Goal: Information Seeking & Learning: Learn about a topic

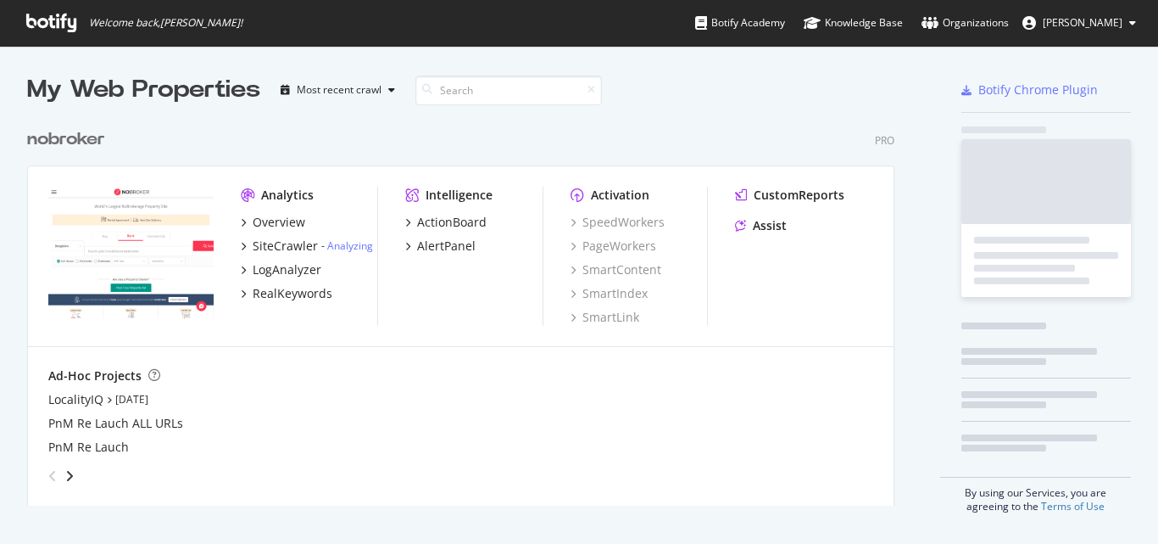
scroll to position [531, 1133]
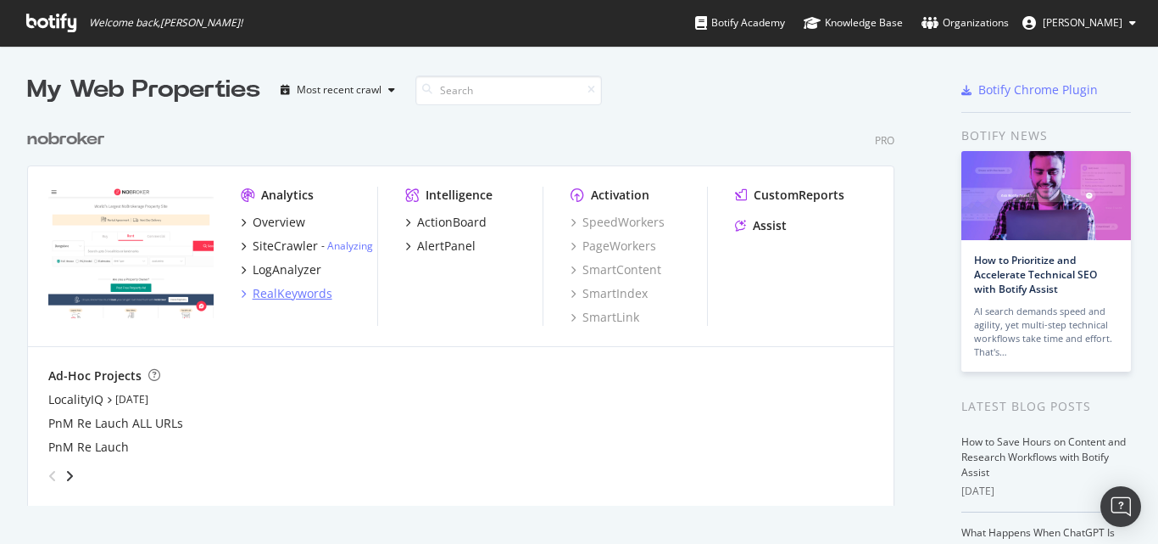
click at [282, 288] on div "RealKeywords" at bounding box center [293, 293] width 80 height 17
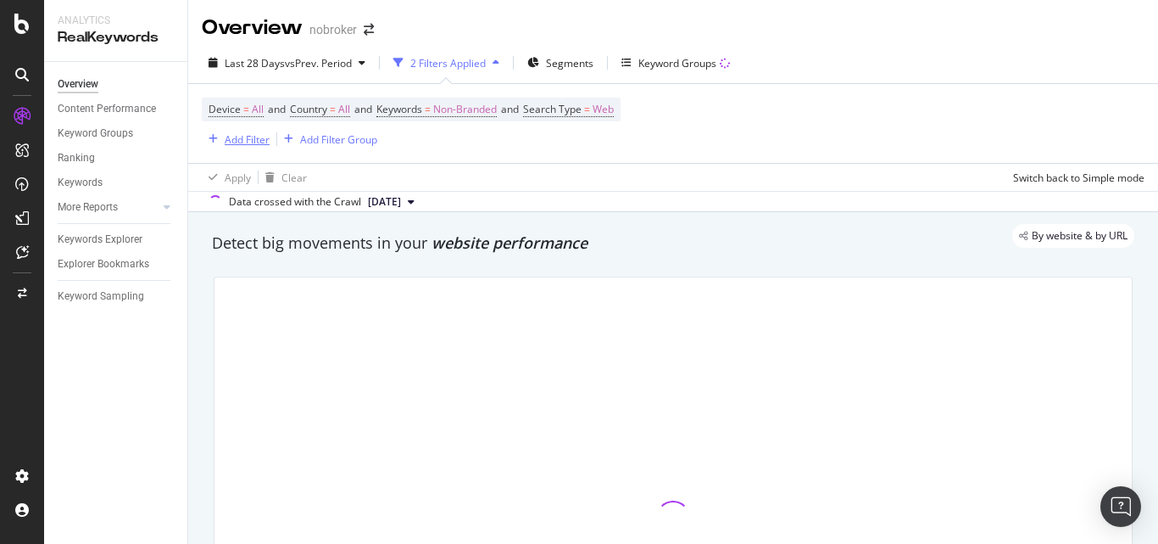
click at [259, 141] on div "Add Filter" at bounding box center [247, 139] width 45 height 14
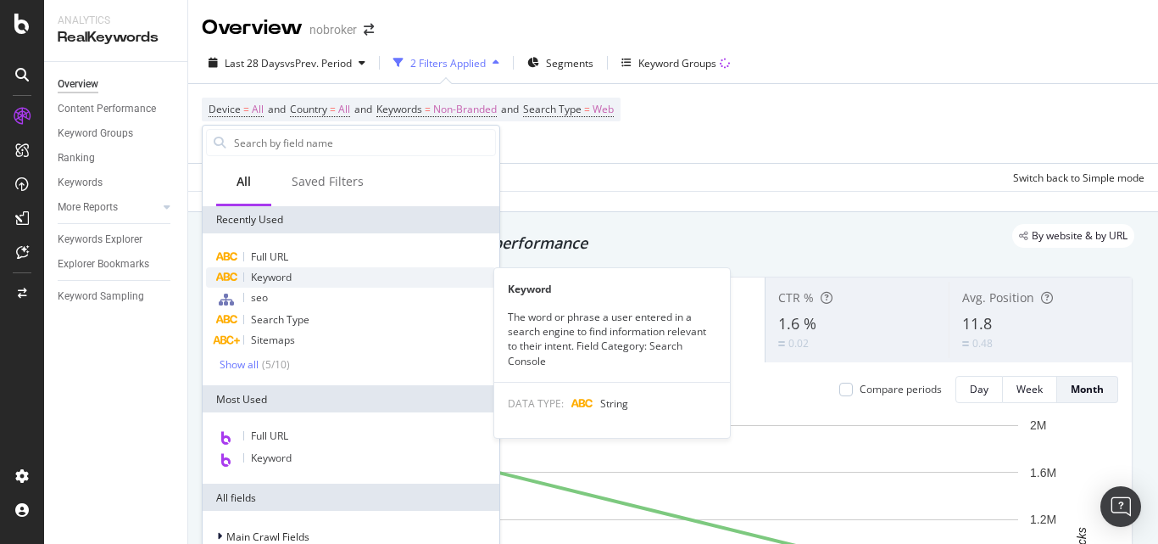
click at [290, 280] on span "Keyword" at bounding box center [271, 277] width 41 height 14
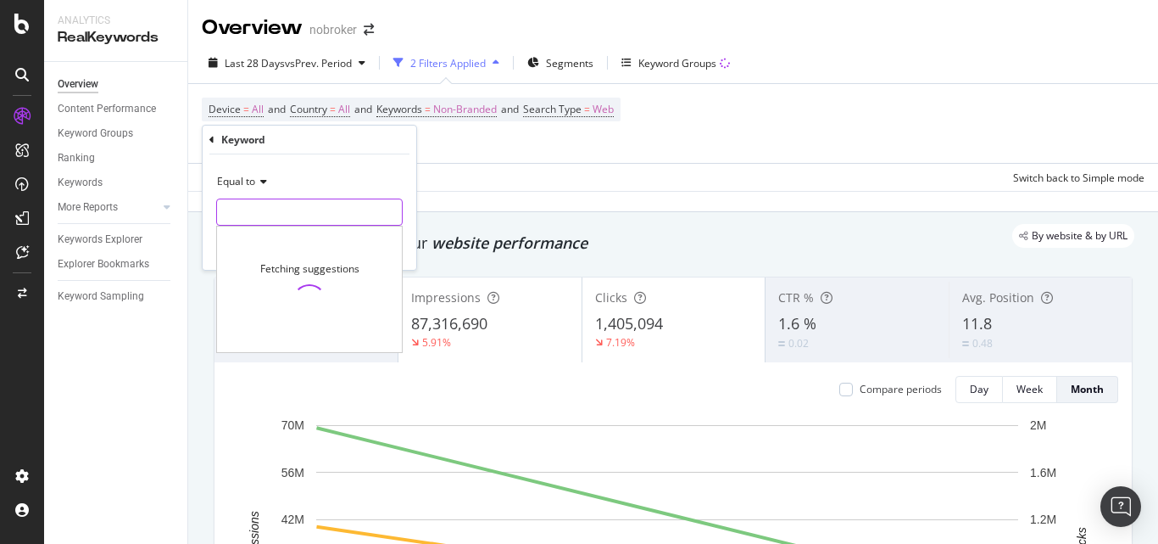
click at [298, 208] on input "text" at bounding box center [309, 211] width 185 height 27
paste input "packers and movers [GEOGRAPHIC_DATA]"
type input "packers and movers [GEOGRAPHIC_DATA]"
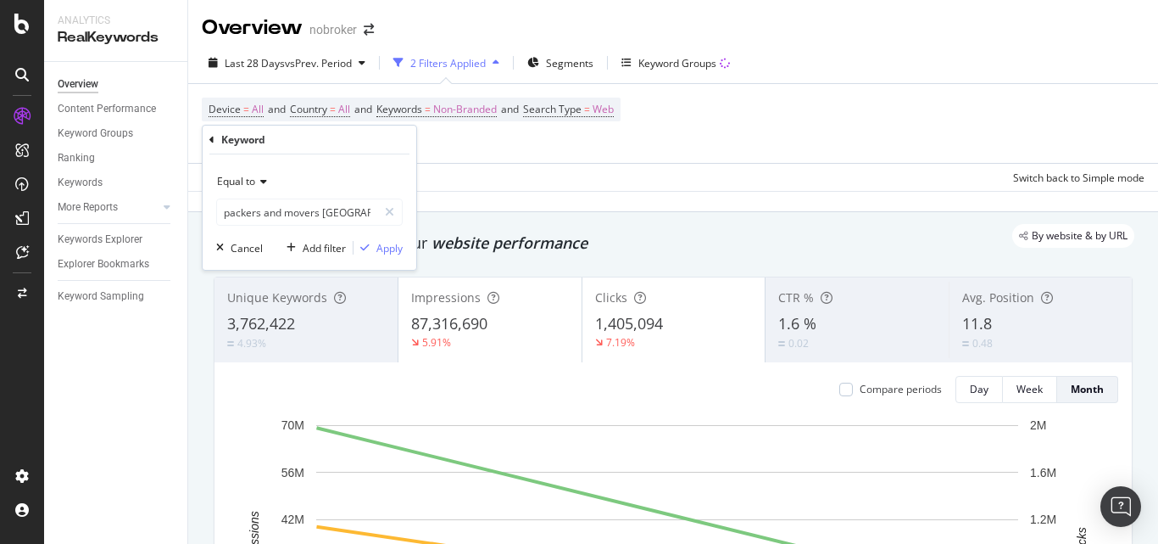
click at [407, 240] on div "Equal to packers and movers bangalore packers and movers [GEOGRAPHIC_DATA] Canc…" at bounding box center [310, 211] width 214 height 115
click at [377, 245] on div "Apply" at bounding box center [390, 248] width 26 height 14
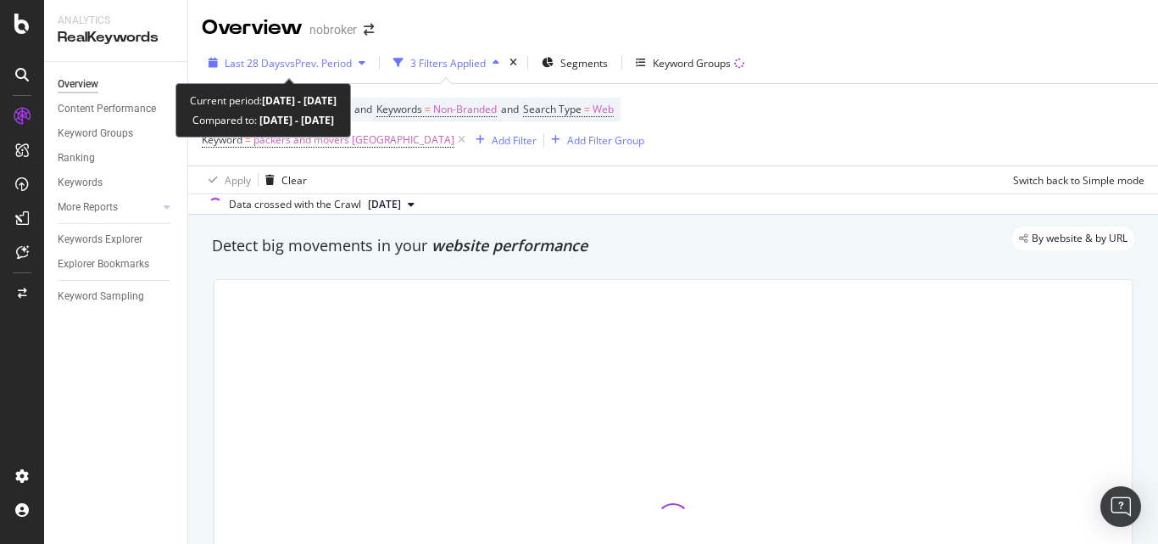
click at [337, 65] on span "vs Prev. Period" at bounding box center [318, 63] width 67 height 14
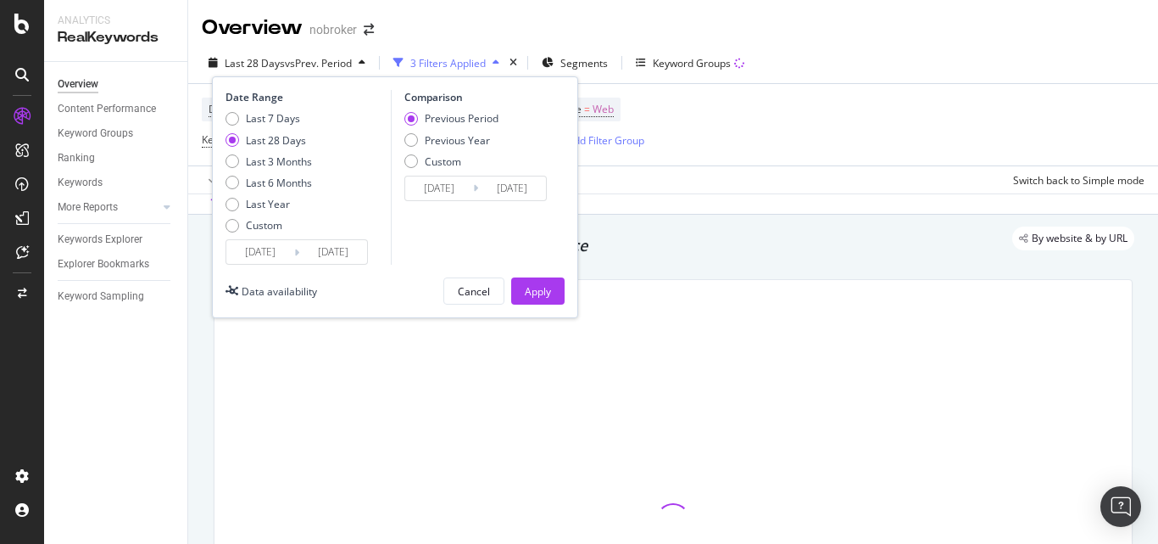
click at [254, 243] on input "[DATE]" at bounding box center [260, 252] width 68 height 24
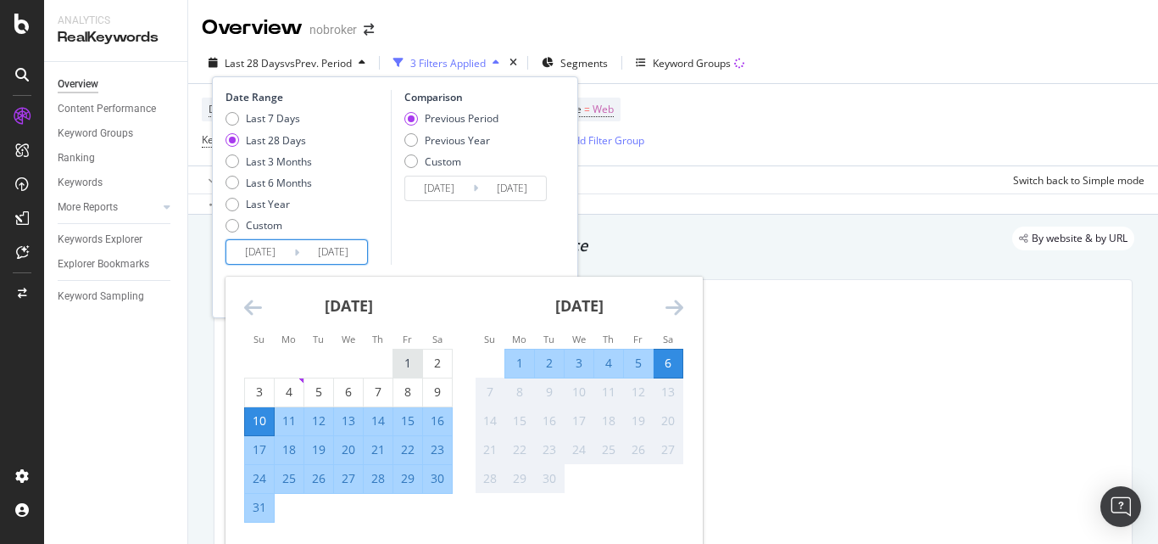
click at [400, 349] on div "1" at bounding box center [408, 363] width 29 height 28
type input "[DATE]"
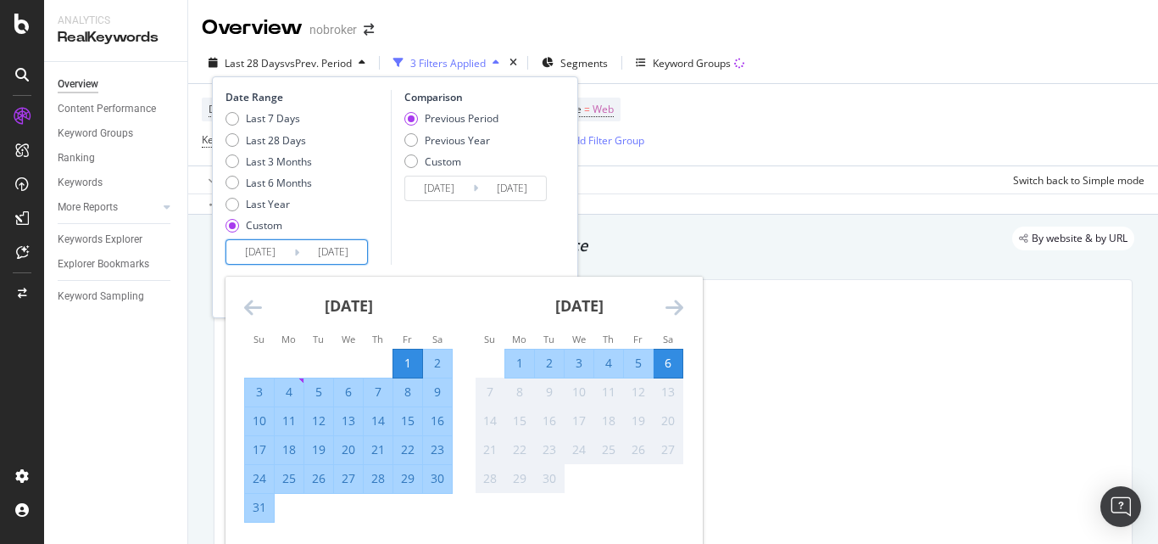
click at [258, 503] on div "31" at bounding box center [259, 507] width 29 height 17
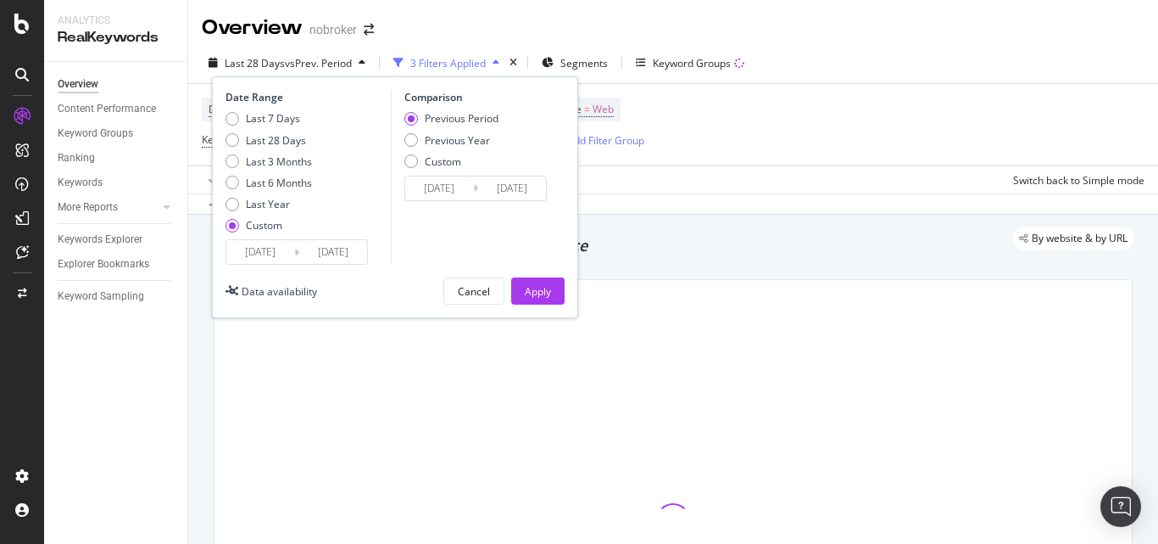
type input "[DATE]"
click at [531, 290] on div "Apply" at bounding box center [538, 291] width 26 height 14
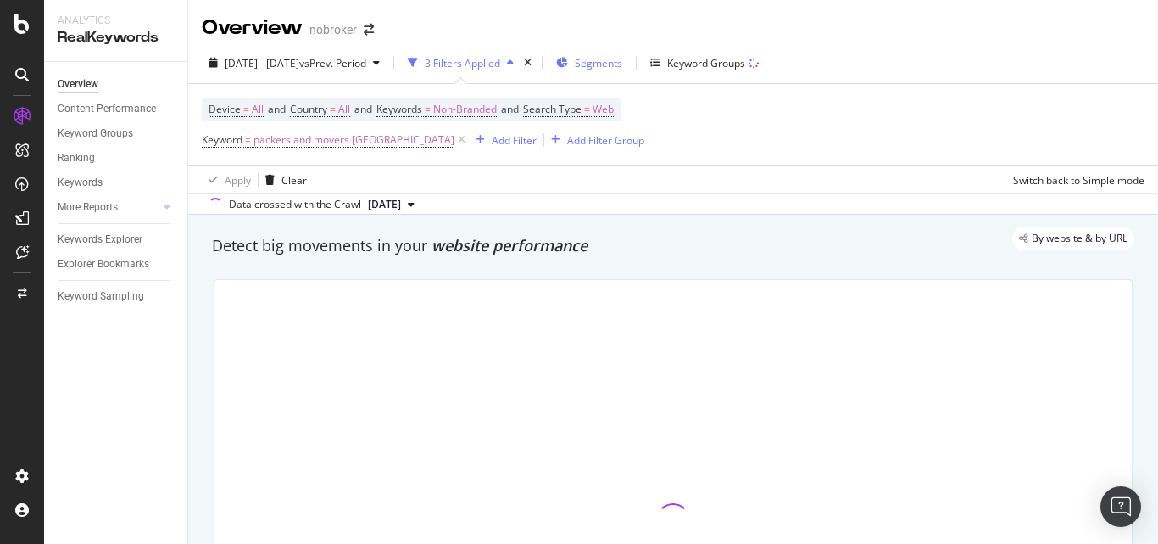
click at [622, 65] on span "Segments" at bounding box center [598, 63] width 47 height 14
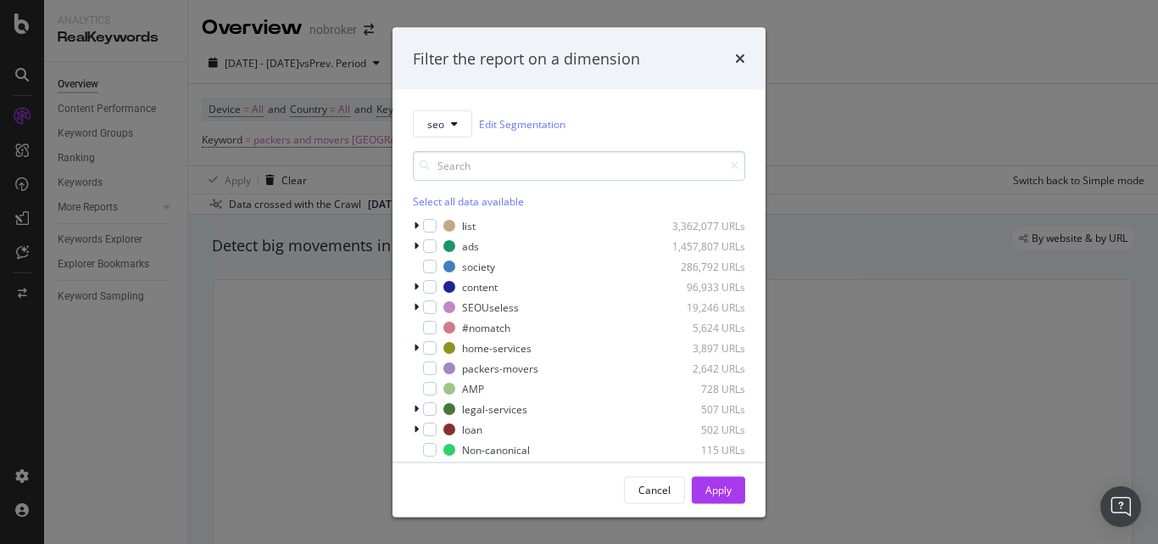
click at [505, 171] on input "modal" at bounding box center [579, 166] width 332 height 30
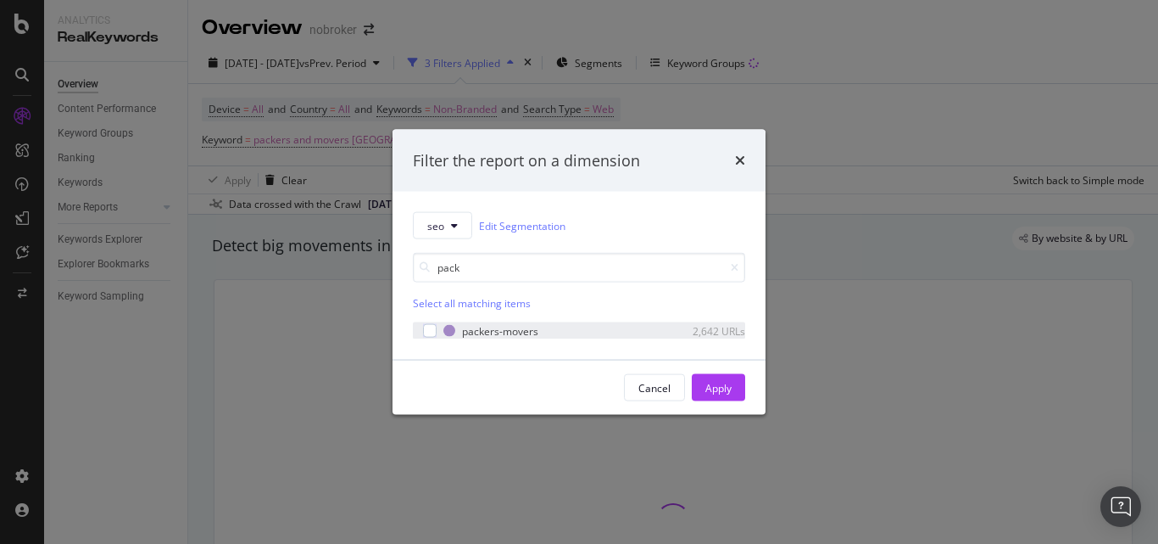
type input "pack"
click at [437, 325] on div "packers-movers 2,642 URLs" at bounding box center [579, 330] width 332 height 17
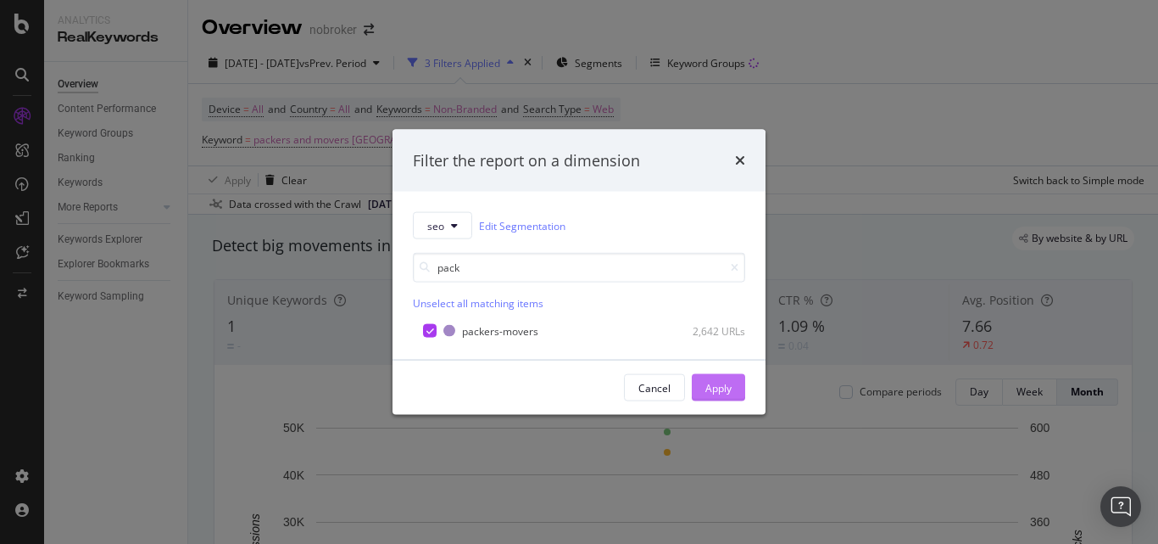
click at [700, 382] on button "Apply" at bounding box center [718, 387] width 53 height 27
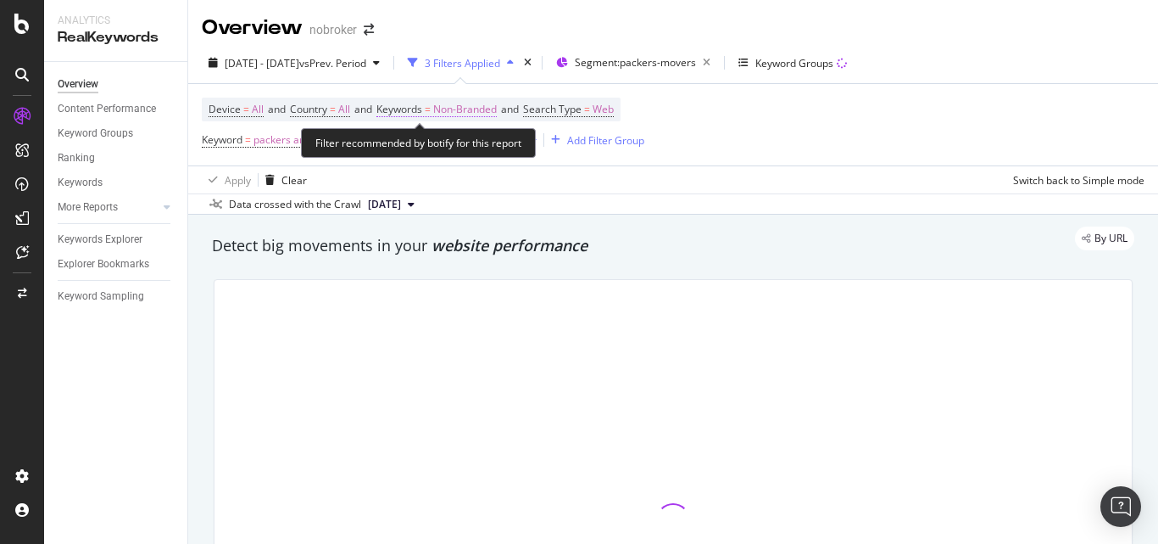
click at [478, 100] on span "Non-Branded" at bounding box center [465, 110] width 64 height 24
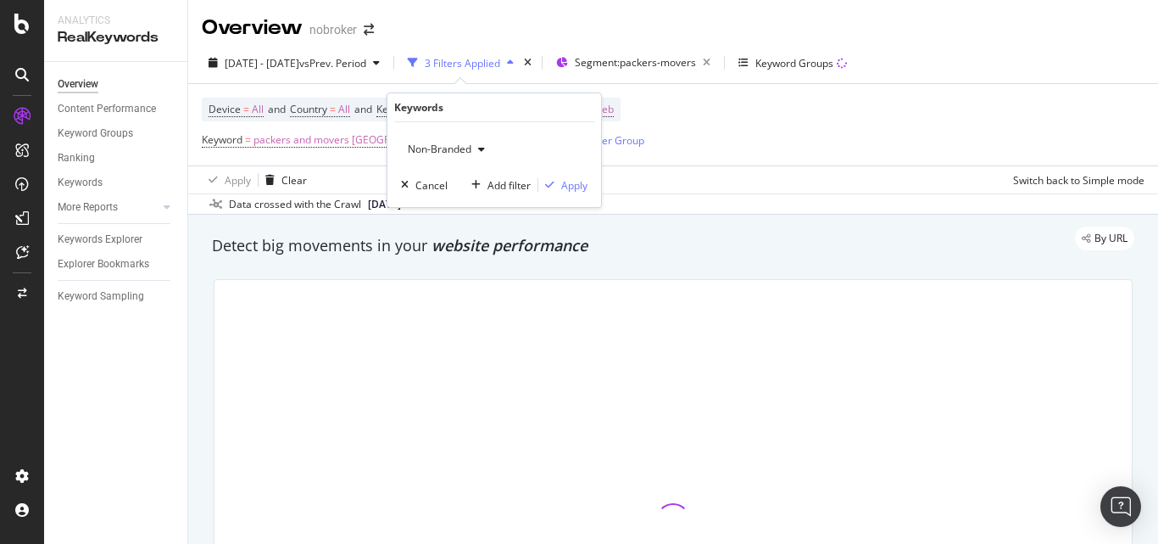
click at [442, 149] on span "Non-Branded" at bounding box center [436, 149] width 70 height 14
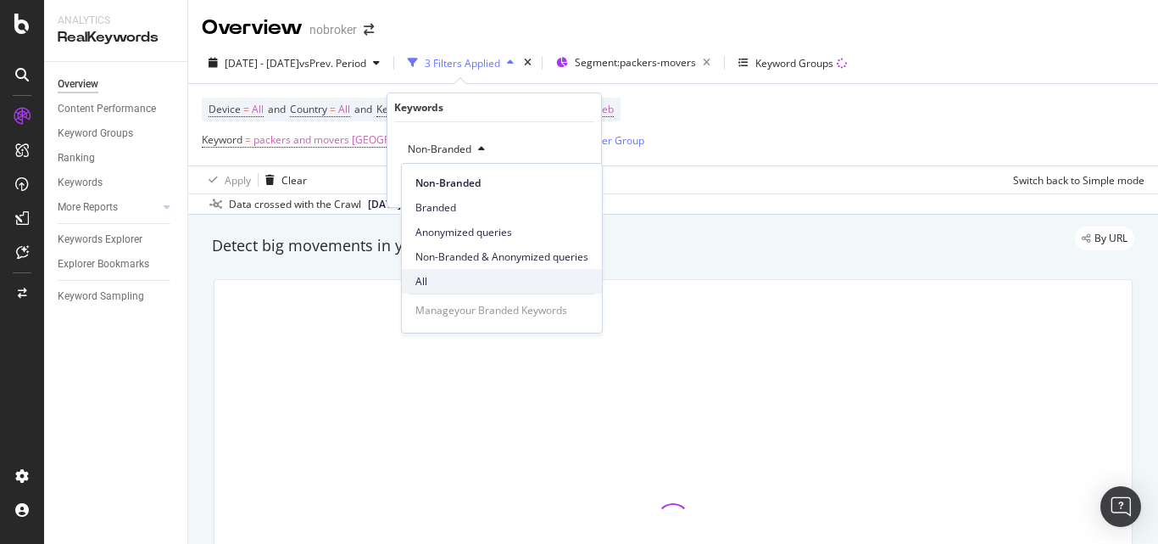
click at [440, 292] on div "All" at bounding box center [502, 281] width 200 height 25
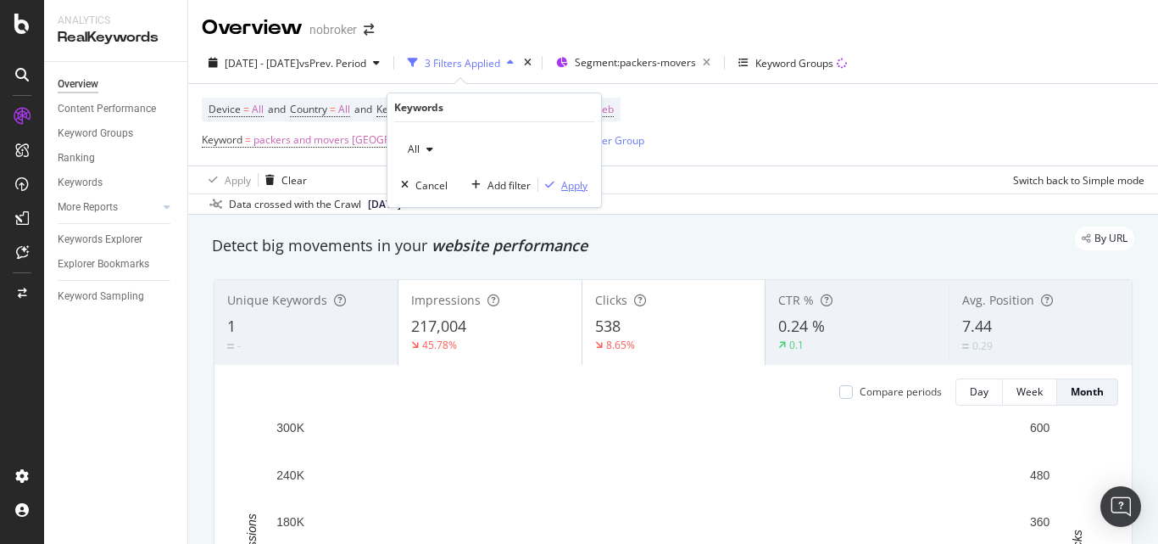
click at [580, 180] on div "Apply" at bounding box center [574, 185] width 26 height 14
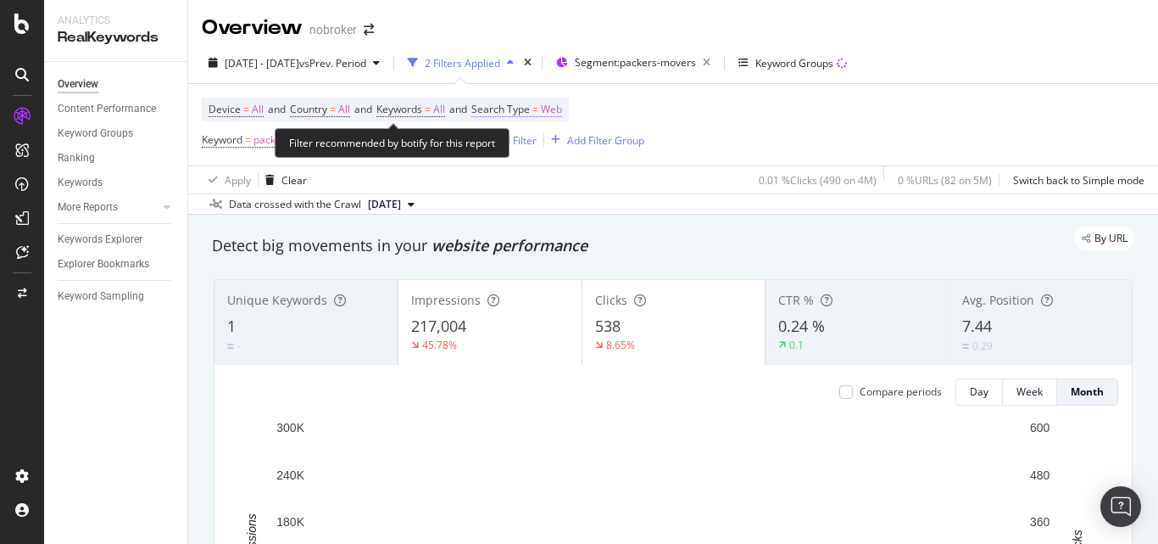
click at [557, 103] on span "Web" at bounding box center [551, 110] width 21 height 24
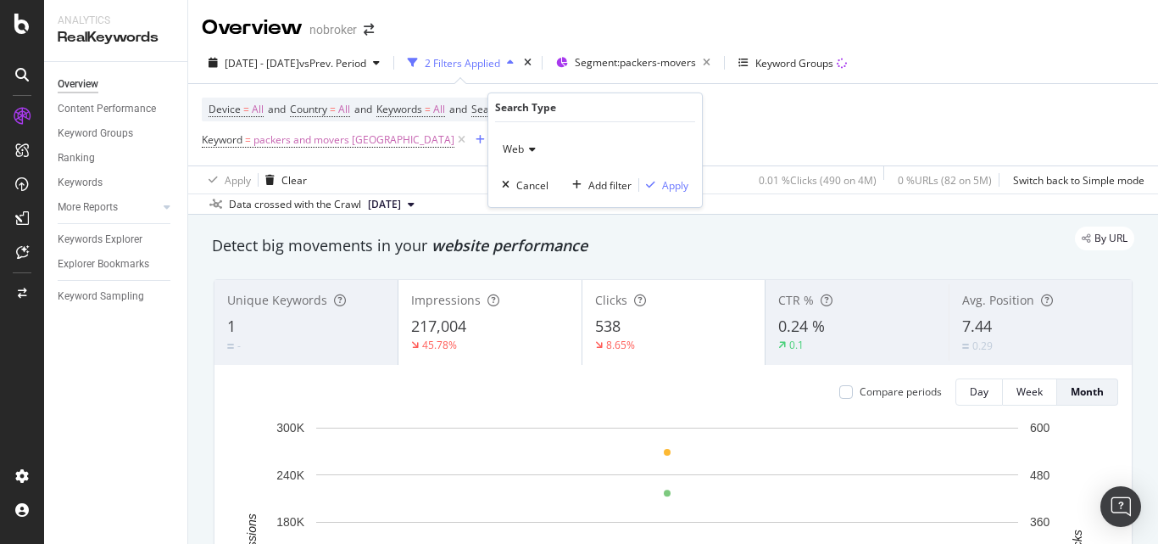
click at [513, 147] on span "Web" at bounding box center [513, 149] width 21 height 14
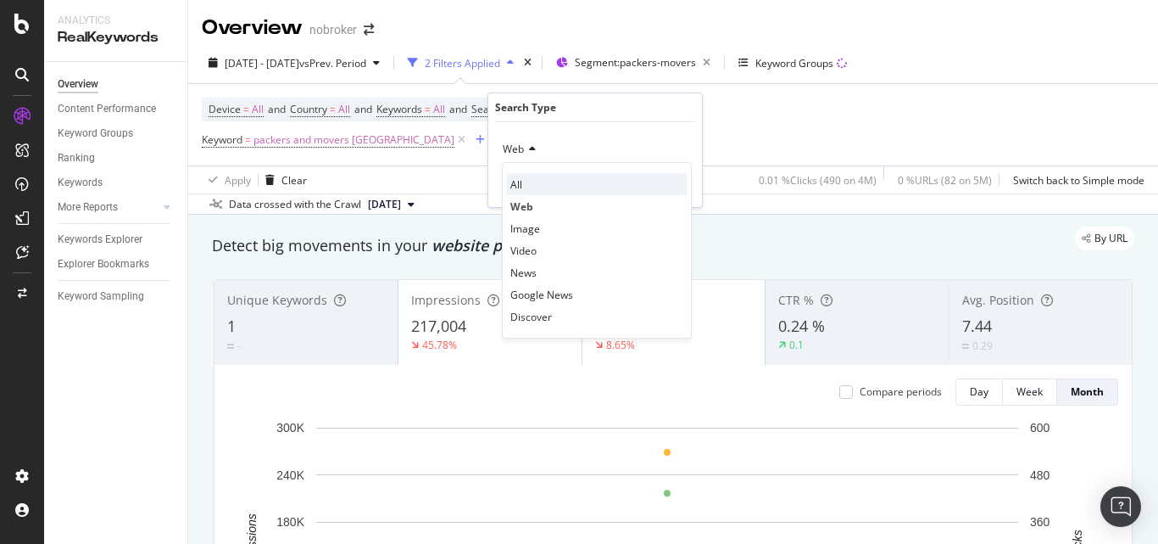
click at [522, 185] on div "All" at bounding box center [596, 184] width 181 height 22
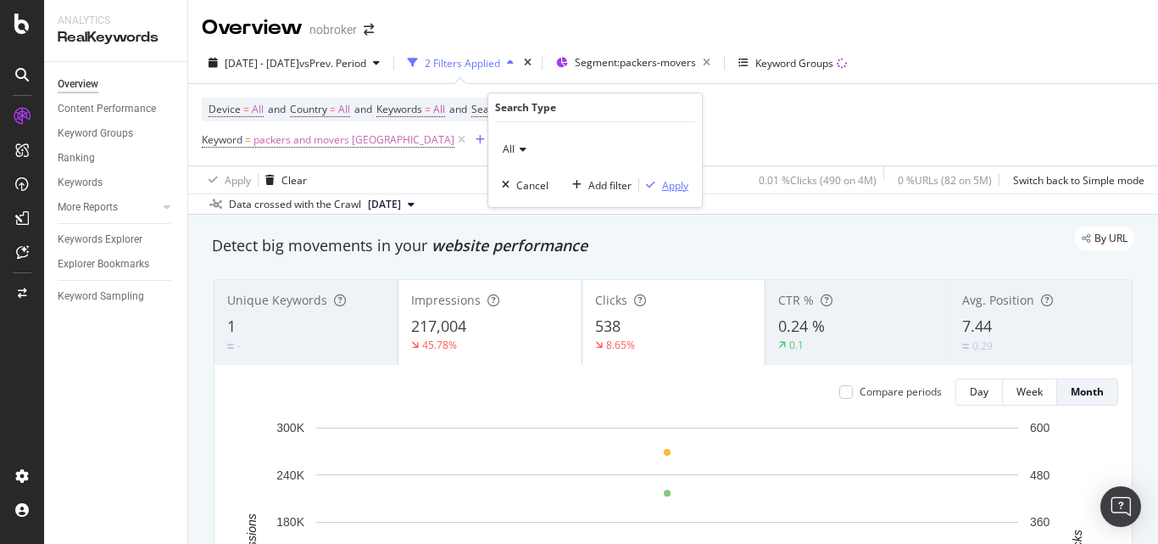
click at [669, 186] on div "Apply" at bounding box center [675, 185] width 26 height 14
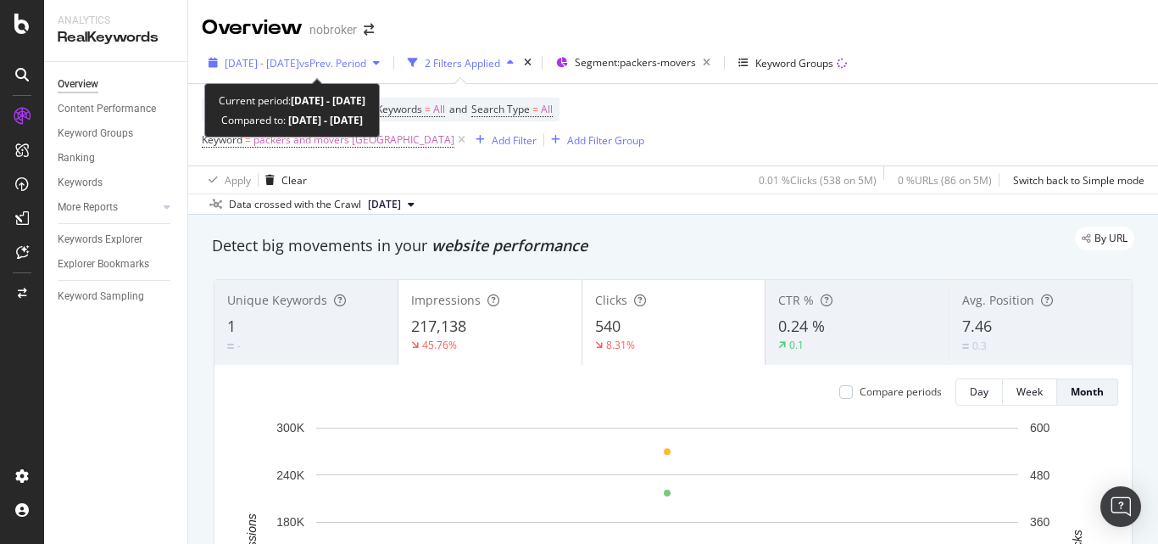
click at [321, 71] on div "[DATE] - [DATE] vs Prev. Period" at bounding box center [294, 62] width 185 height 25
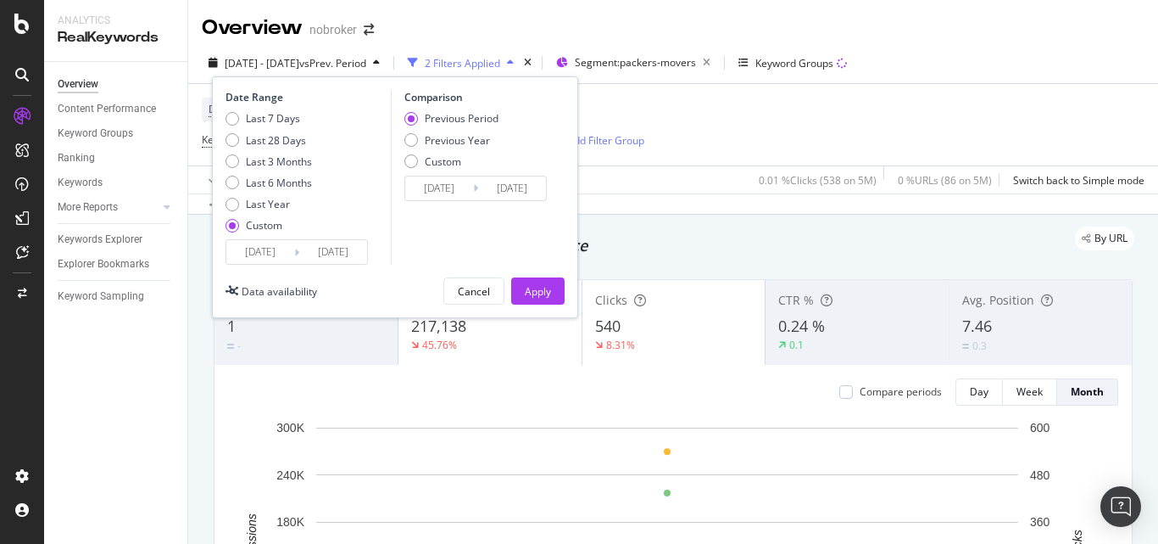
click at [266, 258] on input "[DATE]" at bounding box center [260, 252] width 68 height 24
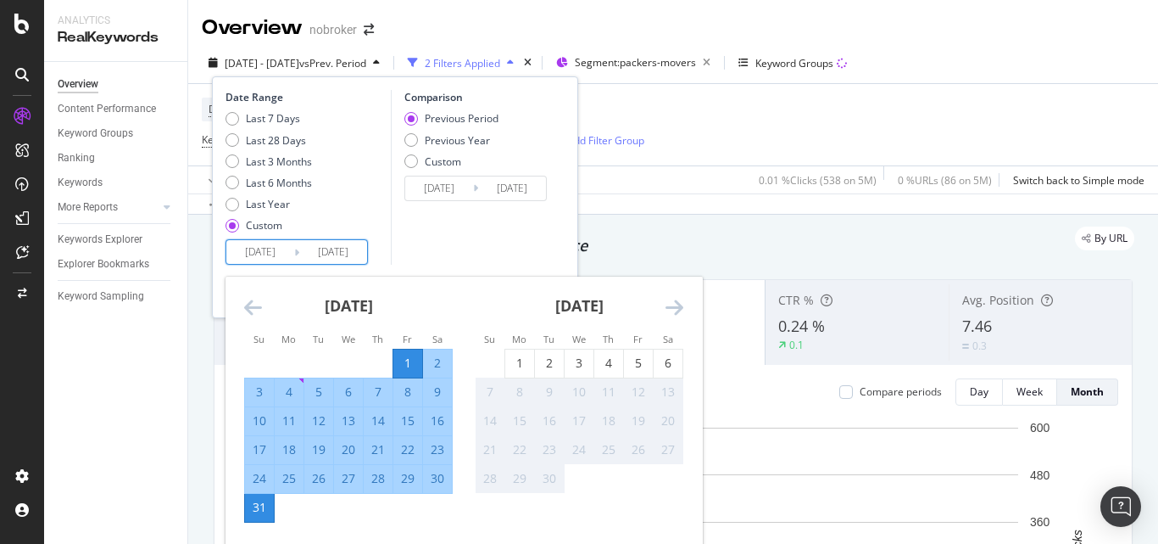
click at [458, 252] on div "Comparison Previous Period Previous Year Custom [DATE] Navigate forward to inte…" at bounding box center [471, 177] width 161 height 175
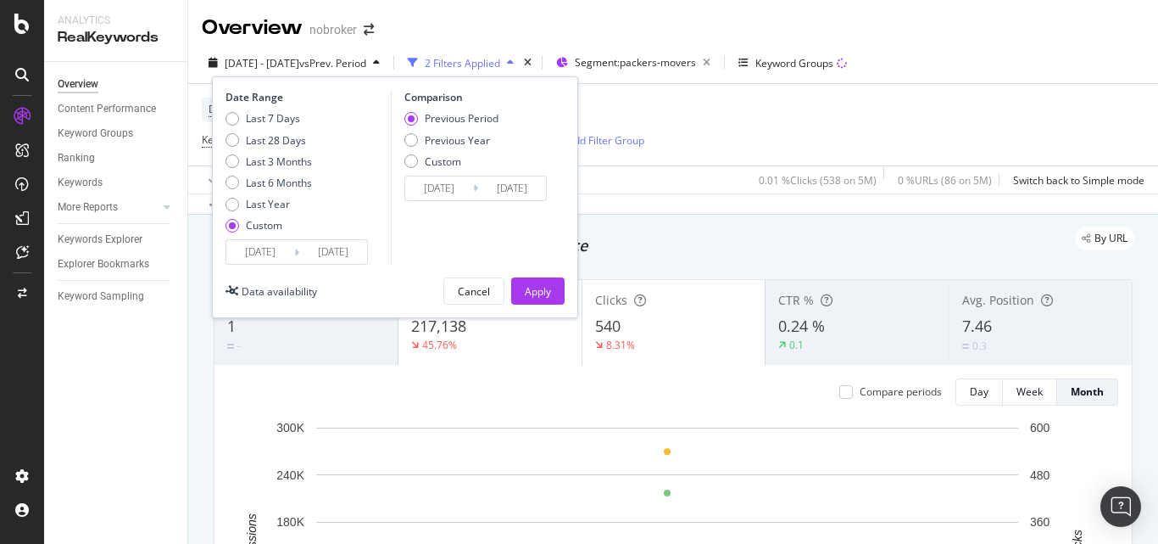
click at [283, 251] on input "[DATE]" at bounding box center [260, 252] width 68 height 24
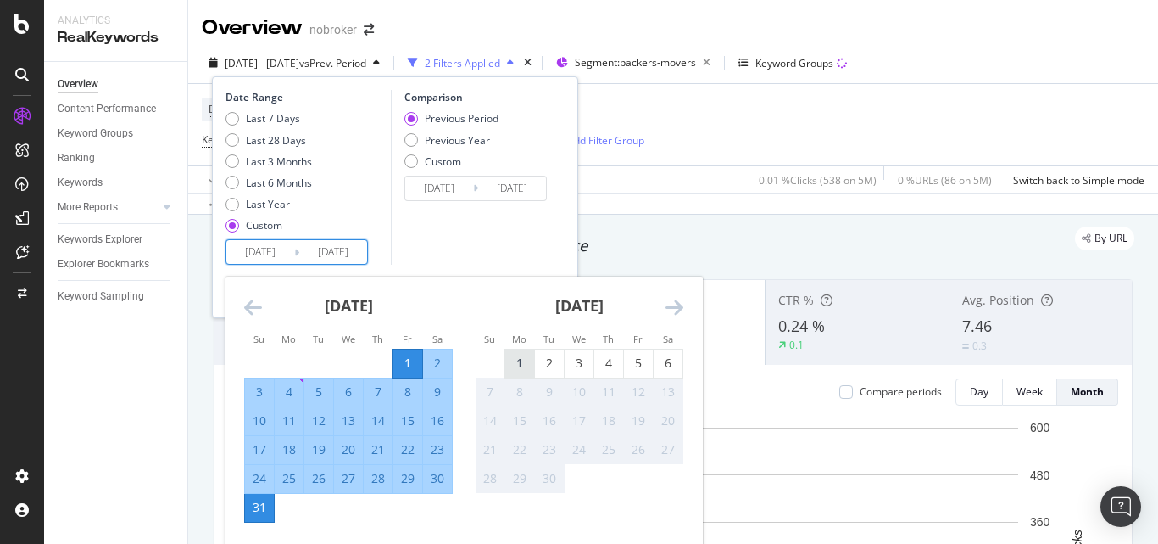
click at [523, 355] on div "1" at bounding box center [519, 363] width 29 height 17
type input "[DATE]"
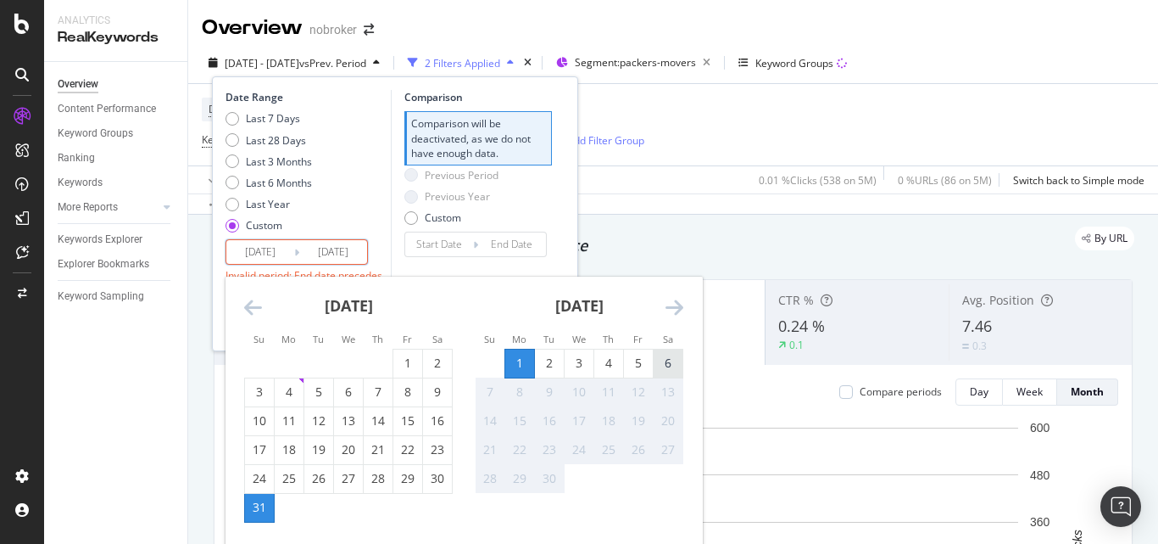
click at [658, 355] on div "6" at bounding box center [668, 363] width 29 height 17
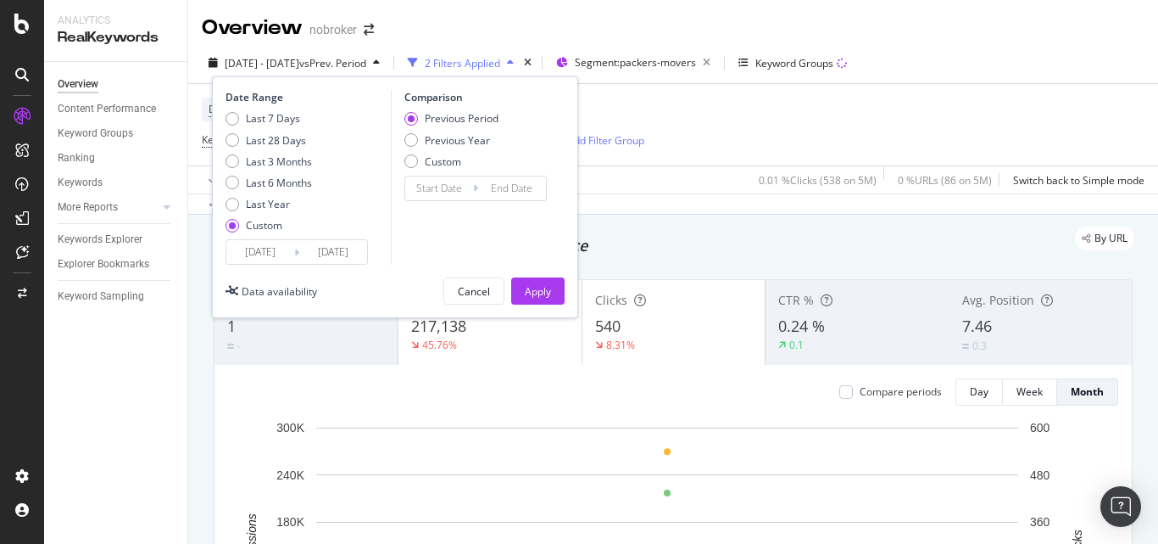
type input "[DATE]"
click at [543, 293] on div "Apply" at bounding box center [538, 291] width 26 height 14
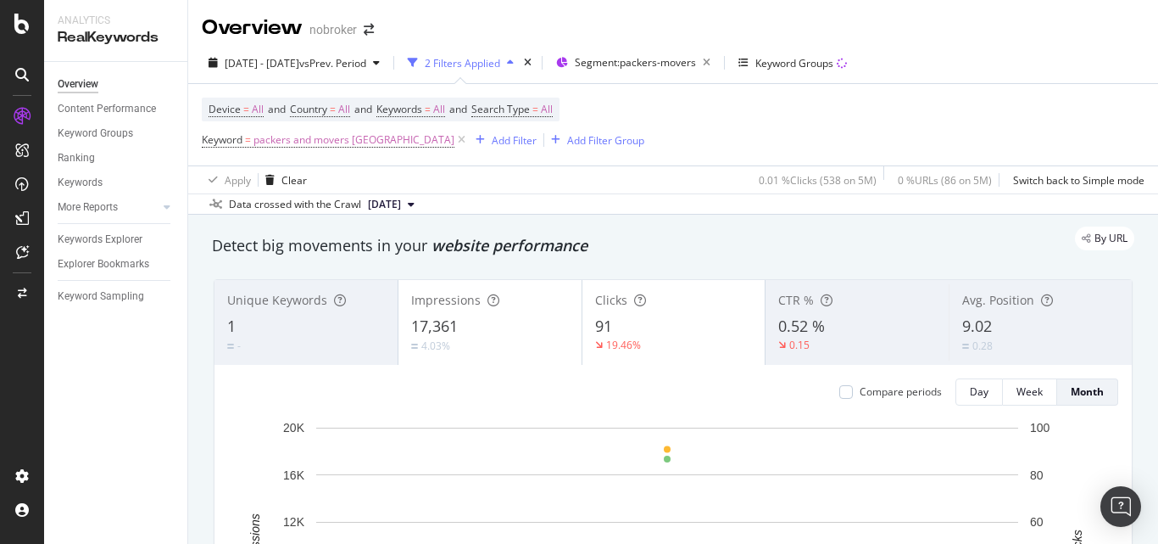
drag, startPoint x: 592, startPoint y: 241, endPoint x: 227, endPoint y: 245, distance: 364.7
click at [227, 245] on div "By URL" at bounding box center [665, 238] width 940 height 24
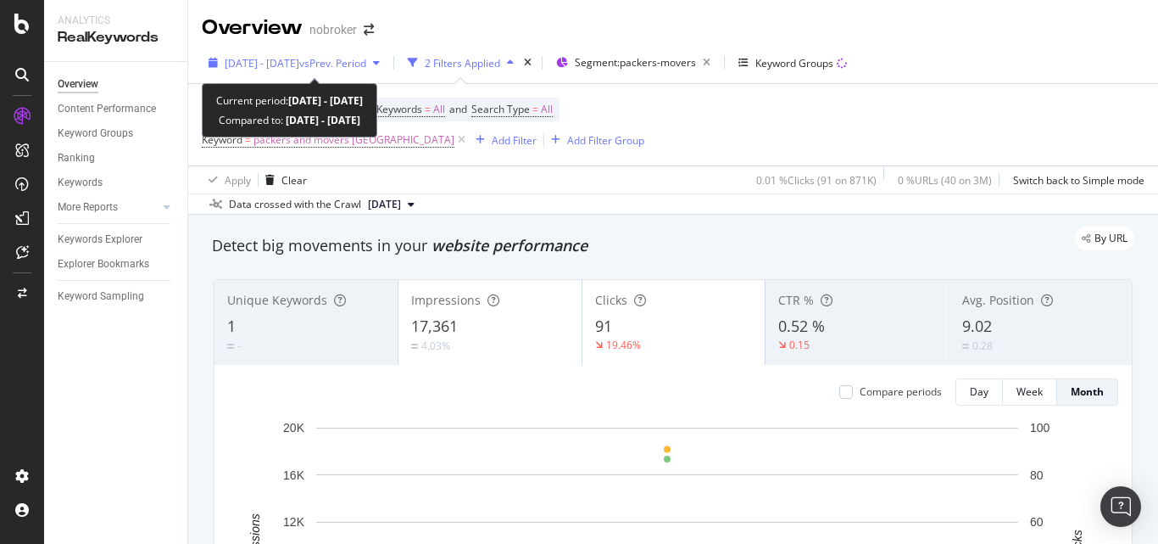
click at [366, 62] on span "vs Prev. Period" at bounding box center [332, 63] width 67 height 14
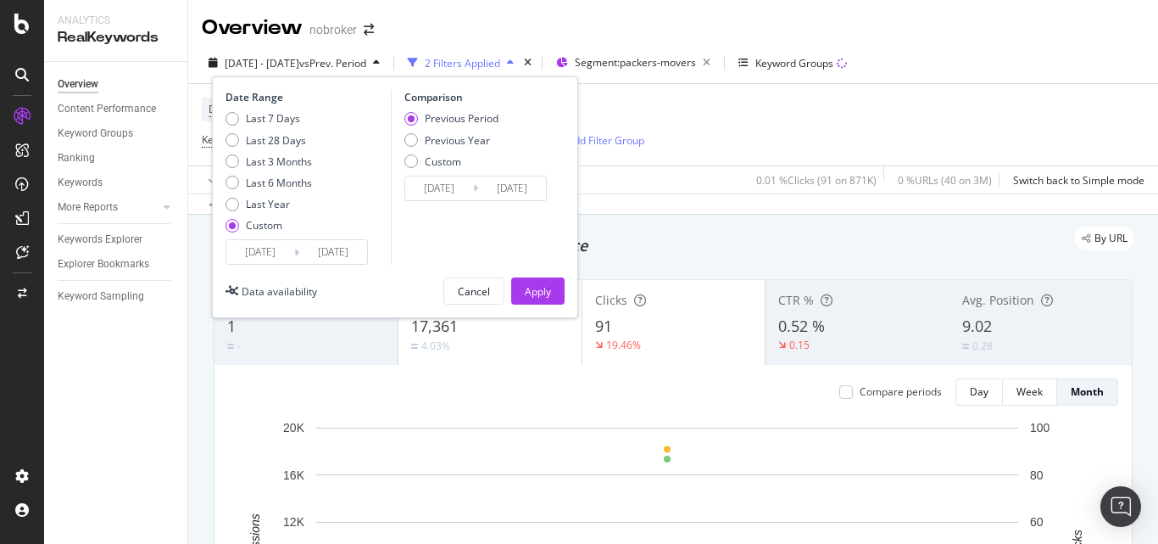
click at [263, 248] on input "[DATE]" at bounding box center [260, 252] width 68 height 24
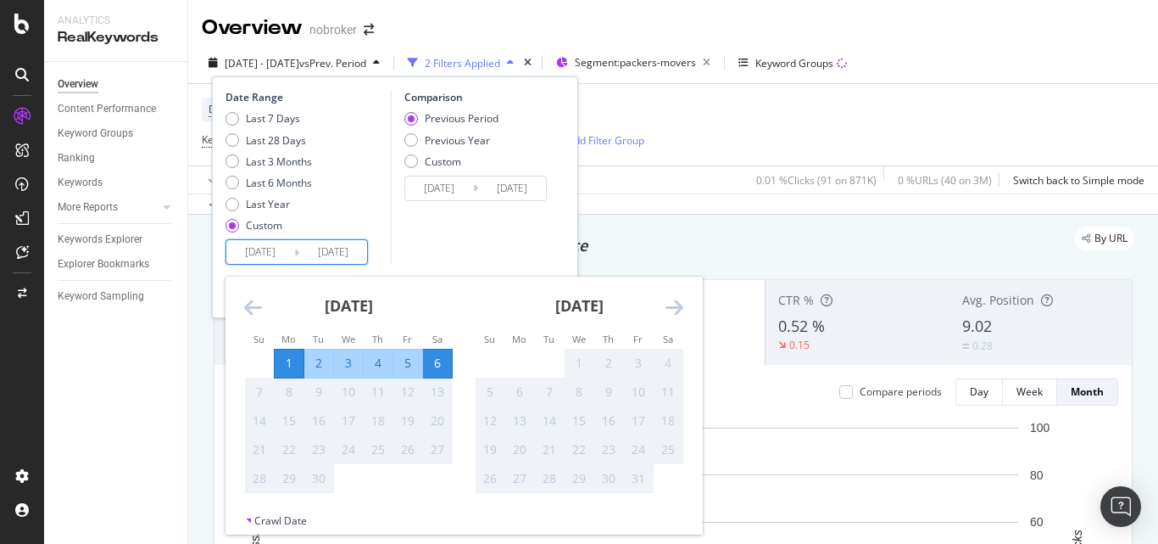
click at [250, 300] on icon "Move backward to switch to the previous month." at bounding box center [253, 307] width 18 height 20
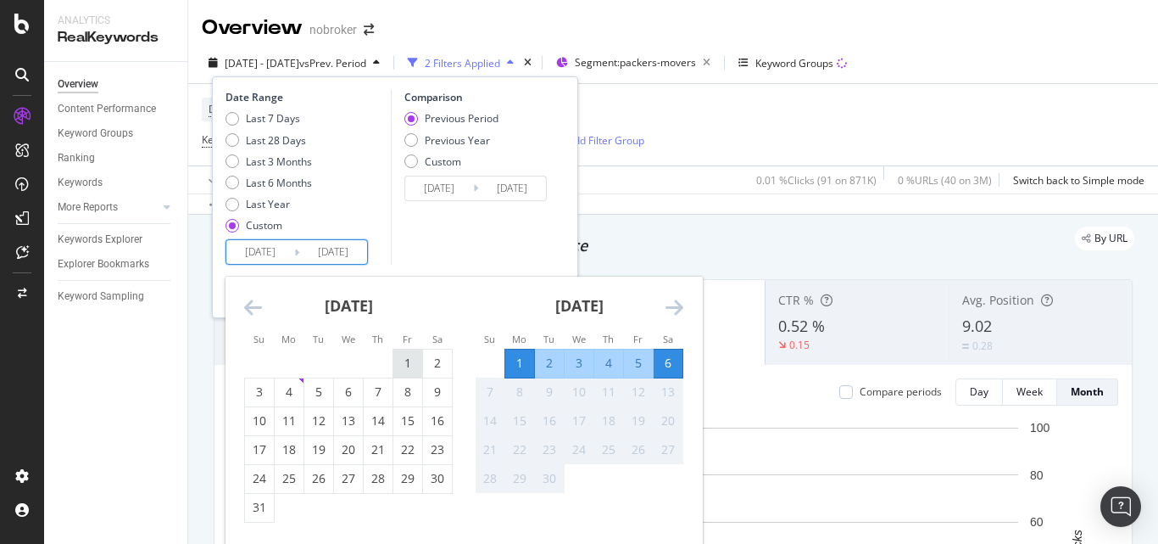
click at [413, 355] on div "1" at bounding box center [408, 363] width 29 height 17
type input "[DATE]"
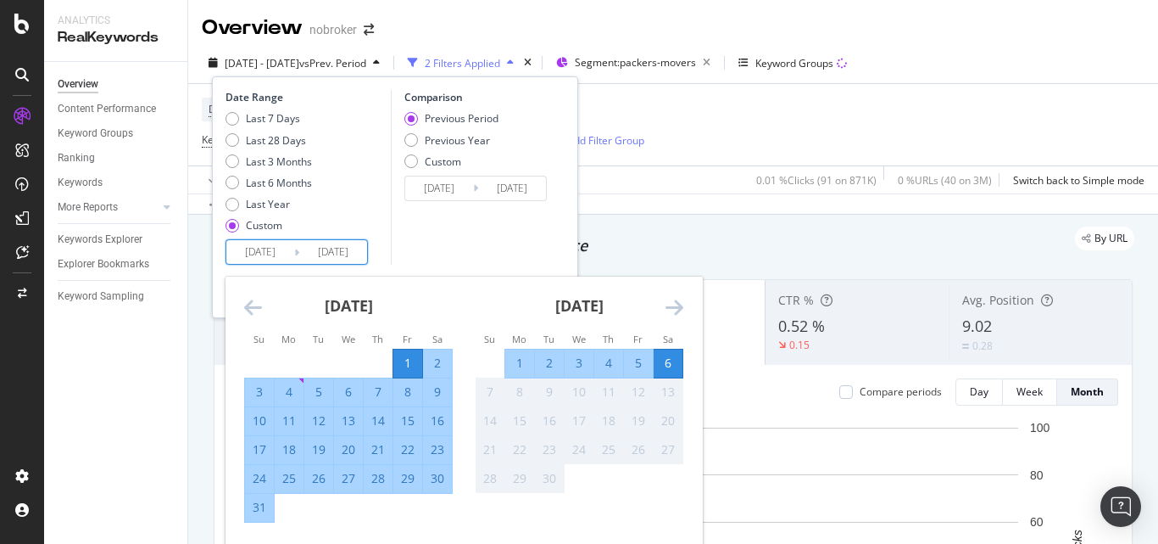
click at [254, 503] on div "31" at bounding box center [259, 507] width 29 height 17
type input "[DATE]"
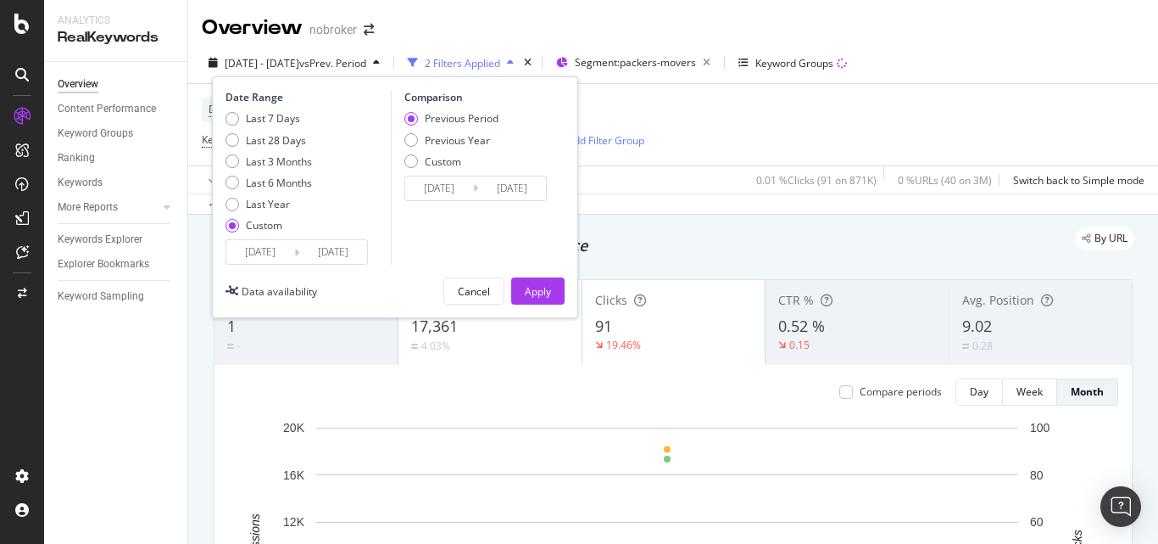
click at [425, 184] on input "[DATE]" at bounding box center [439, 188] width 68 height 24
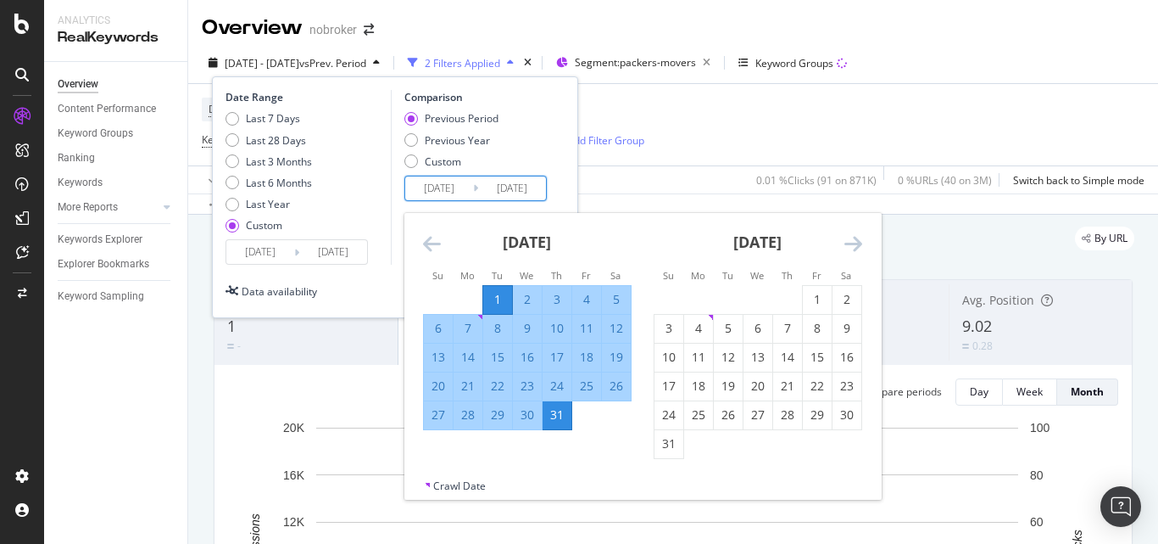
click at [562, 418] on div "31" at bounding box center [557, 414] width 29 height 17
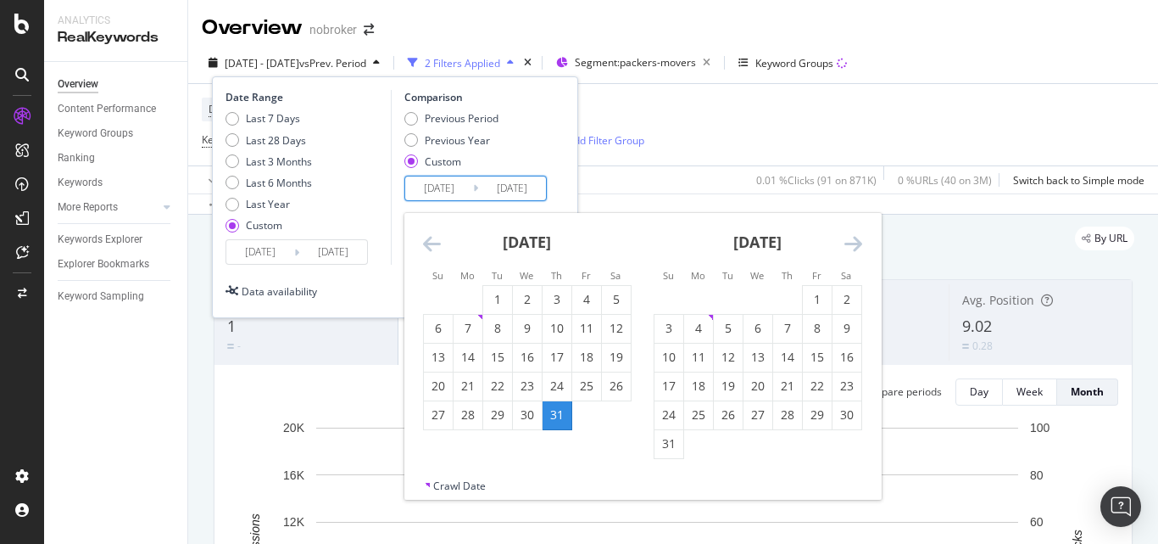
click at [436, 186] on input "[DATE]" at bounding box center [439, 188] width 68 height 24
click at [500, 289] on div "1" at bounding box center [497, 300] width 29 height 28
type input "[DATE]"
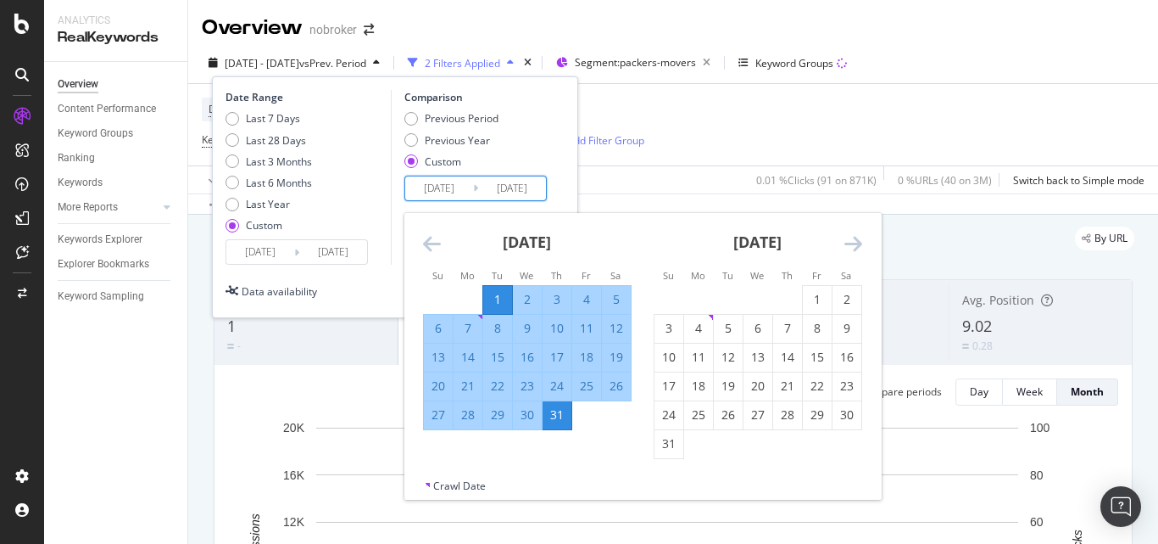
click at [556, 410] on div "31" at bounding box center [557, 414] width 29 height 17
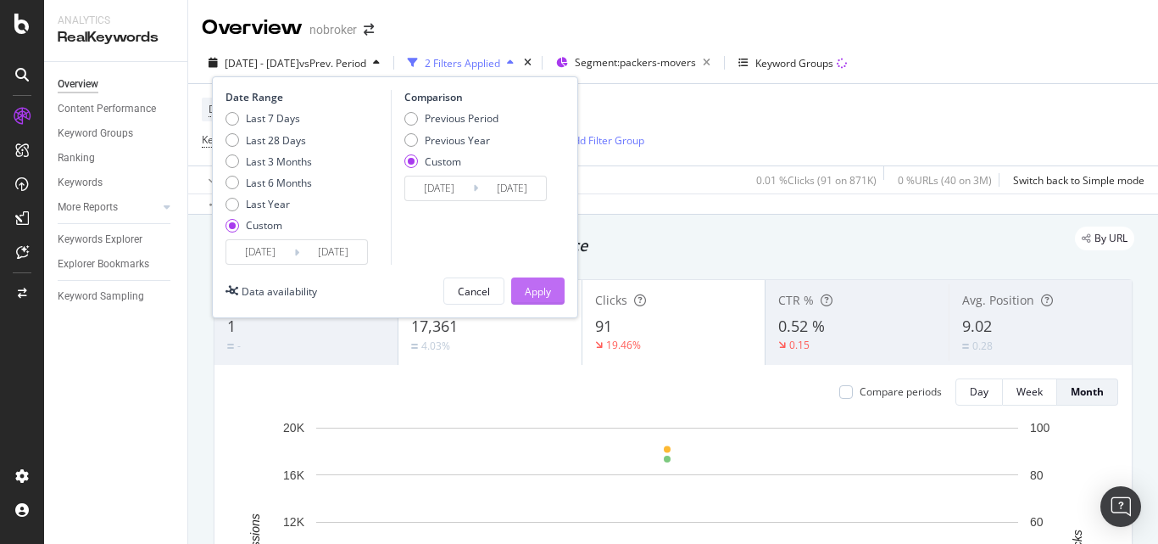
click at [538, 293] on div "Apply" at bounding box center [538, 291] width 26 height 14
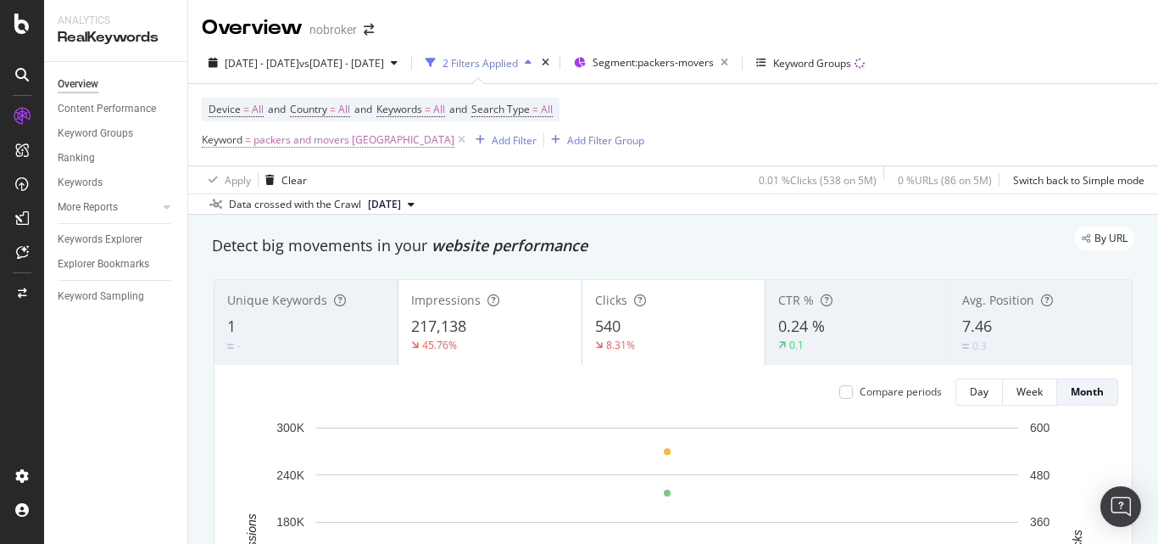
click at [304, 140] on span "packers and movers [GEOGRAPHIC_DATA]" at bounding box center [354, 140] width 201 height 24
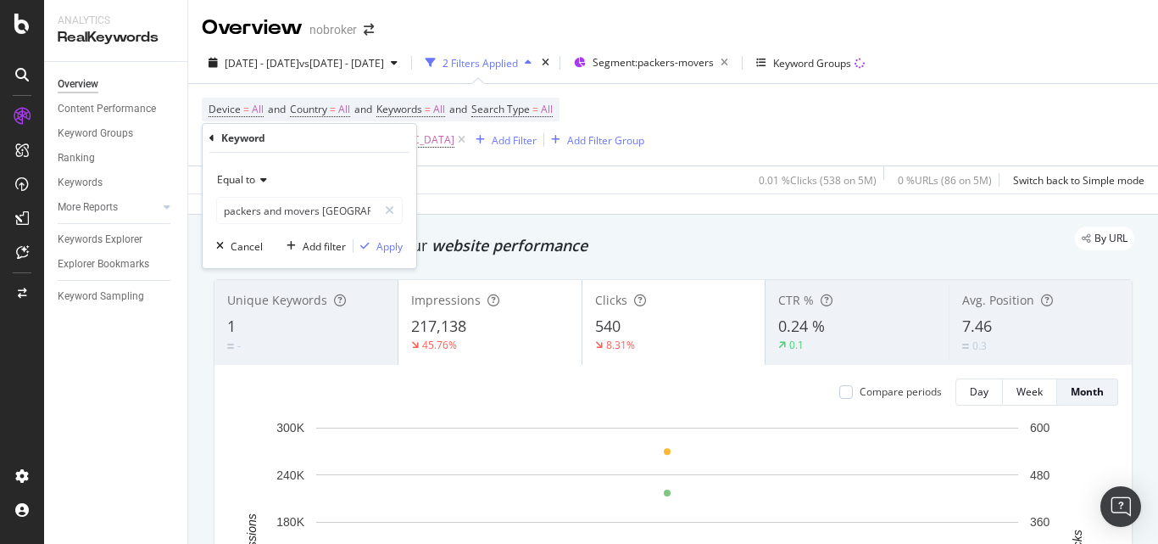
click at [256, 185] on icon at bounding box center [261, 180] width 12 height 10
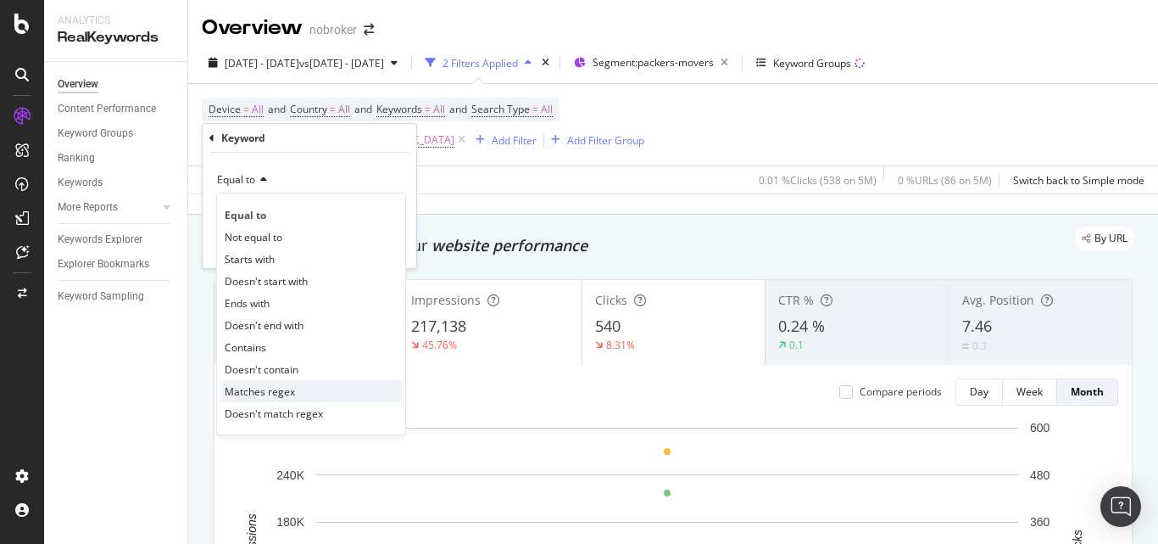
click at [254, 396] on span "Matches regex" at bounding box center [260, 391] width 70 height 14
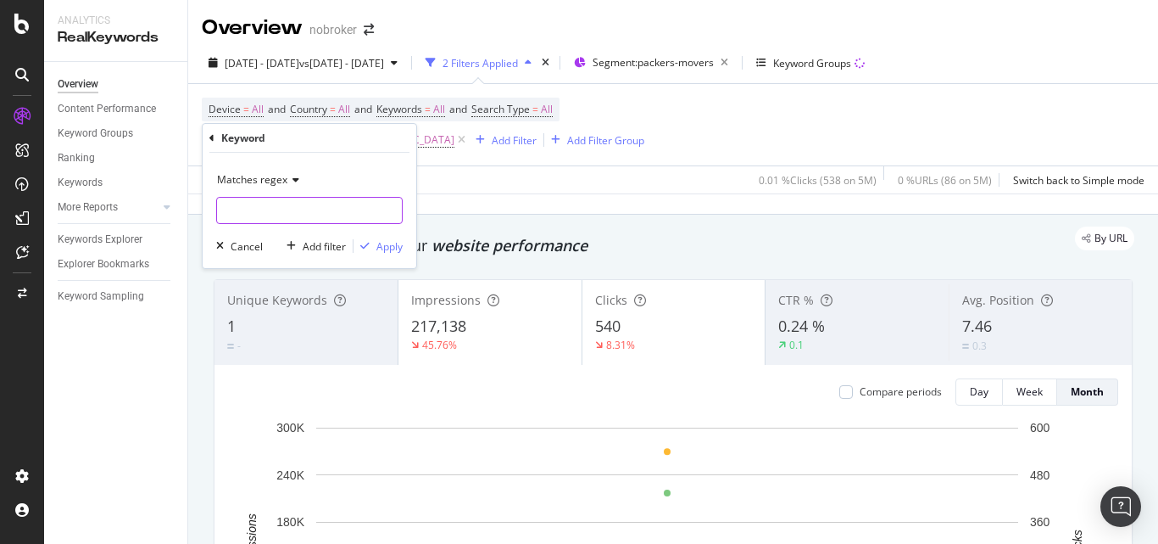
click at [294, 211] on input "text" at bounding box center [309, 210] width 185 height 27
paste input "packers and movers [GEOGRAPHIC_DATA] | packers and movers | packers and movers …"
type input "packers and movers [GEOGRAPHIC_DATA] | packers and movers | packers and movers …"
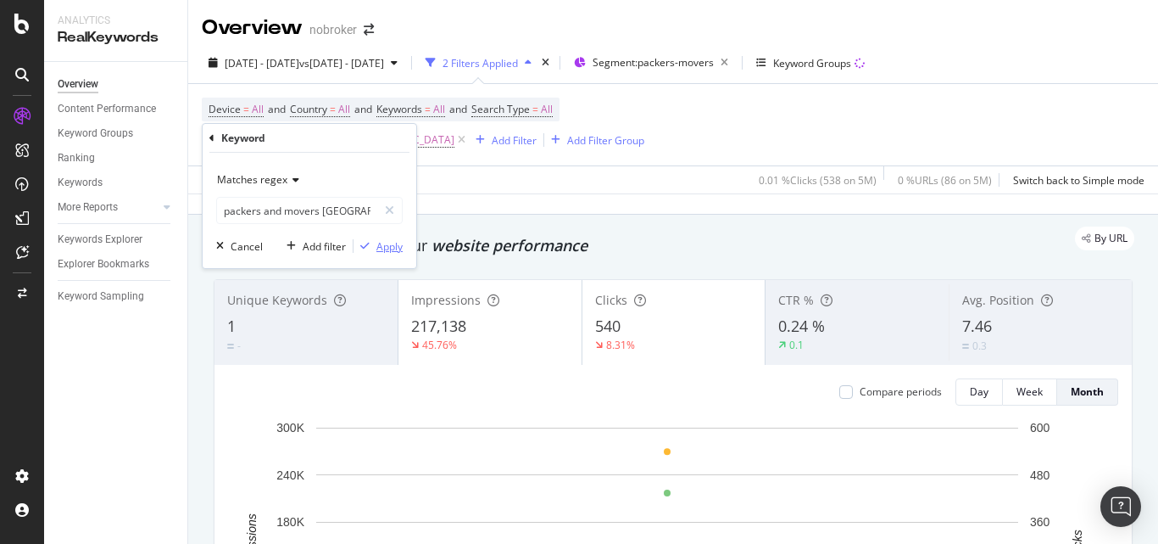
click at [394, 243] on div "Apply" at bounding box center [390, 246] width 26 height 14
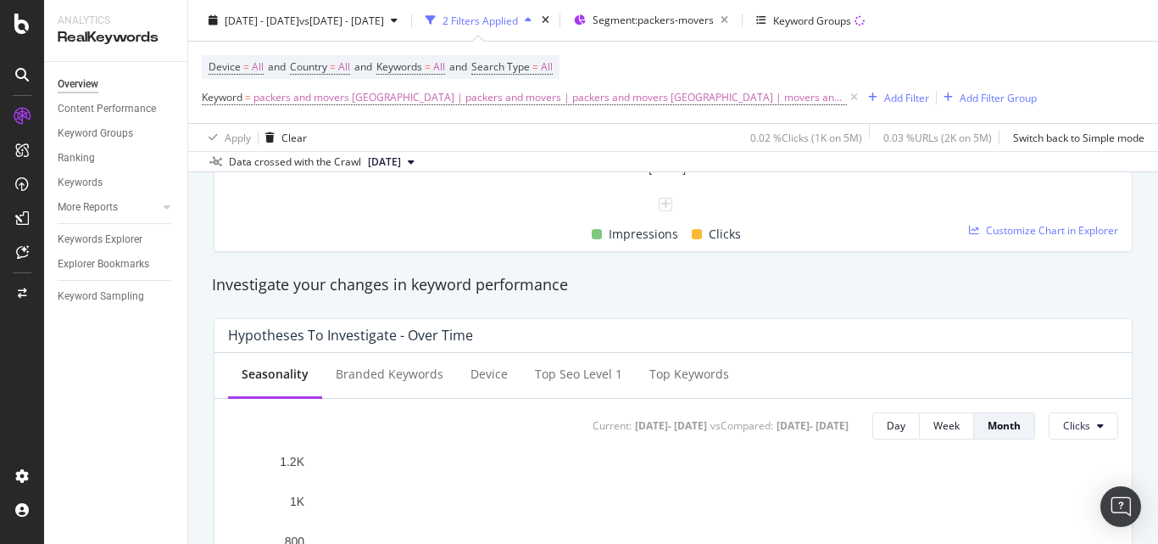
scroll to position [85, 0]
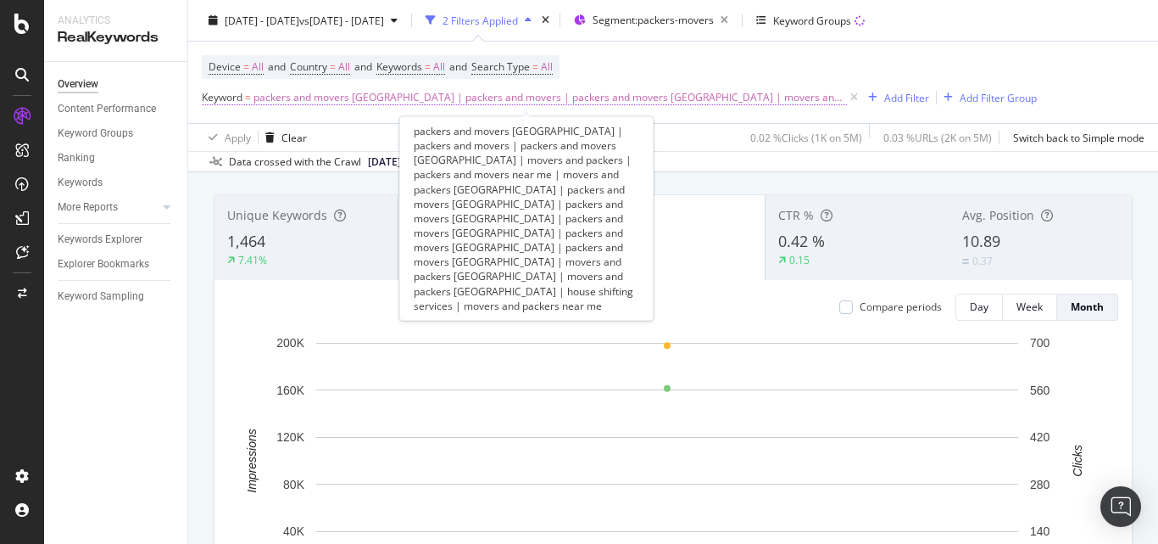
click at [226, 92] on span "Keyword" at bounding box center [222, 97] width 41 height 14
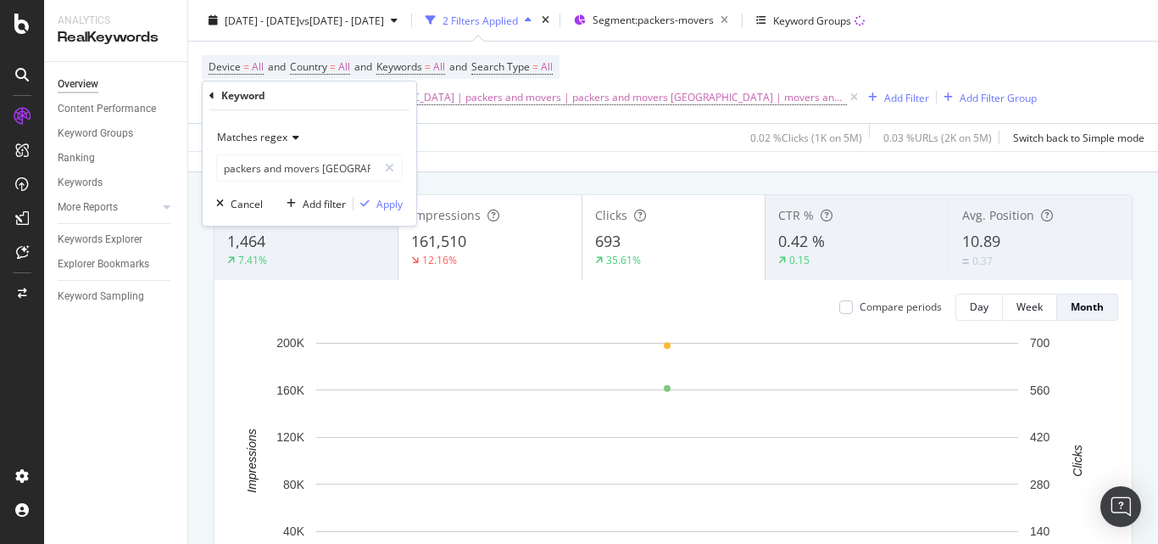
click at [243, 136] on span "Matches regex" at bounding box center [252, 137] width 70 height 14
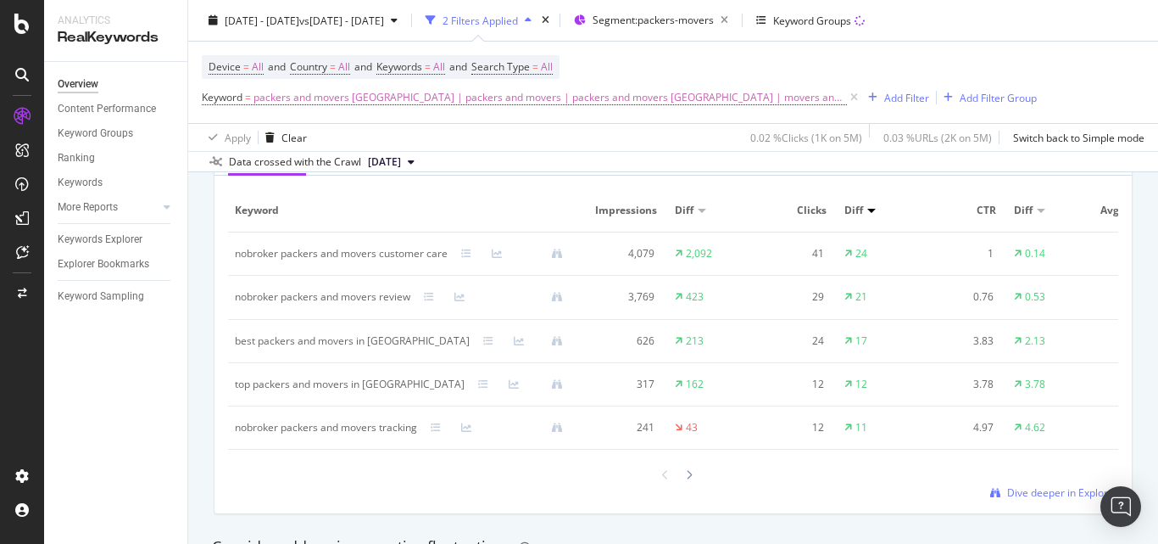
scroll to position [1272, 0]
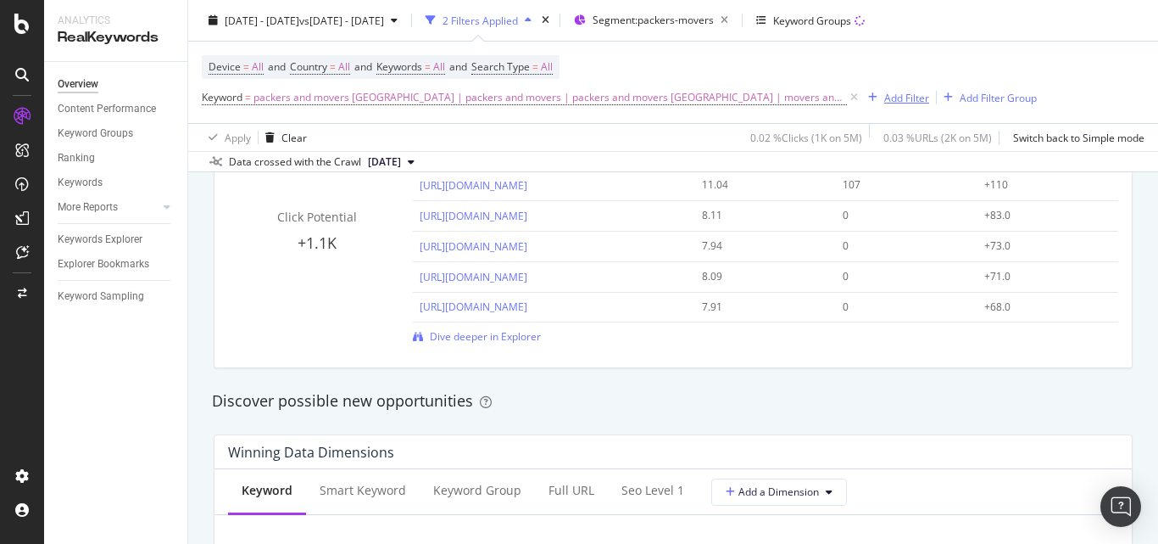
click at [885, 96] on div "Add Filter" at bounding box center [907, 97] width 45 height 14
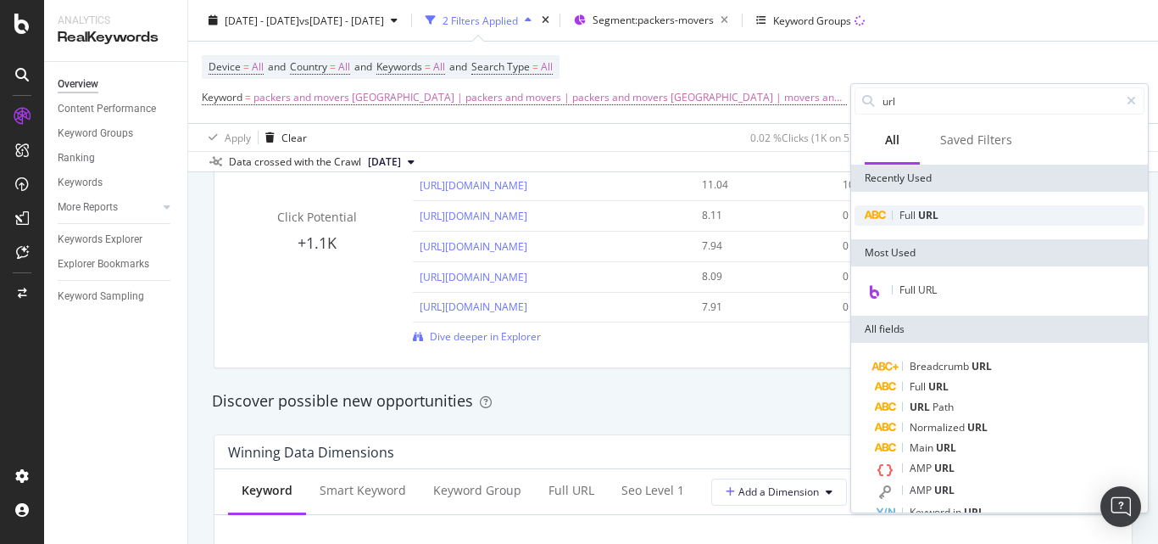
type input "url"
click at [932, 215] on span "URL" at bounding box center [928, 215] width 20 height 14
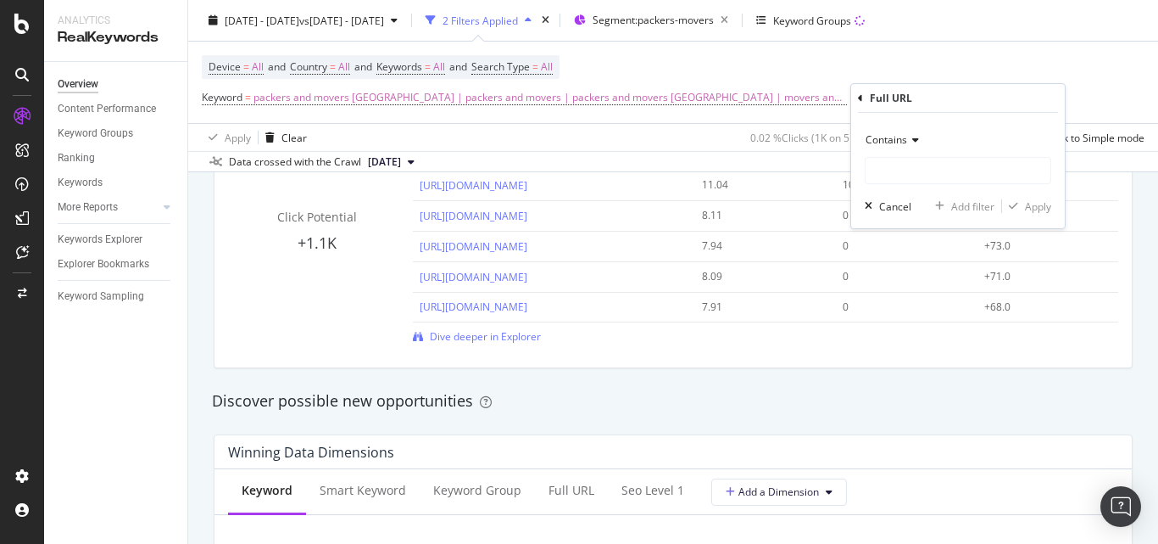
click at [901, 138] on span "Contains" at bounding box center [887, 139] width 42 height 14
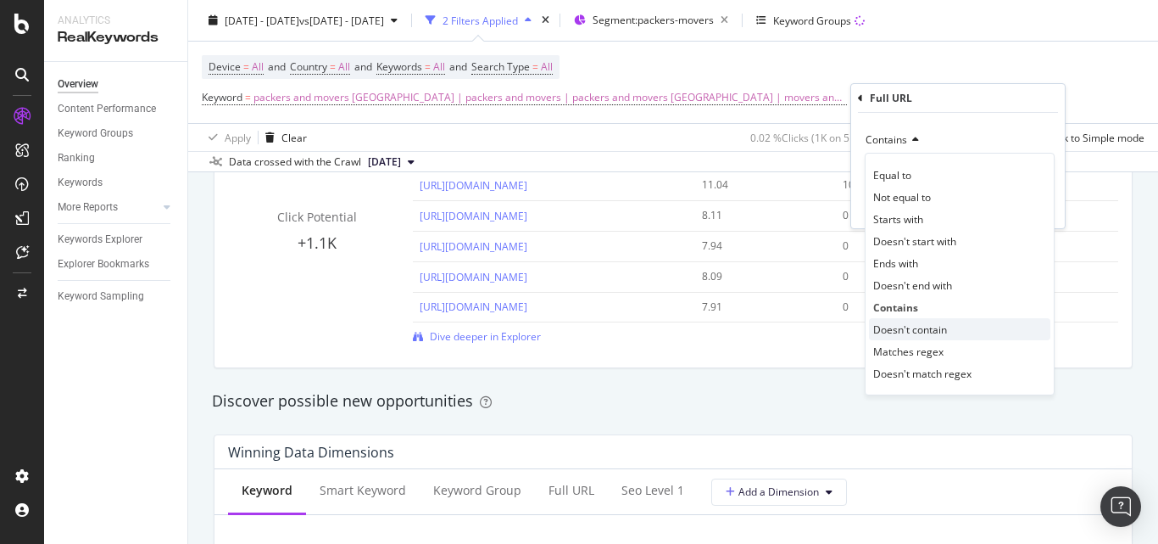
click at [917, 335] on span "Doesn't contain" at bounding box center [911, 329] width 74 height 14
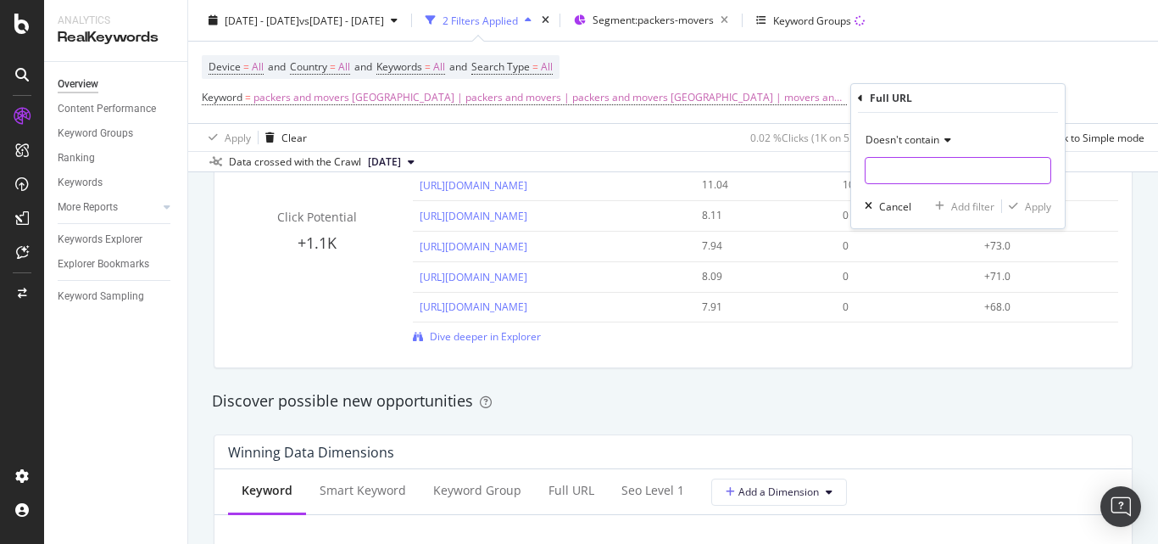
click at [909, 177] on input "text" at bounding box center [958, 170] width 185 height 27
type input "/guides/"
click at [1020, 213] on div "Apply" at bounding box center [1026, 205] width 49 height 15
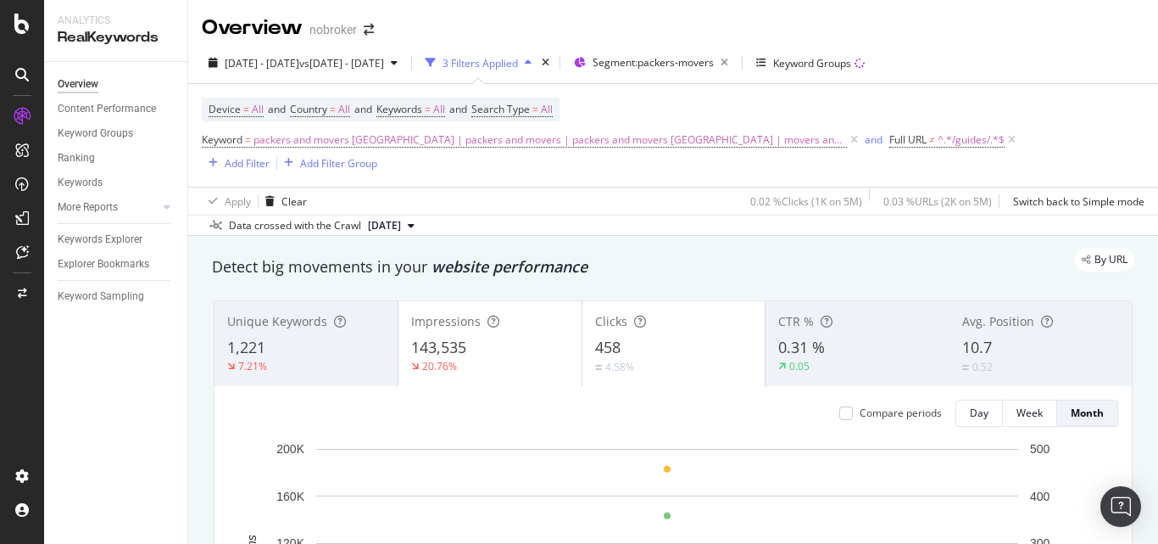
click at [217, 268] on div "By URL" at bounding box center [665, 260] width 940 height 24
drag, startPoint x: 286, startPoint y: 276, endPoint x: 347, endPoint y: 261, distance: 62.9
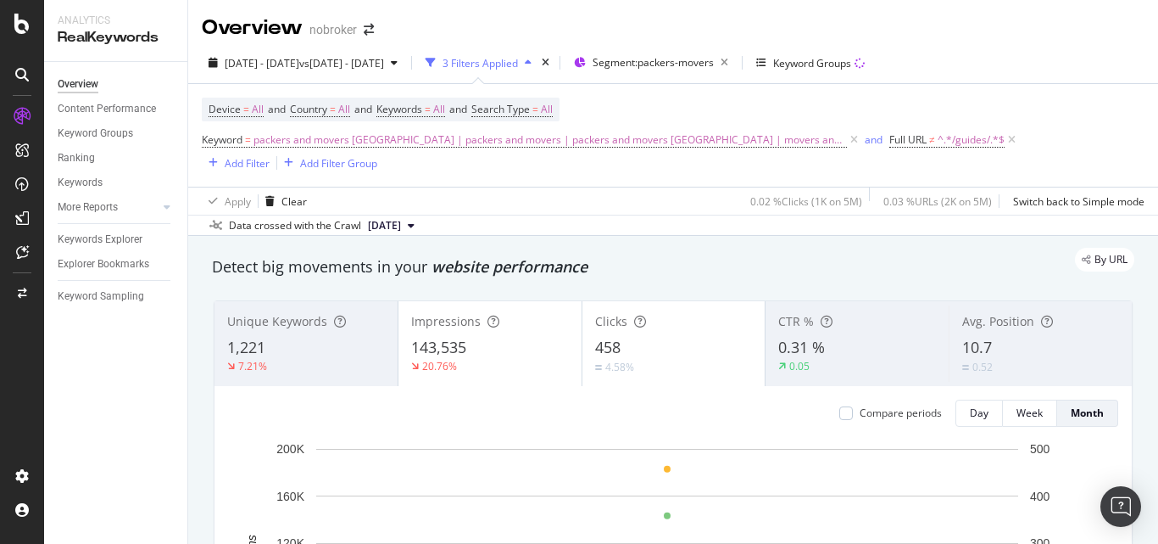
click at [347, 261] on div "By URL" at bounding box center [665, 260] width 940 height 24
drag, startPoint x: 589, startPoint y: 265, endPoint x: 440, endPoint y: 266, distance: 149.3
click at [440, 266] on div "By URL" at bounding box center [665, 260] width 940 height 24
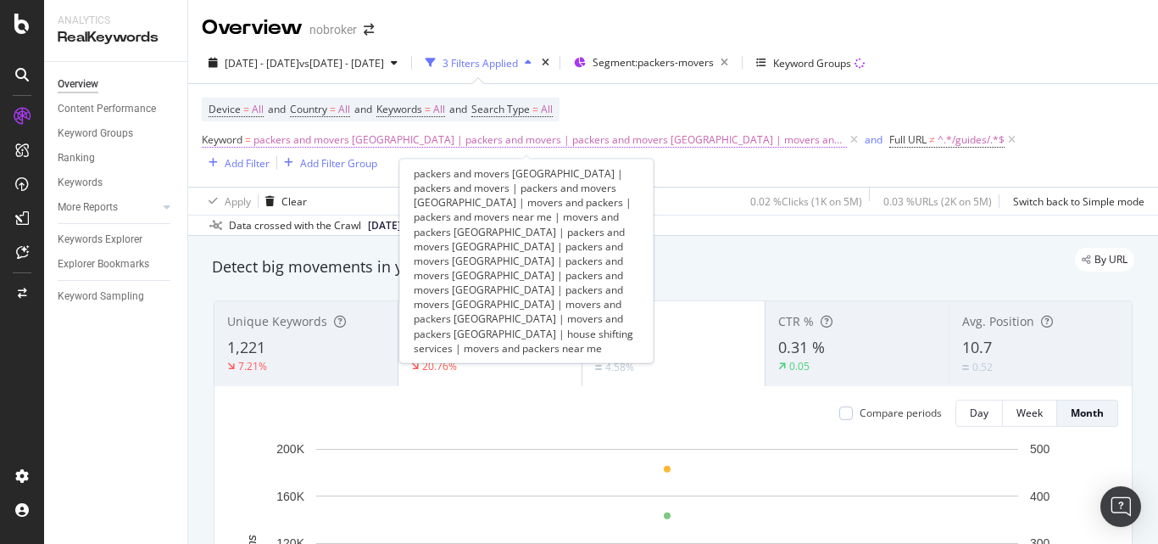
click at [705, 139] on span "packers and movers [GEOGRAPHIC_DATA] | packers and movers | packers and movers …" at bounding box center [551, 140] width 594 height 24
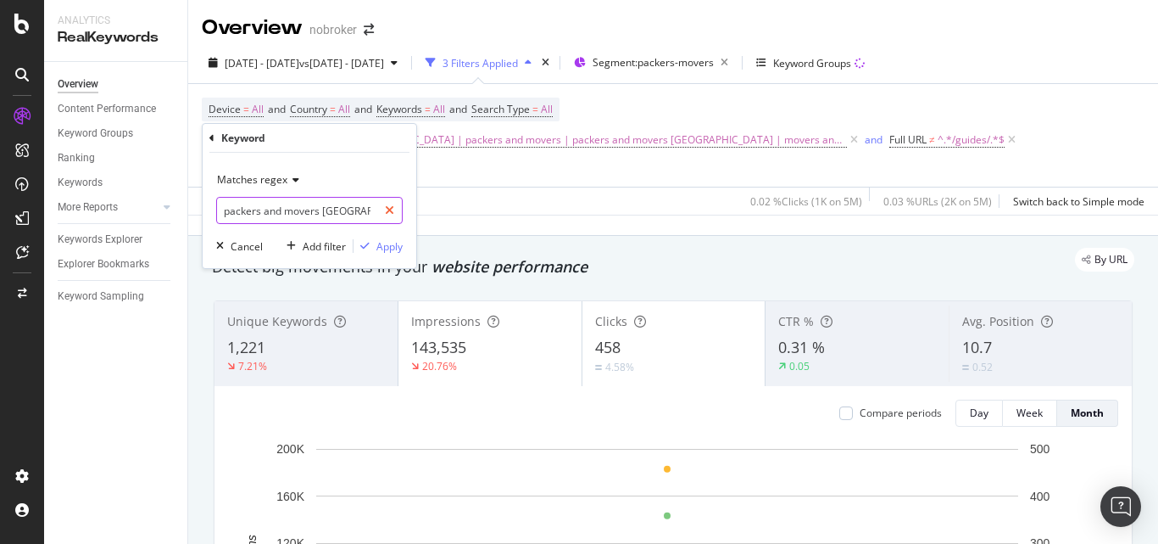
click at [392, 205] on icon at bounding box center [389, 210] width 9 height 12
click at [273, 174] on span "Matches regex" at bounding box center [252, 179] width 70 height 14
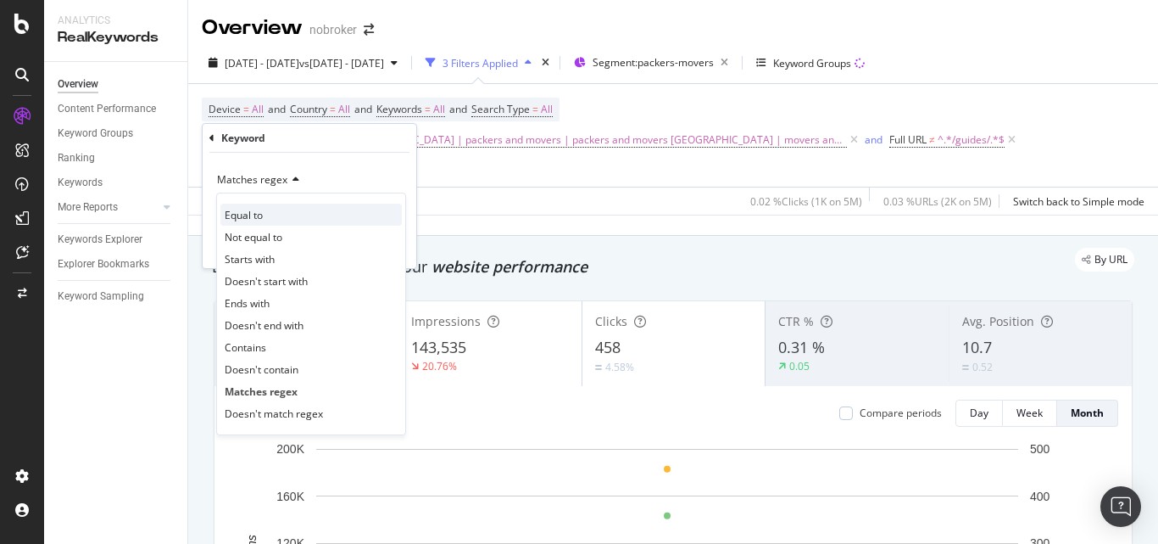
click at [269, 217] on div "Equal to" at bounding box center [311, 215] width 181 height 22
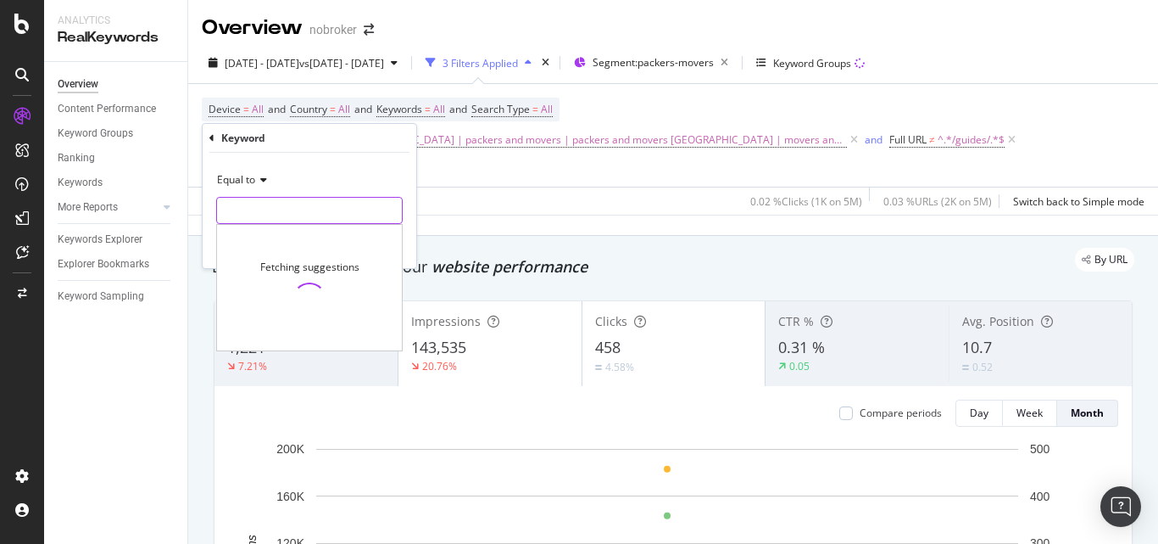
click at [285, 199] on input "text" at bounding box center [309, 210] width 185 height 27
paste input "packers and movers [GEOGRAPHIC_DATA]"
type input "packers and movers [GEOGRAPHIC_DATA]"
click at [414, 246] on div "Equal to packers and movers bangalore packers and movers bangalore Fetching sug…" at bounding box center [310, 210] width 214 height 115
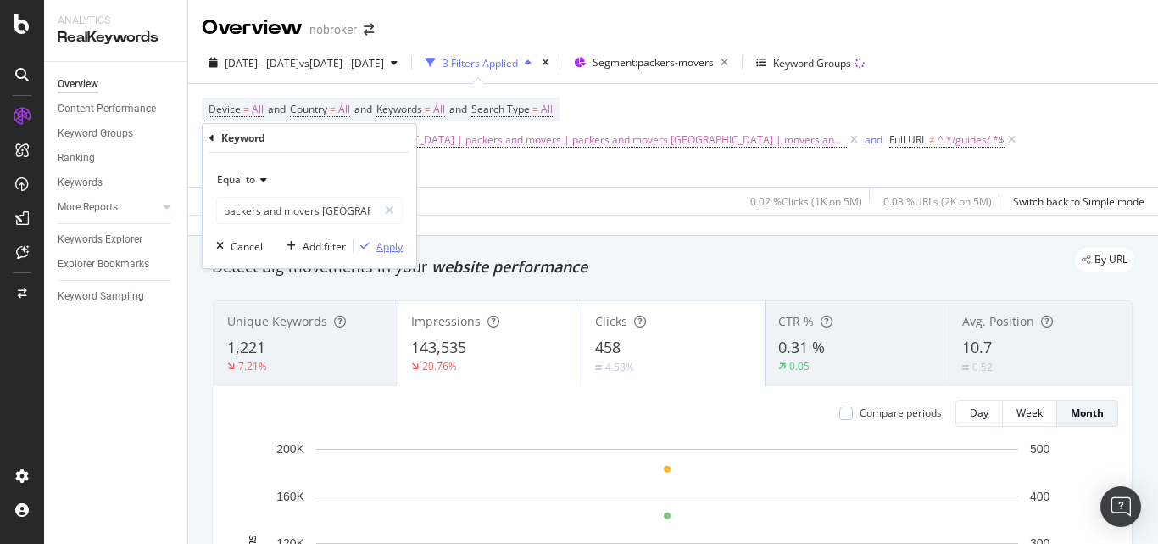
click at [385, 245] on div "Apply" at bounding box center [390, 246] width 26 height 14
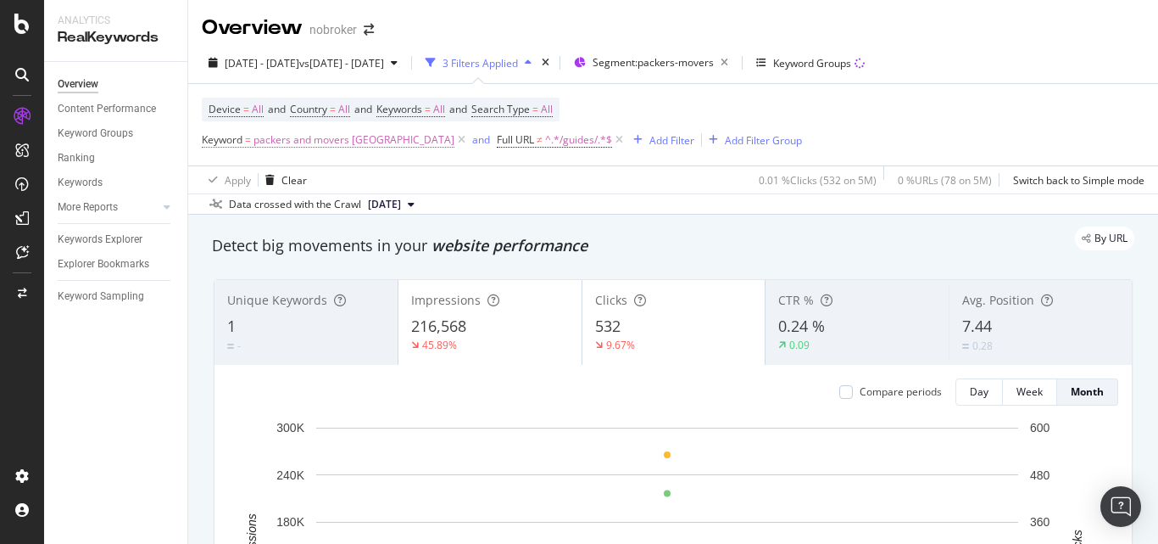
click at [360, 140] on span "packers and movers [GEOGRAPHIC_DATA]" at bounding box center [354, 140] width 201 height 24
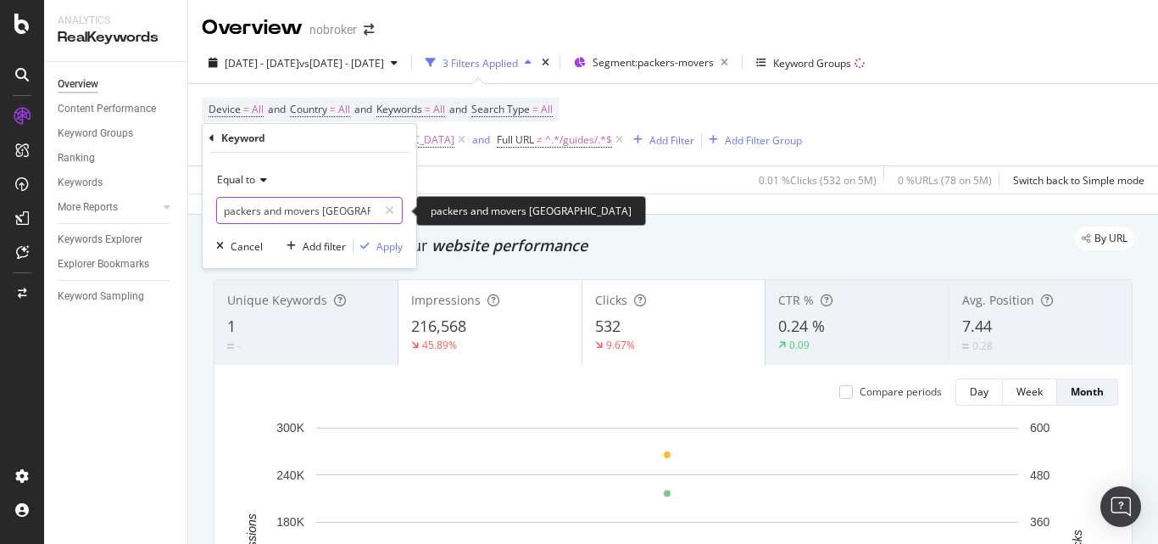
click at [314, 210] on input "packers and movers [GEOGRAPHIC_DATA]" at bounding box center [297, 210] width 160 height 27
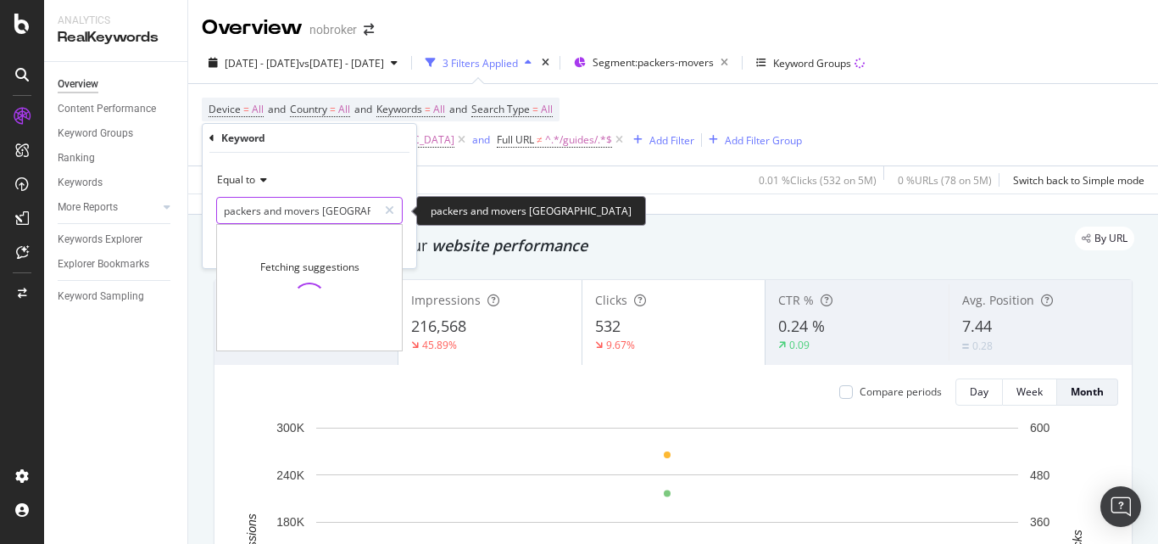
click at [314, 210] on input "packers and movers [GEOGRAPHIC_DATA]" at bounding box center [297, 210] width 160 height 27
paste input "text"
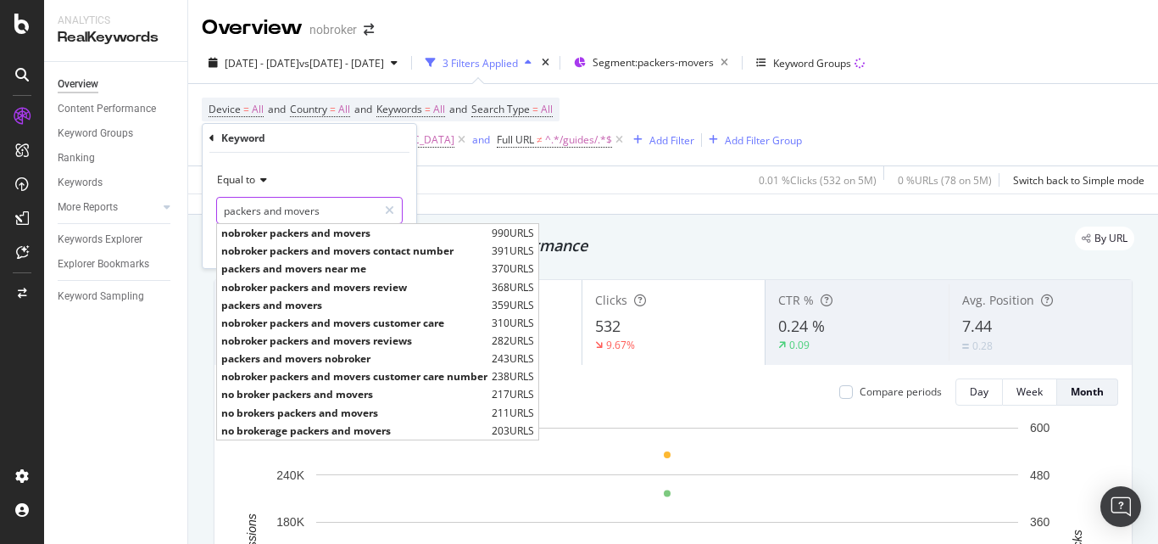
type input "packers and movers"
click at [409, 207] on div "Equal to packers and movers packers and movers nobroker packers and movers 990 …" at bounding box center [310, 210] width 214 height 115
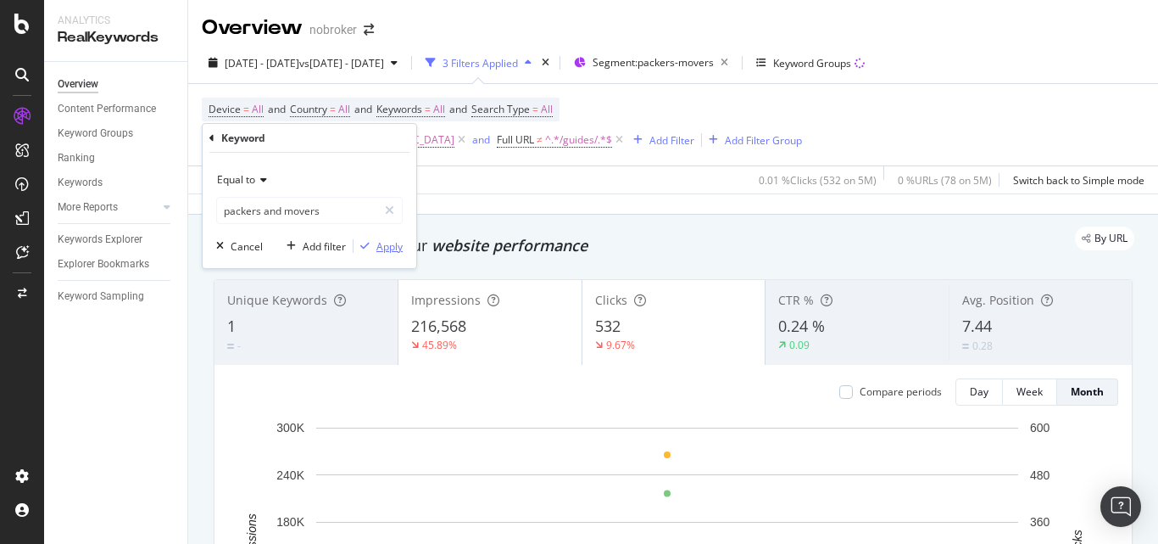
click at [394, 247] on div "Apply" at bounding box center [390, 246] width 26 height 14
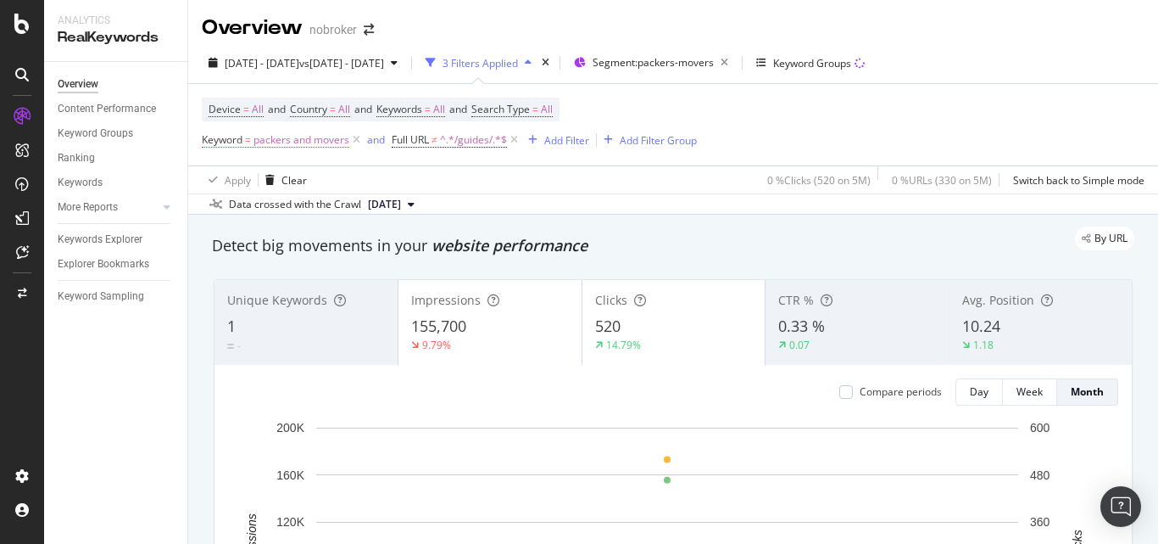
click at [297, 148] on span "packers and movers" at bounding box center [302, 140] width 96 height 24
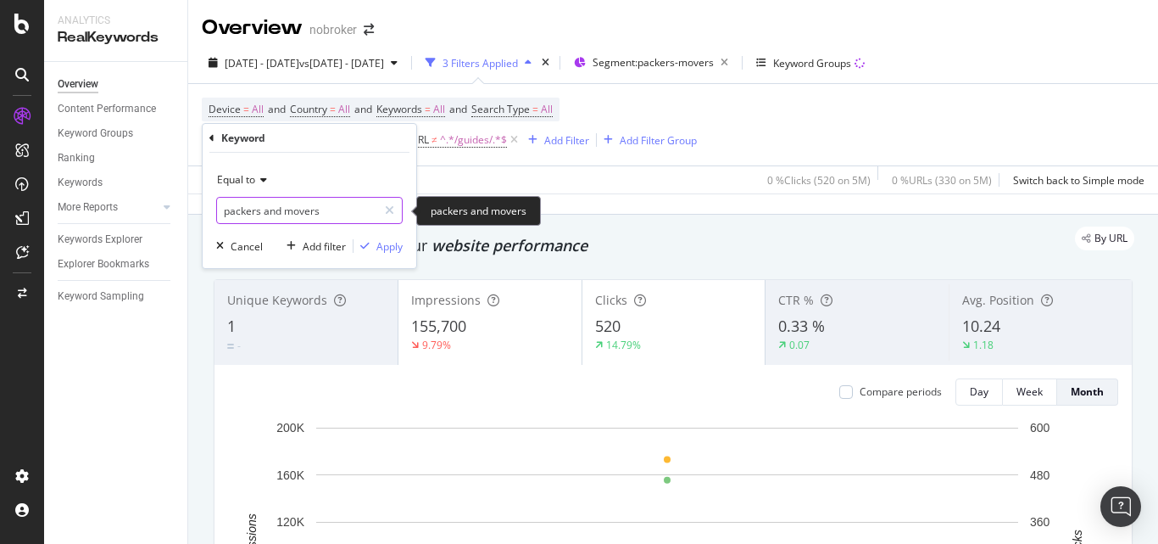
click at [324, 219] on input "packers and movers" at bounding box center [297, 210] width 160 height 27
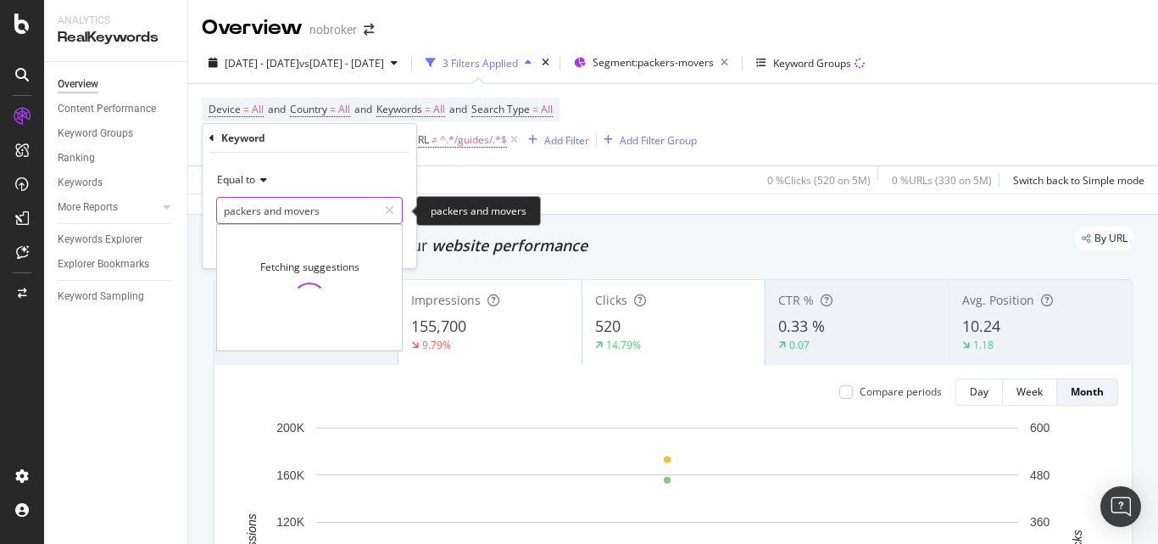
paste input "[GEOGRAPHIC_DATA]"
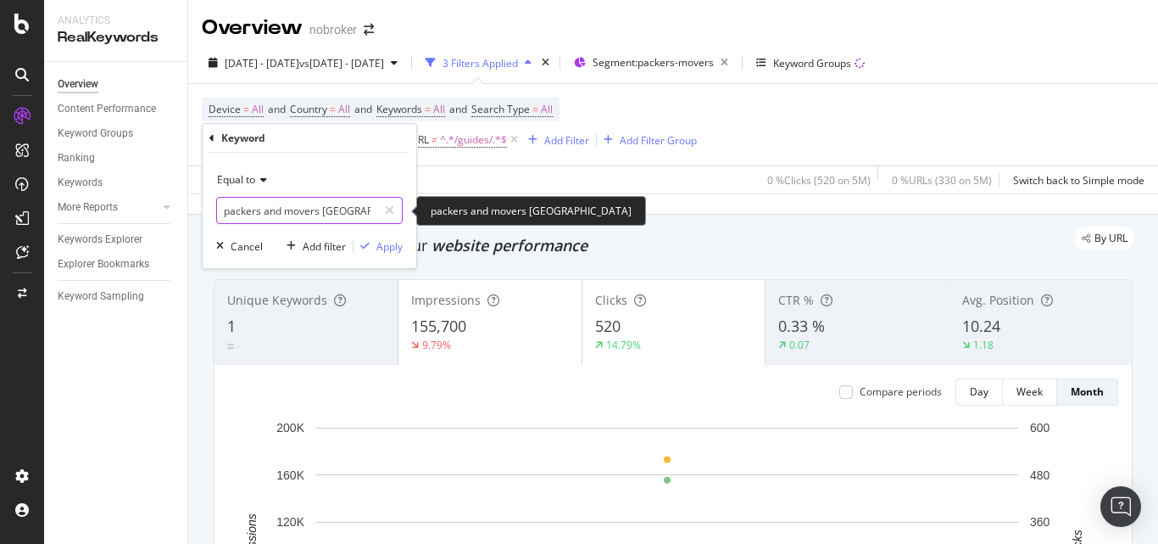
scroll to position [0, 2]
type input "packers and movers [GEOGRAPHIC_DATA]"
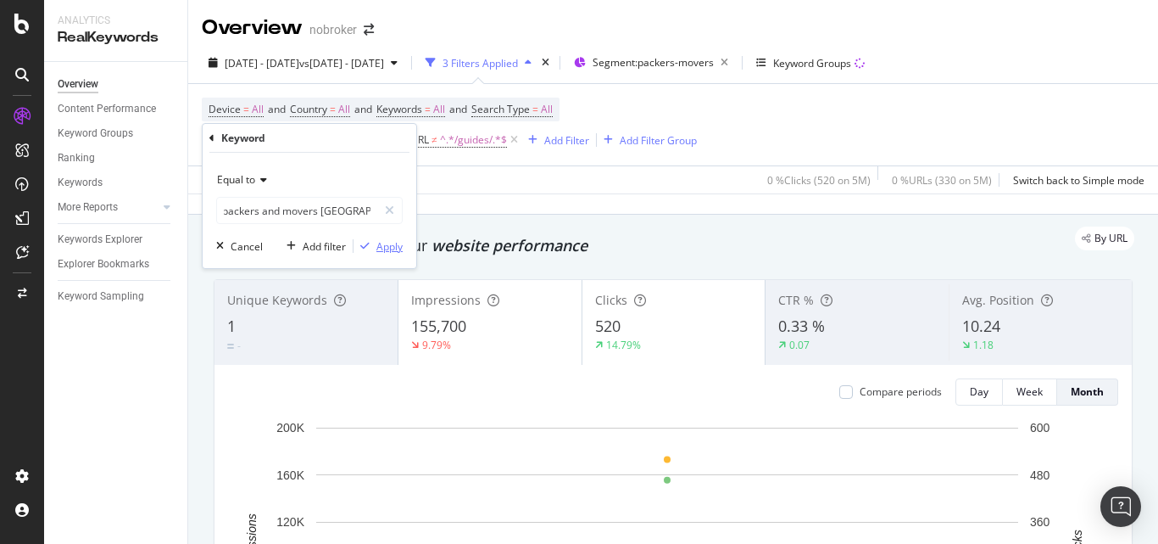
scroll to position [0, 0]
click at [393, 246] on div "Apply" at bounding box center [390, 246] width 26 height 14
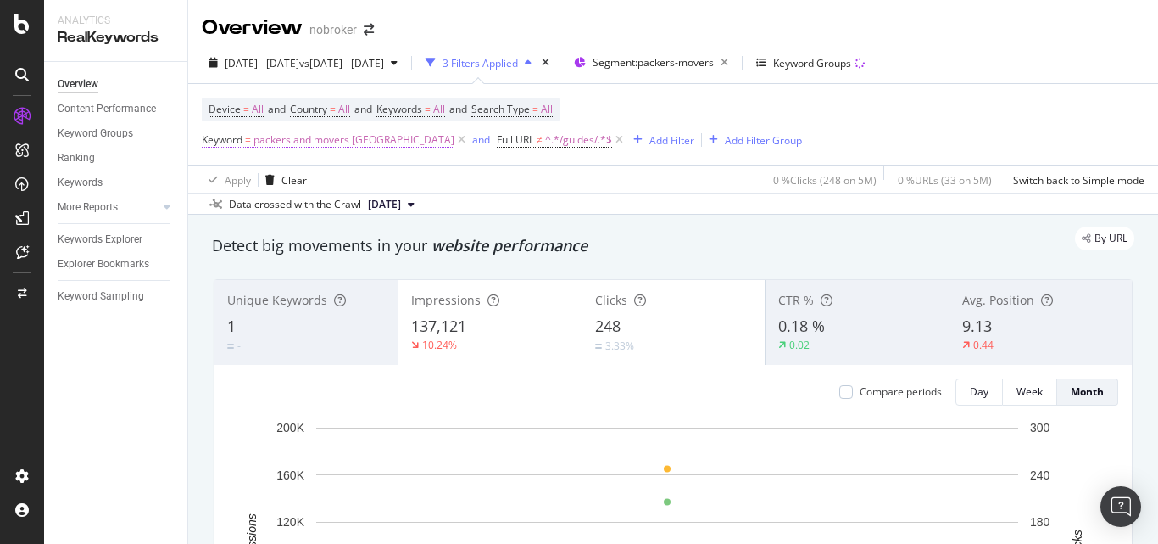
click at [367, 135] on span "packers and movers [GEOGRAPHIC_DATA]" at bounding box center [354, 140] width 201 height 24
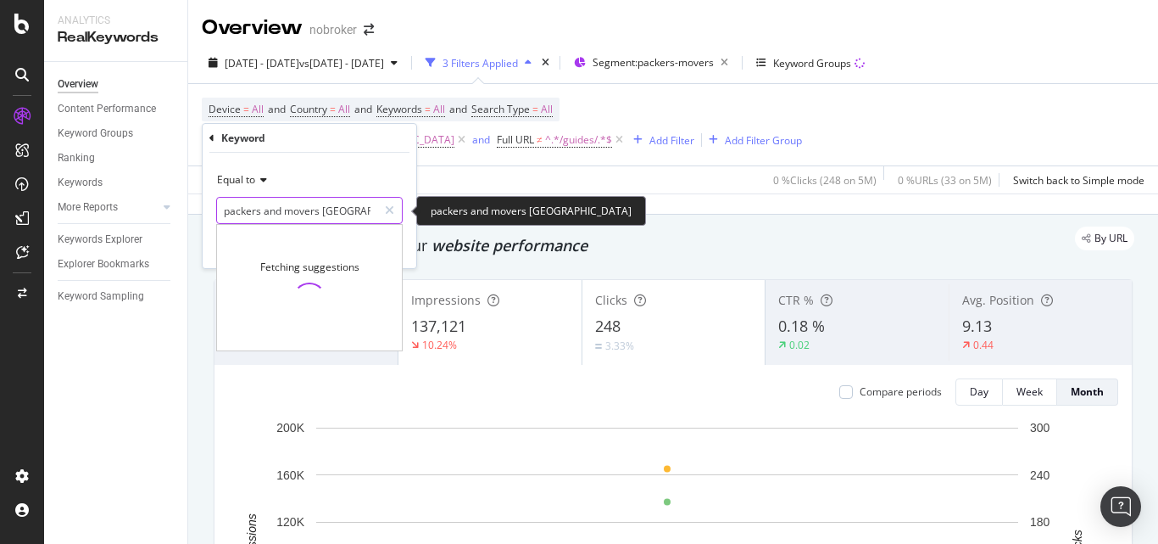
click at [335, 215] on input "packers and movers [GEOGRAPHIC_DATA]" at bounding box center [297, 210] width 160 height 27
paste input "movers and packers"
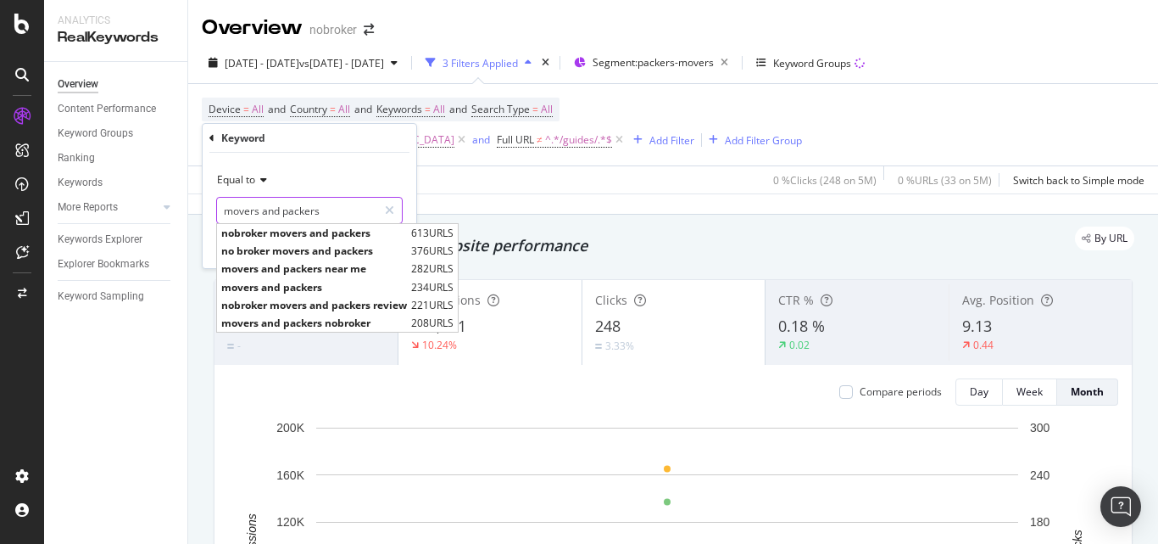
type input "movers and packers"
click at [409, 200] on div "Equal to movers and packers movers and packers nobroker movers and packers 613 …" at bounding box center [310, 210] width 214 height 115
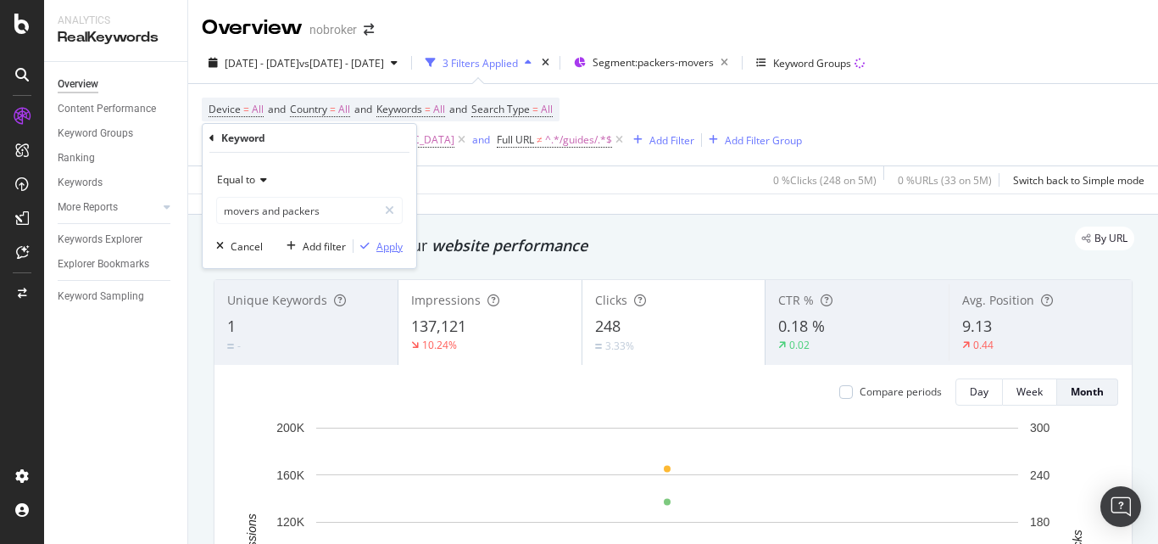
click at [397, 248] on div "Apply" at bounding box center [390, 246] width 26 height 14
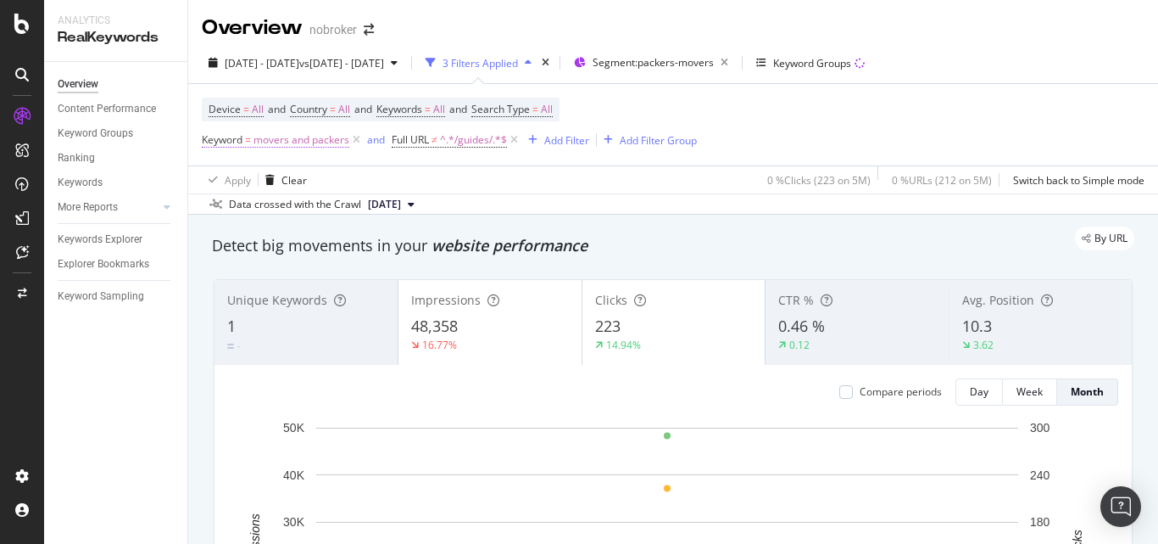
click at [311, 142] on span "movers and packers" at bounding box center [302, 140] width 96 height 24
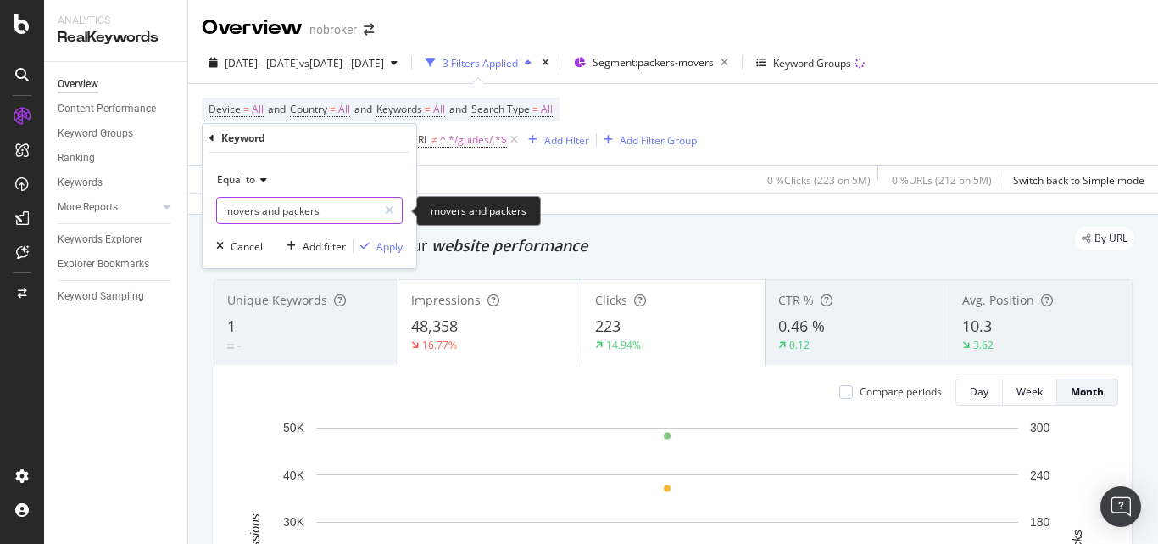
click at [290, 218] on input "movers and packers" at bounding box center [297, 210] width 160 height 27
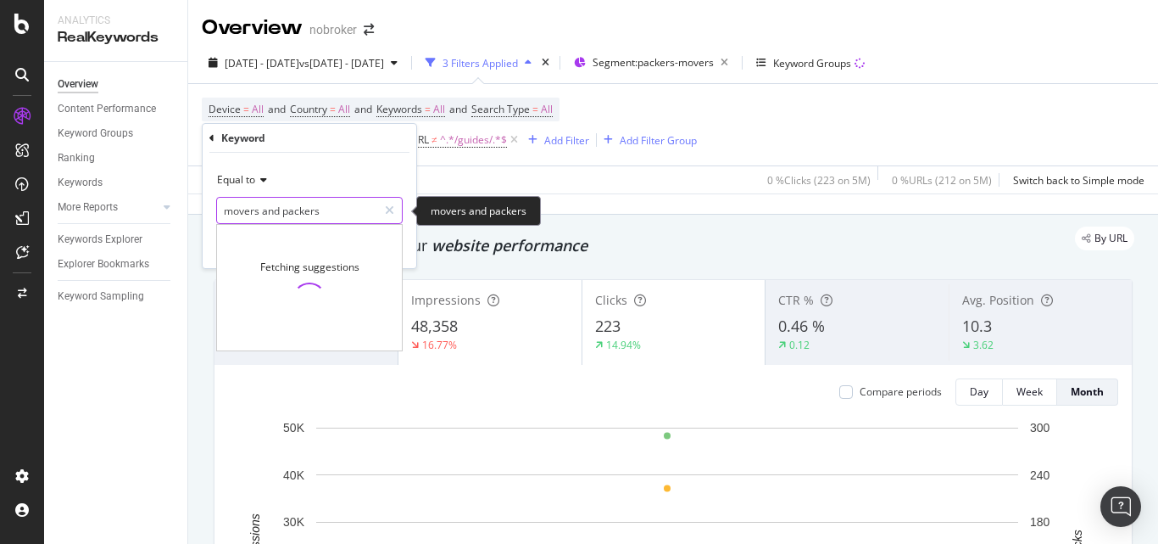
click at [290, 218] on input "movers and packers" at bounding box center [297, 210] width 160 height 27
paste input "packers and movers near me"
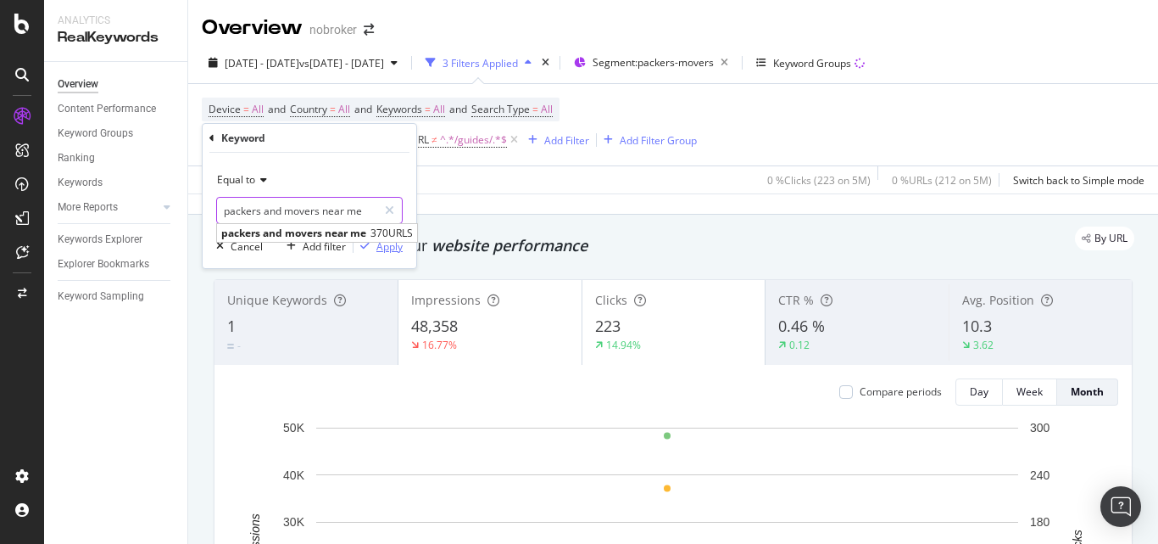
type input "packers and movers near me"
click at [394, 254] on div "Apply" at bounding box center [378, 245] width 49 height 15
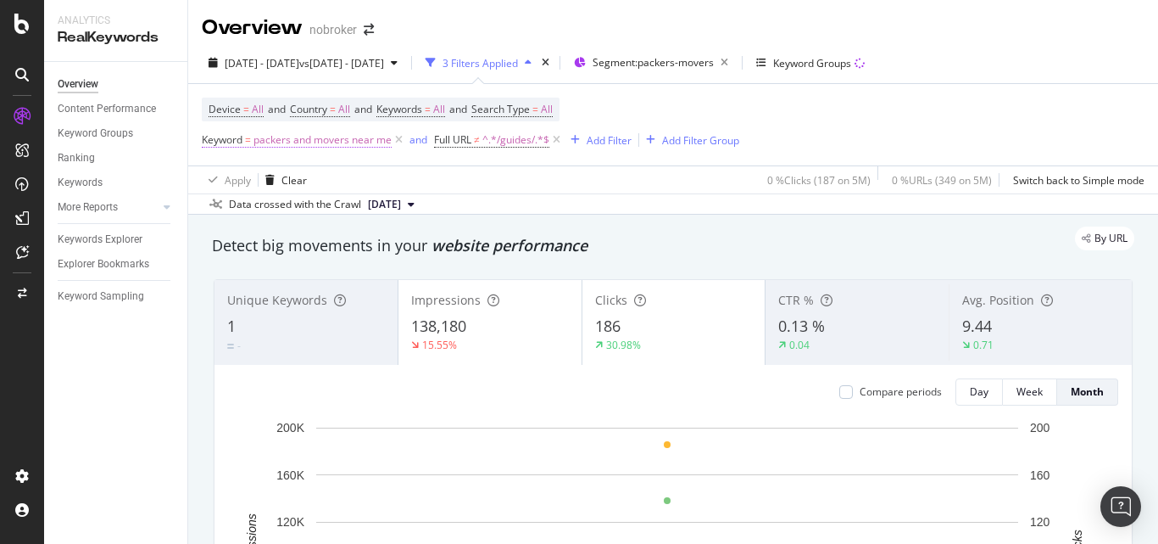
click at [317, 146] on span "packers and movers near me" at bounding box center [323, 140] width 138 height 24
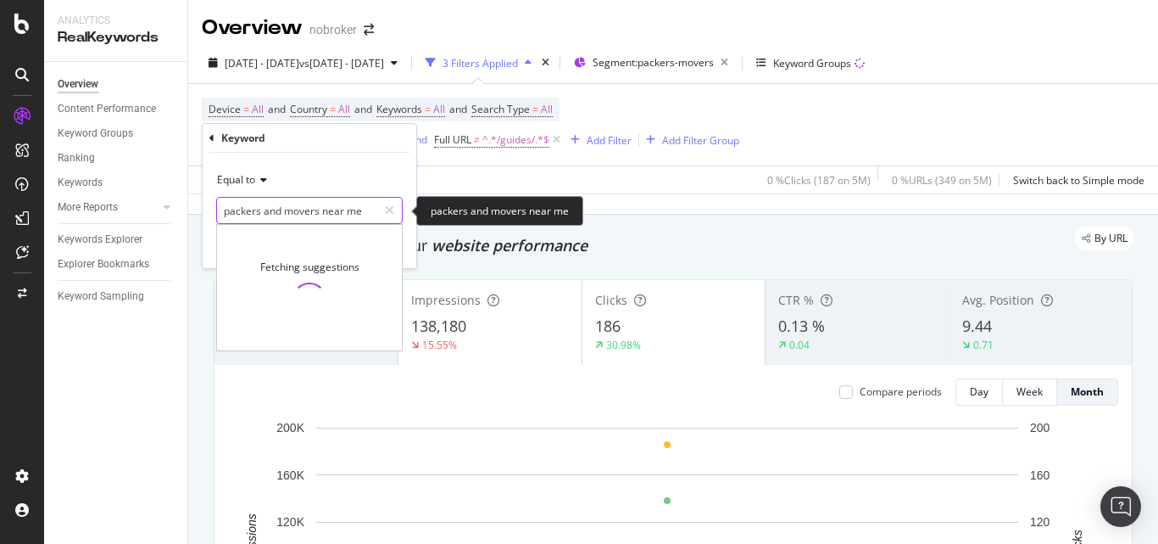
click at [314, 207] on input "packers and movers near me" at bounding box center [297, 210] width 160 height 27
paste input "movers and packers bangalor"
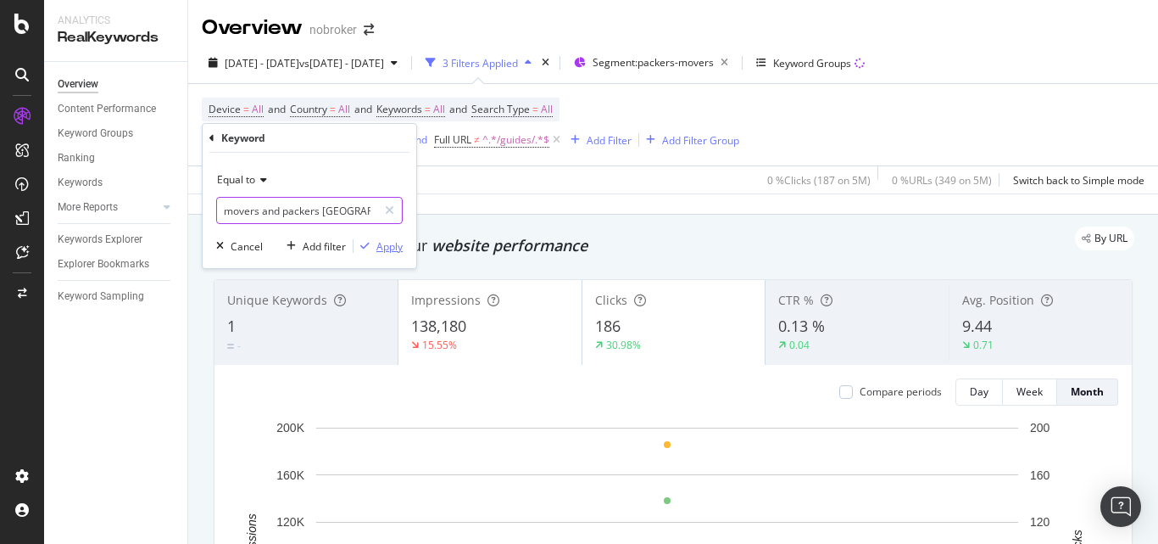
type input "movers and packers [GEOGRAPHIC_DATA]"
click at [401, 246] on div "Apply" at bounding box center [390, 246] width 26 height 14
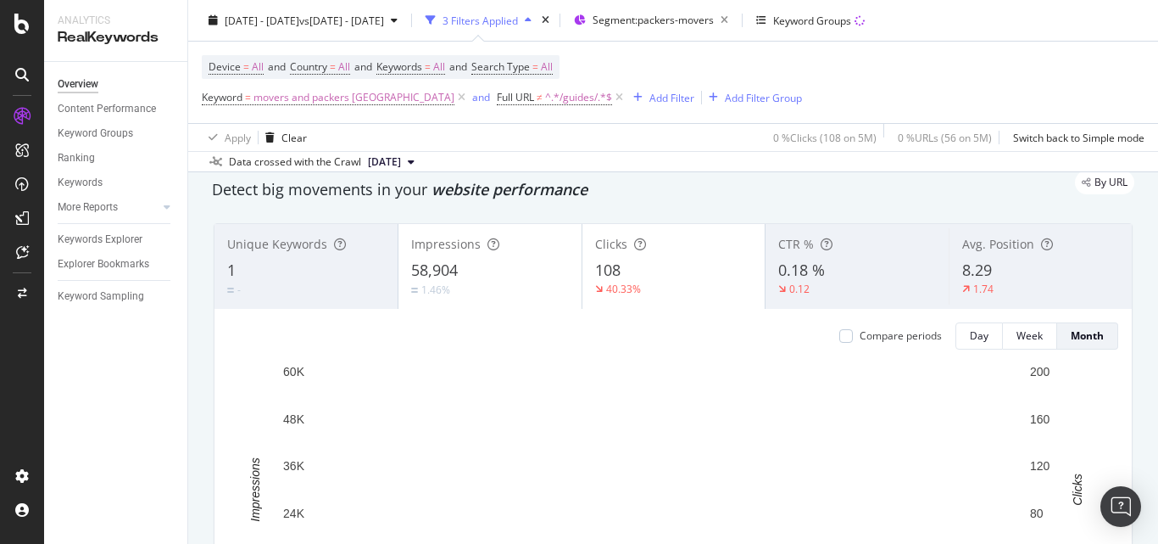
scroll to position [85, 0]
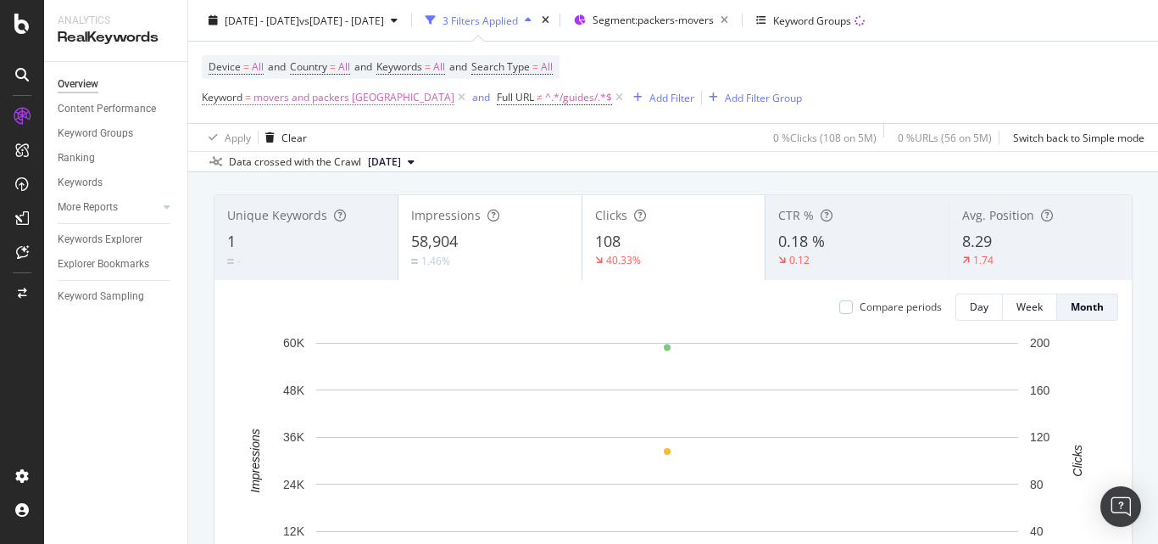
click at [355, 102] on span "movers and packers [GEOGRAPHIC_DATA]" at bounding box center [354, 98] width 201 height 24
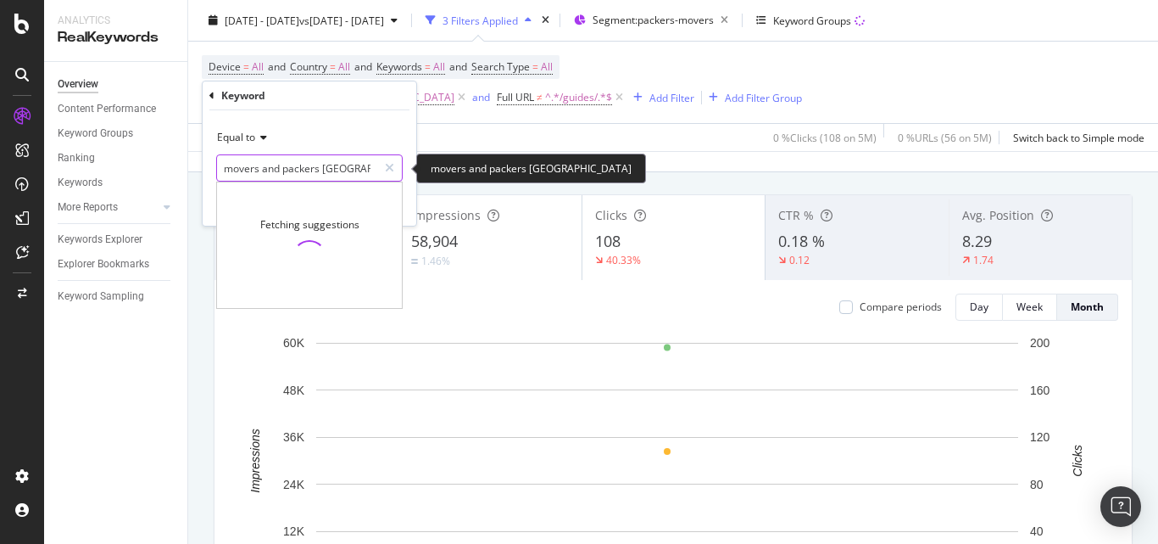
click at [328, 170] on input "movers and packers [GEOGRAPHIC_DATA]" at bounding box center [297, 167] width 160 height 27
paste input "packers and movers pun"
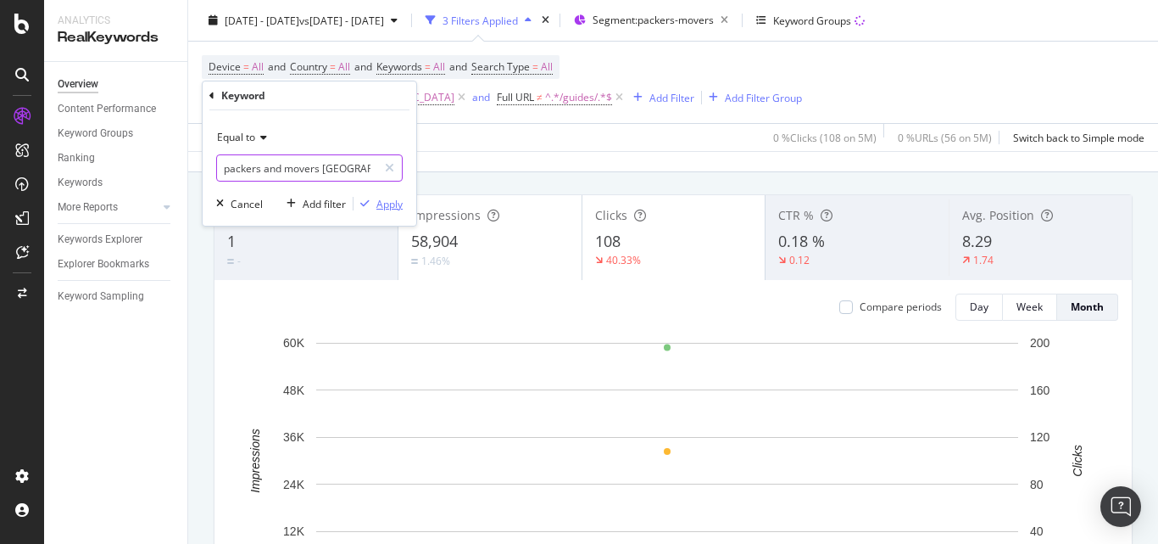
type input "packers and movers [GEOGRAPHIC_DATA]"
click at [391, 198] on div "Apply" at bounding box center [390, 204] width 26 height 14
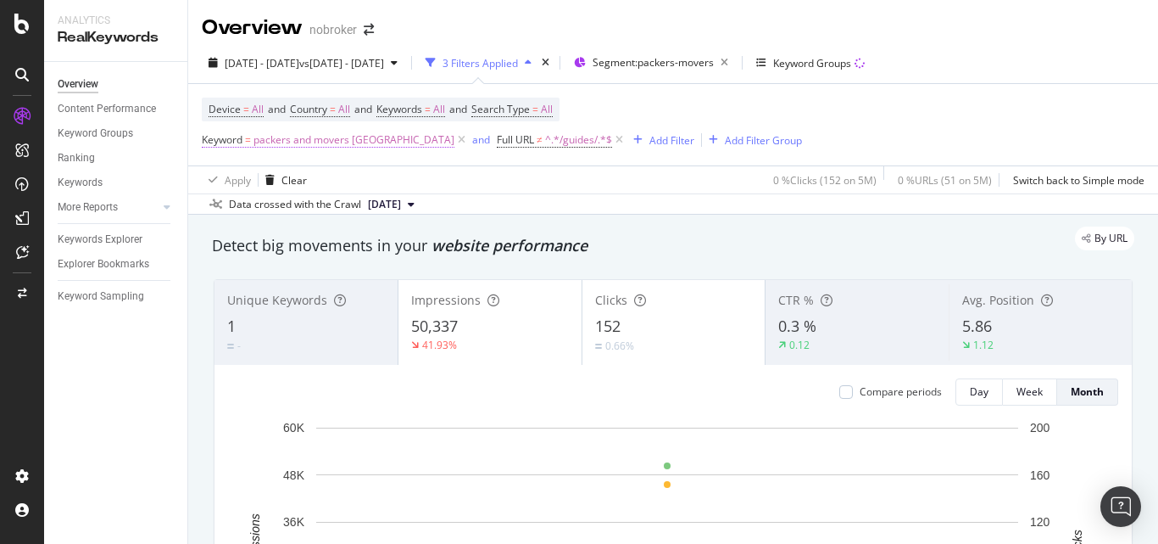
click at [293, 146] on span "packers and movers [GEOGRAPHIC_DATA]" at bounding box center [354, 140] width 201 height 24
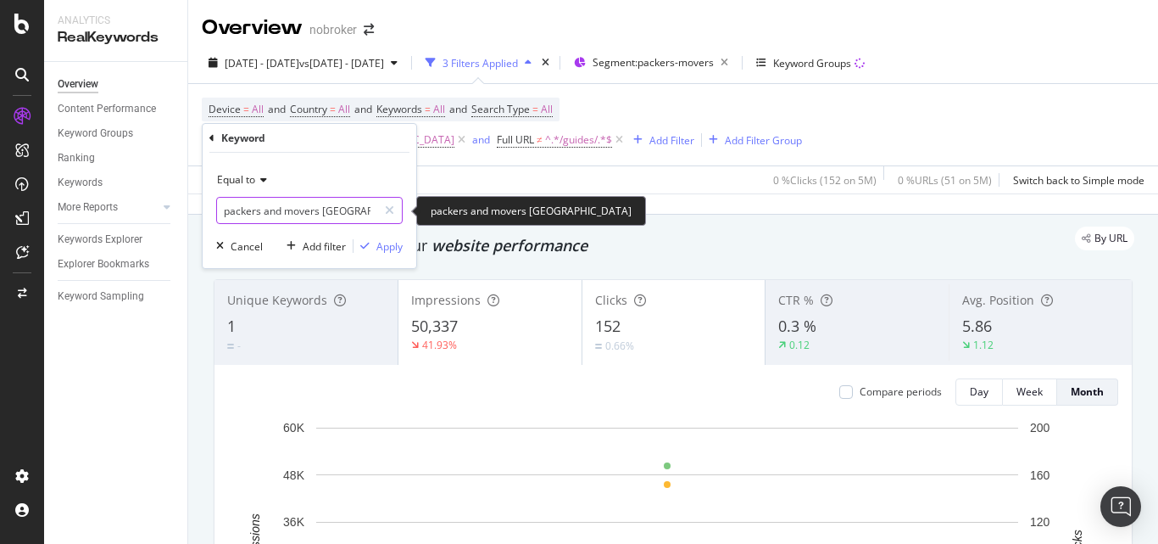
click at [296, 209] on input "packers and movers [GEOGRAPHIC_DATA]" at bounding box center [297, 210] width 160 height 27
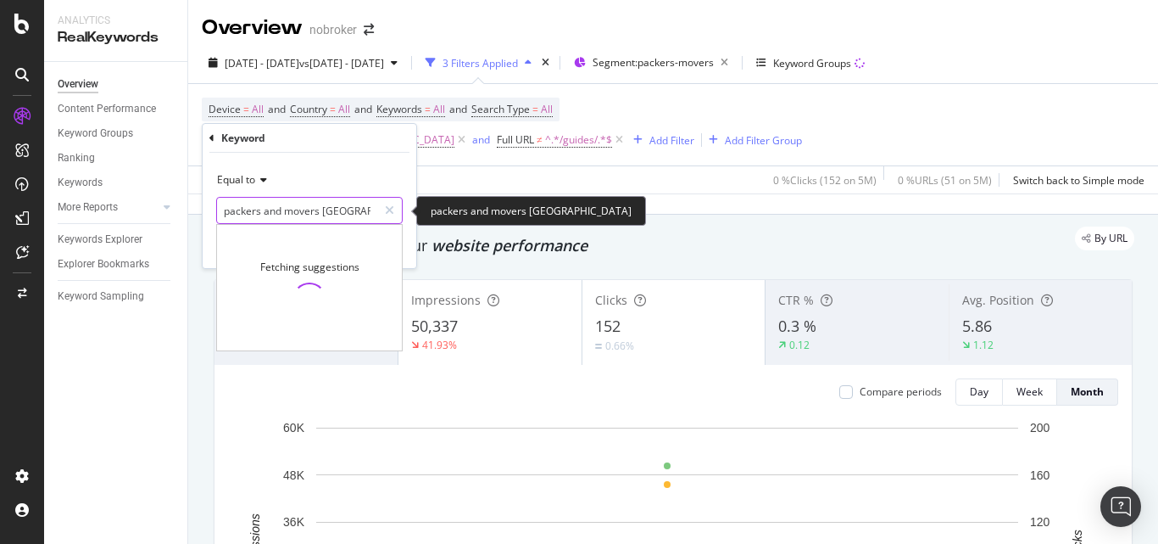
paste input "[GEOGRAPHIC_DATA]"
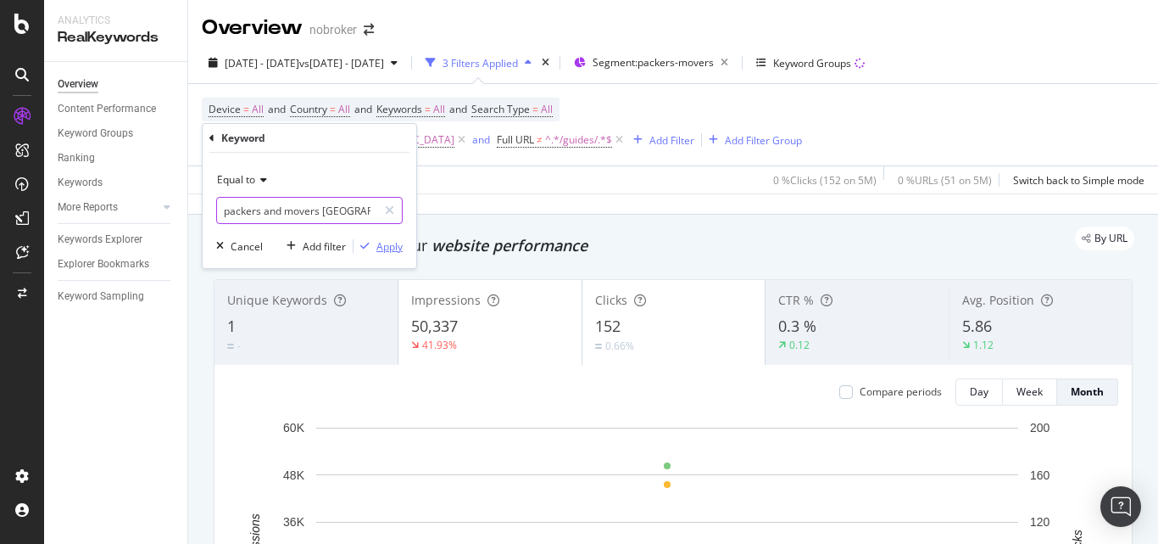
type input "packers and movers [GEOGRAPHIC_DATA]"
click at [378, 245] on div "Apply" at bounding box center [390, 246] width 26 height 14
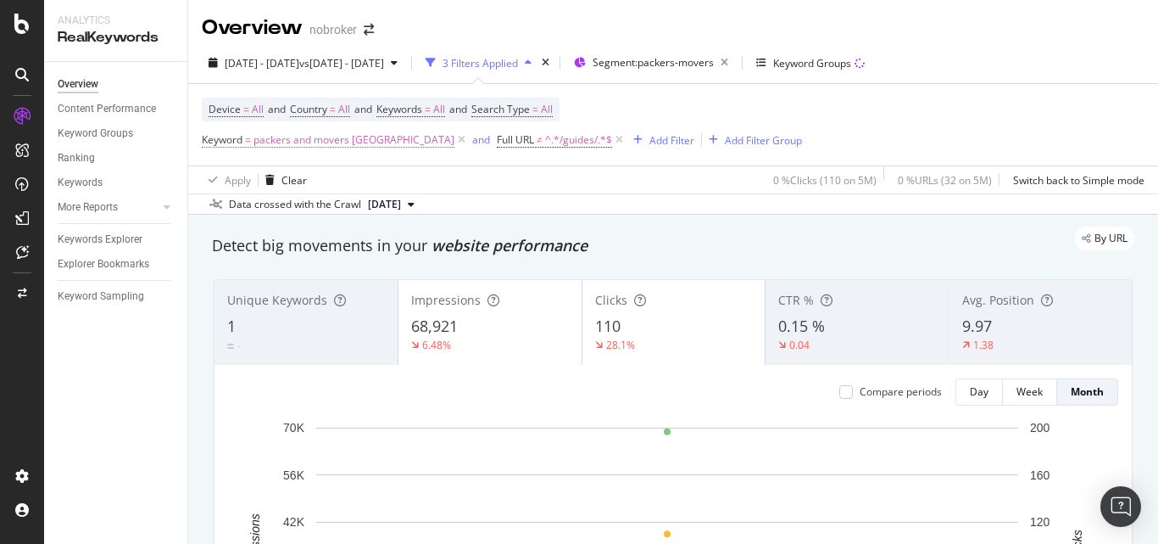
click at [342, 136] on span "packers and movers [GEOGRAPHIC_DATA]" at bounding box center [354, 140] width 201 height 24
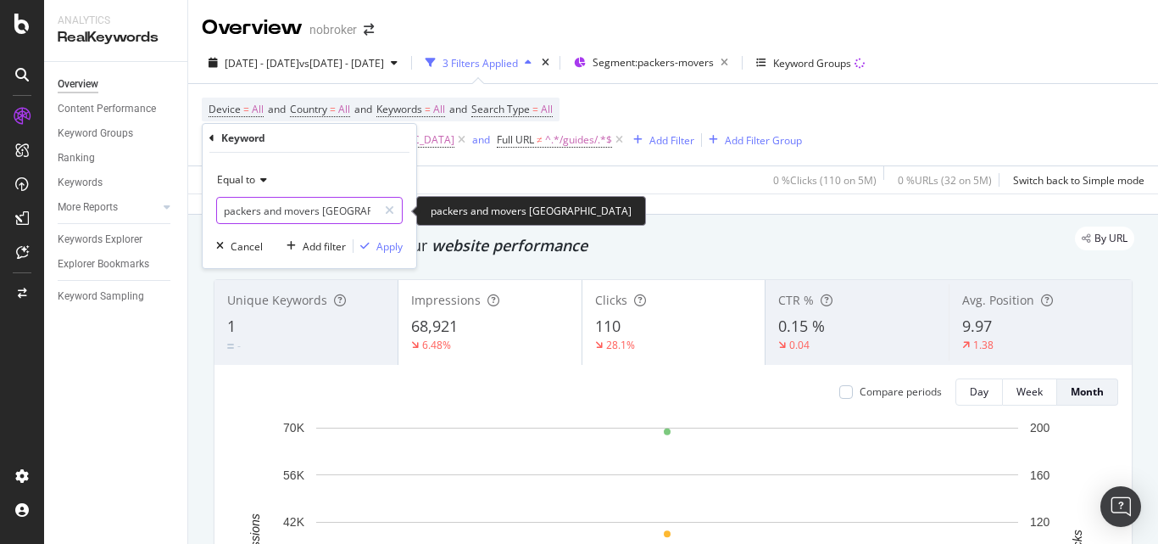
click at [343, 224] on div "packers and movers delhi packers and movers [GEOGRAPHIC_DATA]" at bounding box center [309, 210] width 187 height 27
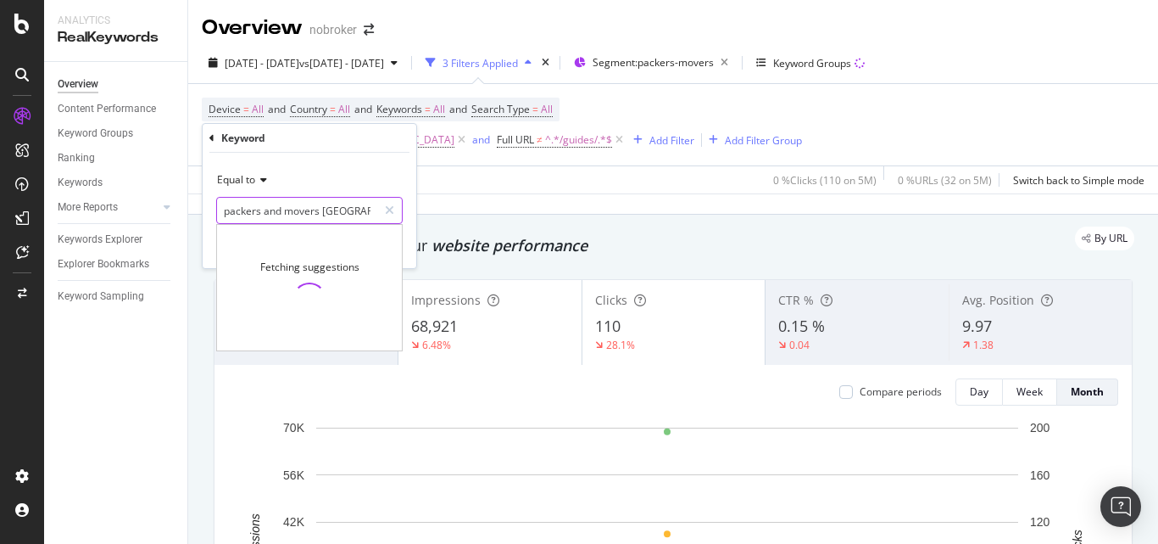
paste input "mumba"
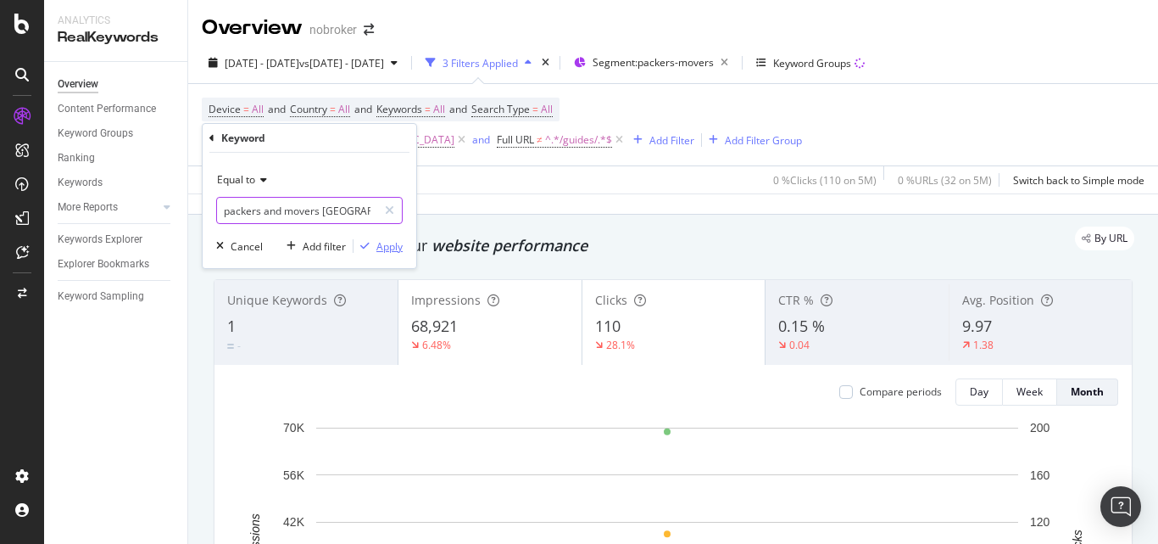
type input "packers and movers [GEOGRAPHIC_DATA]"
click at [385, 237] on button "Apply" at bounding box center [378, 245] width 49 height 17
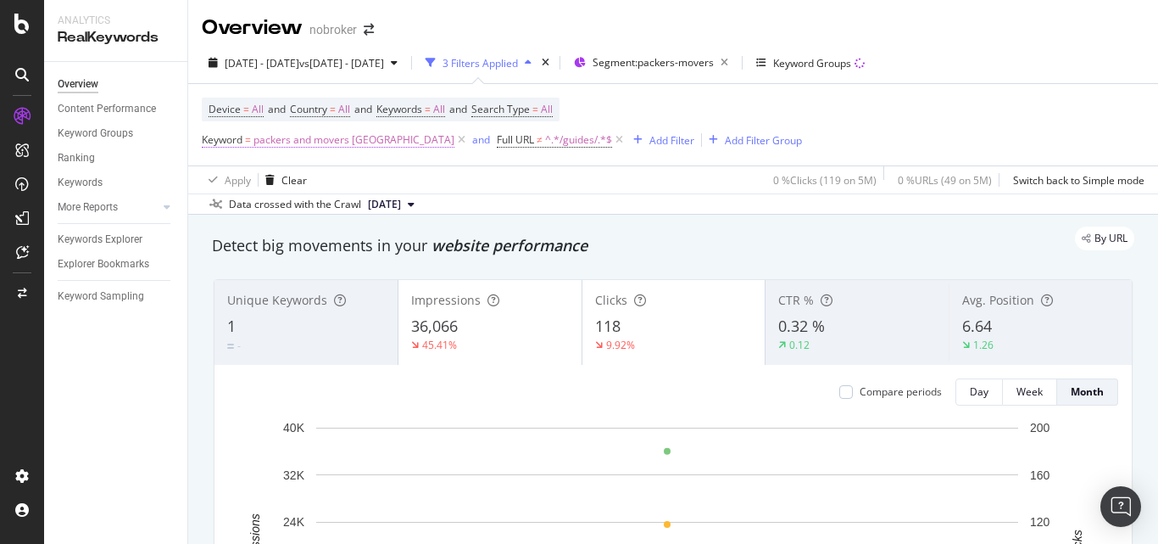
click at [349, 142] on span "packers and movers [GEOGRAPHIC_DATA]" at bounding box center [354, 140] width 201 height 24
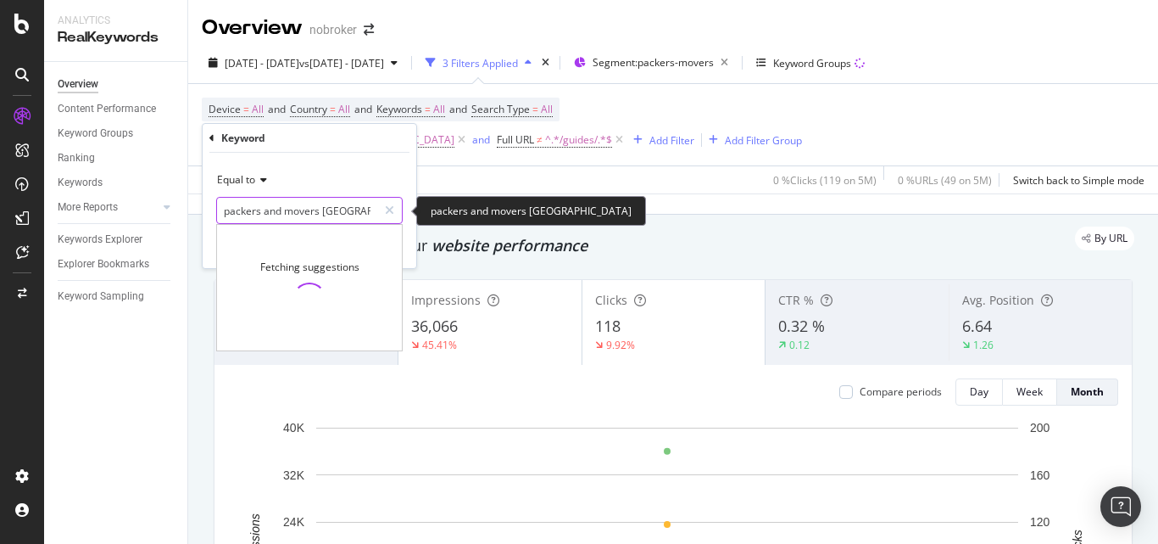
click at [337, 218] on input "packers and movers [GEOGRAPHIC_DATA]" at bounding box center [297, 210] width 160 height 27
paste input "chenn"
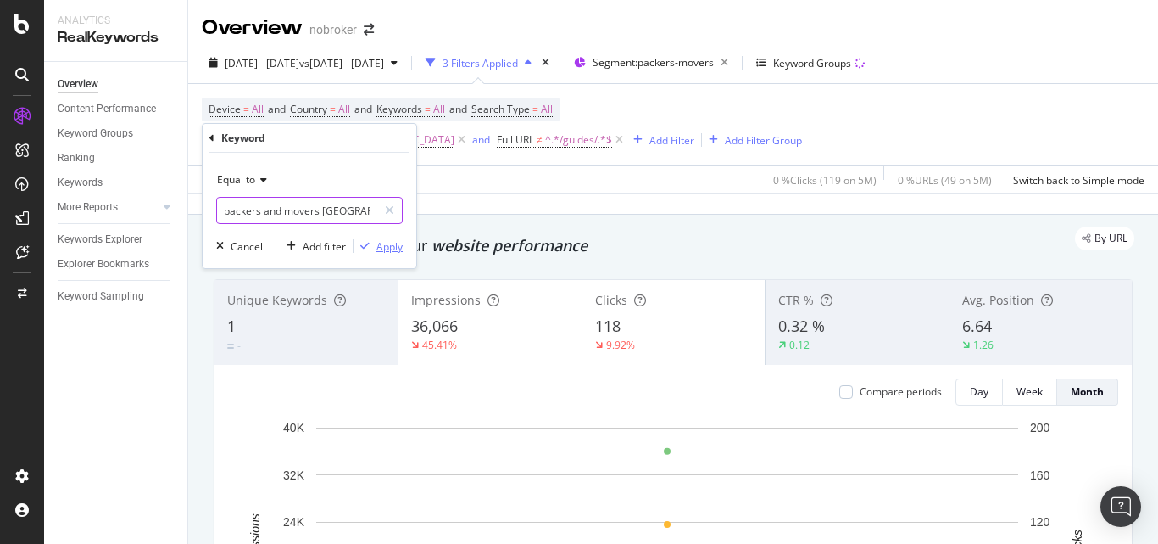
type input "packers and movers [GEOGRAPHIC_DATA]"
click at [382, 243] on div "Apply" at bounding box center [390, 246] width 26 height 14
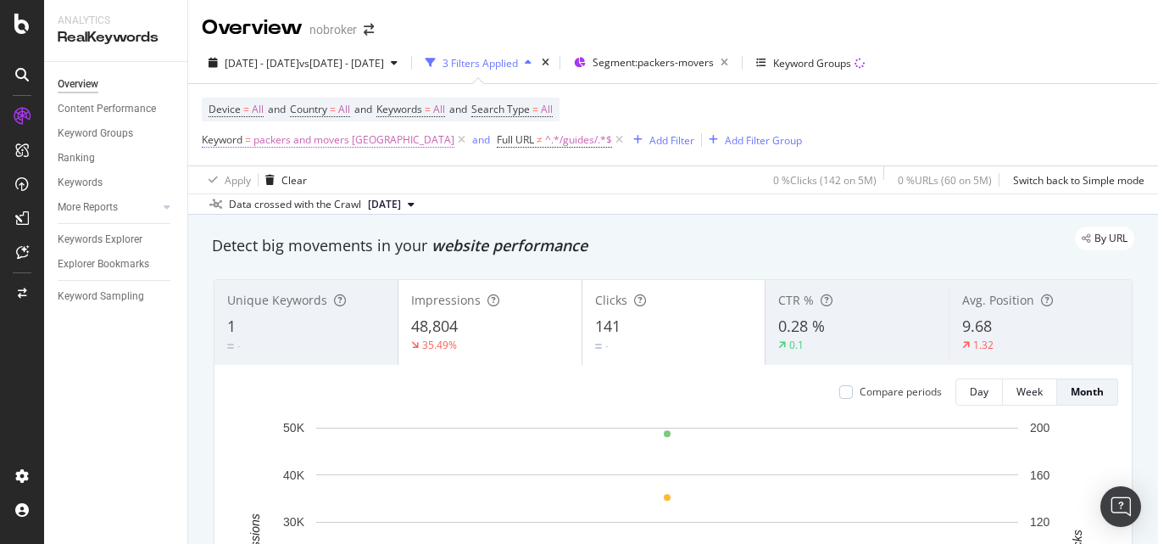
click at [285, 143] on span "packers and movers [GEOGRAPHIC_DATA]" at bounding box center [354, 140] width 201 height 24
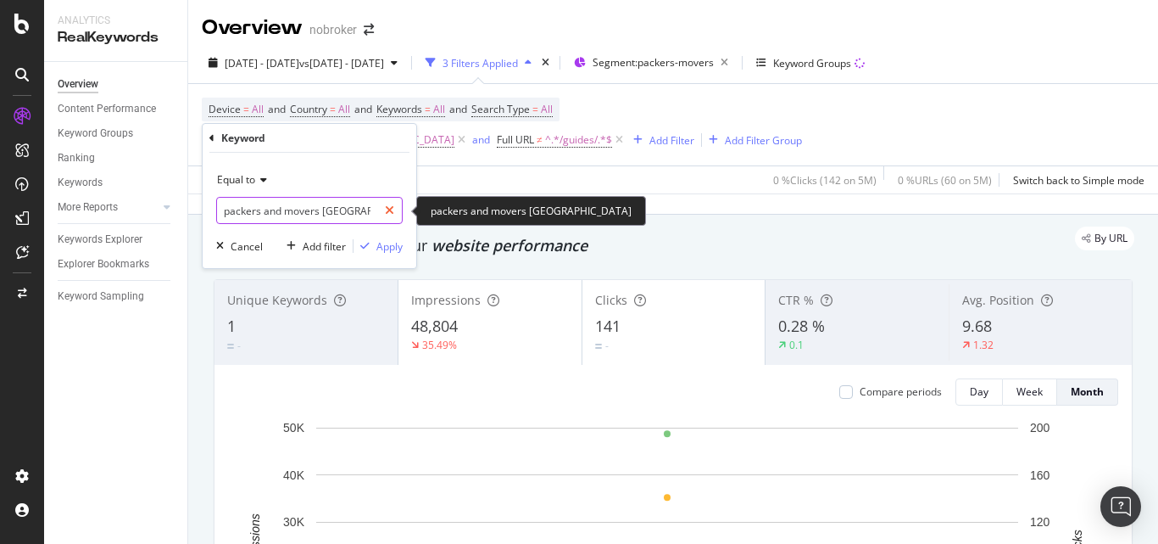
click at [388, 217] on div at bounding box center [389, 210] width 25 height 27
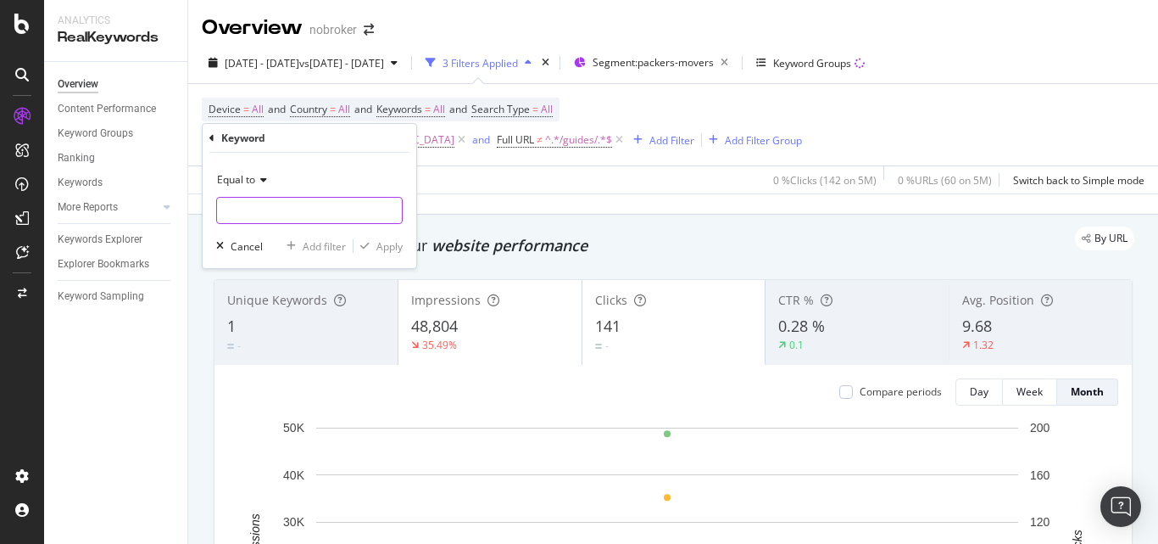
click at [332, 214] on input "text" at bounding box center [309, 210] width 185 height 27
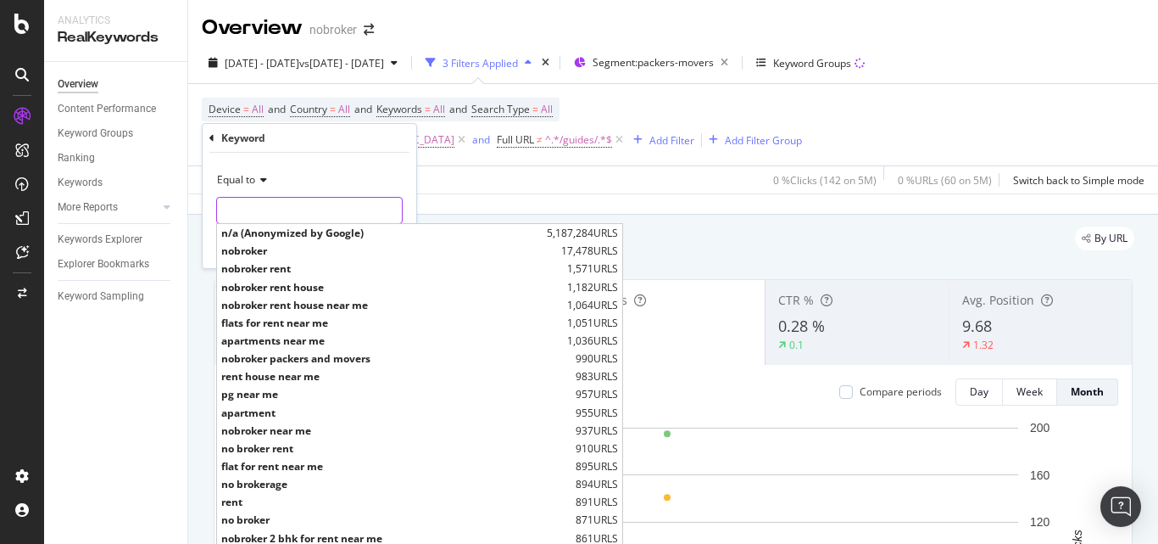
paste input "packers and movers gurgaon"
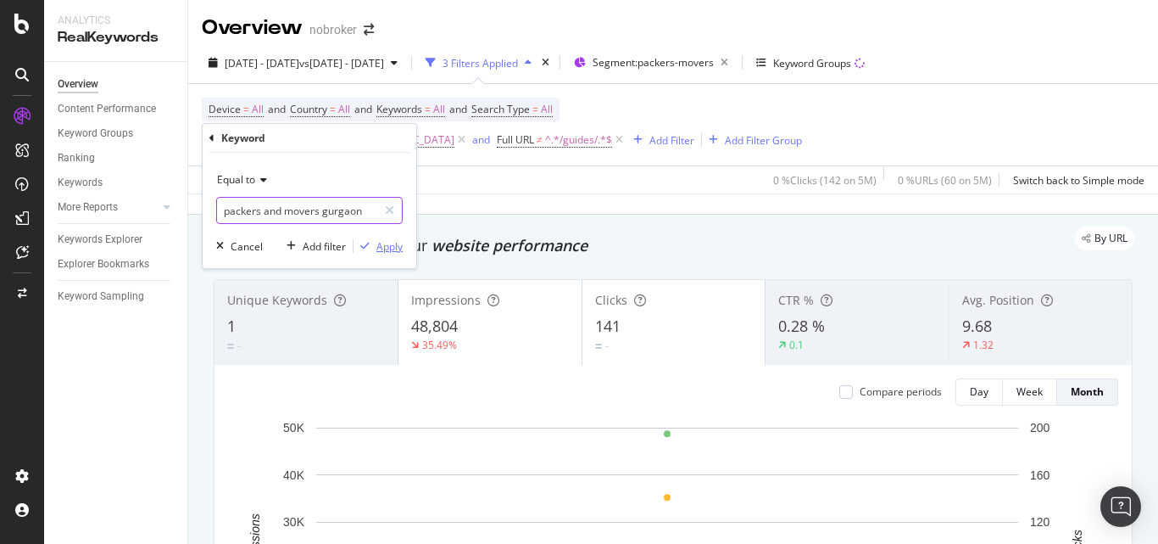
type input "packers and movers gurgaon"
click at [377, 239] on div "Apply" at bounding box center [390, 246] width 26 height 14
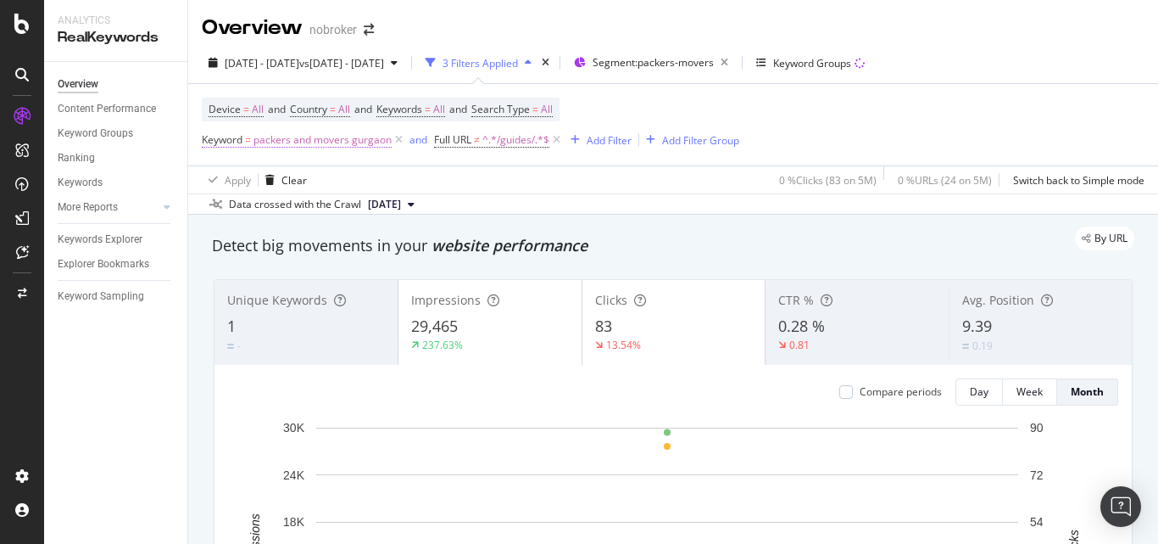
click at [314, 142] on span "packers and movers gurgaon" at bounding box center [323, 140] width 138 height 24
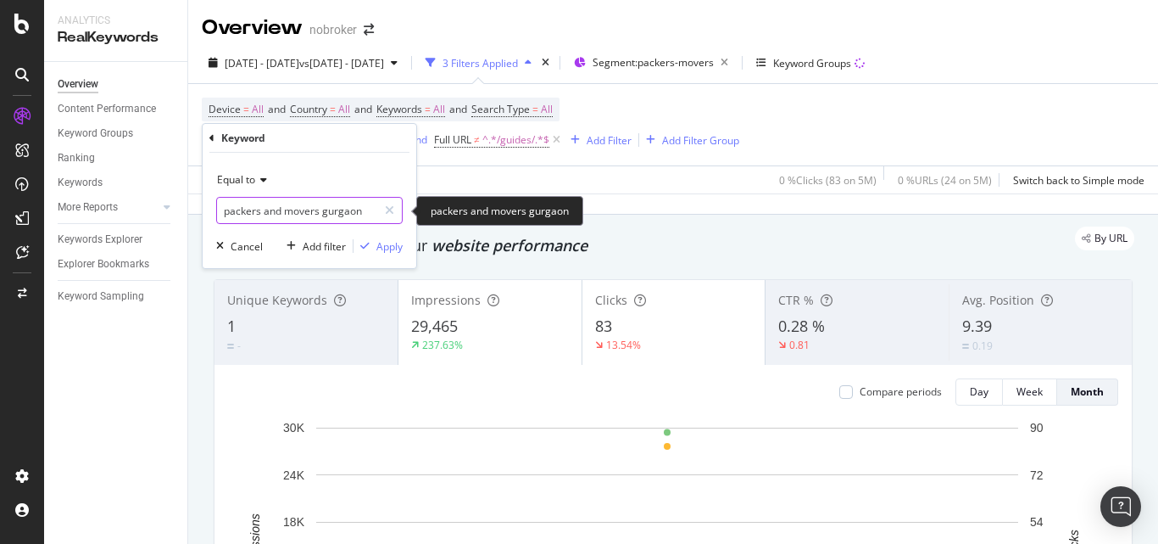
click at [296, 217] on input "packers and movers gurgaon" at bounding box center [297, 210] width 160 height 27
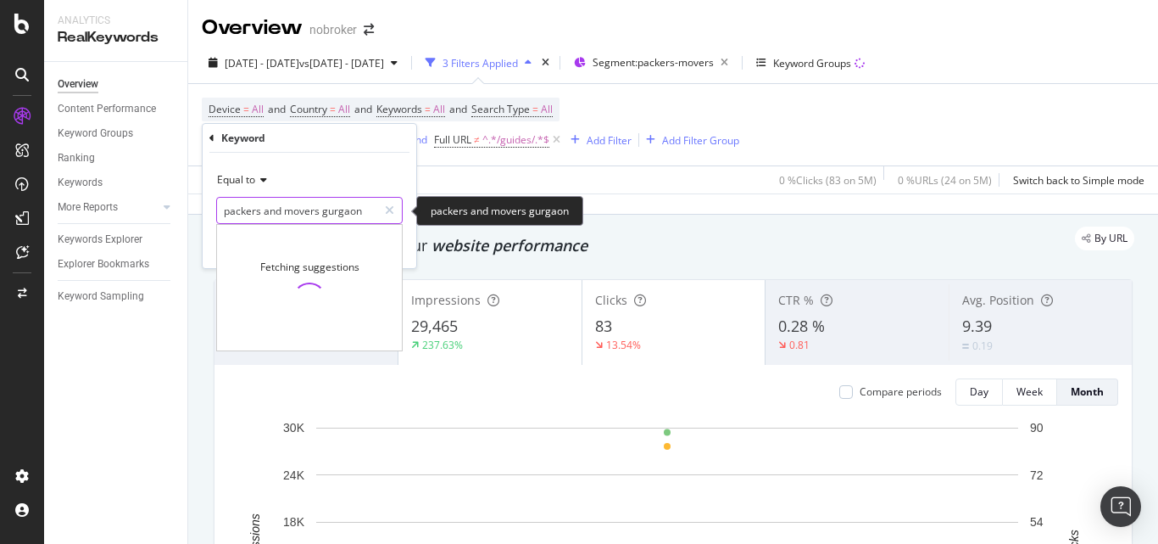
paste input "movers and packers [GEOGRAPHIC_DATA]"
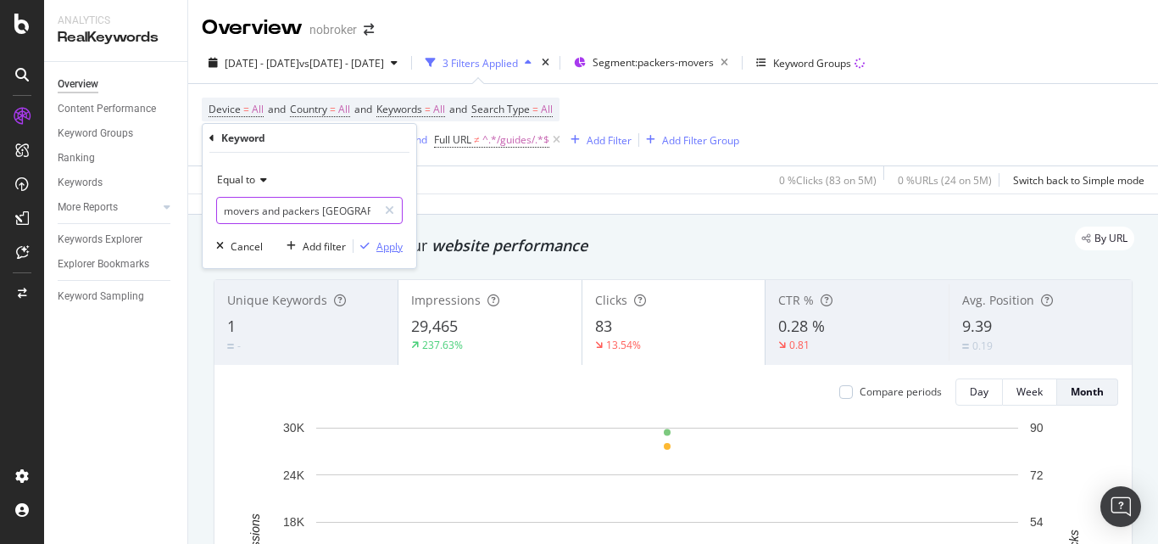
type input "movers and packers [GEOGRAPHIC_DATA]"
click at [391, 243] on div "Apply" at bounding box center [390, 246] width 26 height 14
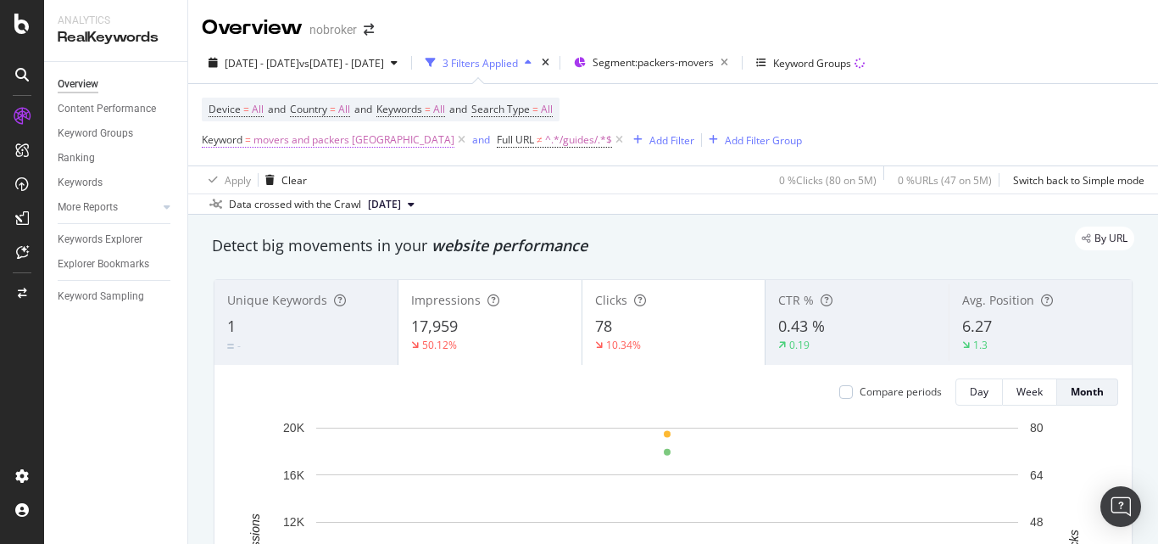
click at [349, 141] on span "movers and packers [GEOGRAPHIC_DATA]" at bounding box center [354, 140] width 201 height 24
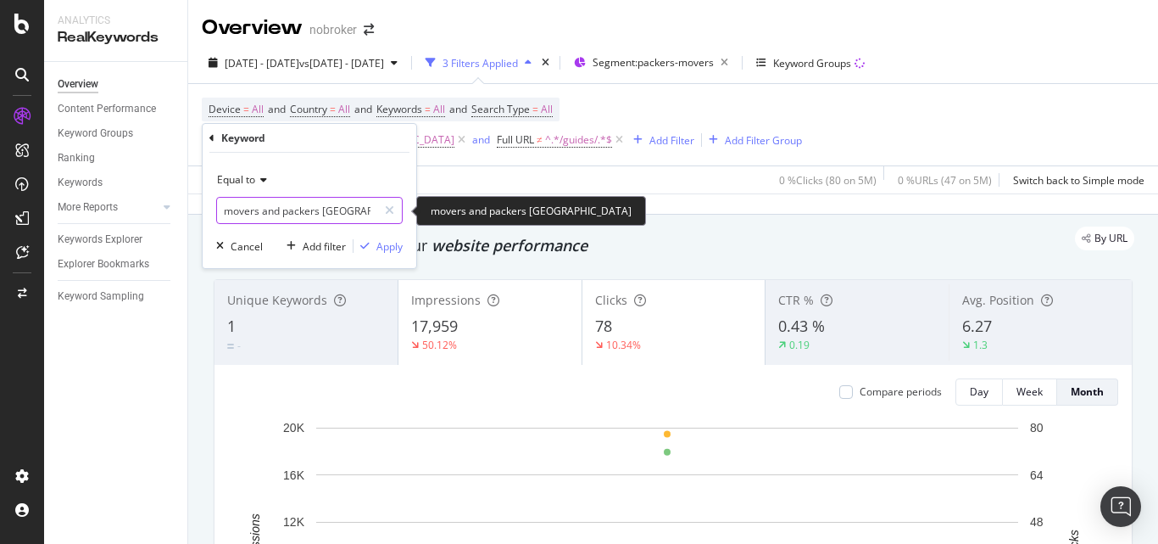
click at [295, 216] on input "movers and packers [GEOGRAPHIC_DATA]" at bounding box center [297, 210] width 160 height 27
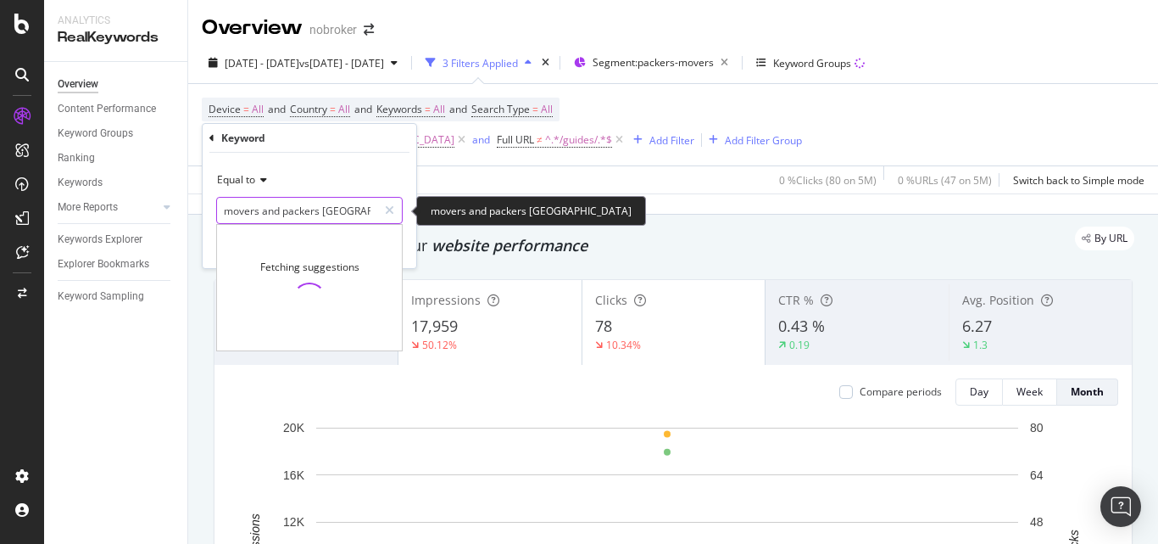
paste input "[GEOGRAPHIC_DATA]"
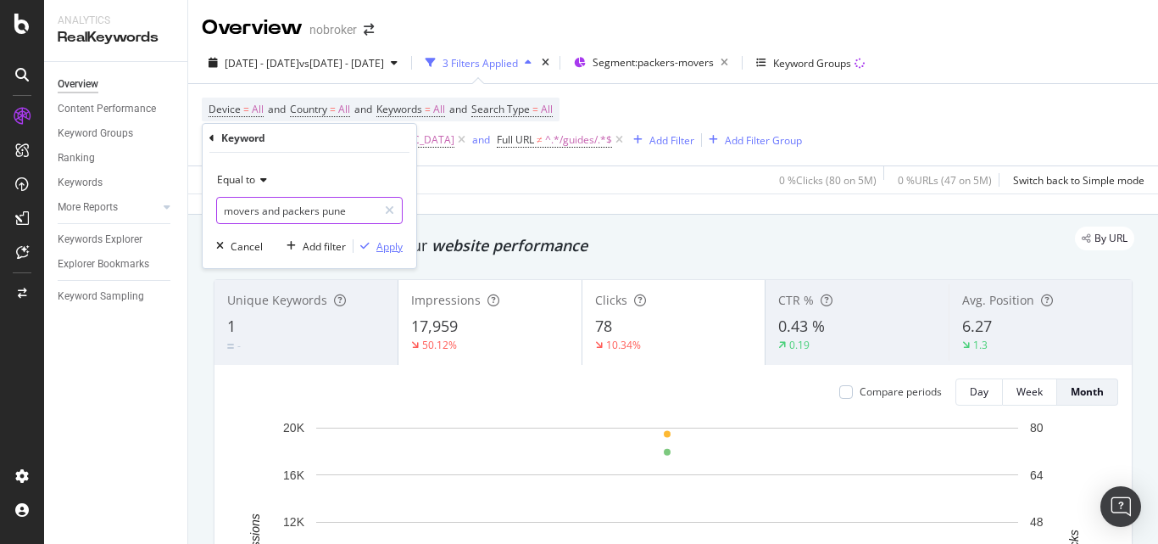
type input "movers and packers pune"
click at [387, 237] on button "Apply" at bounding box center [378, 245] width 49 height 17
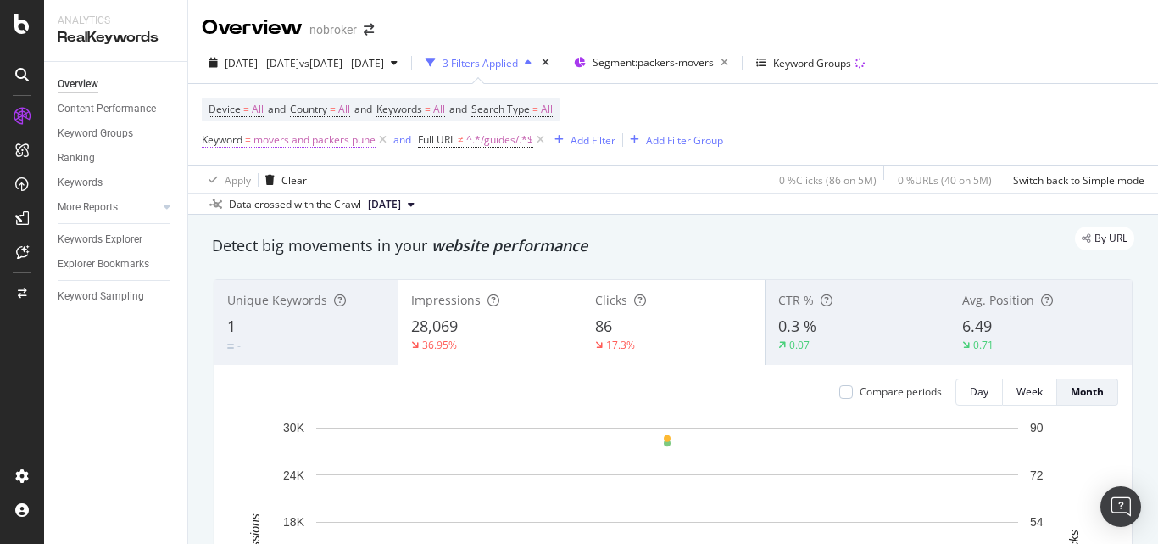
click at [340, 144] on span "movers and packers pune" at bounding box center [315, 140] width 122 height 24
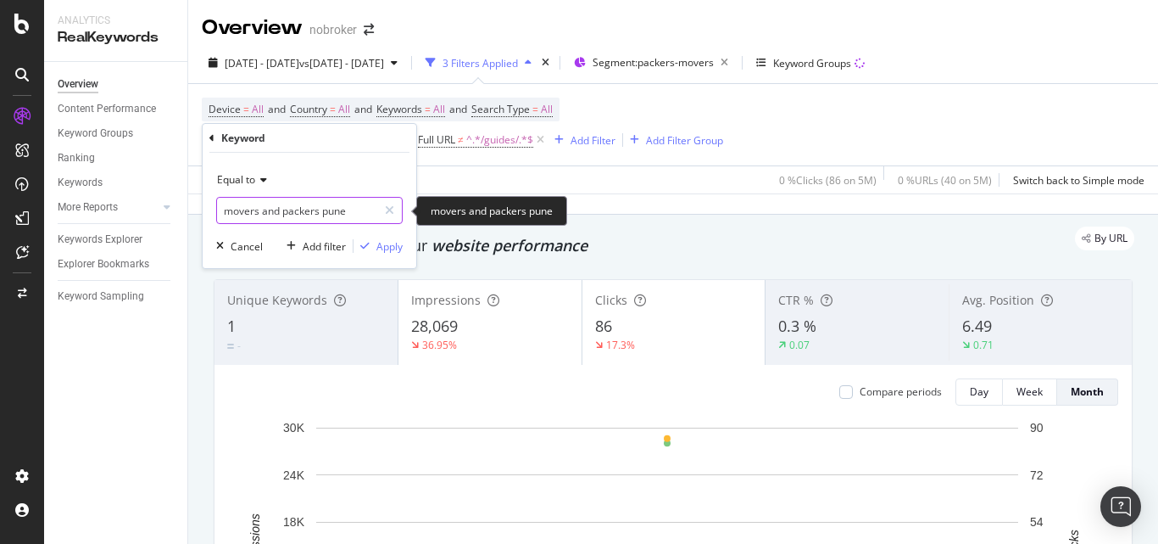
click at [336, 209] on input "movers and packers pune" at bounding box center [297, 210] width 160 height 27
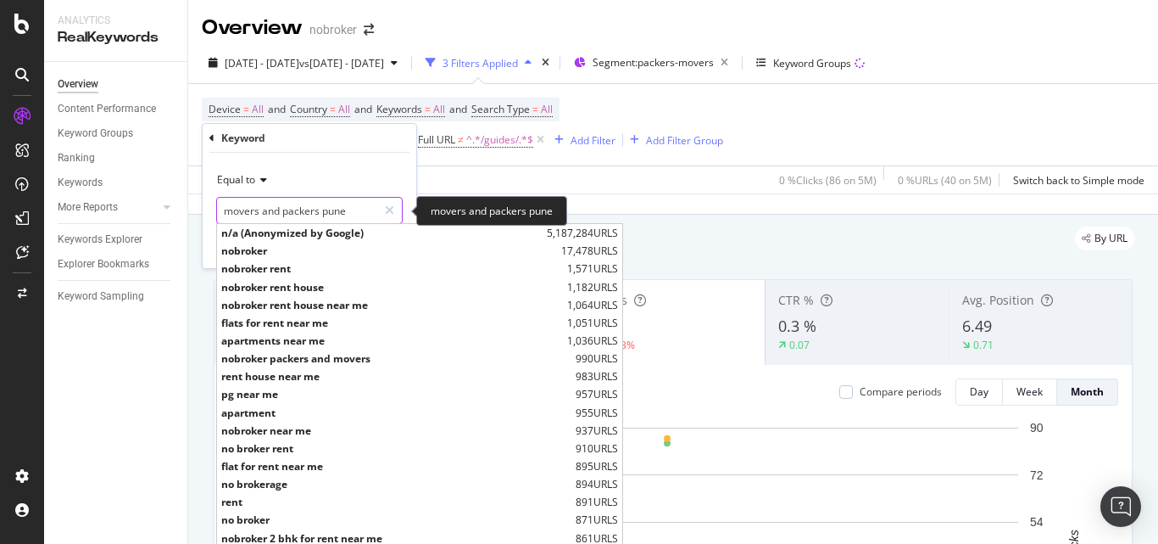
paste input "house shifting services"
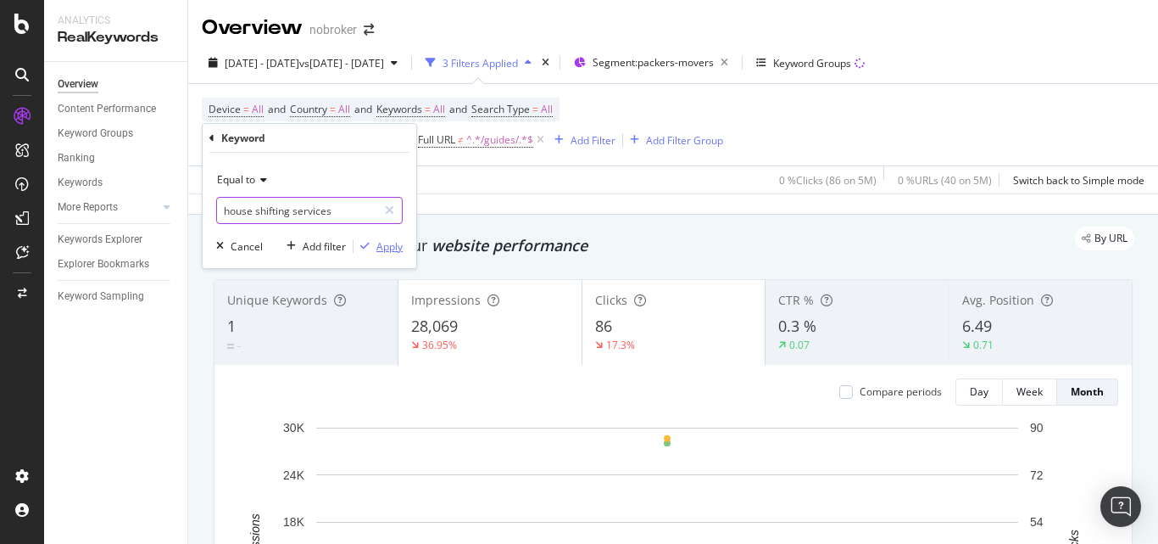
type input "house shifting services"
click at [377, 250] on div "Apply" at bounding box center [390, 246] width 26 height 14
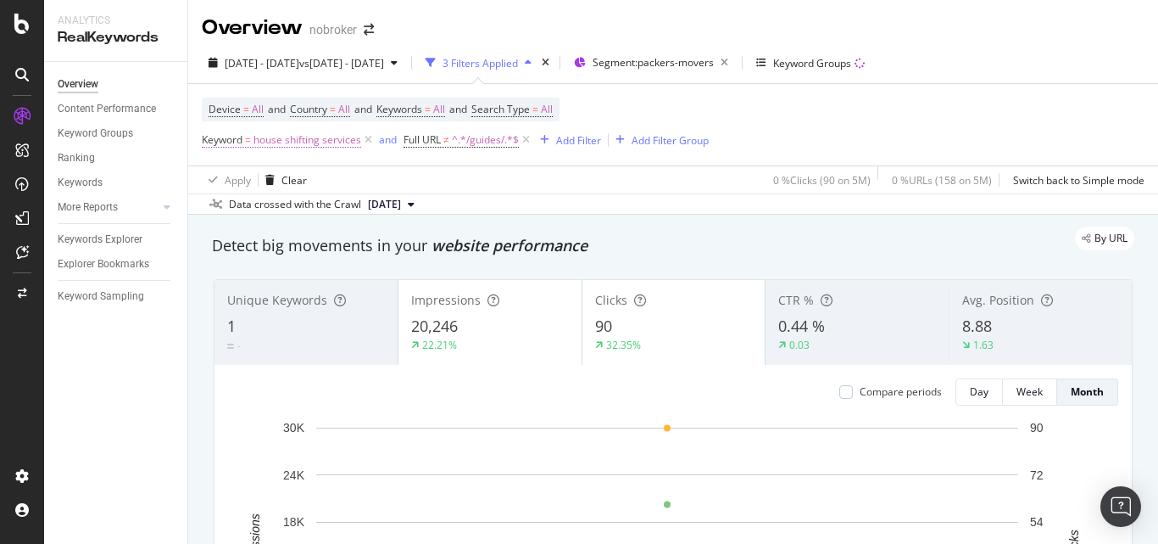
click at [301, 145] on span "house shifting services" at bounding box center [308, 140] width 108 height 24
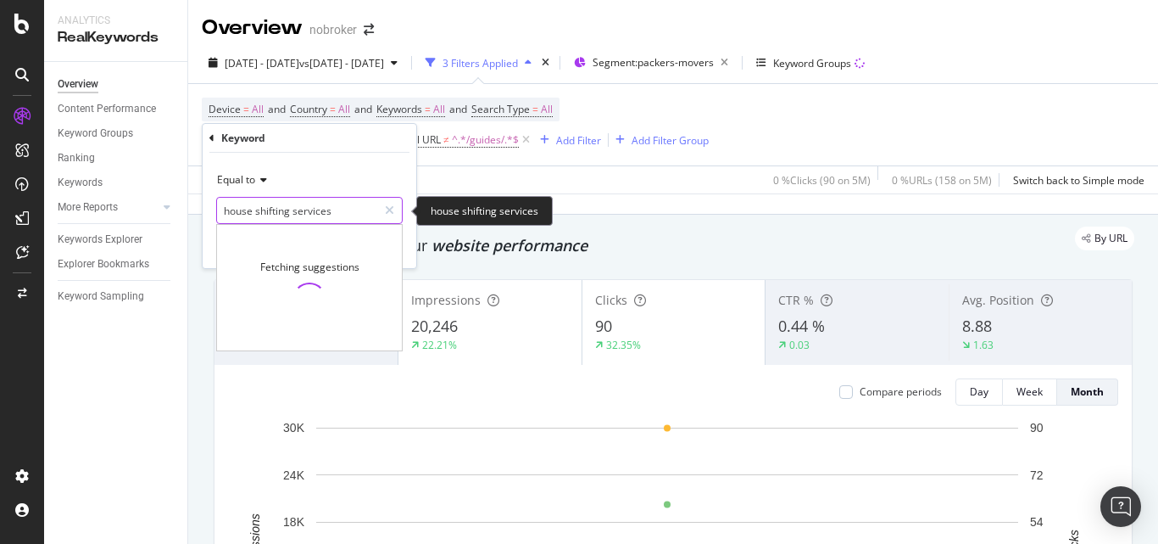
click at [296, 215] on input "house shifting services" at bounding box center [297, 210] width 160 height 27
paste input "movers and packers near me"
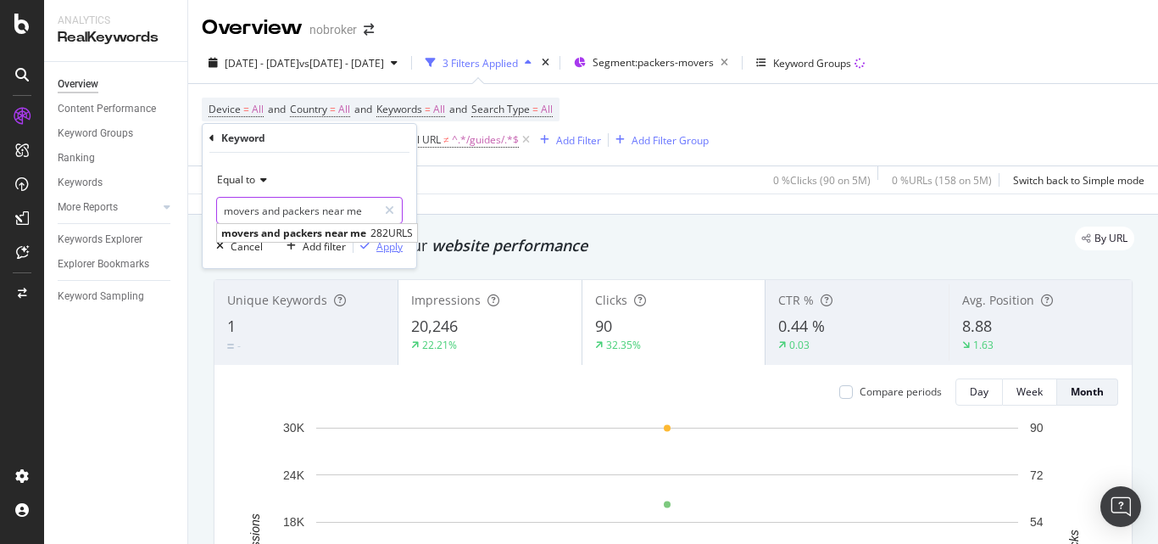
type input "movers and packers near me"
click at [388, 248] on div "Apply" at bounding box center [390, 246] width 26 height 14
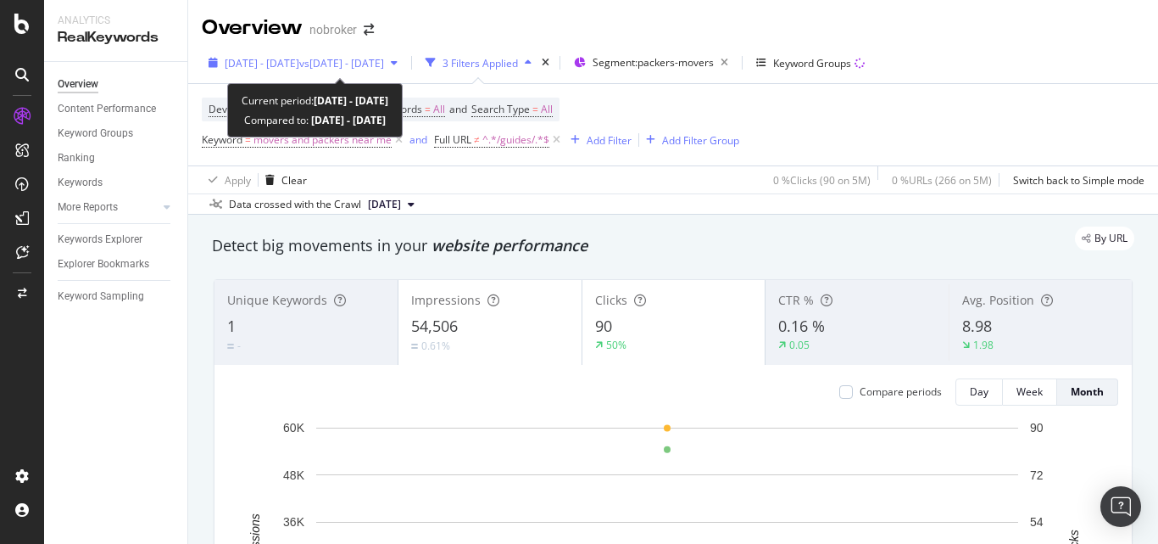
click at [294, 71] on div "[DATE] - [DATE] vs [DATE] - [DATE]" at bounding box center [303, 62] width 203 height 25
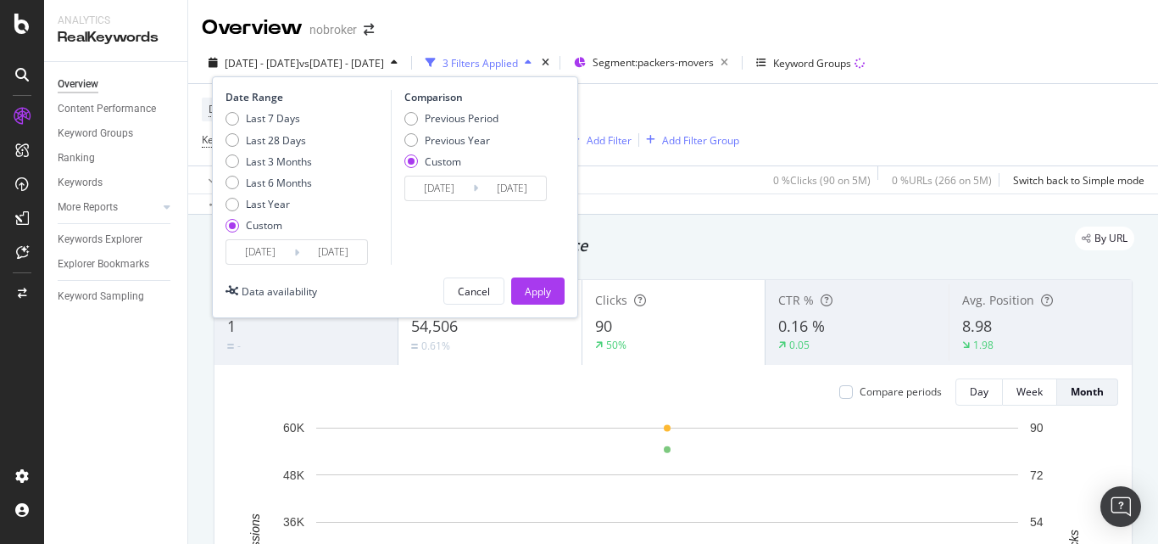
click at [245, 263] on input "[DATE]" at bounding box center [260, 252] width 68 height 24
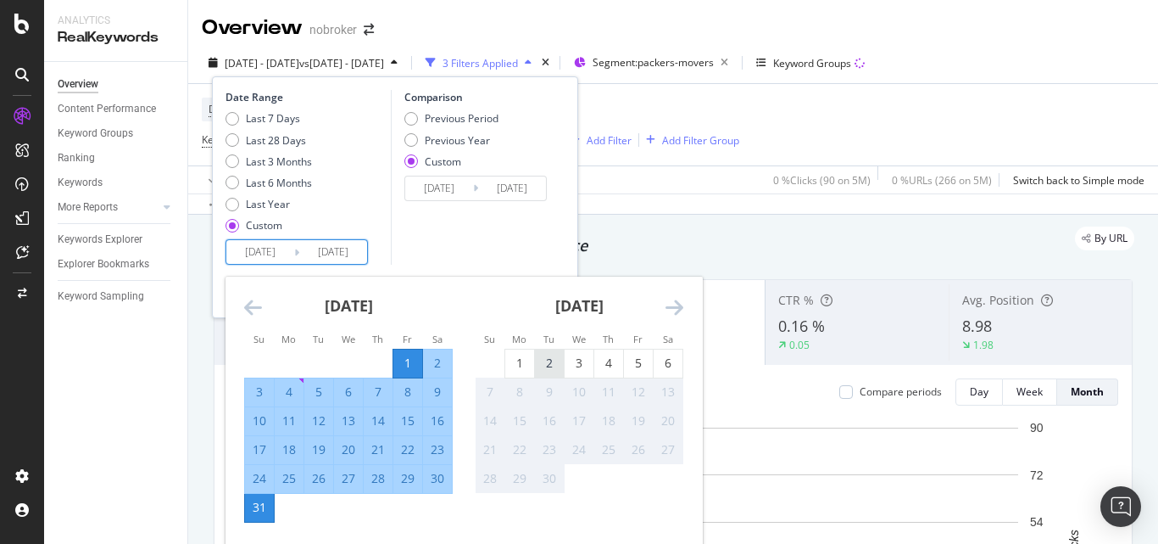
drag, startPoint x: 524, startPoint y: 351, endPoint x: 541, endPoint y: 354, distance: 17.2
click at [523, 351] on div "1" at bounding box center [519, 363] width 29 height 28
type input "[DATE]"
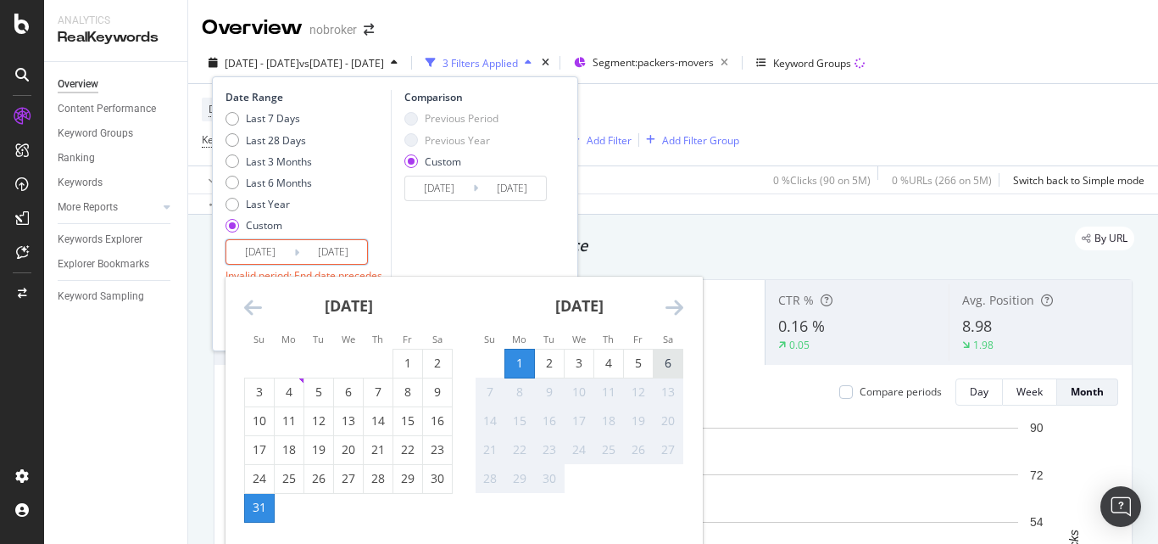
click at [656, 360] on div "6" at bounding box center [668, 363] width 29 height 17
type input "[DATE]"
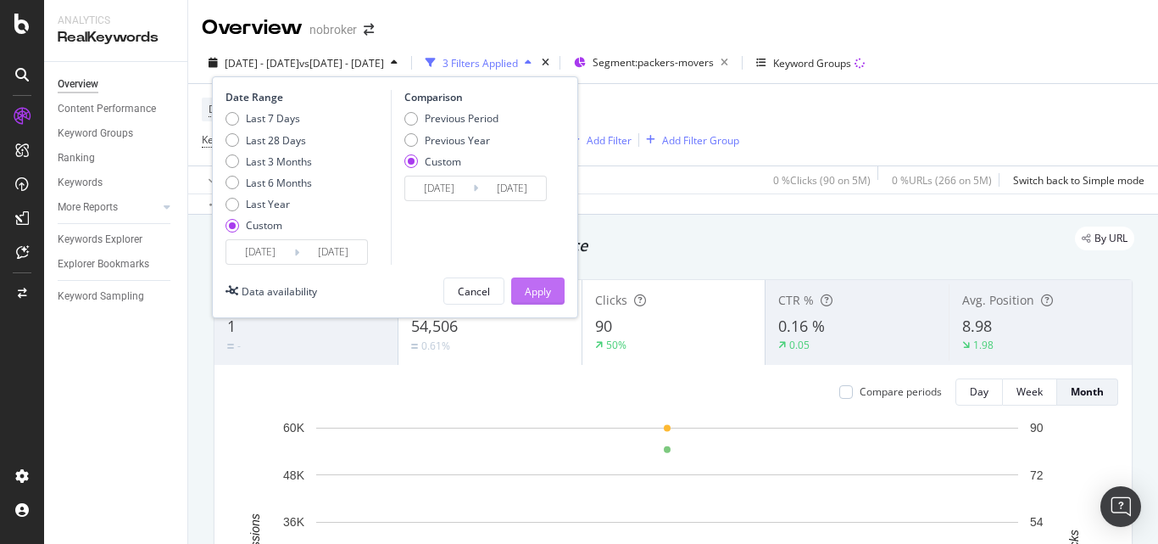
click at [526, 285] on div "Apply" at bounding box center [538, 291] width 26 height 14
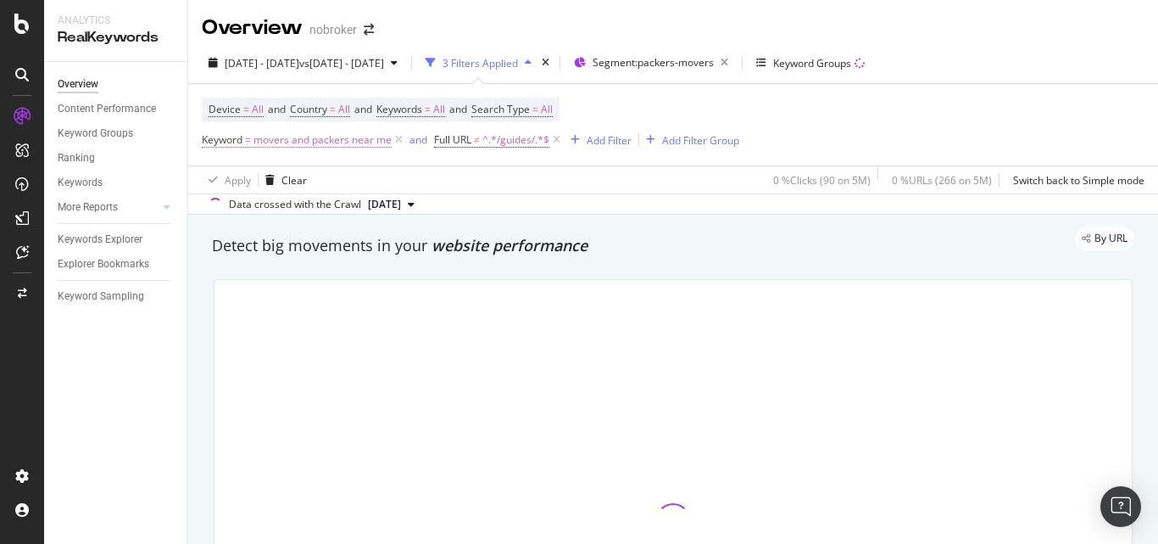
click at [315, 137] on span "movers and packers near me" at bounding box center [323, 140] width 138 height 24
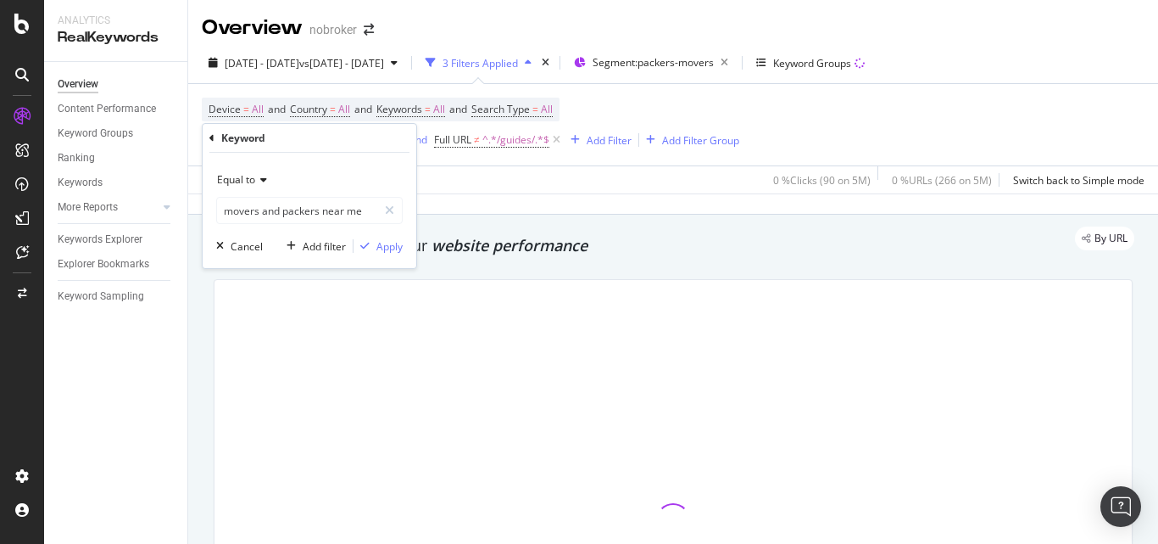
click at [260, 180] on icon at bounding box center [261, 180] width 12 height 10
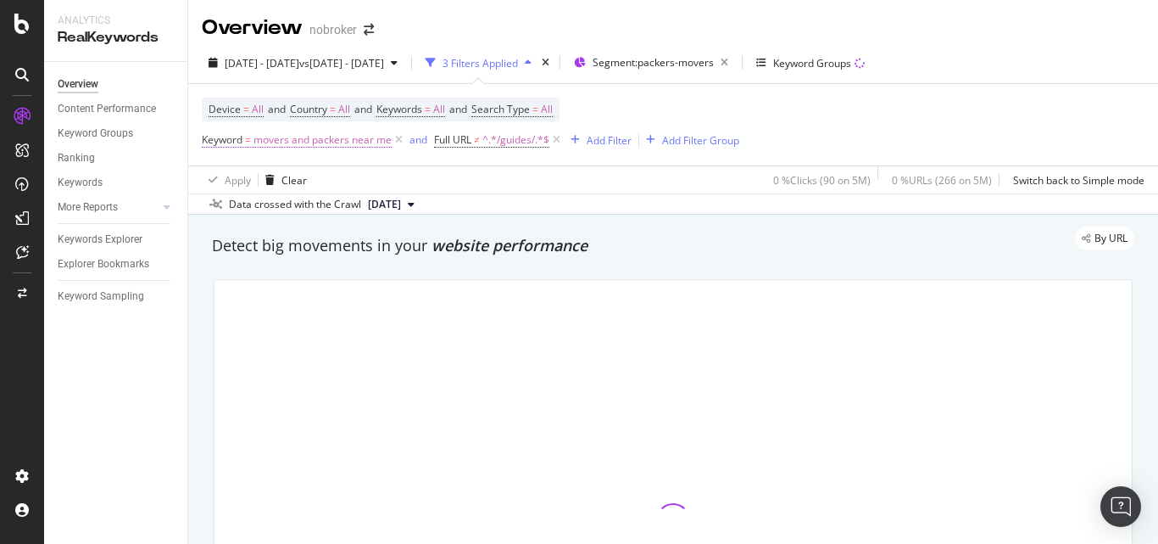
click at [310, 142] on span "movers and packers near me" at bounding box center [323, 140] width 138 height 24
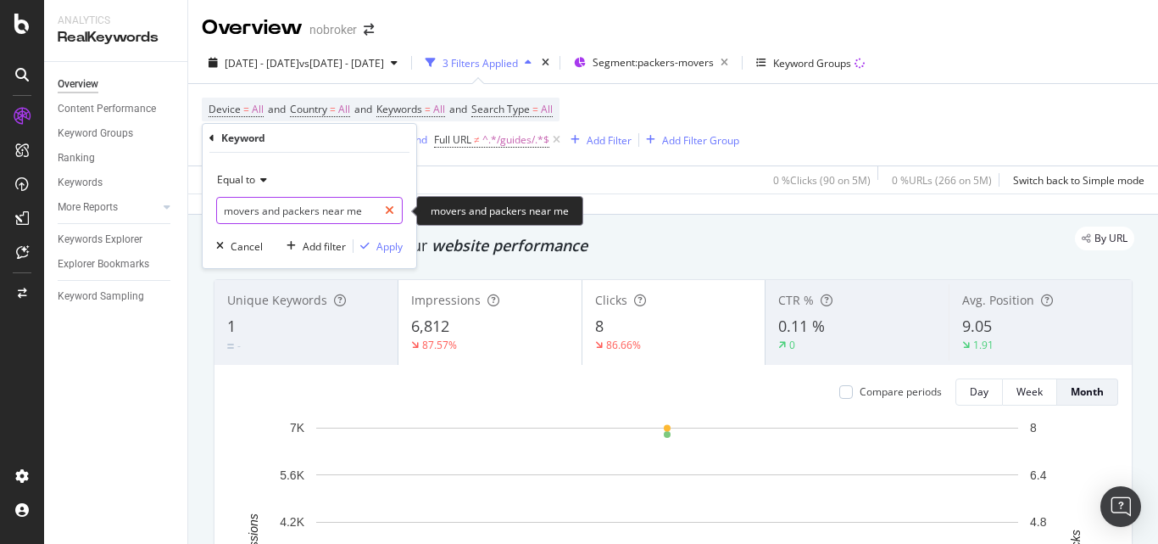
click at [388, 205] on icon at bounding box center [389, 210] width 9 height 12
click at [304, 205] on input "text" at bounding box center [309, 210] width 185 height 27
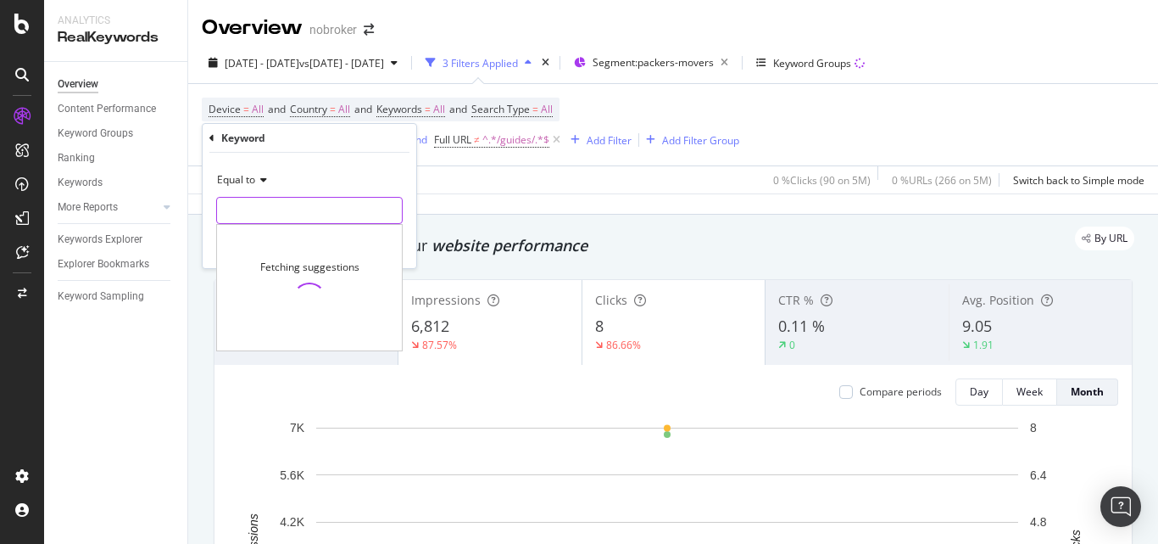
paste input "packers and movers [GEOGRAPHIC_DATA] | packers and movers | packers and movers …"
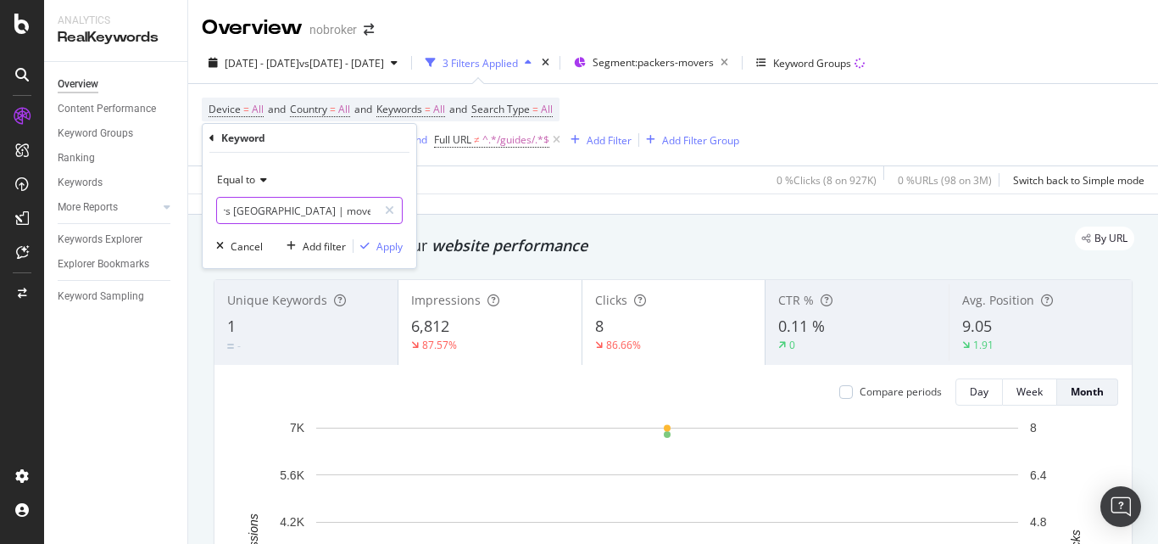
type input "packers and movers [GEOGRAPHIC_DATA] | packers and movers | packers and movers …"
click at [258, 176] on icon at bounding box center [261, 180] width 12 height 10
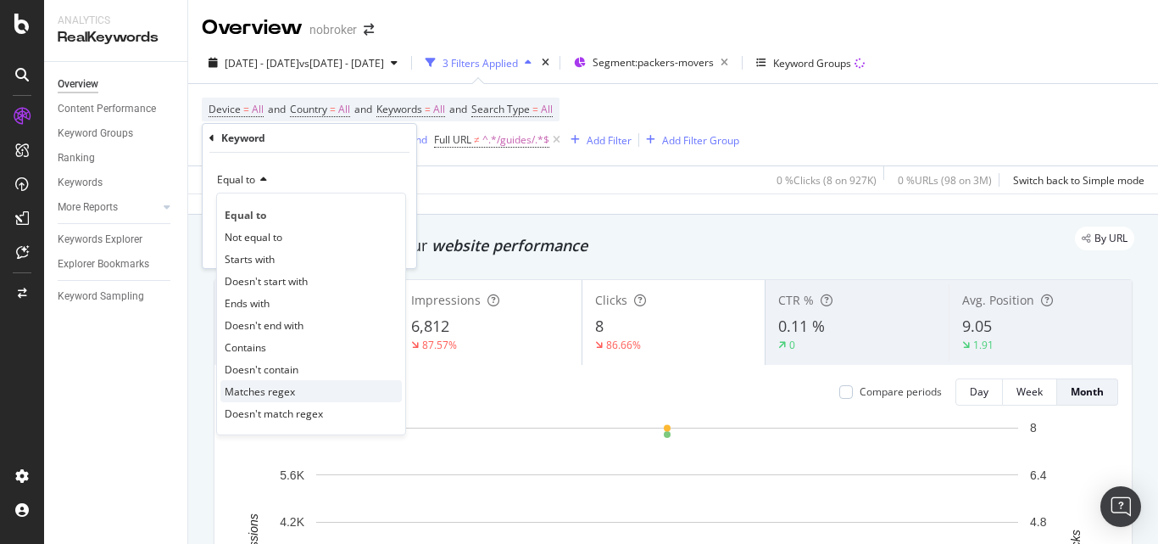
click at [267, 394] on span "Matches regex" at bounding box center [260, 391] width 70 height 14
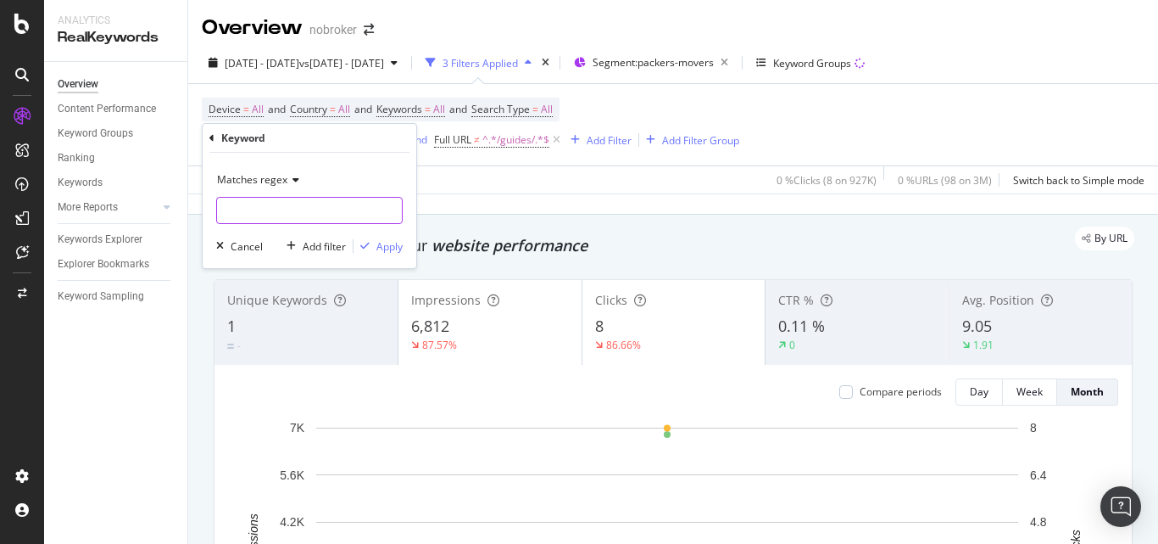
click at [343, 218] on input "text" at bounding box center [309, 210] width 185 height 27
paste input "packers and movers [GEOGRAPHIC_DATA] | packers and movers | packers and movers …"
type input "packers and movers [GEOGRAPHIC_DATA] | packers and movers | packers and movers …"
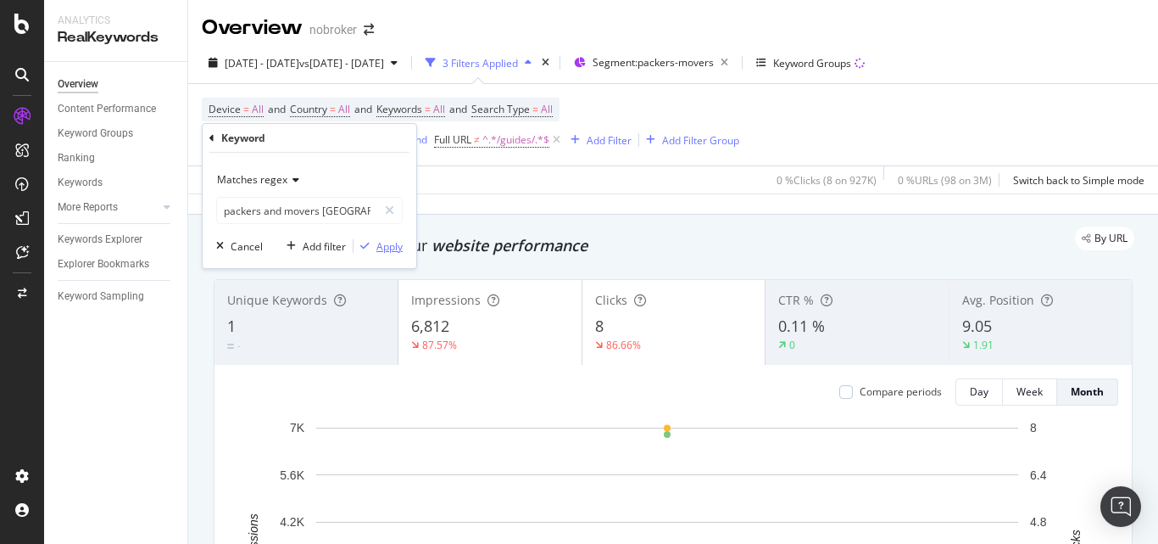
click at [381, 245] on div "Apply" at bounding box center [390, 246] width 26 height 14
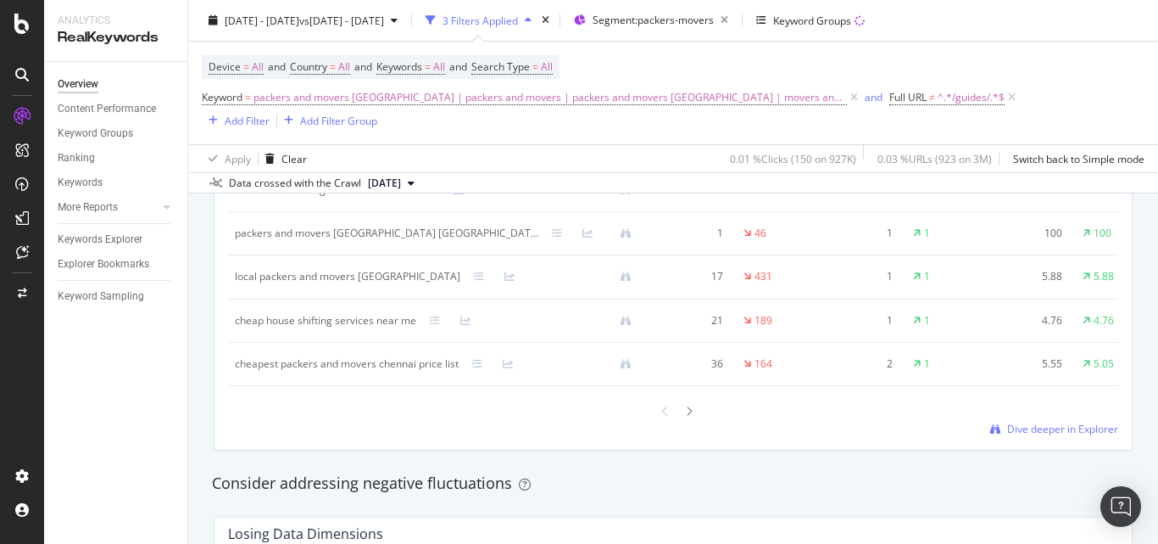
scroll to position [1611, 0]
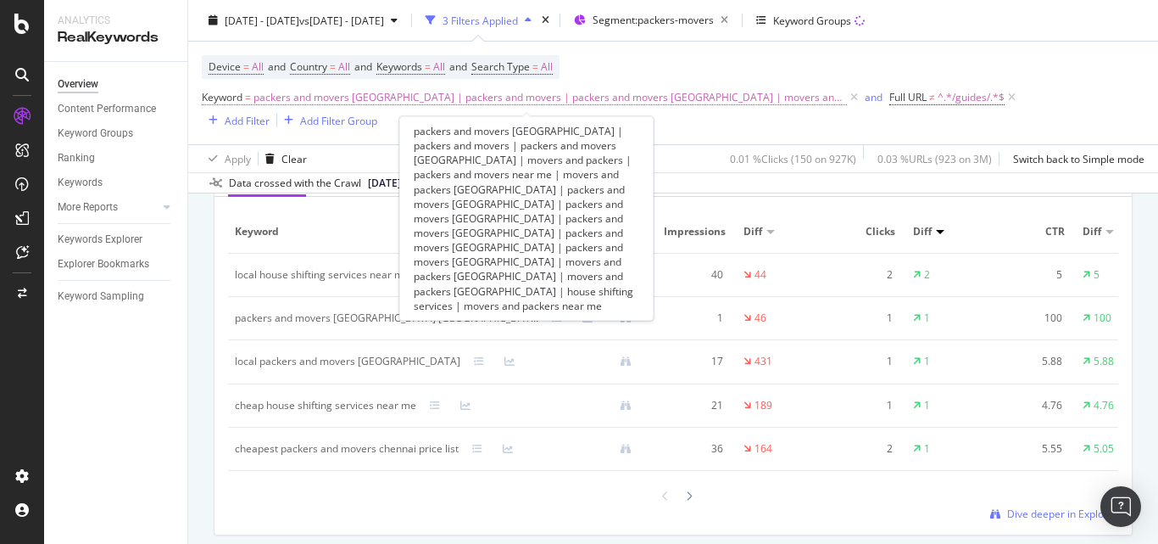
click at [264, 91] on span "packers and movers [GEOGRAPHIC_DATA] | packers and movers | packers and movers …" at bounding box center [551, 98] width 594 height 24
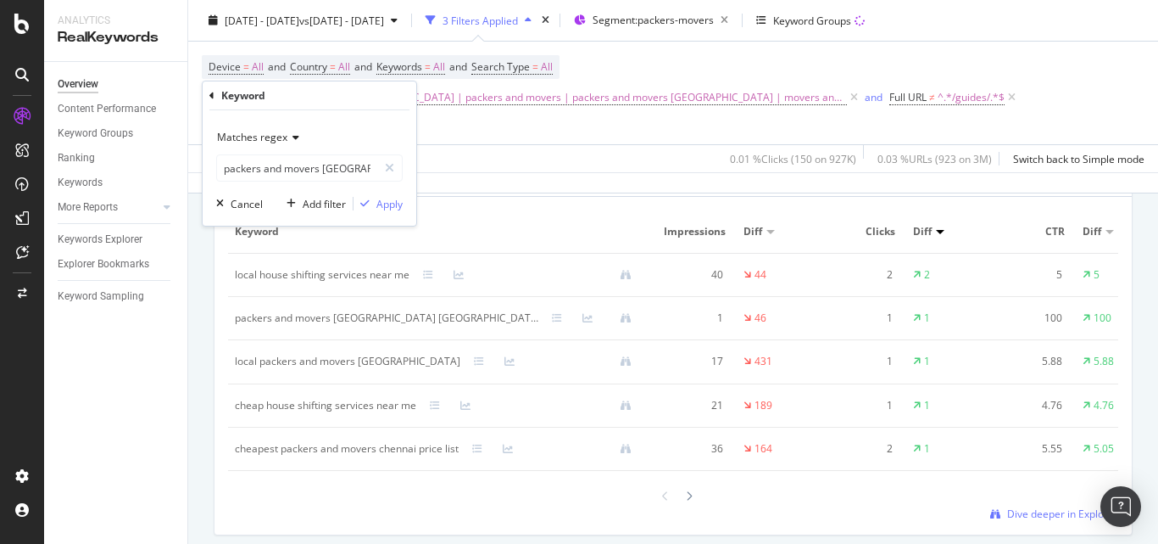
click at [248, 137] on span "Matches regex" at bounding box center [252, 137] width 70 height 14
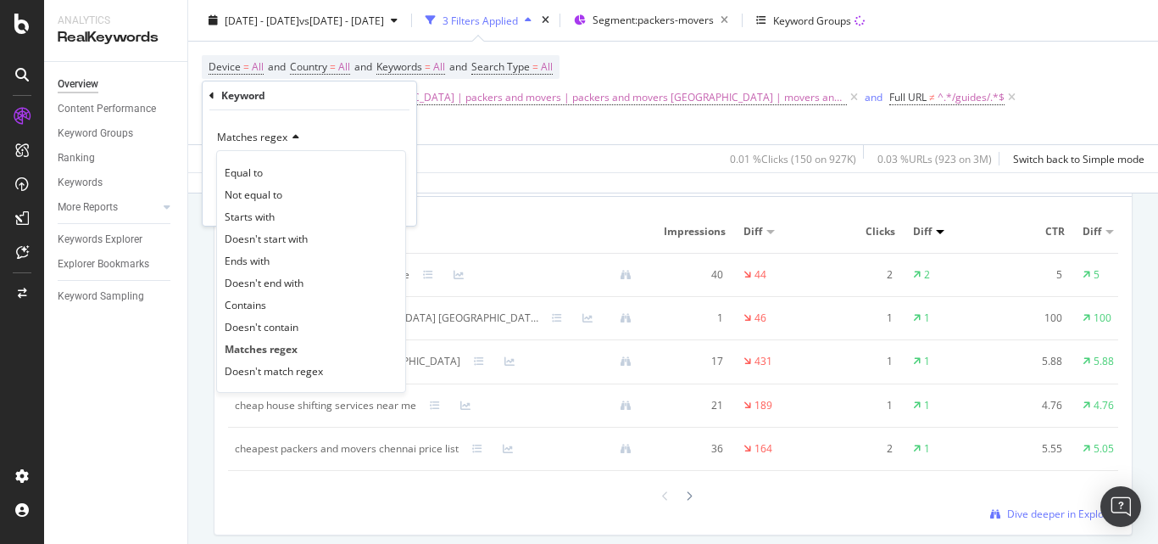
click at [408, 200] on div "Matches regex Equal to Not equal to Starts with Doesn't start with Ends with Do…" at bounding box center [310, 167] width 214 height 115
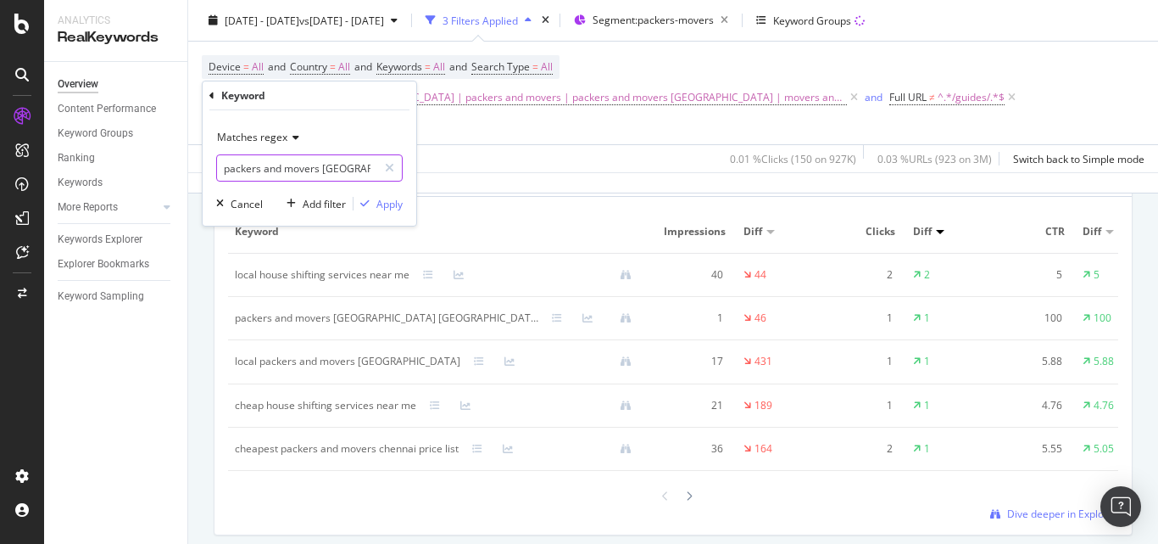
click at [297, 171] on input "packers and movers [GEOGRAPHIC_DATA] | packers and movers | packers and movers …" at bounding box center [297, 167] width 160 height 27
click at [321, 164] on input "packers and movers [GEOGRAPHIC_DATA] | packers and movers | packers and movers …" at bounding box center [297, 167] width 160 height 27
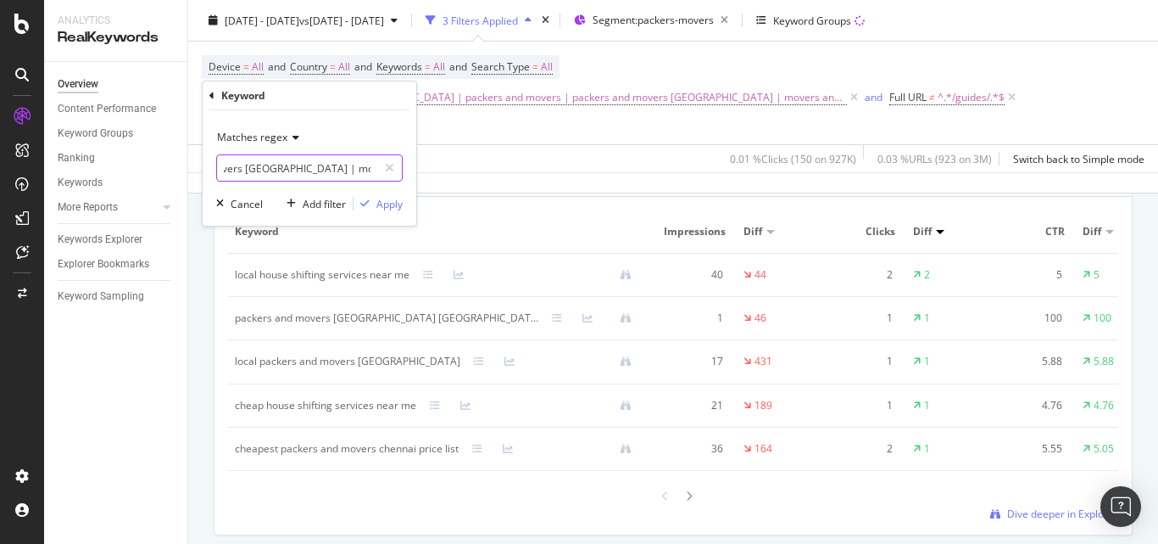
click at [241, 170] on input "packers and movers [GEOGRAPHIC_DATA] | packers and movers | packers and movers …" at bounding box center [297, 167] width 160 height 27
click at [242, 170] on input "packers and movers [GEOGRAPHIC_DATA] | packers and movers | packers and movers …" at bounding box center [297, 167] width 160 height 27
click at [320, 168] on input "packers and movers [GEOGRAPHIC_DATA] | packers and movers | packers and movers …" at bounding box center [297, 167] width 160 height 27
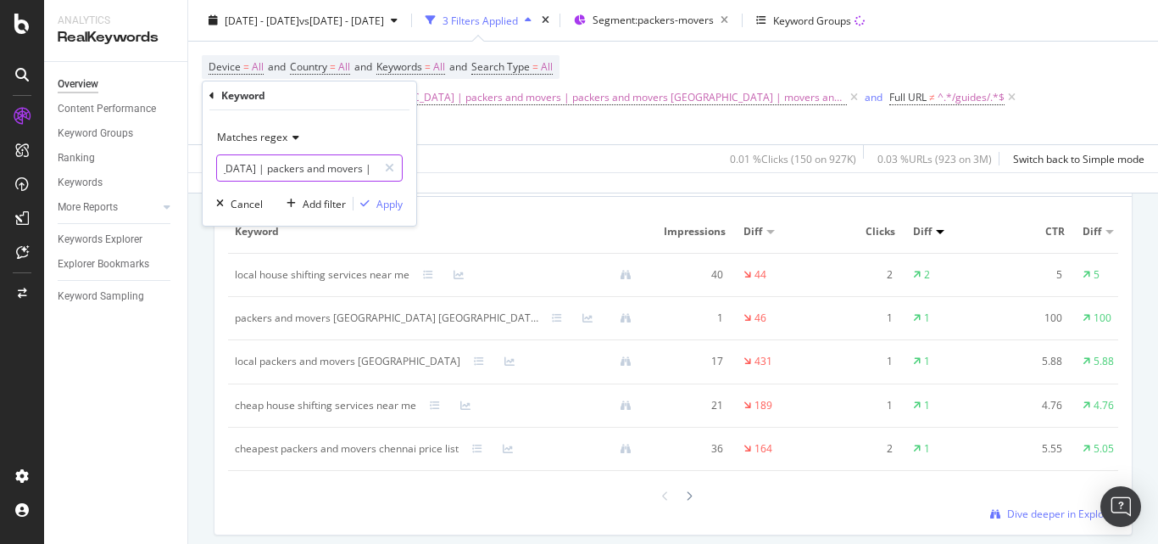
click at [313, 167] on input "packers and movers [GEOGRAPHIC_DATA] | packers and movers |packers and movers […" at bounding box center [297, 167] width 160 height 27
type input "packers and movers [GEOGRAPHIC_DATA]|packers and movers|packers and movers [GEO…"
click at [383, 204] on div "Apply" at bounding box center [390, 204] width 26 height 14
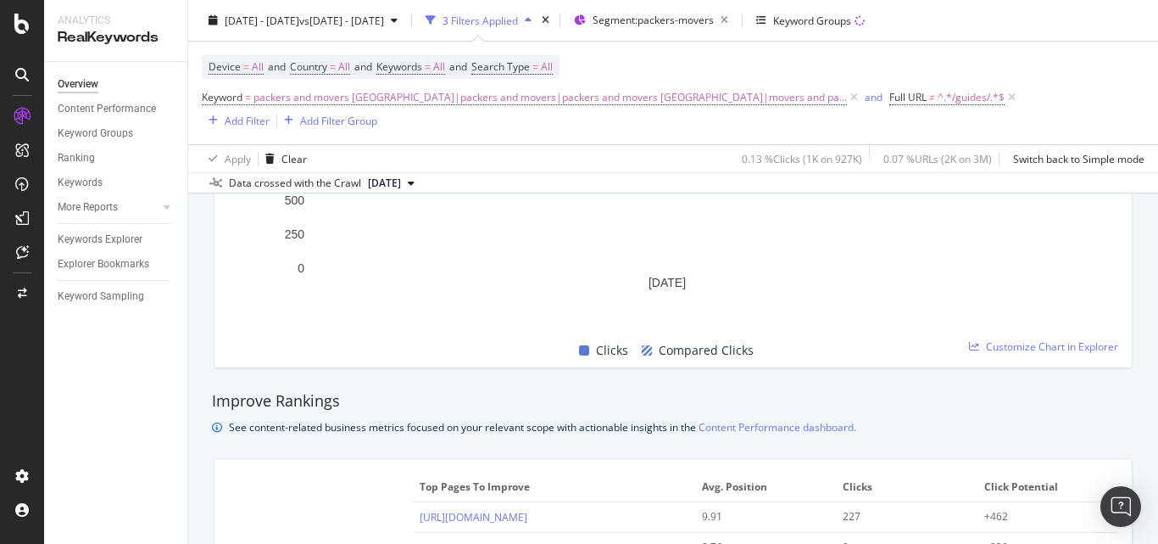
scroll to position [933, 0]
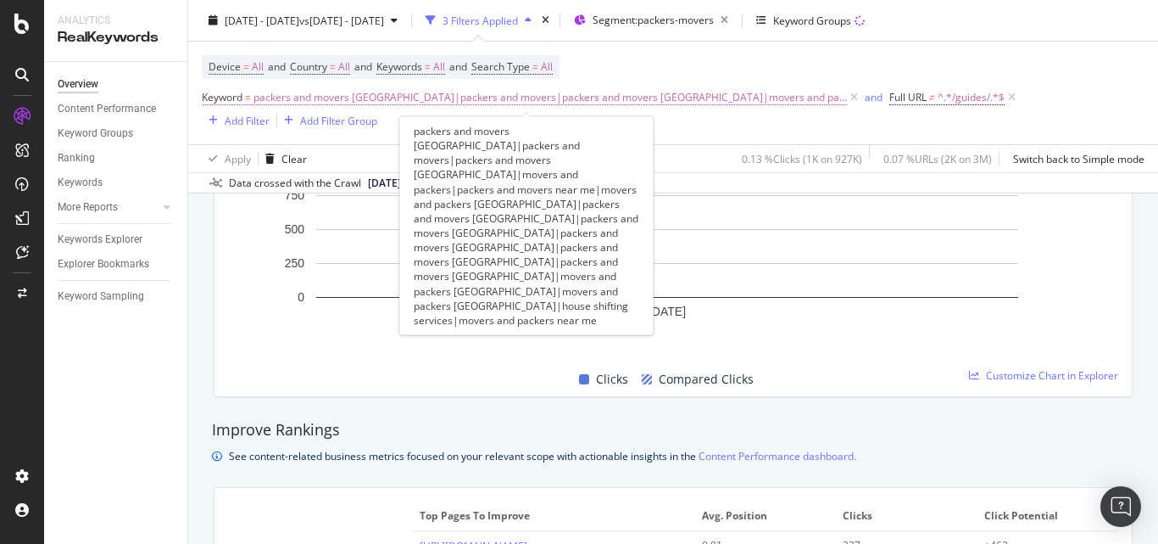
click at [266, 95] on span "packers and movers [GEOGRAPHIC_DATA]|packers and movers|packers and movers [GEO…" at bounding box center [551, 98] width 594 height 24
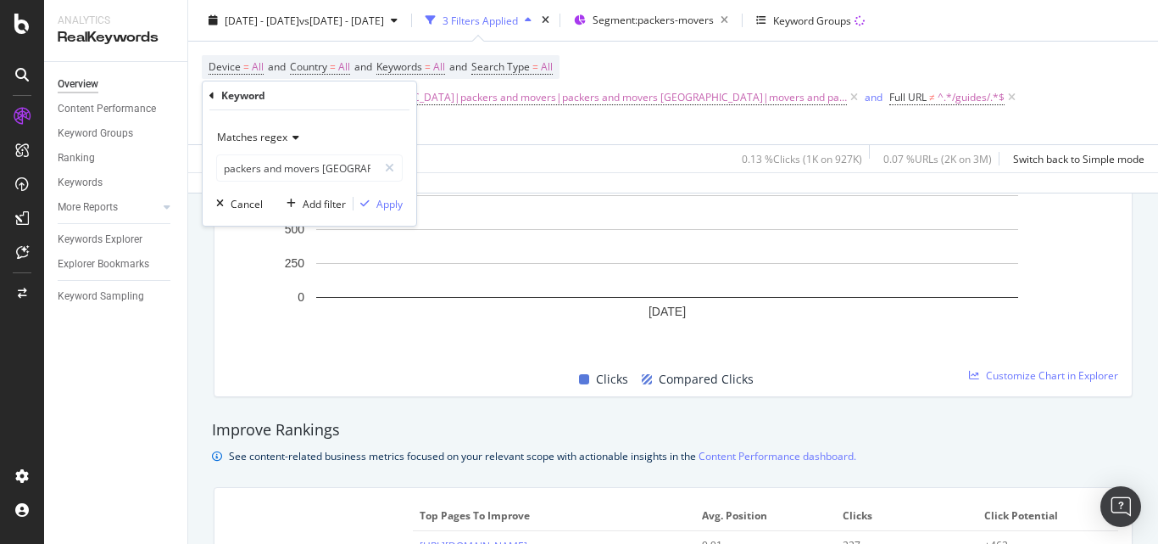
click at [250, 134] on span "Matches regex" at bounding box center [252, 137] width 70 height 14
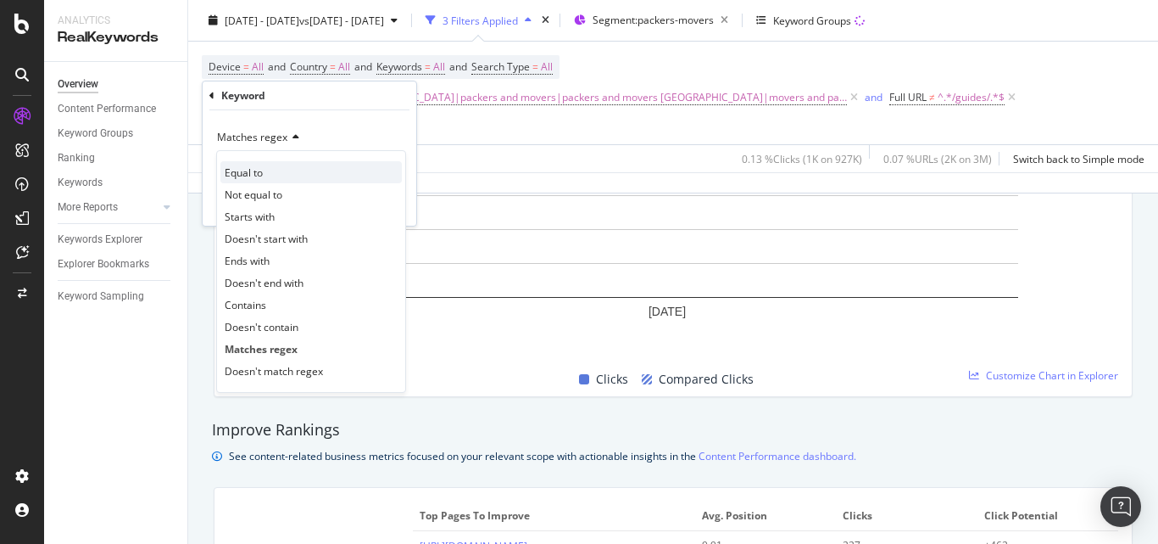
click at [243, 181] on div "Equal to" at bounding box center [311, 172] width 181 height 22
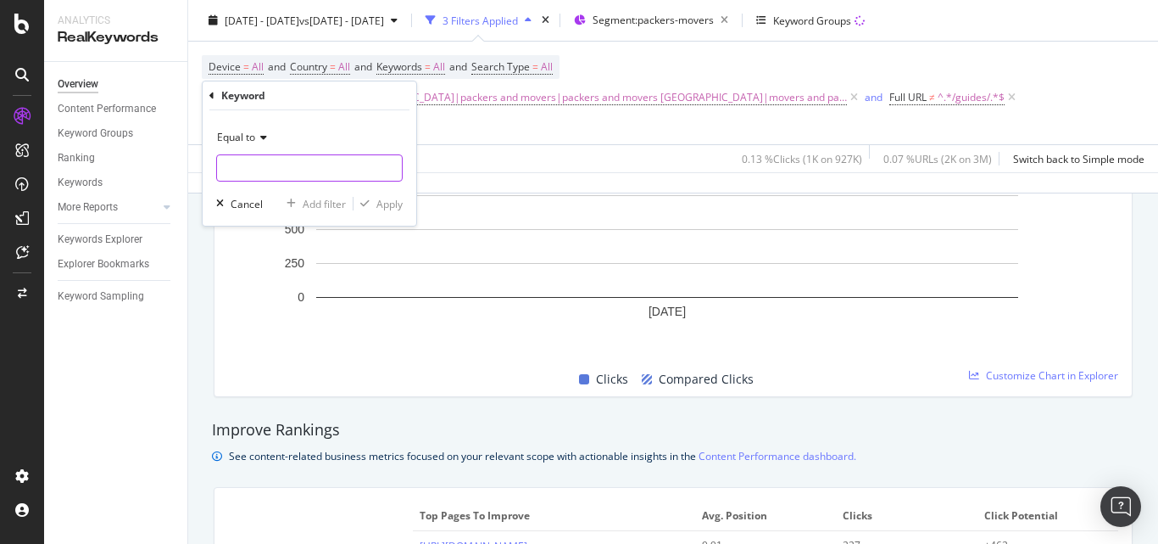
click at [271, 170] on input "text" at bounding box center [309, 167] width 185 height 27
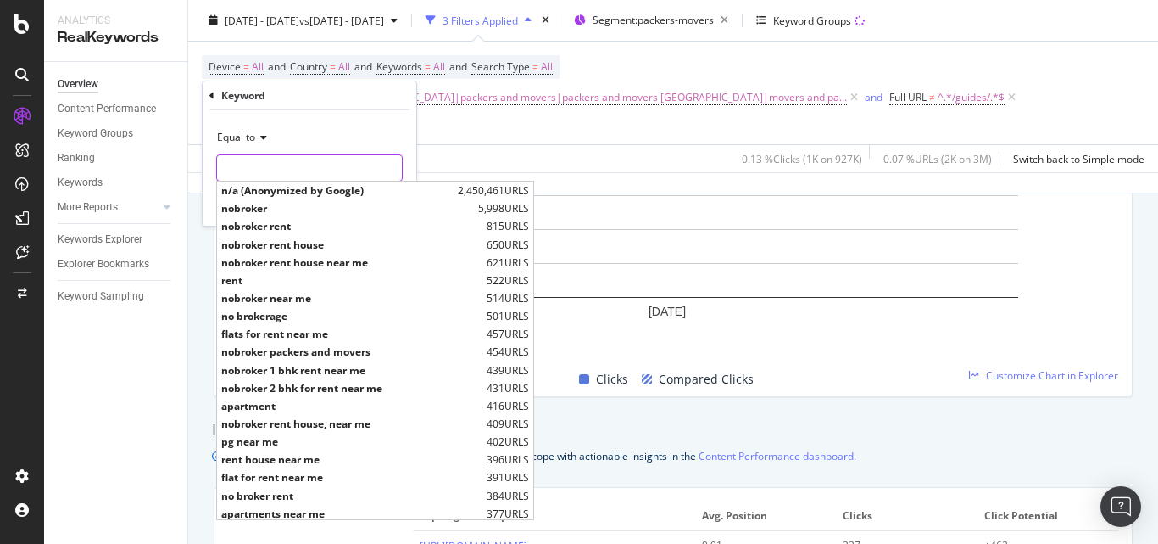
paste input "packers and movers [GEOGRAPHIC_DATA]|packers and movers|packers and movers [GEO…"
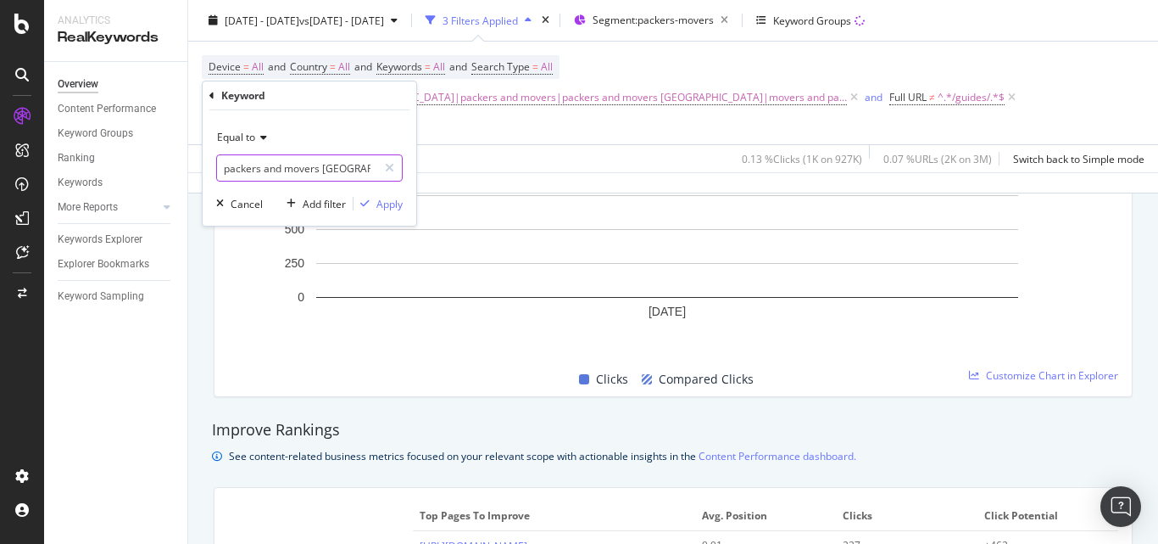
scroll to position [0, 1862]
type input "packers and movers [GEOGRAPHIC_DATA]|packers and movers|packers and movers [GEO…"
click at [370, 203] on div "button" at bounding box center [365, 203] width 23 height 10
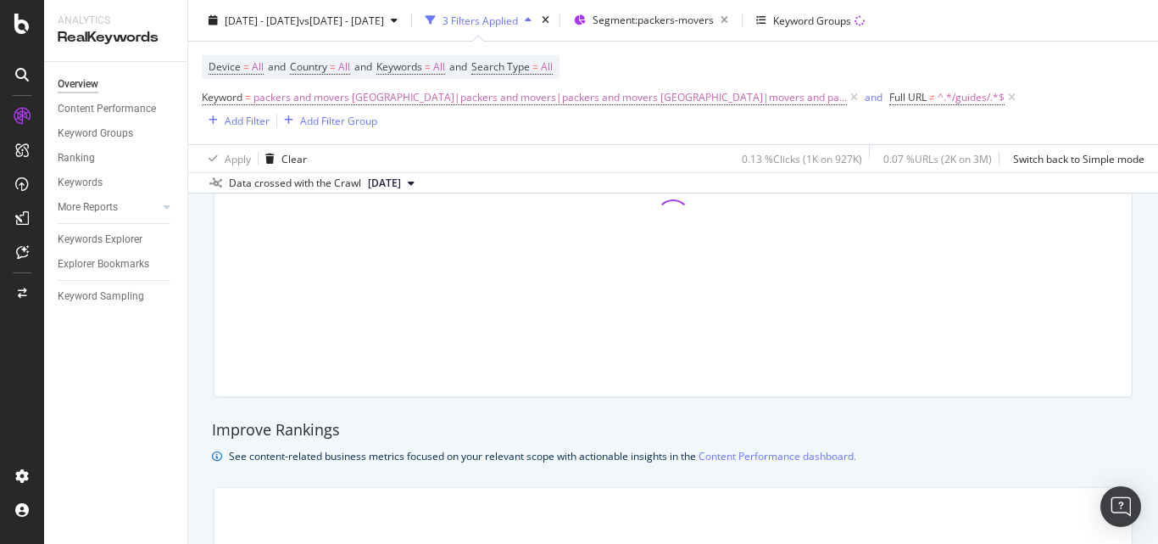
scroll to position [1187, 0]
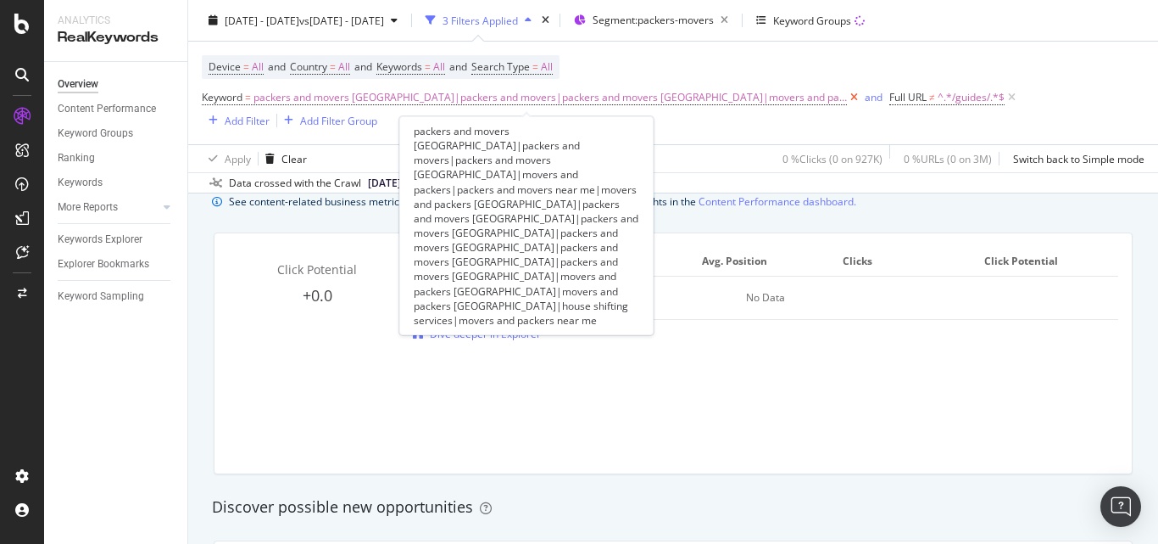
click at [847, 95] on icon at bounding box center [854, 97] width 14 height 17
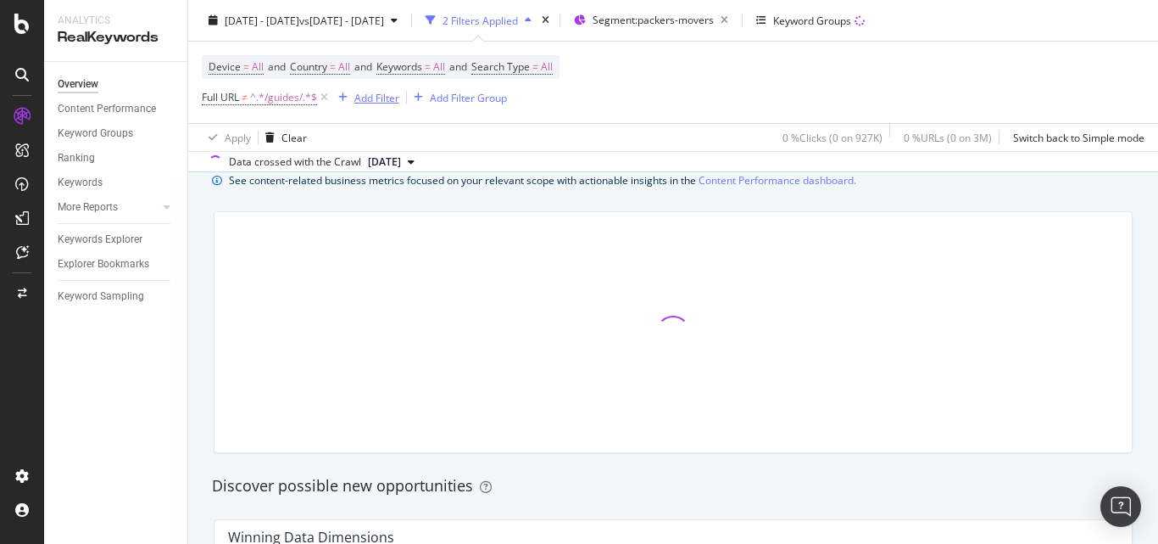
scroll to position [1166, 0]
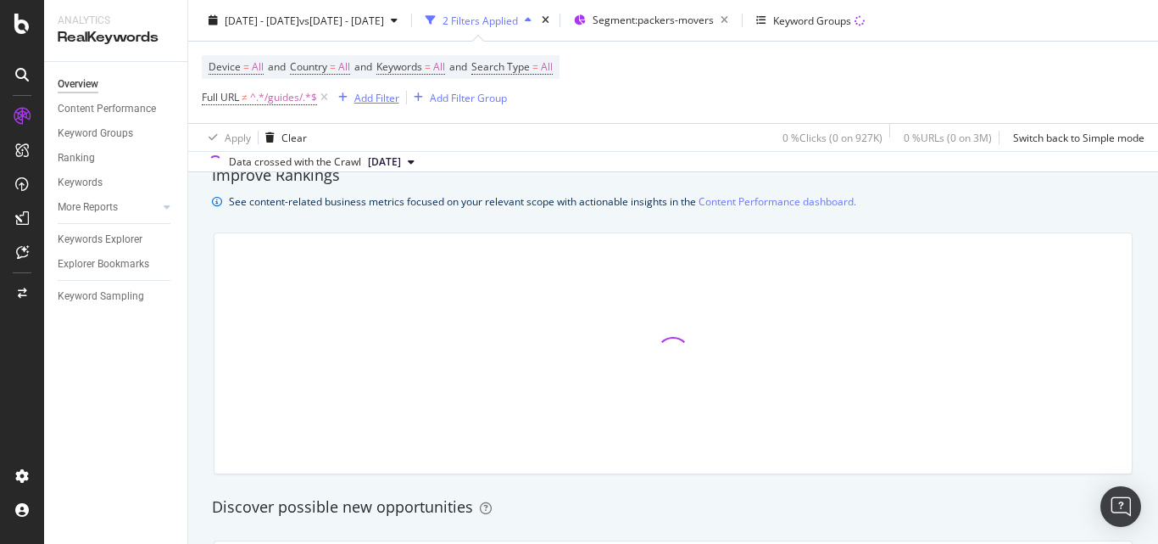
click at [370, 101] on div "Add Filter" at bounding box center [377, 97] width 45 height 14
click at [729, 95] on div "Device = All and Country = All and Keywords = All and Search Type = All Full UR…" at bounding box center [673, 82] width 943 height 81
click at [368, 95] on div "Add Filter" at bounding box center [377, 97] width 45 height 14
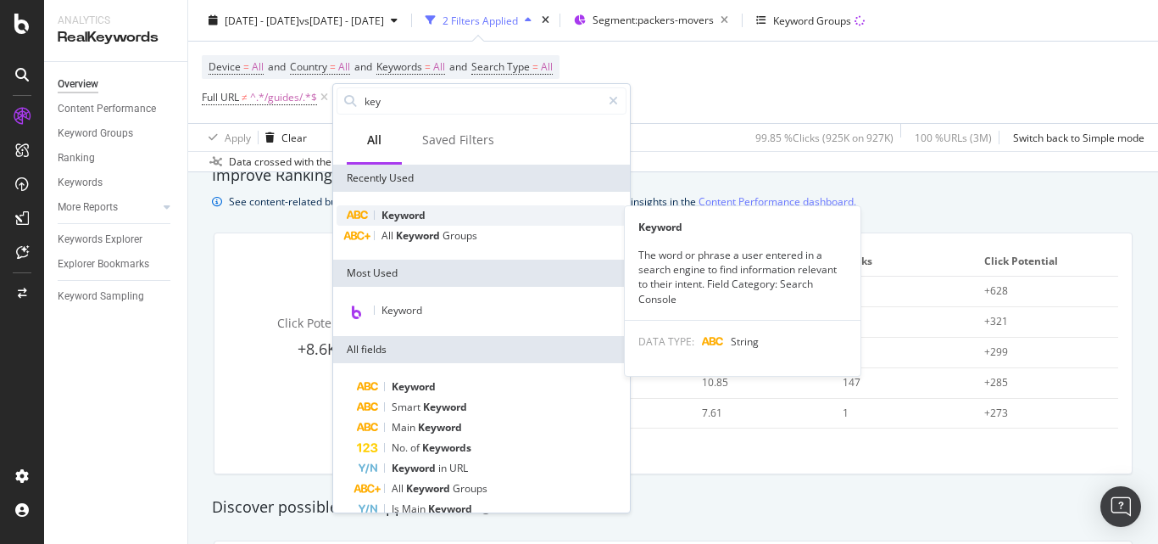
type input "key"
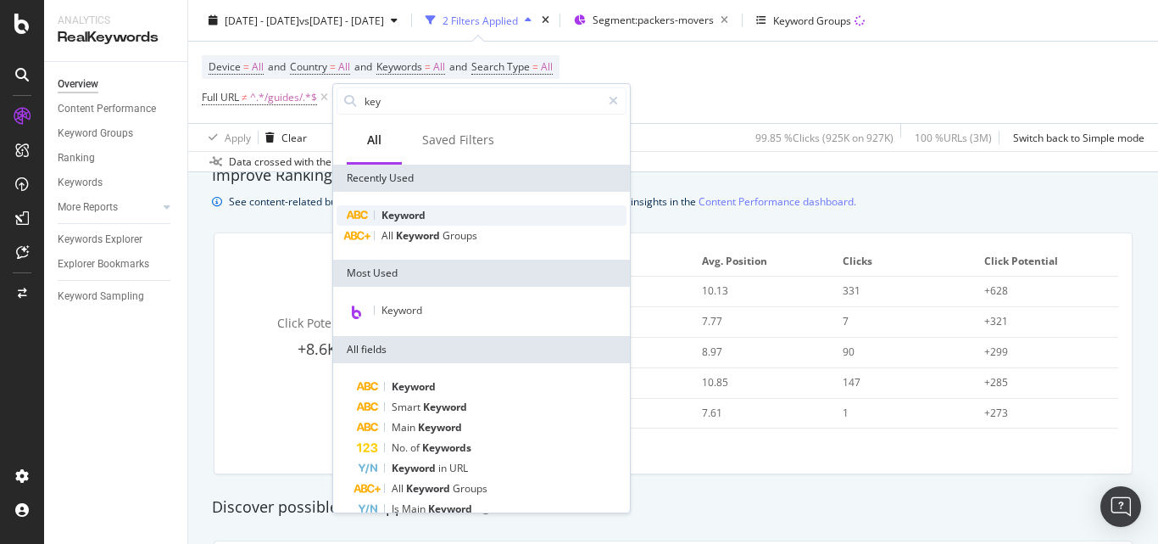
click at [450, 210] on div "Keyword" at bounding box center [482, 215] width 290 height 20
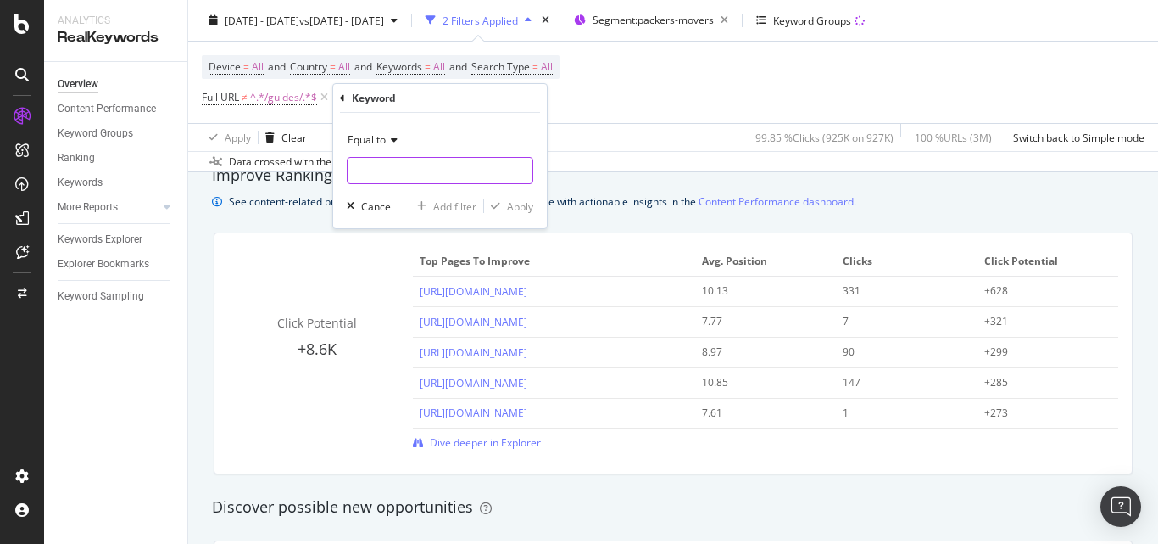
click at [433, 167] on input "text" at bounding box center [440, 170] width 185 height 27
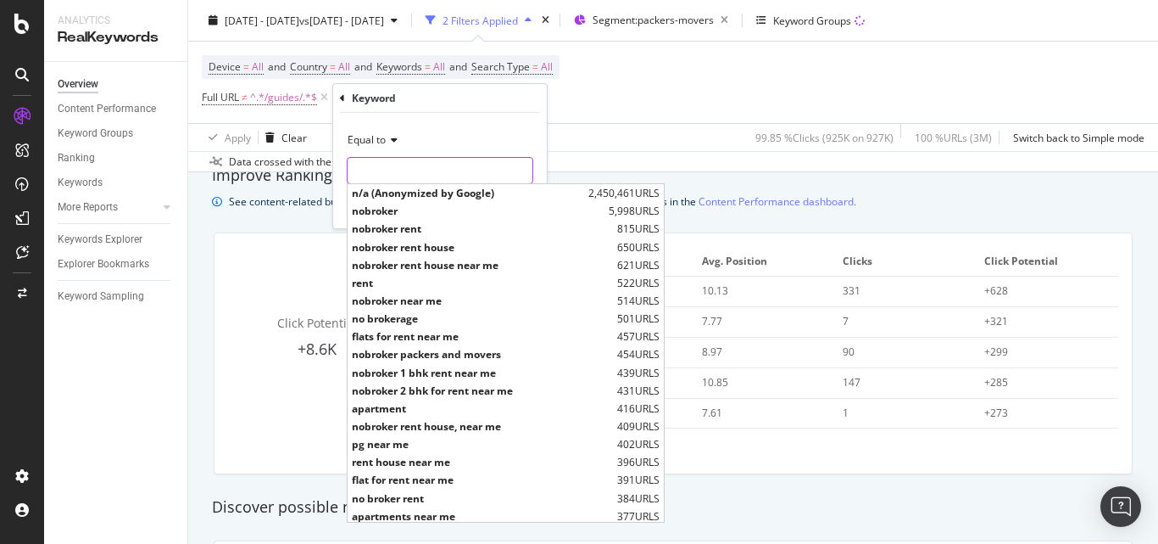
paste input "packers and movers [GEOGRAPHIC_DATA]"
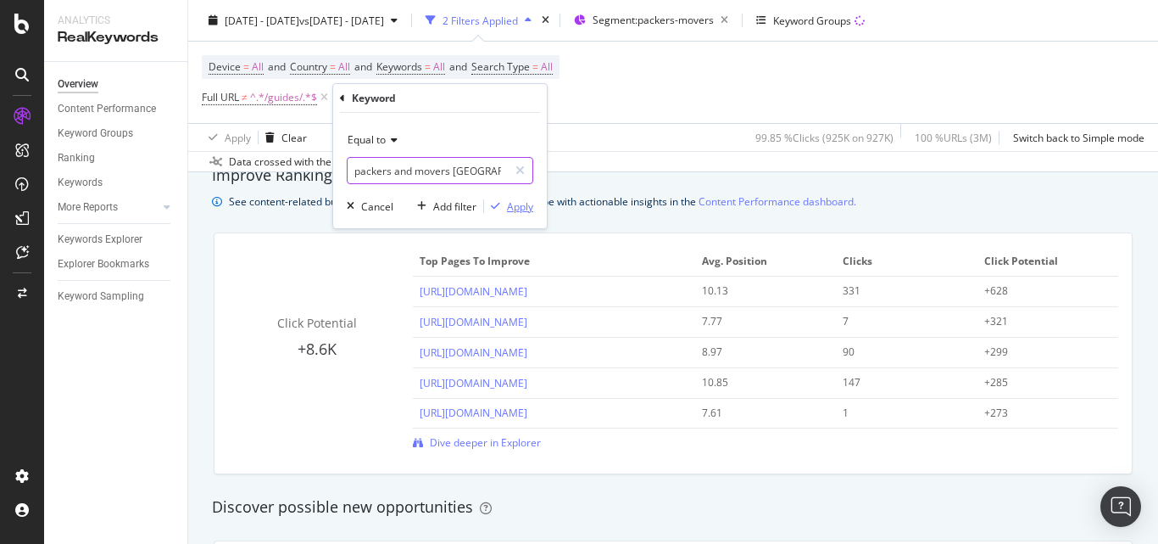
type input "packers and movers [GEOGRAPHIC_DATA]"
drag, startPoint x: 510, startPoint y: 205, endPoint x: 475, endPoint y: 176, distance: 45.2
click at [508, 207] on div "Apply" at bounding box center [520, 206] width 26 height 14
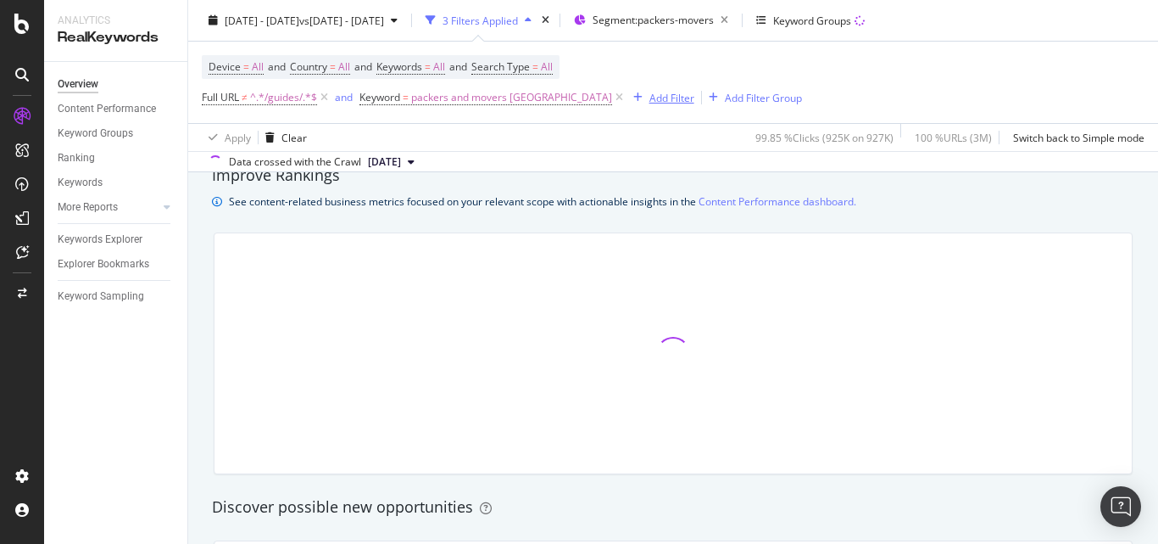
click at [650, 97] on div "Add Filter" at bounding box center [672, 97] width 45 height 14
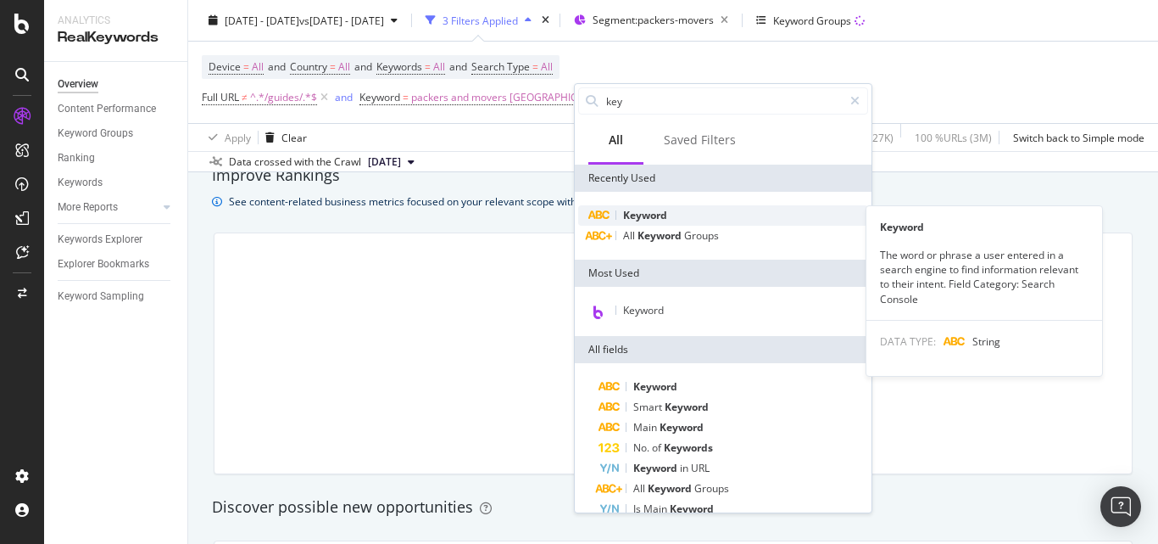
click at [656, 206] on div "Keyword" at bounding box center [723, 215] width 290 height 20
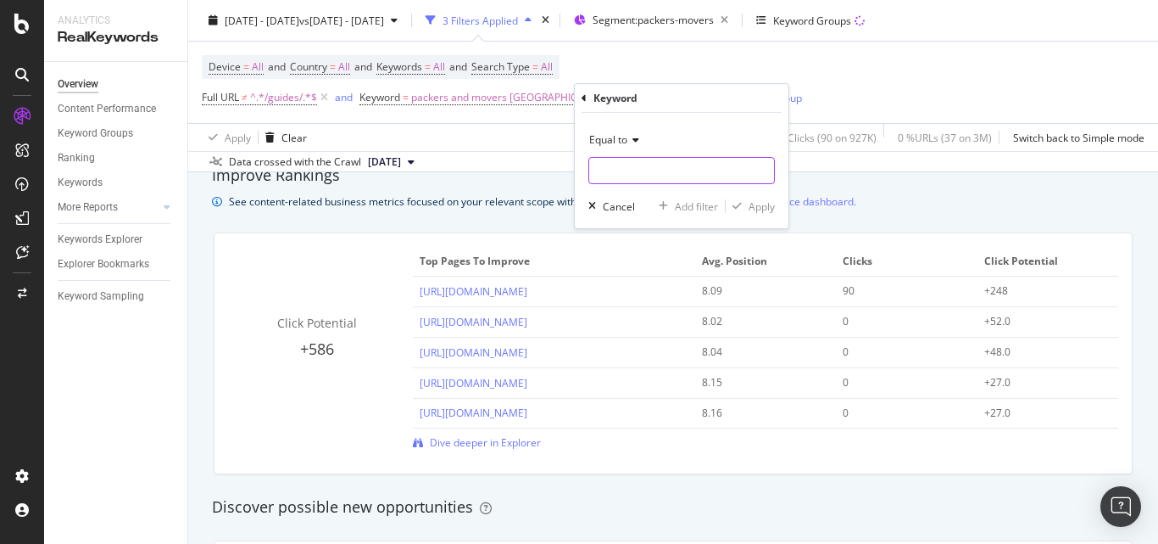
click at [646, 166] on input "text" at bounding box center [681, 170] width 185 height 27
paste input "packers and movers"
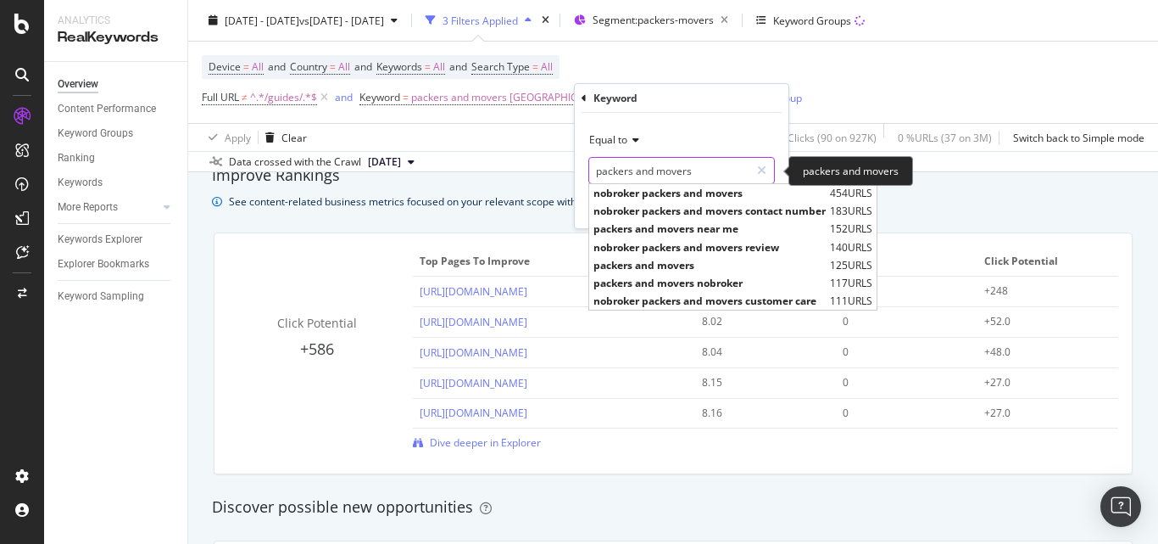
type input "packers and movers"
click at [780, 168] on div "Equal to packers and movers packers and movers nobroker packers and movers 454 …" at bounding box center [682, 170] width 214 height 115
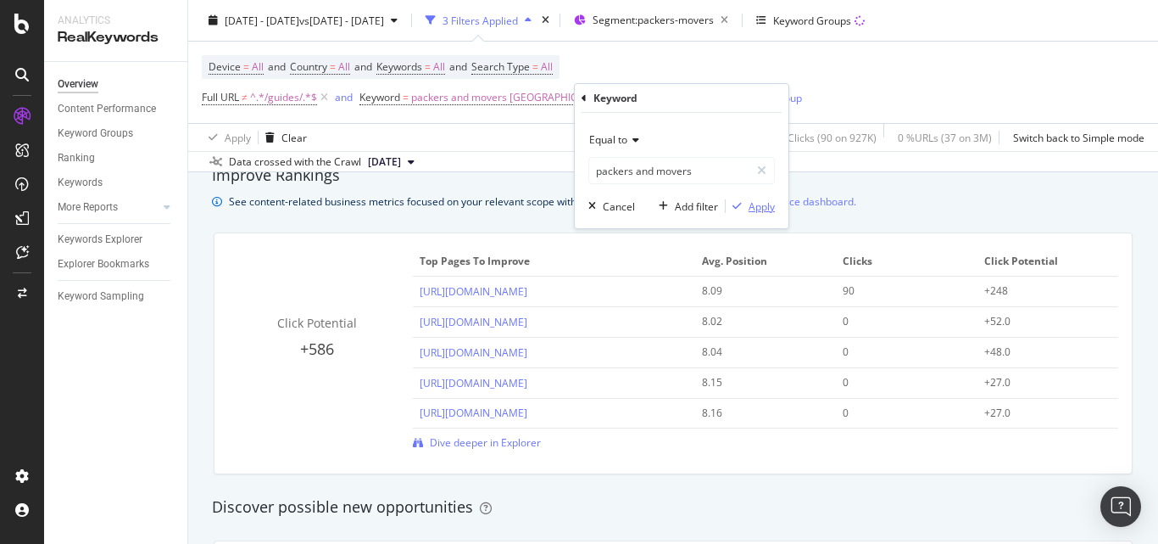
click at [759, 203] on div "Apply" at bounding box center [762, 206] width 26 height 14
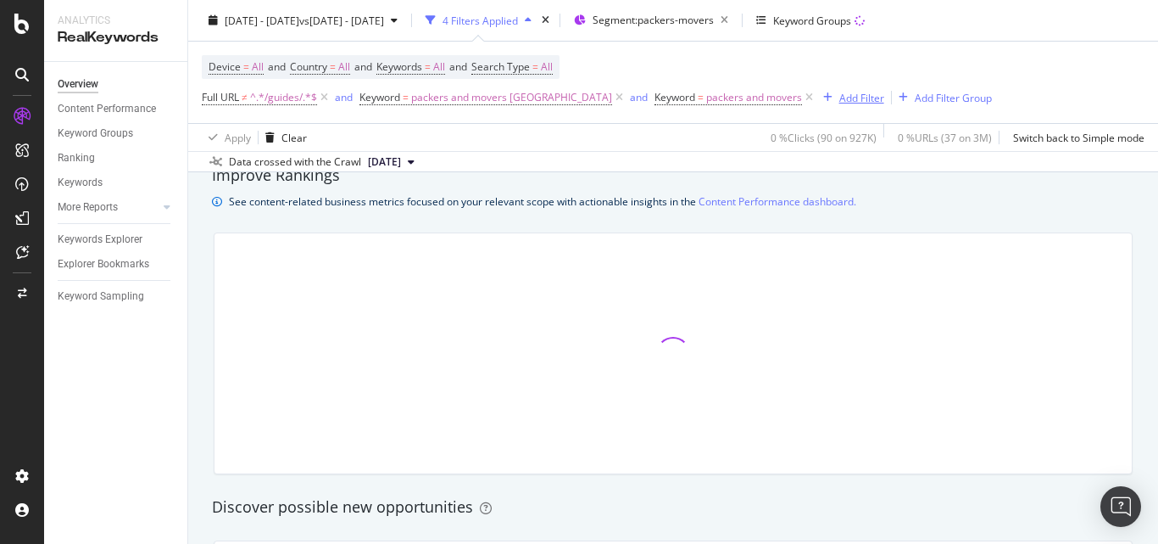
click at [840, 94] on div "Add Filter" at bounding box center [862, 97] width 45 height 14
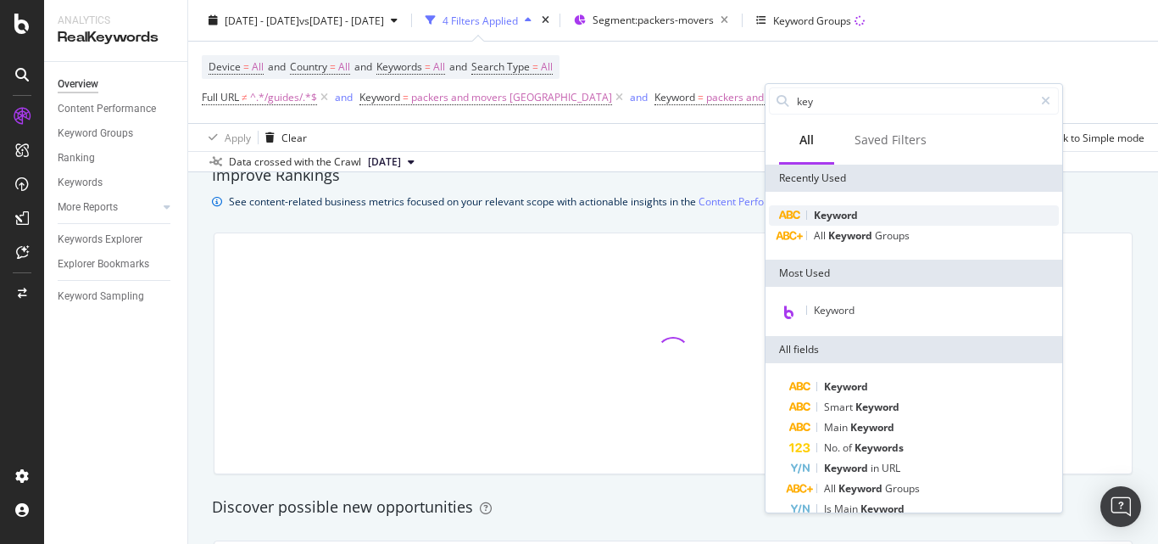
click at [860, 209] on div "Keyword" at bounding box center [914, 215] width 290 height 20
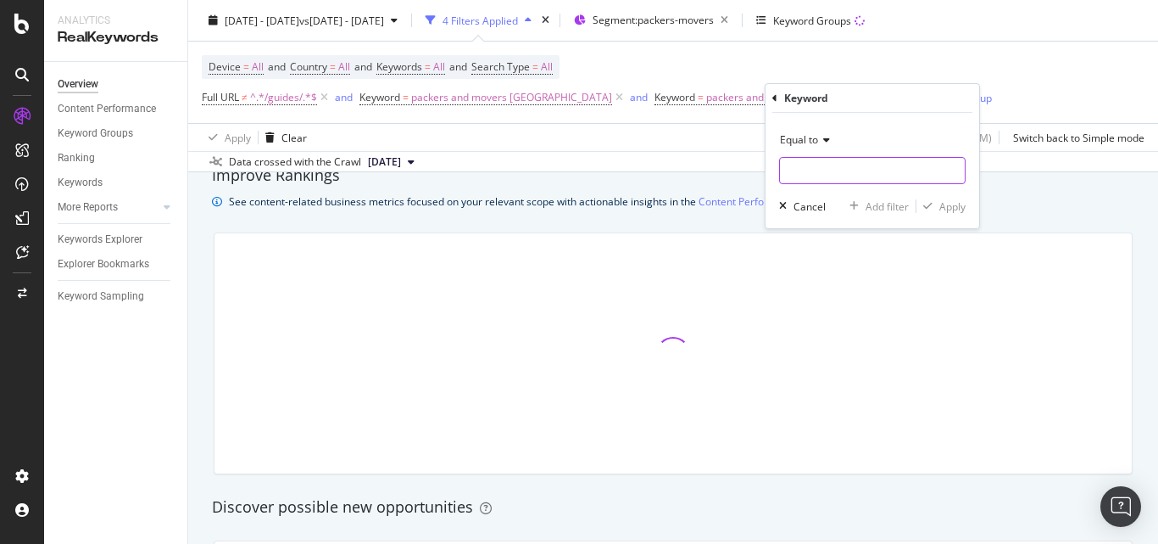
click at [850, 165] on input "text" at bounding box center [872, 170] width 185 height 27
paste input "packers and movers [GEOGRAPHIC_DATA]"
type input "packers and movers [GEOGRAPHIC_DATA]"
click at [952, 202] on div "Apply" at bounding box center [953, 206] width 26 height 14
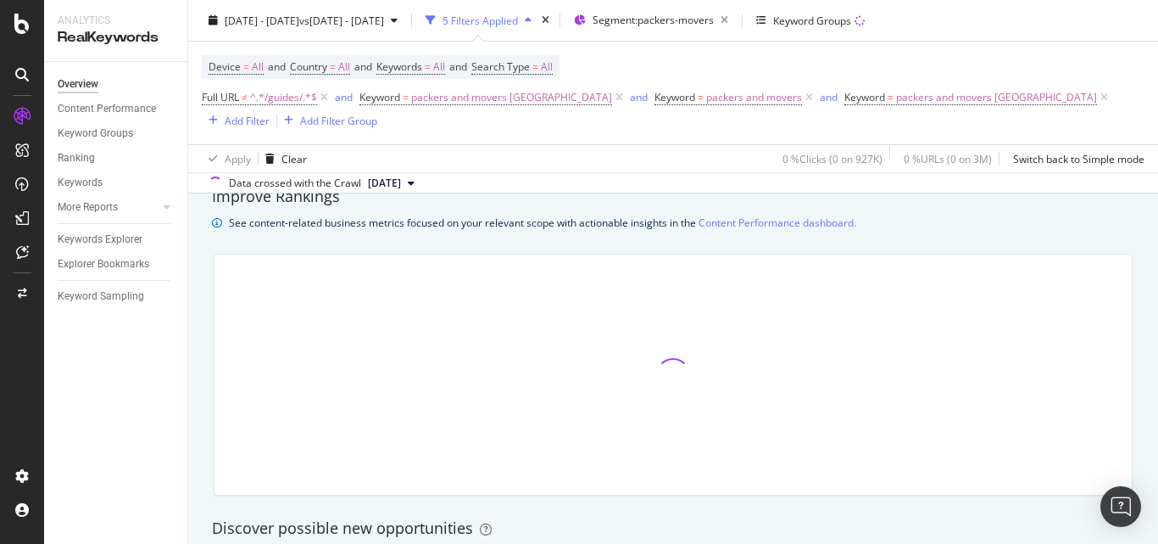
scroll to position [1187, 0]
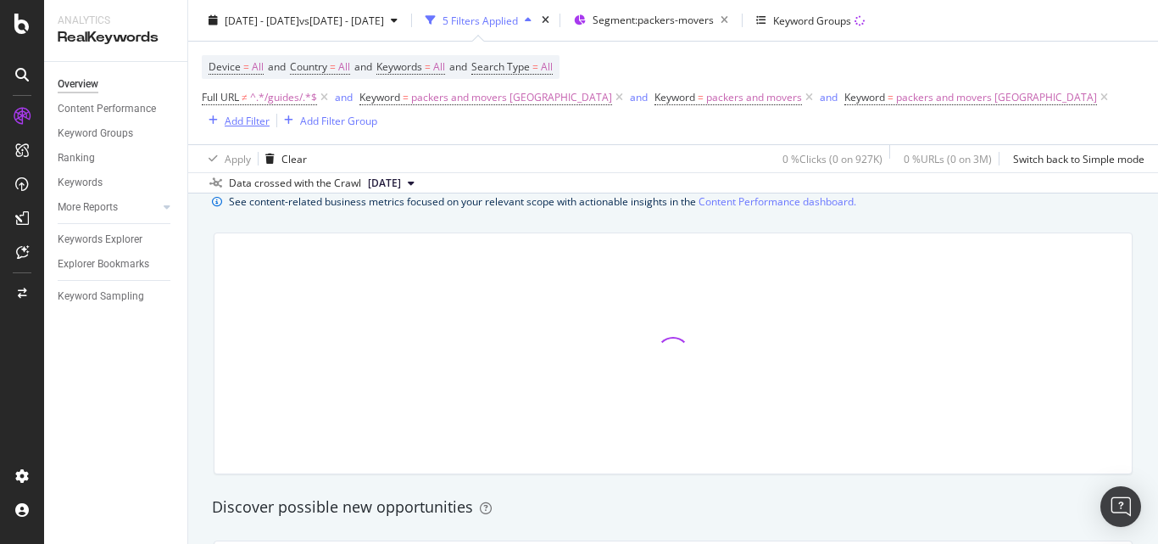
click at [221, 114] on div "Add Filter" at bounding box center [236, 120] width 68 height 19
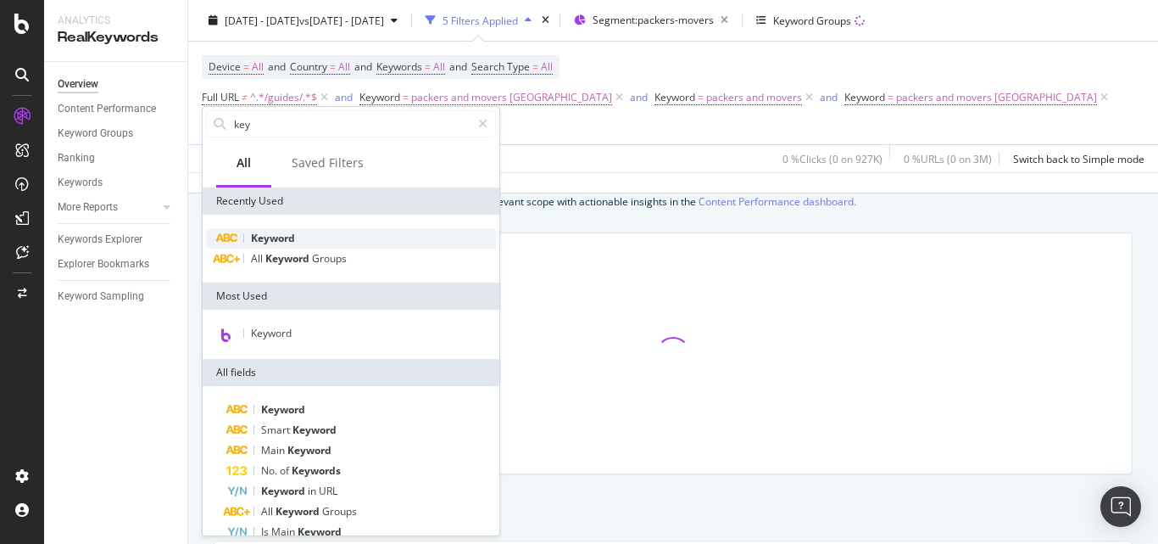
click at [284, 238] on span "Keyword" at bounding box center [273, 238] width 44 height 14
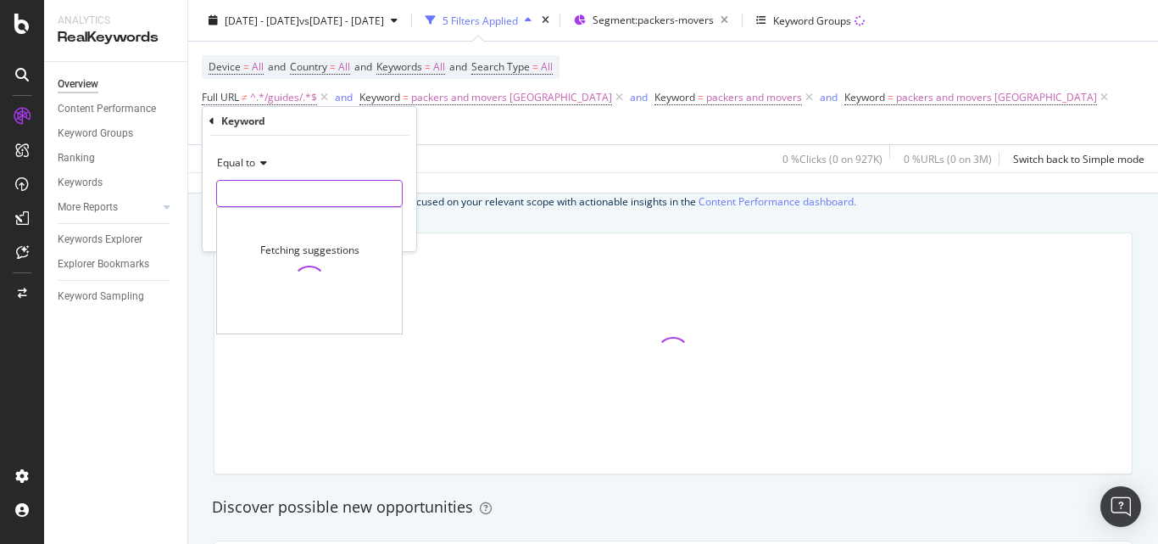
click at [299, 187] on input "text" at bounding box center [309, 193] width 185 height 27
paste input "movers and packers"
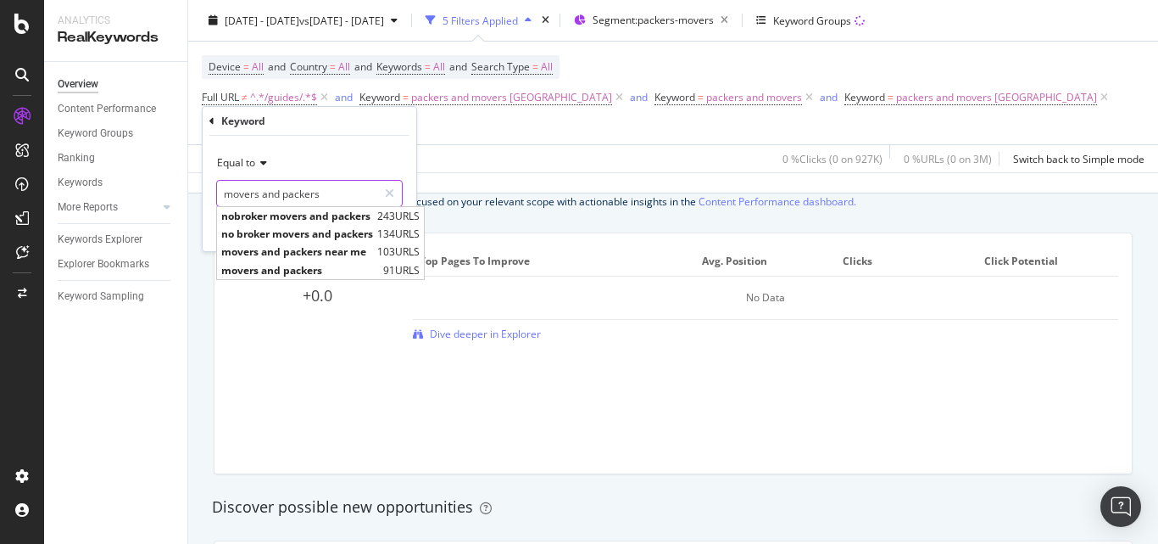
type input "movers and packers"
click at [411, 221] on div "Equal to movers and packers movers and packers nobroker movers and packers 243 …" at bounding box center [310, 193] width 214 height 115
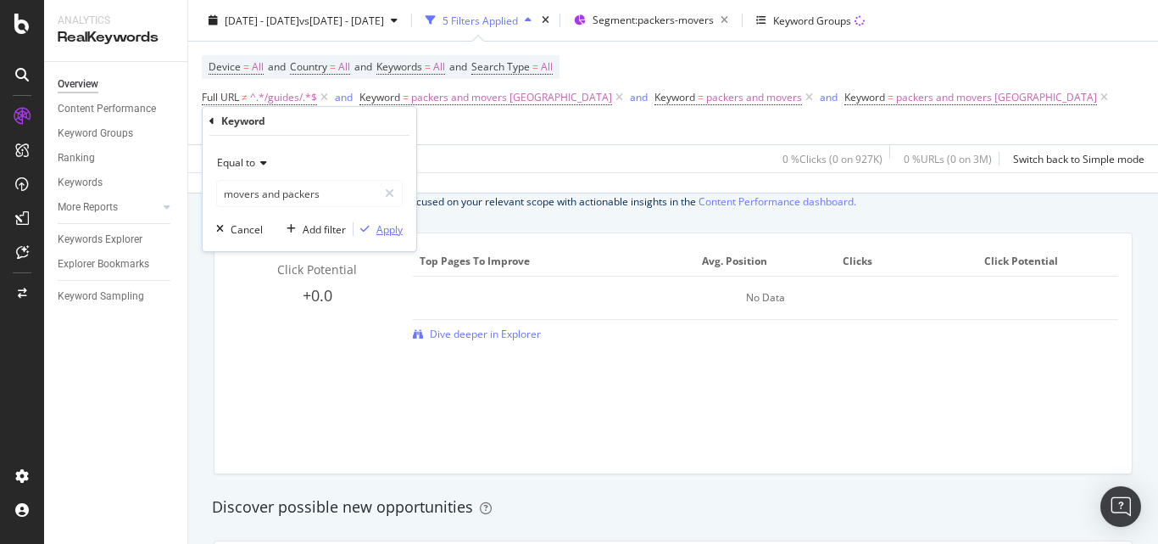
click at [385, 231] on div "Apply" at bounding box center [390, 229] width 26 height 14
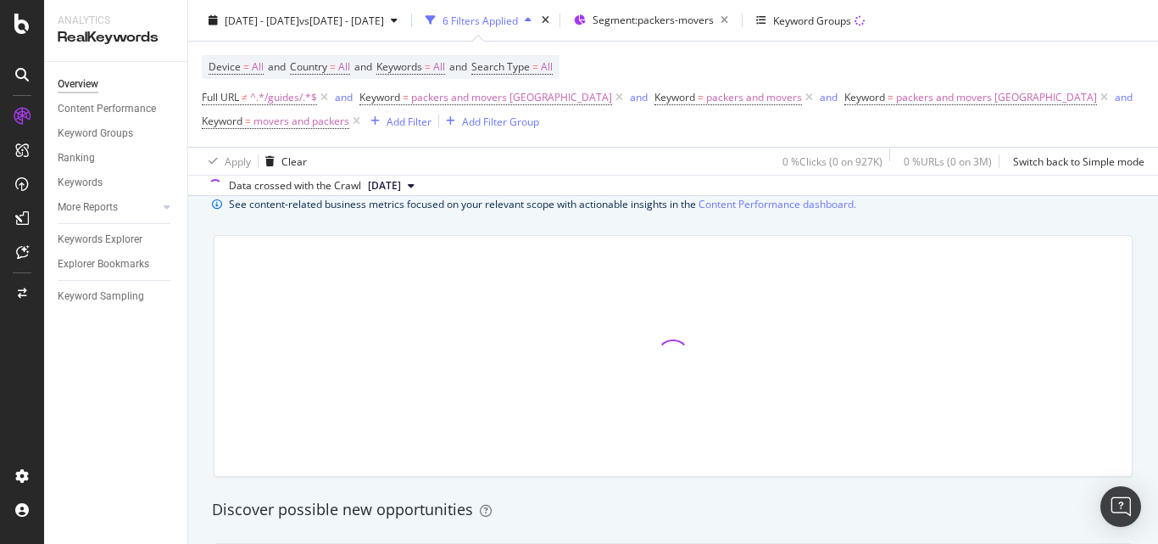
scroll to position [1190, 0]
click at [403, 121] on div "Add Filter" at bounding box center [409, 121] width 45 height 14
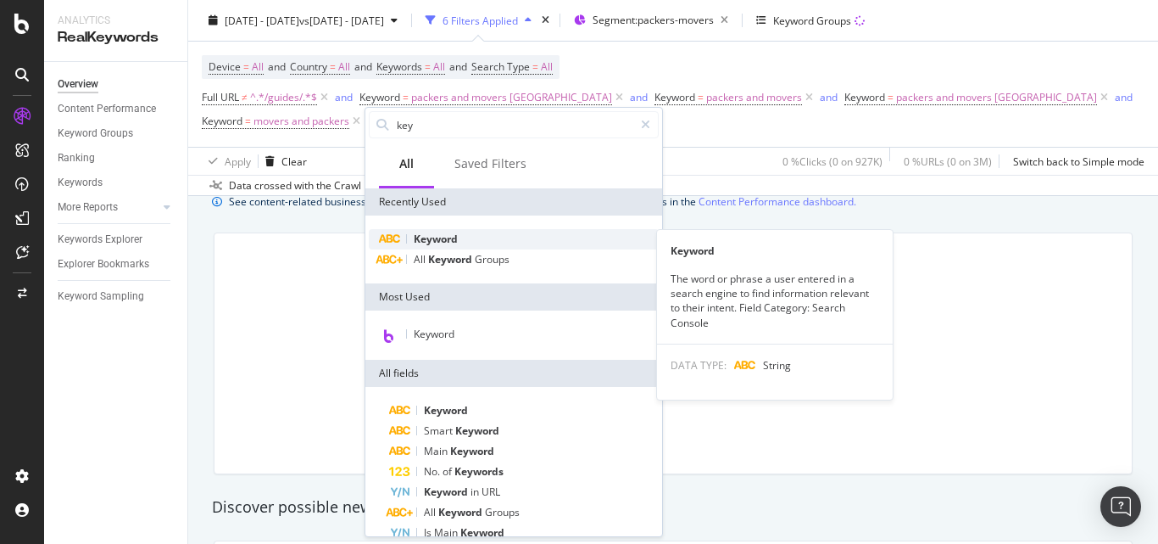
click at [445, 232] on span "Keyword" at bounding box center [436, 239] width 44 height 14
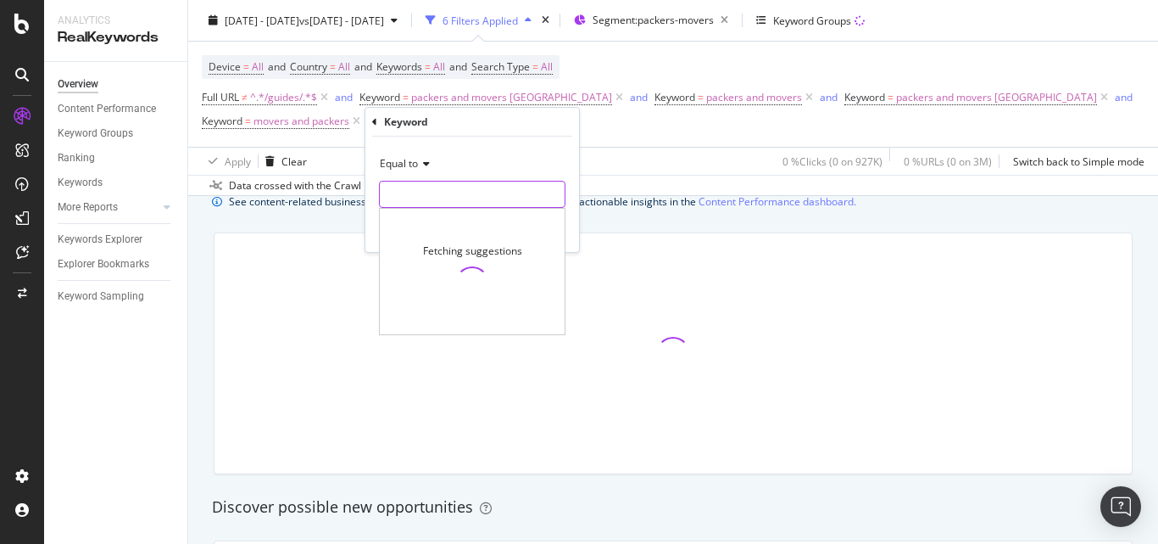
click at [410, 181] on input "text" at bounding box center [472, 194] width 185 height 27
paste input "packers and movers near me"
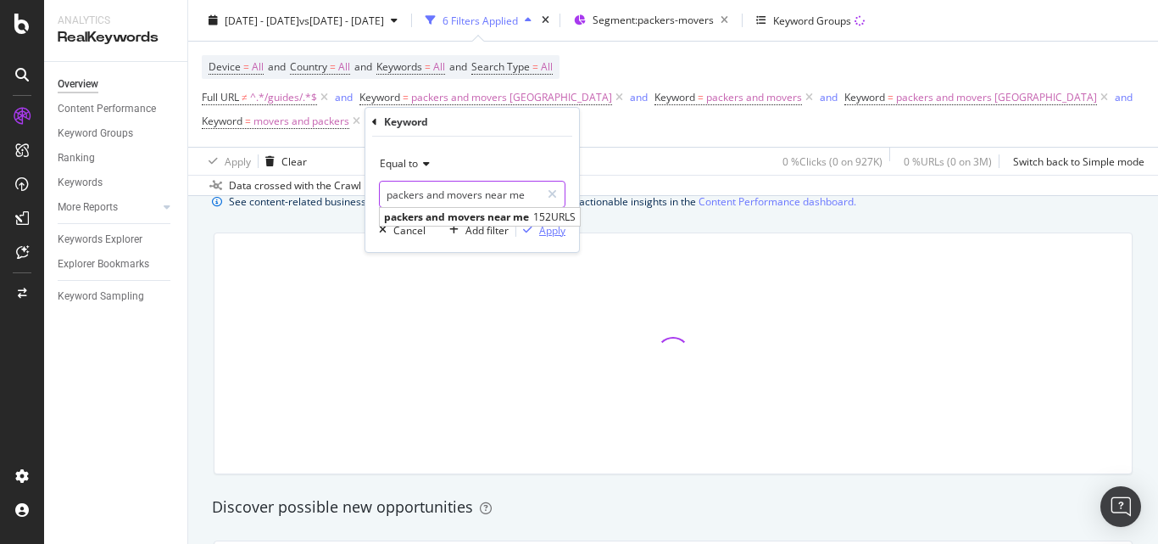
type input "packers and movers near me"
click at [549, 234] on div "Apply" at bounding box center [552, 230] width 26 height 14
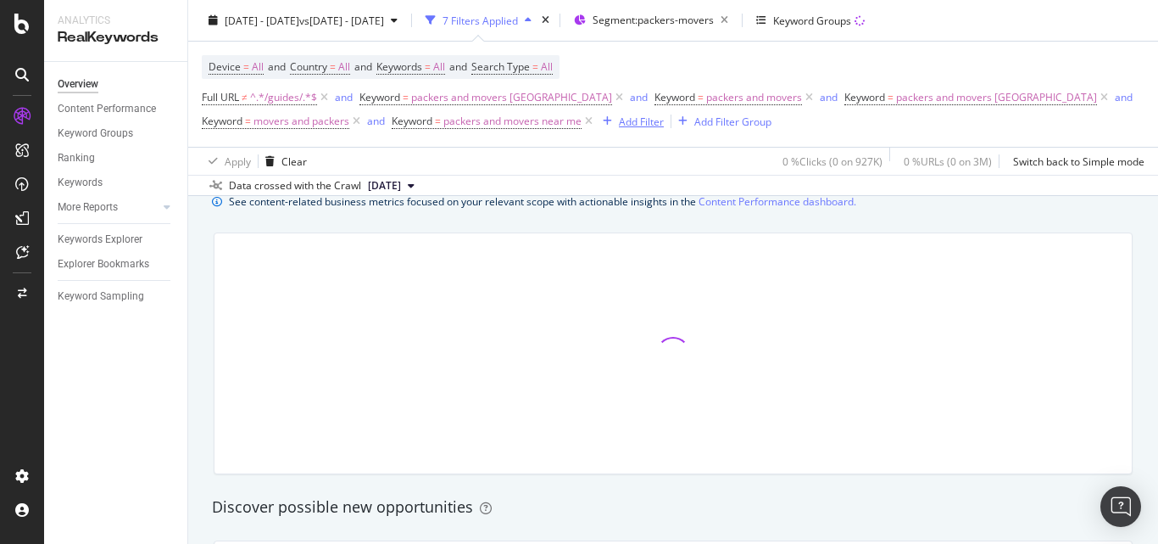
click at [653, 123] on div "Add Filter" at bounding box center [641, 121] width 45 height 14
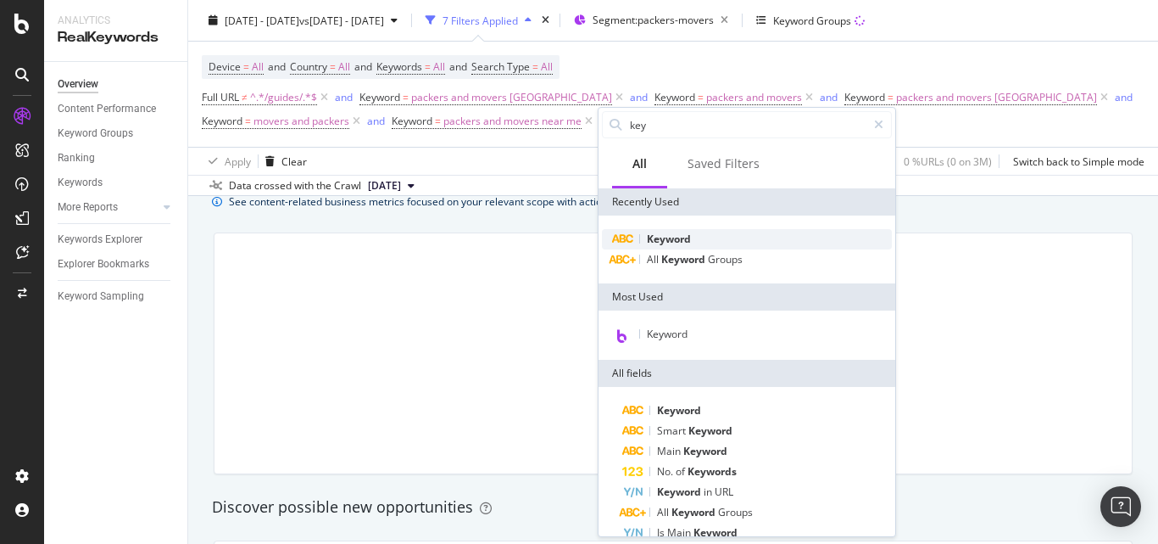
click at [673, 233] on span "Keyword" at bounding box center [669, 239] width 44 height 14
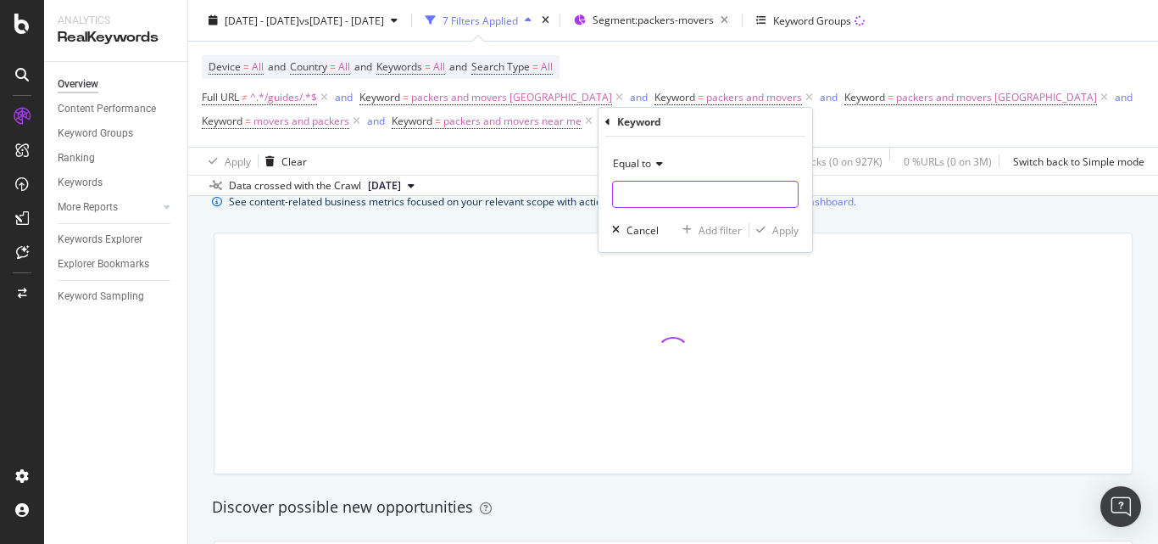
click at [659, 189] on input "text" at bounding box center [705, 194] width 185 height 27
paste input "movers and packers [GEOGRAPHIC_DATA]"
type input "movers and packers [GEOGRAPHIC_DATA]"
click at [806, 232] on div "Equal to movers and packers bangalore movers and packers [GEOGRAPHIC_DATA] Canc…" at bounding box center [706, 194] width 214 height 115
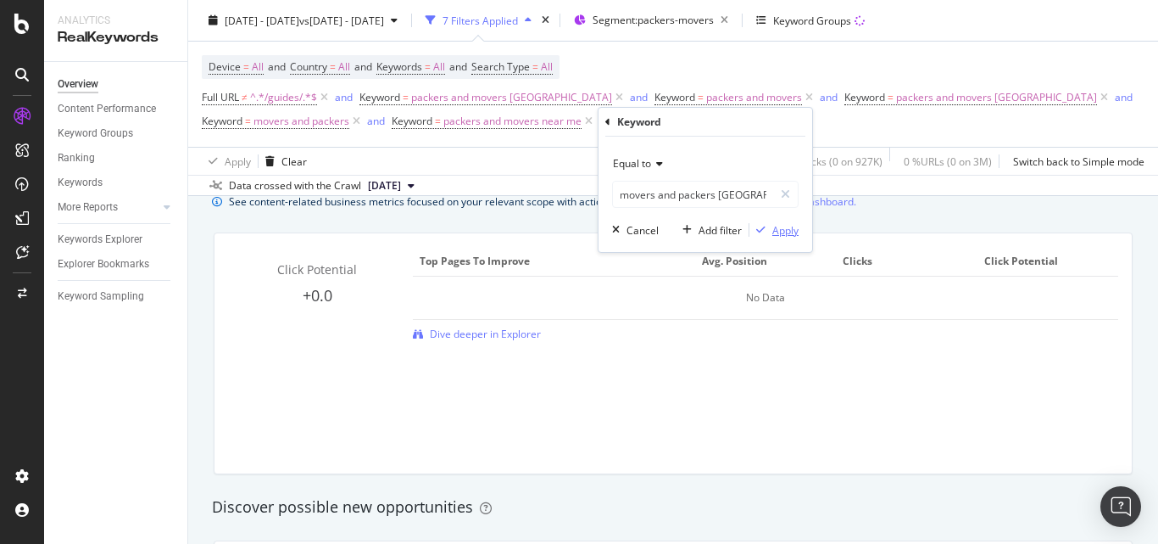
click at [771, 226] on div "button" at bounding box center [761, 230] width 23 height 10
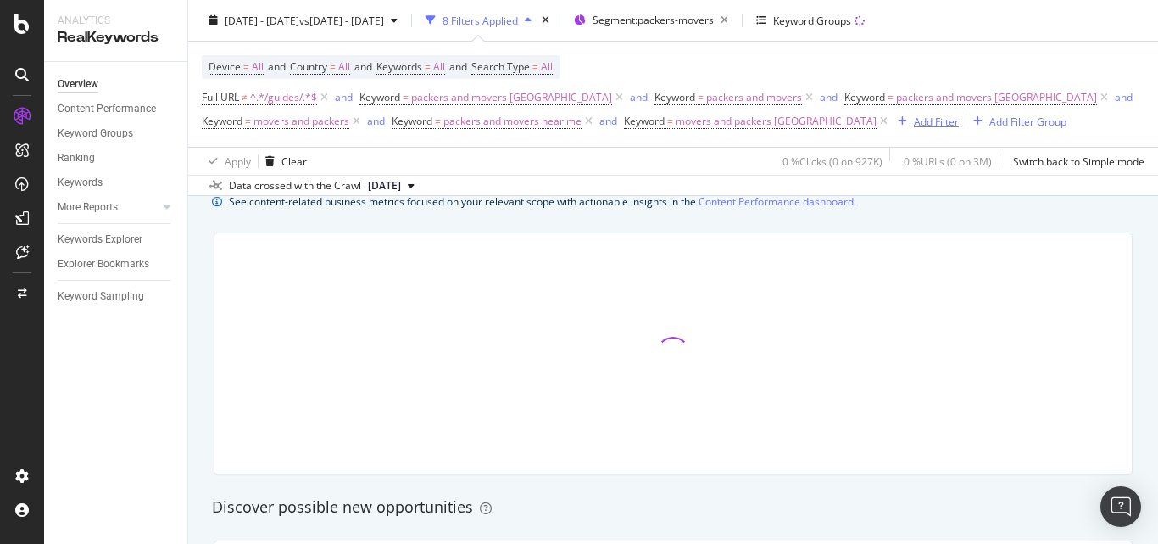
click at [891, 129] on div "Add Filter" at bounding box center [925, 121] width 68 height 19
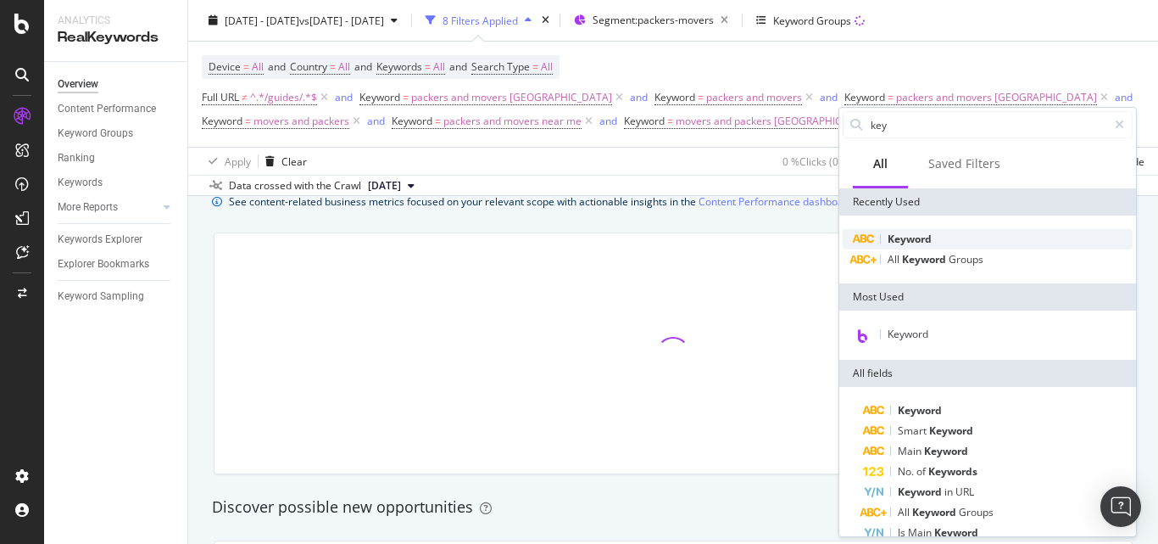
click at [919, 230] on div "Keyword" at bounding box center [988, 239] width 290 height 20
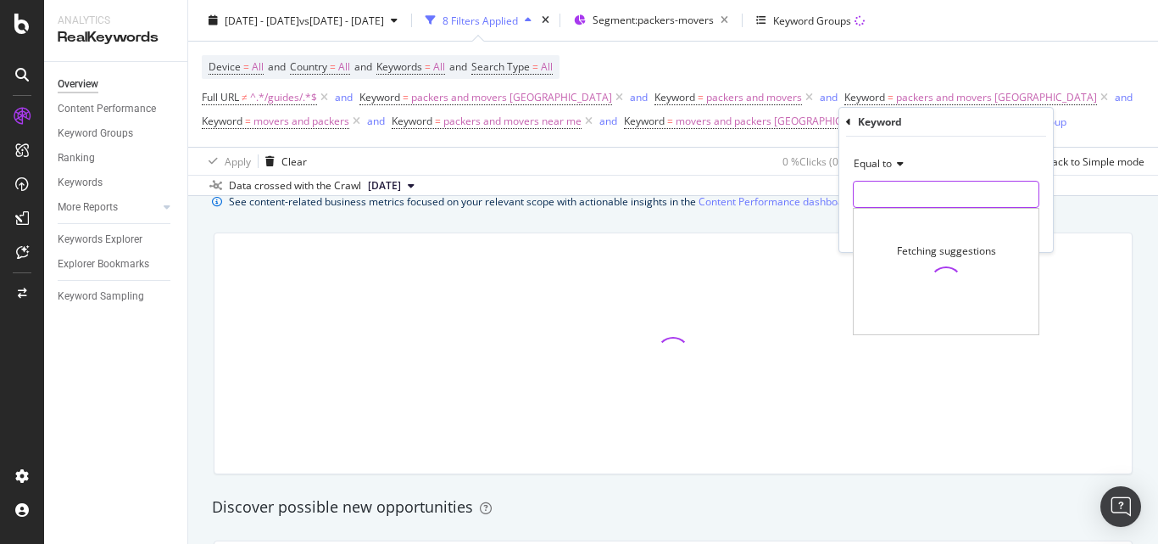
click at [923, 190] on input "text" at bounding box center [946, 194] width 185 height 27
paste input "packers and movers [GEOGRAPHIC_DATA]"
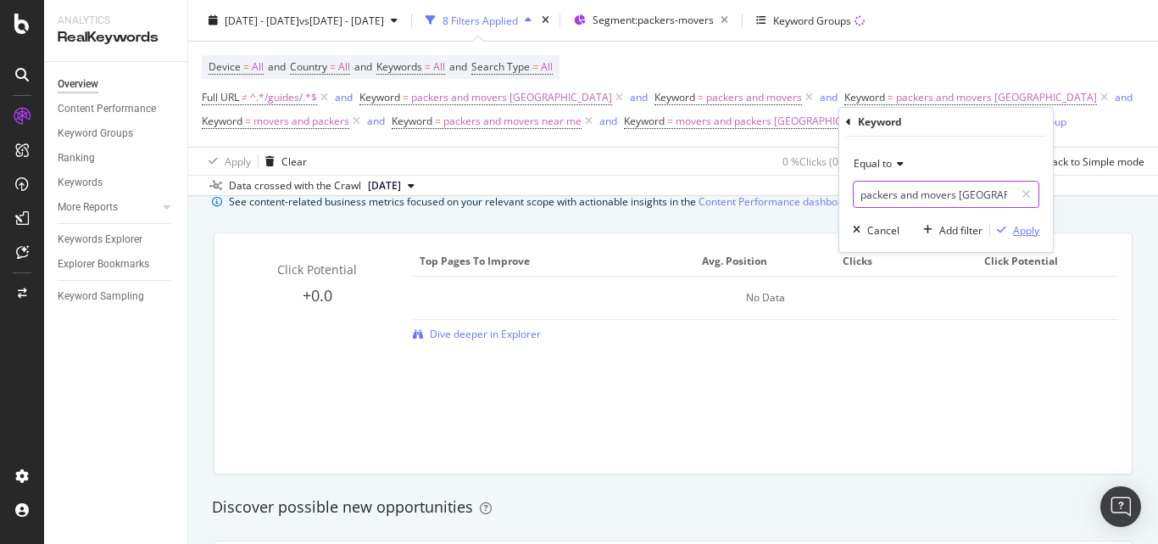
type input "packers and movers [GEOGRAPHIC_DATA]"
click at [1018, 231] on div "Apply" at bounding box center [1026, 230] width 26 height 14
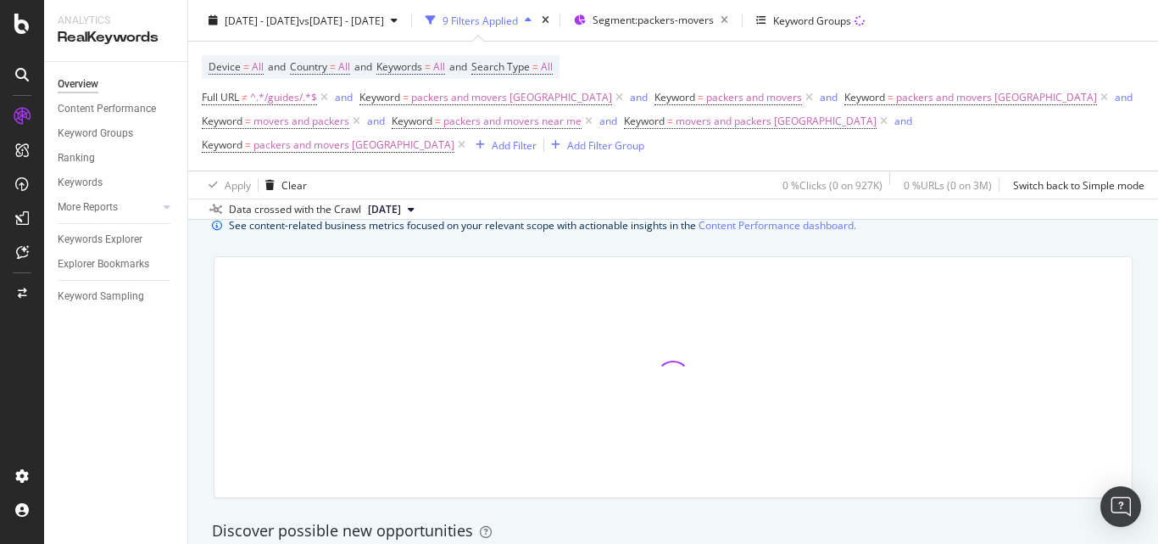
scroll to position [1211, 0]
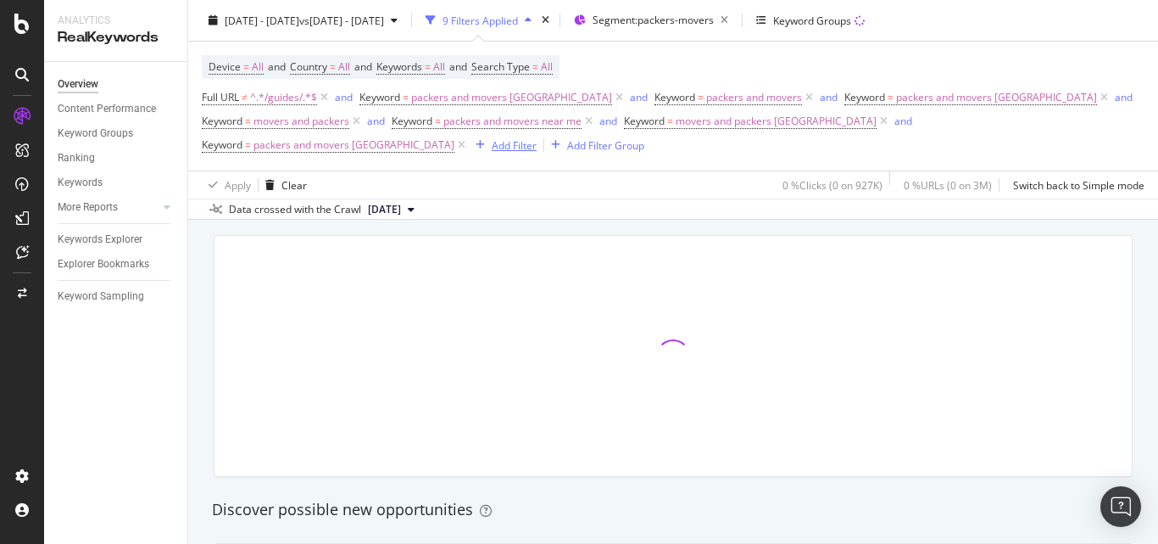
click at [469, 136] on div "Add Filter" at bounding box center [503, 145] width 68 height 19
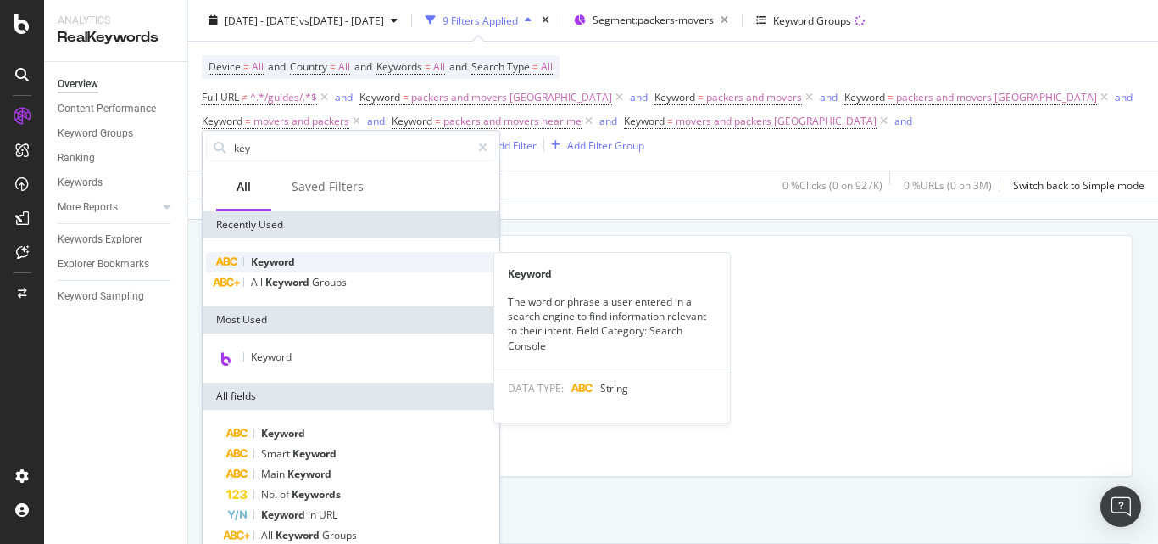
click at [282, 260] on span "Keyword" at bounding box center [273, 261] width 44 height 14
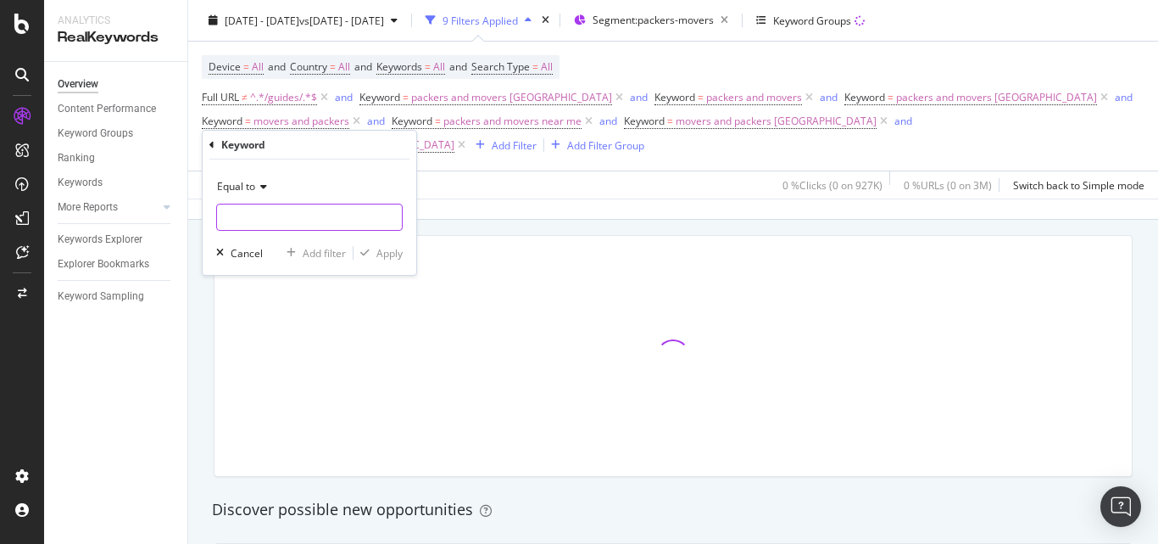
click at [290, 215] on input "text" at bounding box center [309, 217] width 185 height 27
paste input "packers and movers [GEOGRAPHIC_DATA]"
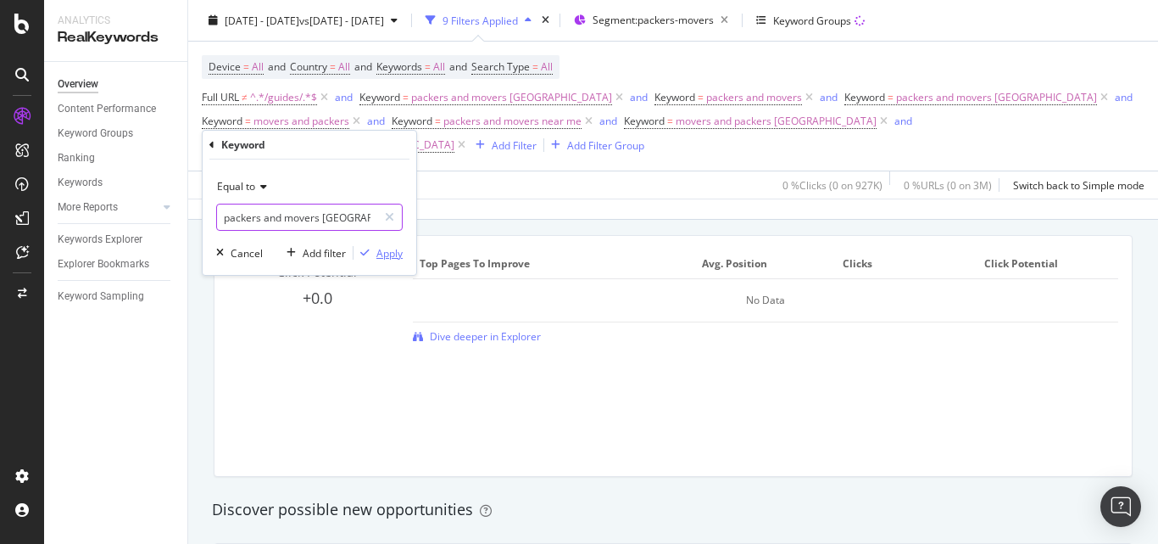
type input "packers and movers [GEOGRAPHIC_DATA]"
click at [397, 257] on div "Apply" at bounding box center [390, 253] width 26 height 14
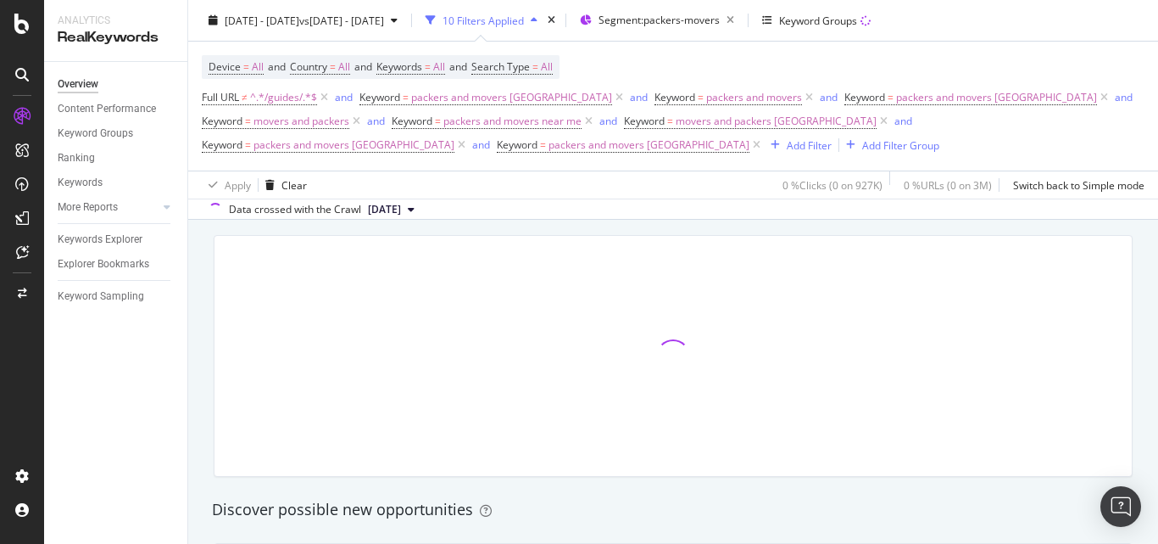
scroll to position [1214, 0]
click at [787, 144] on div "Add Filter" at bounding box center [809, 144] width 45 height 14
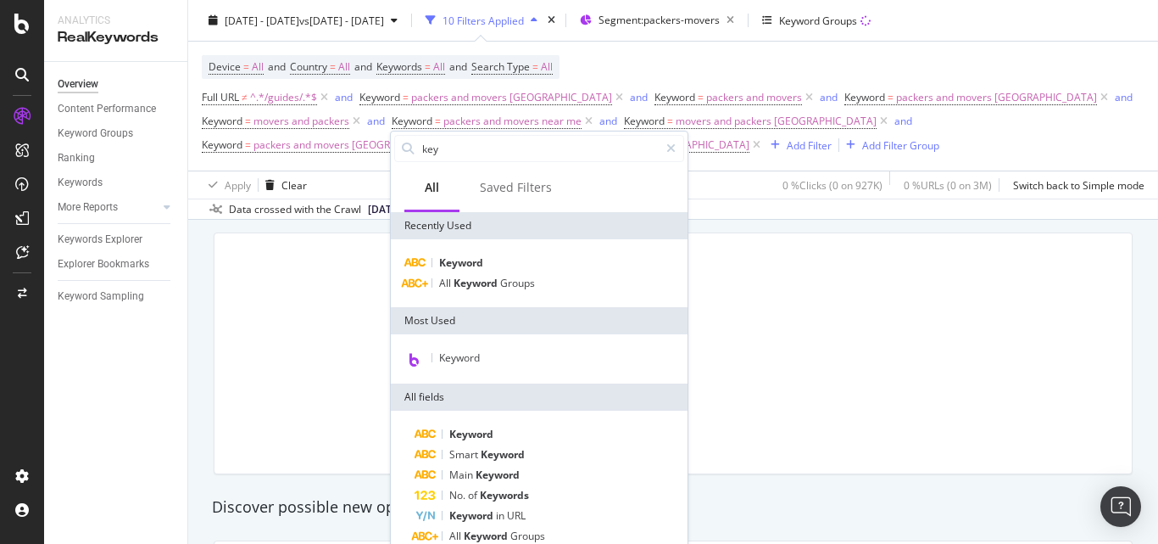
click at [472, 252] on div "Keyword All Keyword Groups" at bounding box center [539, 273] width 297 height 68
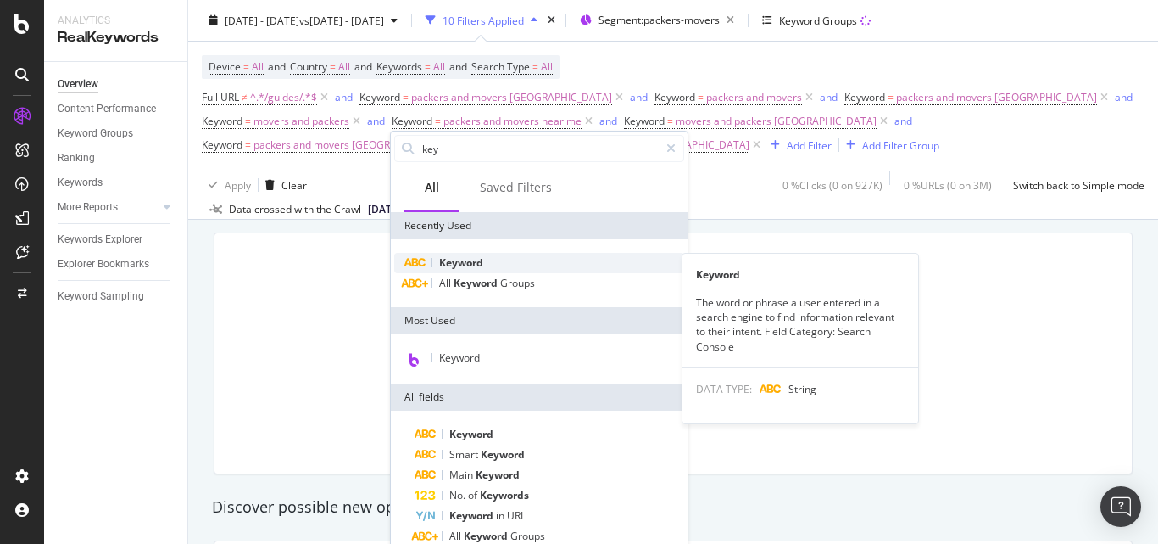
click at [474, 255] on span "Keyword" at bounding box center [461, 262] width 44 height 14
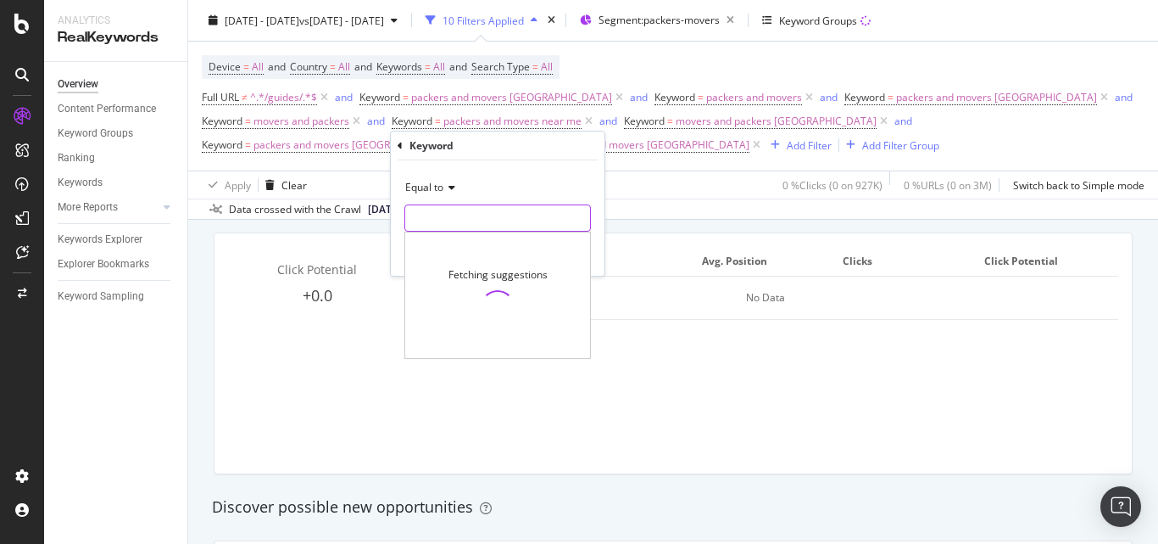
click at [463, 215] on input "text" at bounding box center [497, 217] width 185 height 27
paste input "packers and movers [GEOGRAPHIC_DATA]"
type input "packers and movers [GEOGRAPHIC_DATA]"
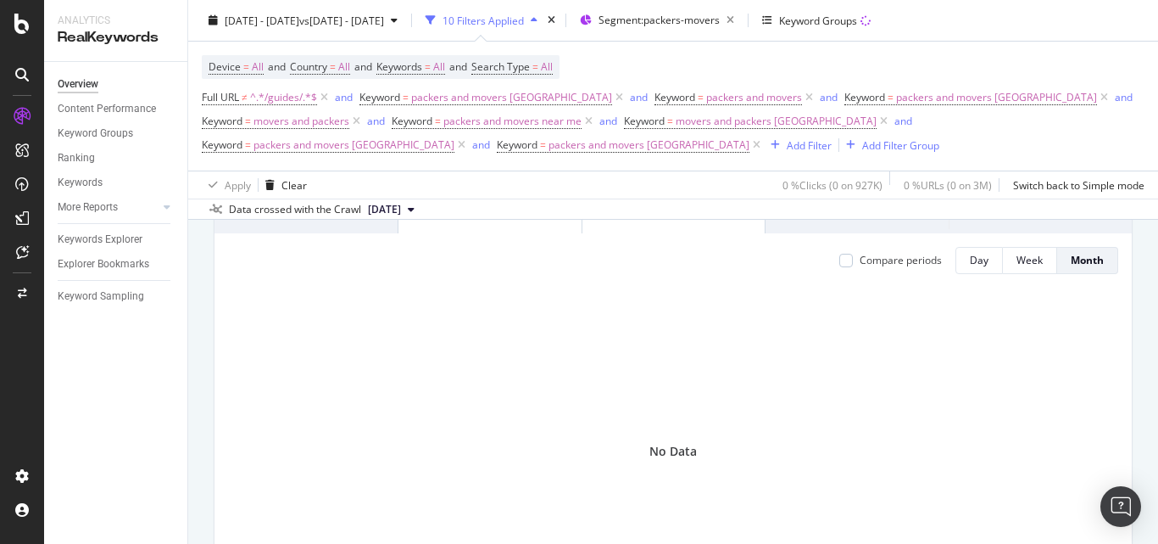
scroll to position [0, 0]
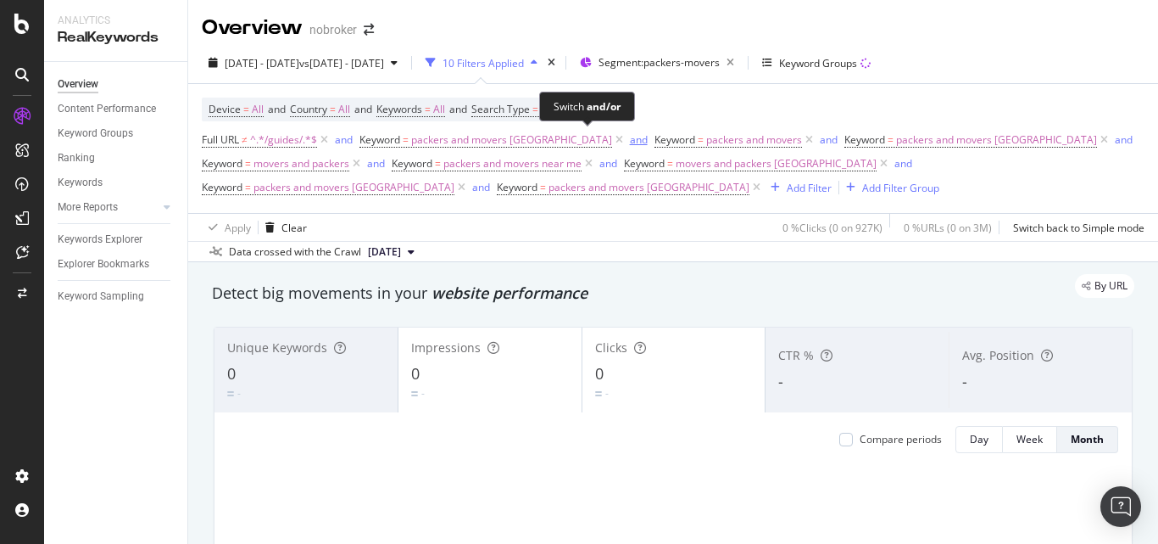
click at [630, 138] on div "and" at bounding box center [639, 139] width 18 height 14
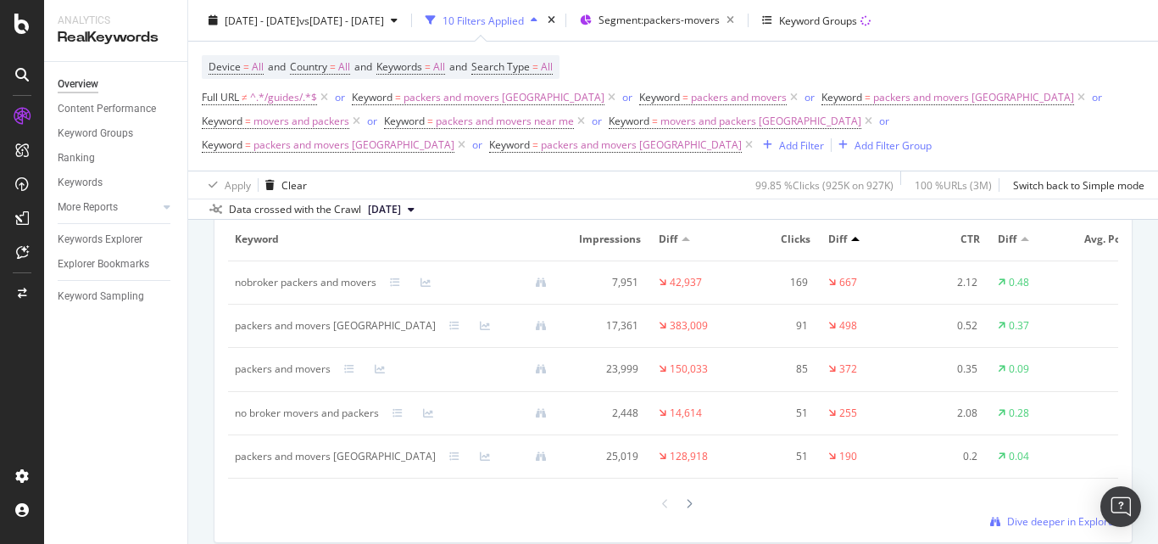
scroll to position [2120, 0]
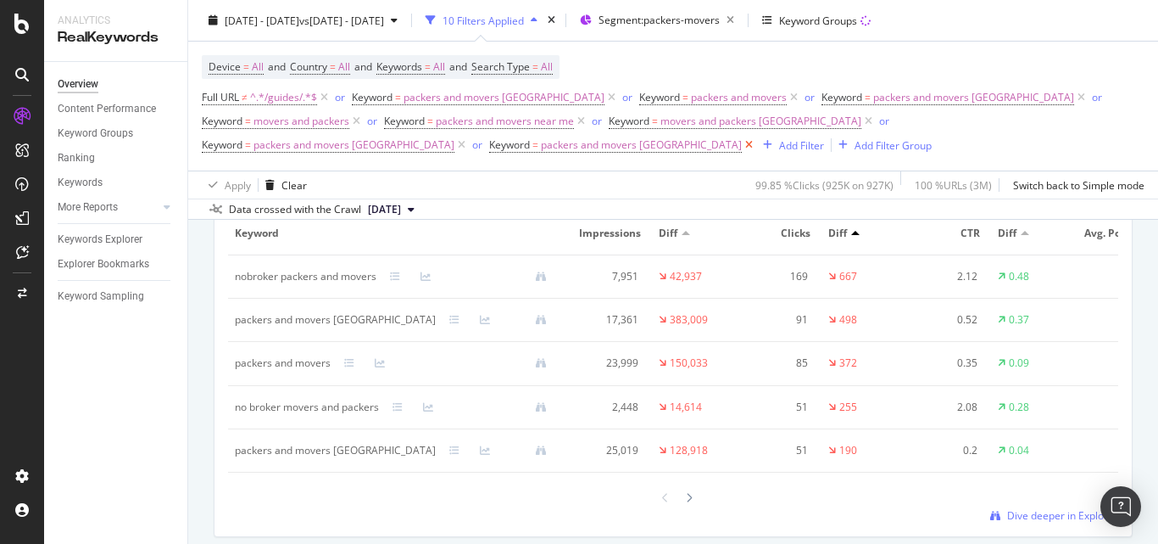
click at [742, 144] on icon at bounding box center [749, 145] width 14 height 17
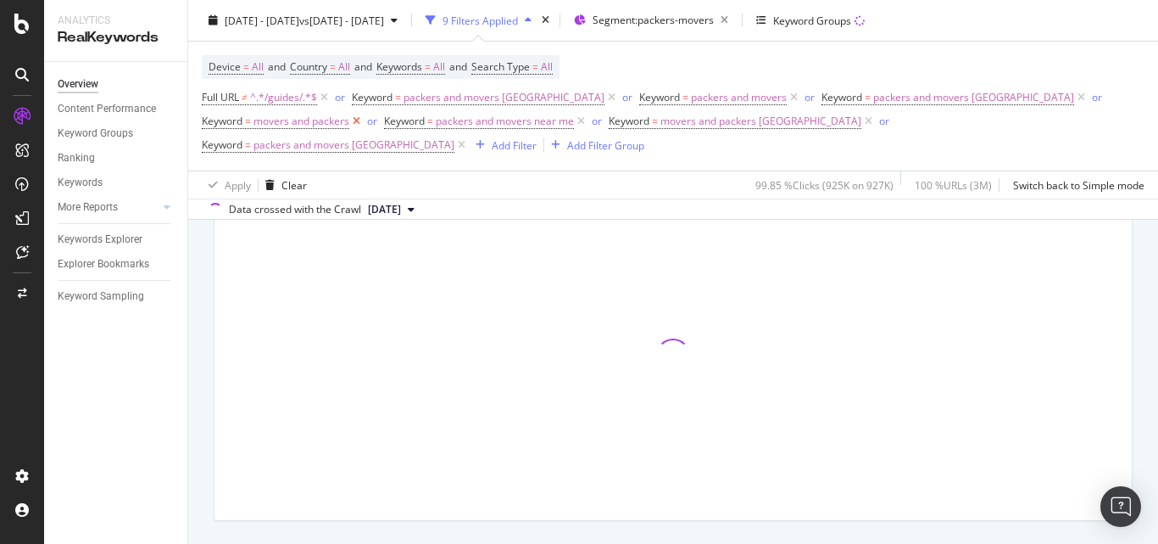
scroll to position [2118, 0]
click at [355, 120] on icon at bounding box center [356, 121] width 14 height 17
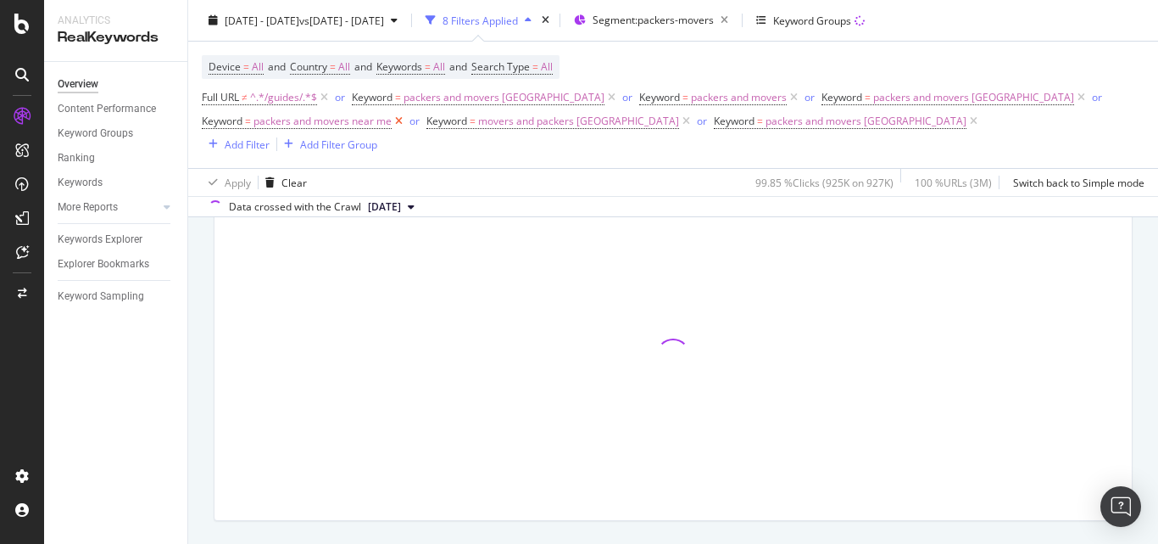
scroll to position [2096, 0]
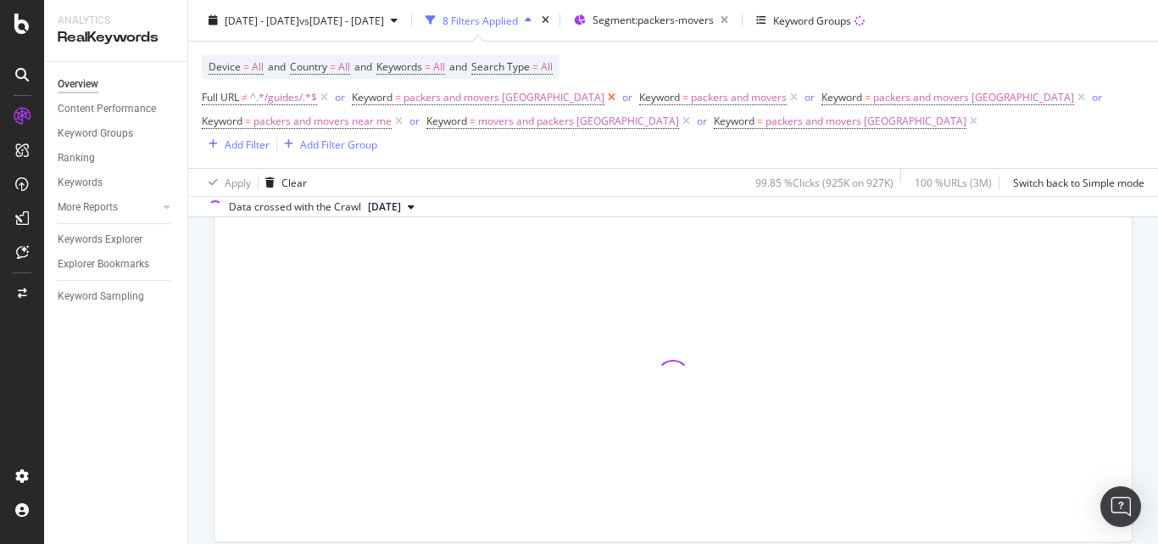
drag, startPoint x: 396, startPoint y: 119, endPoint x: 558, endPoint y: 97, distance: 163.5
click at [395, 119] on icon at bounding box center [399, 121] width 14 height 17
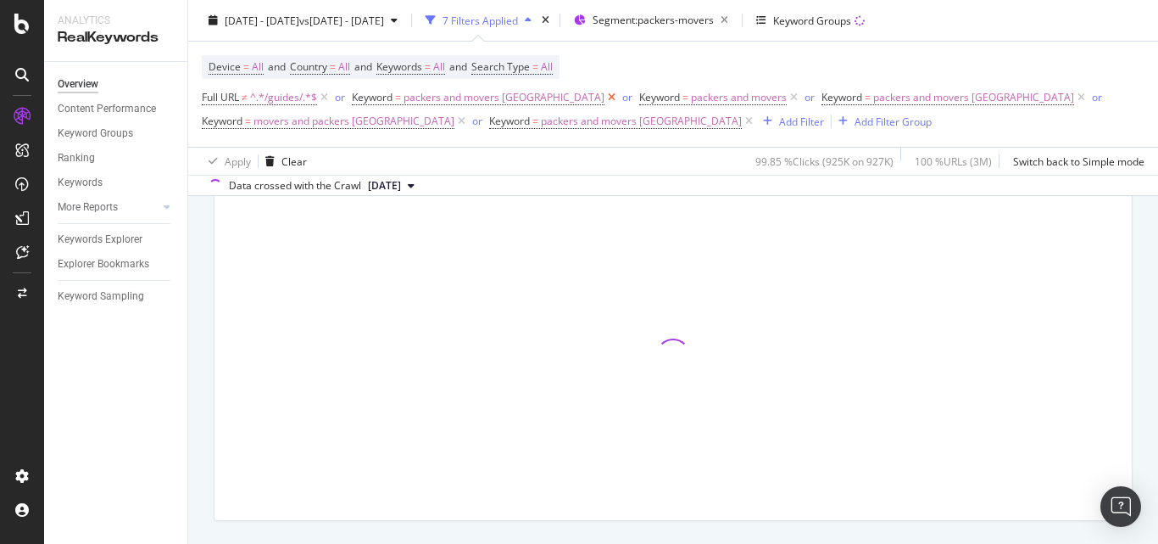
click at [605, 97] on icon at bounding box center [612, 97] width 14 height 17
click at [558, 97] on span "Keyword" at bounding box center [554, 97] width 41 height 14
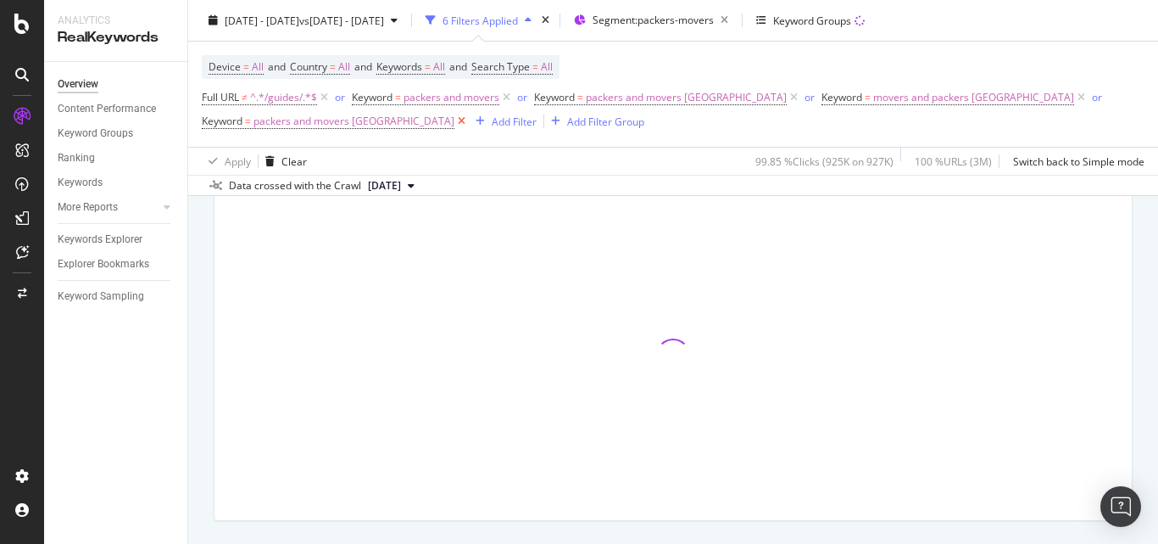
click at [455, 124] on icon at bounding box center [462, 121] width 14 height 17
click at [511, 97] on icon at bounding box center [507, 97] width 14 height 17
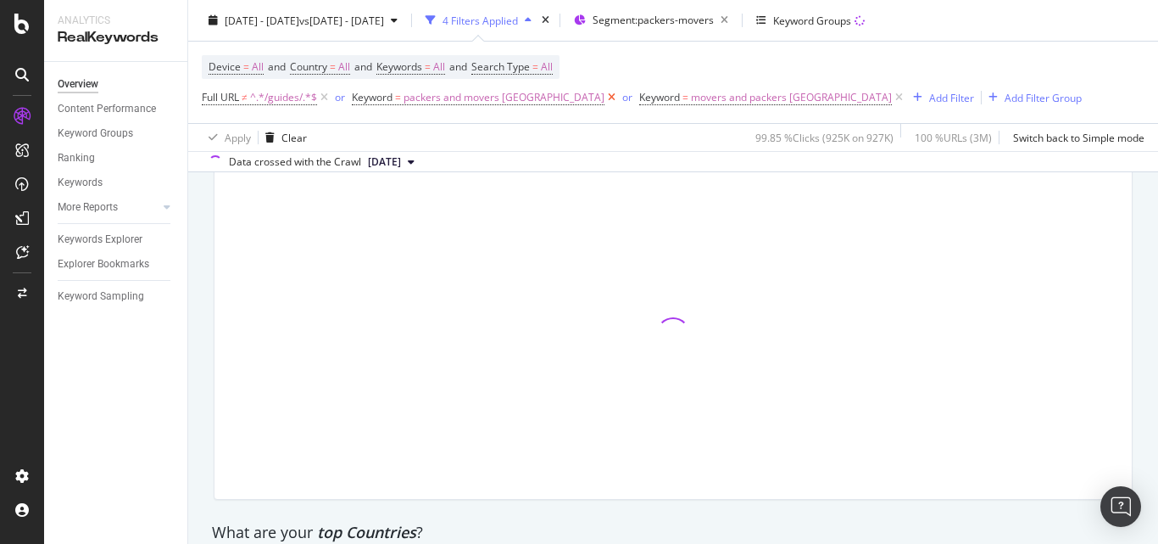
scroll to position [2073, 0]
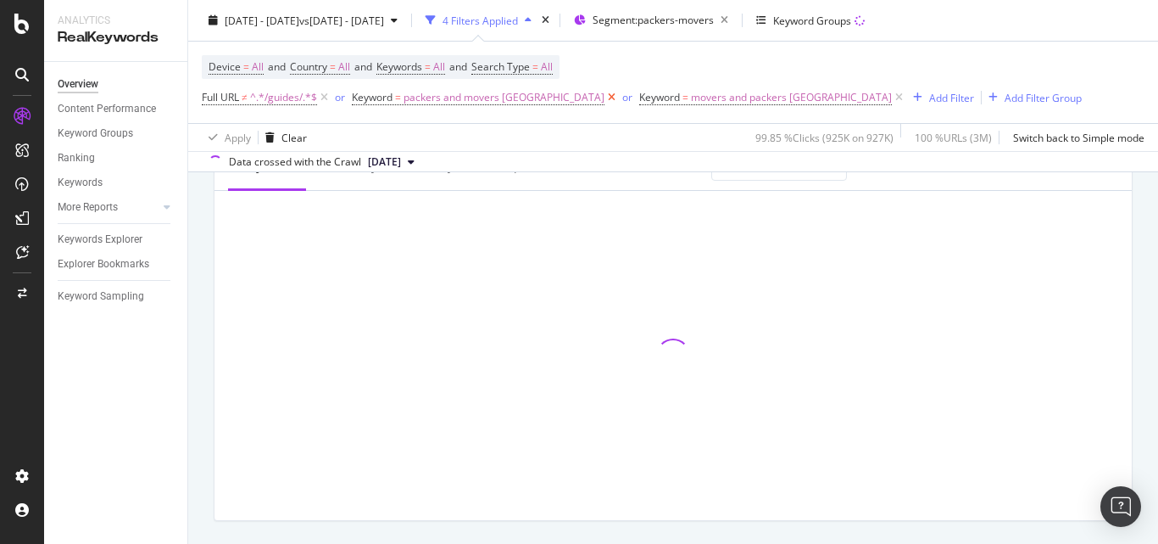
click at [605, 95] on icon at bounding box center [612, 97] width 14 height 17
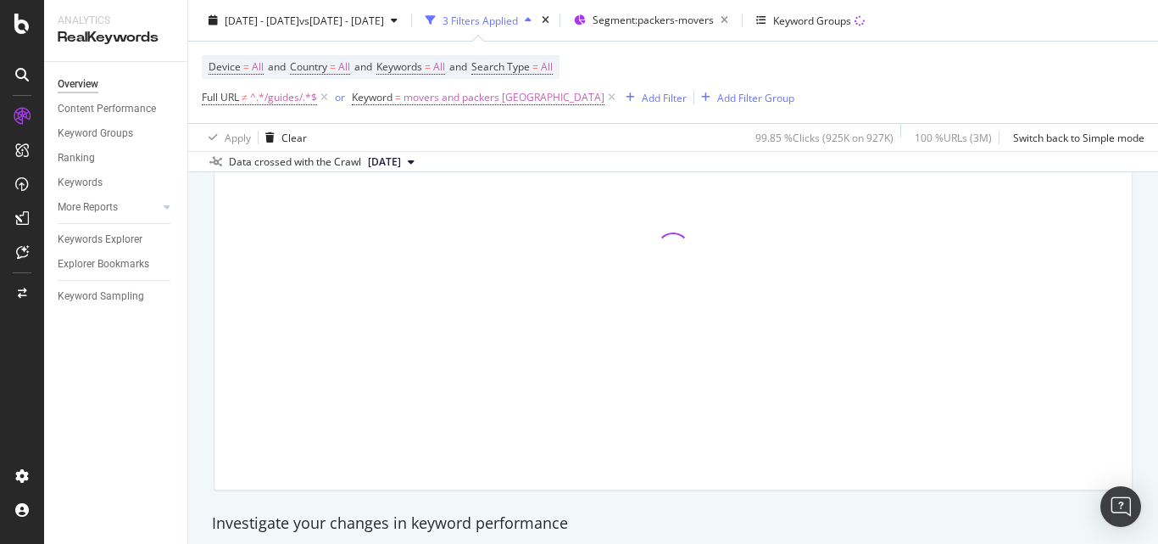
scroll to position [122, 0]
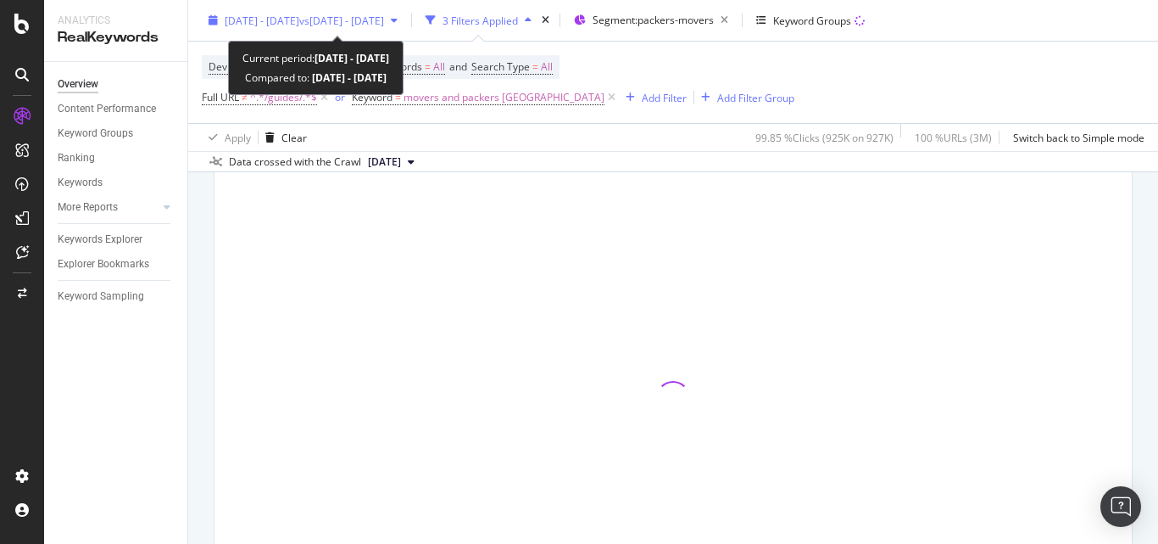
click at [325, 8] on div "[DATE] - [DATE] vs [DATE] - [DATE]" at bounding box center [303, 20] width 203 height 25
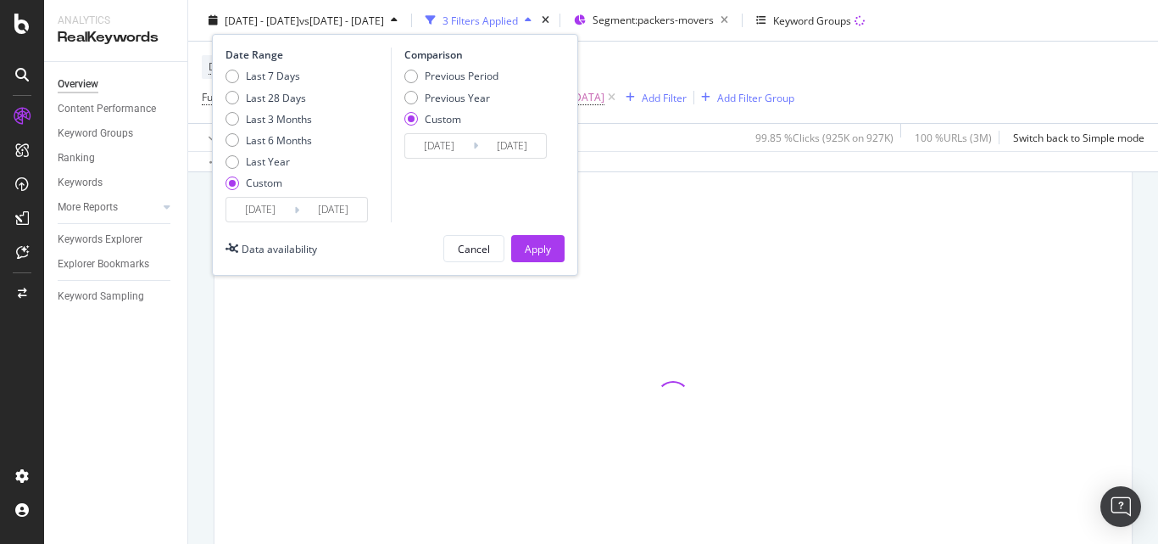
click at [258, 209] on input "[DATE]" at bounding box center [260, 210] width 68 height 24
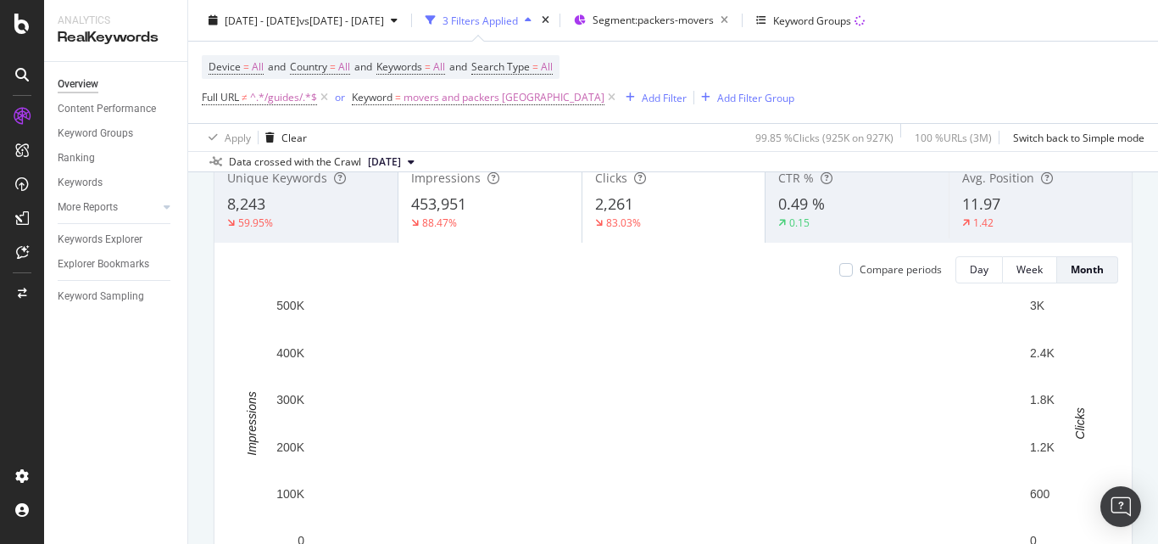
click at [693, 159] on div "Data crossed with the Crawl [DATE]" at bounding box center [673, 161] width 970 height 20
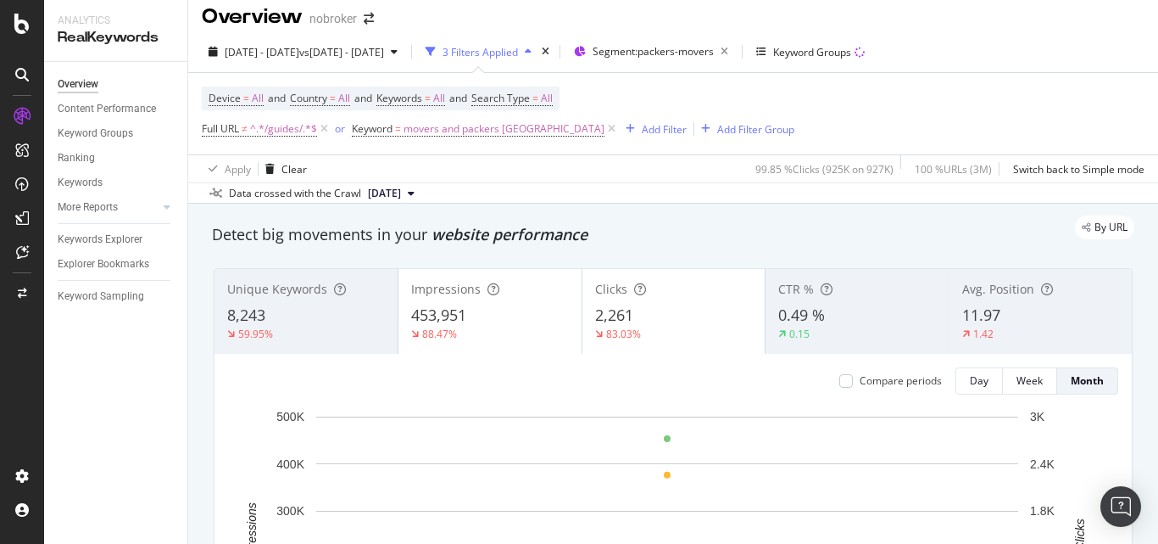
scroll to position [0, 0]
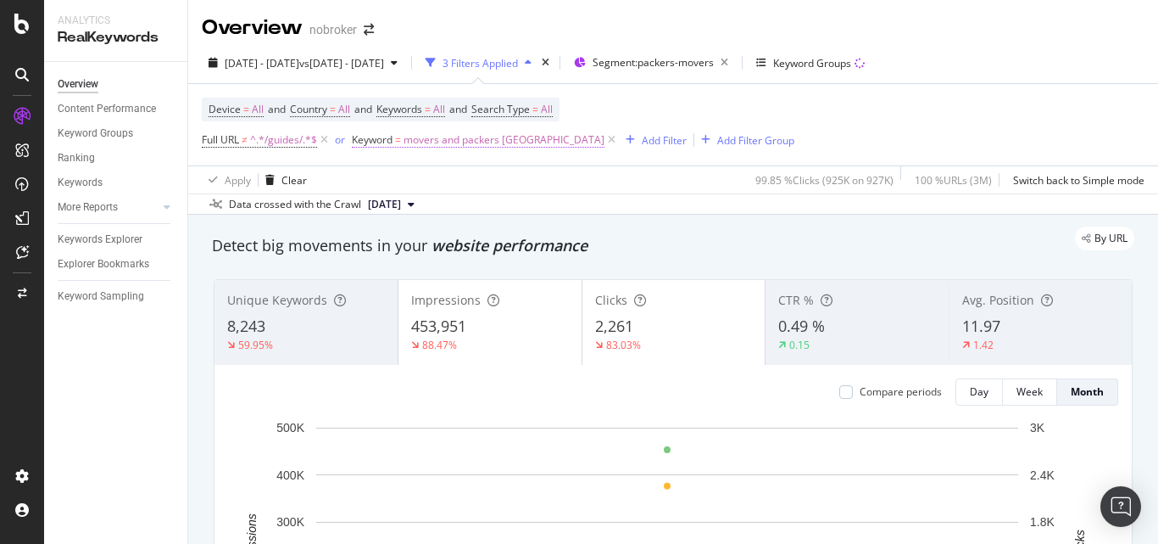
click at [465, 141] on span "movers and packers [GEOGRAPHIC_DATA]" at bounding box center [504, 140] width 201 height 24
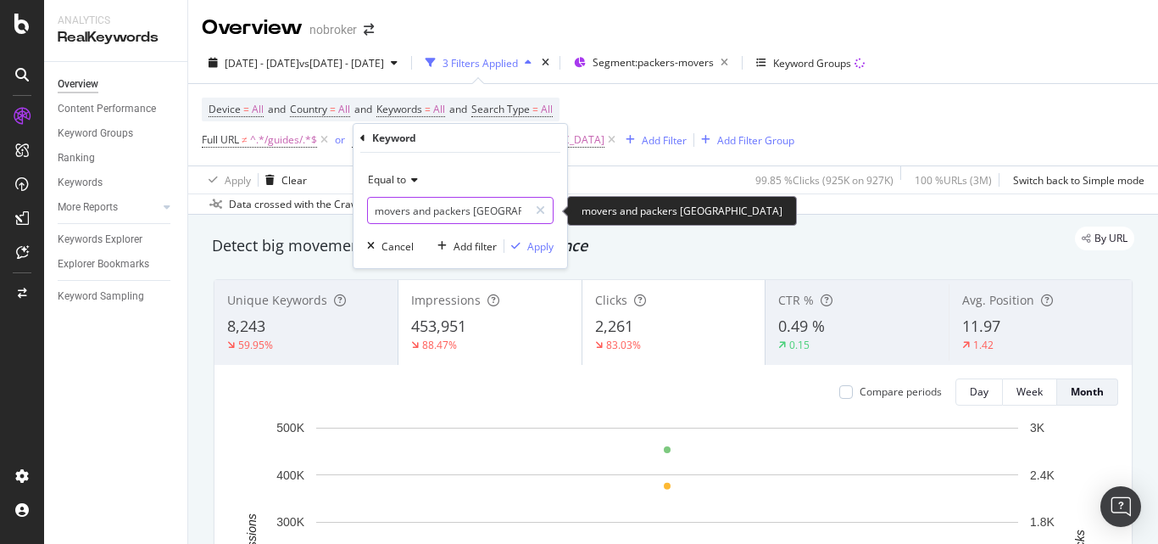
click at [435, 219] on input "movers and packers [GEOGRAPHIC_DATA]" at bounding box center [448, 210] width 160 height 27
paste input "packers and mov"
type input "packers and movers [GEOGRAPHIC_DATA]"
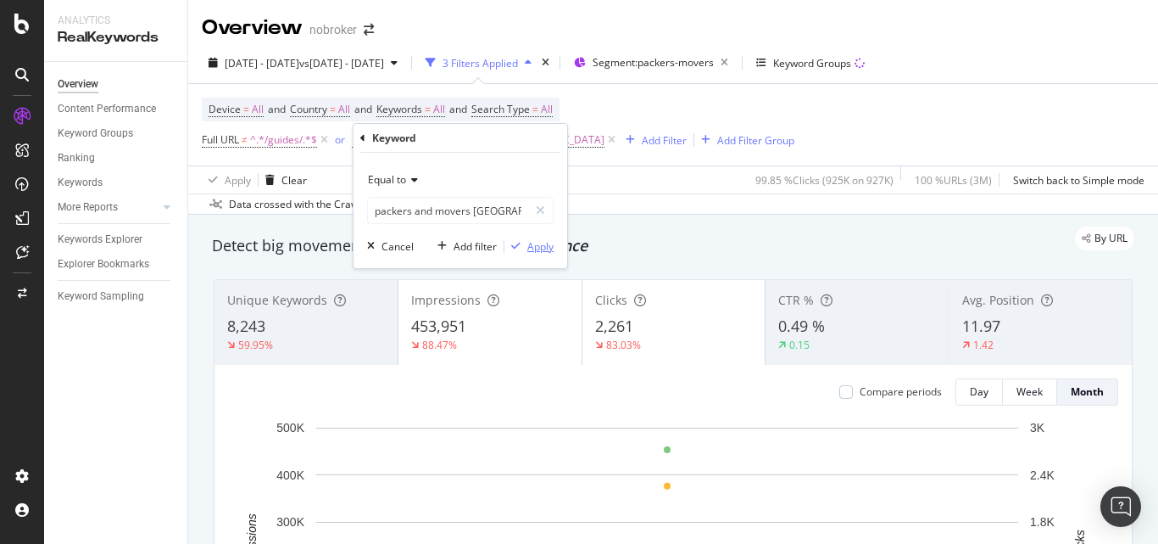
click at [547, 248] on div "Apply" at bounding box center [541, 246] width 26 height 14
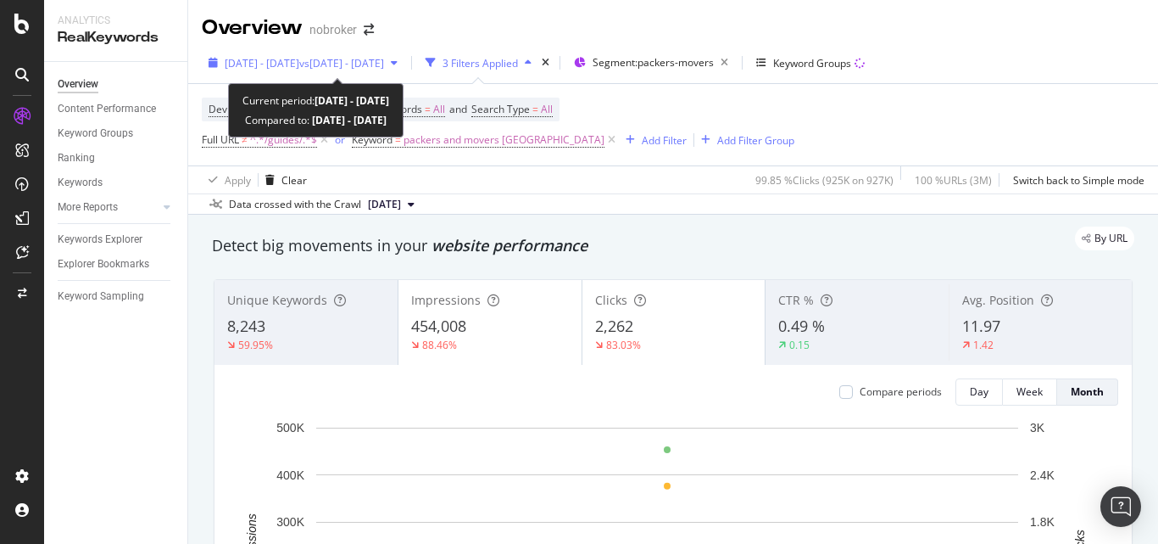
click at [384, 57] on span "vs [DATE] - [DATE]" at bounding box center [341, 63] width 85 height 14
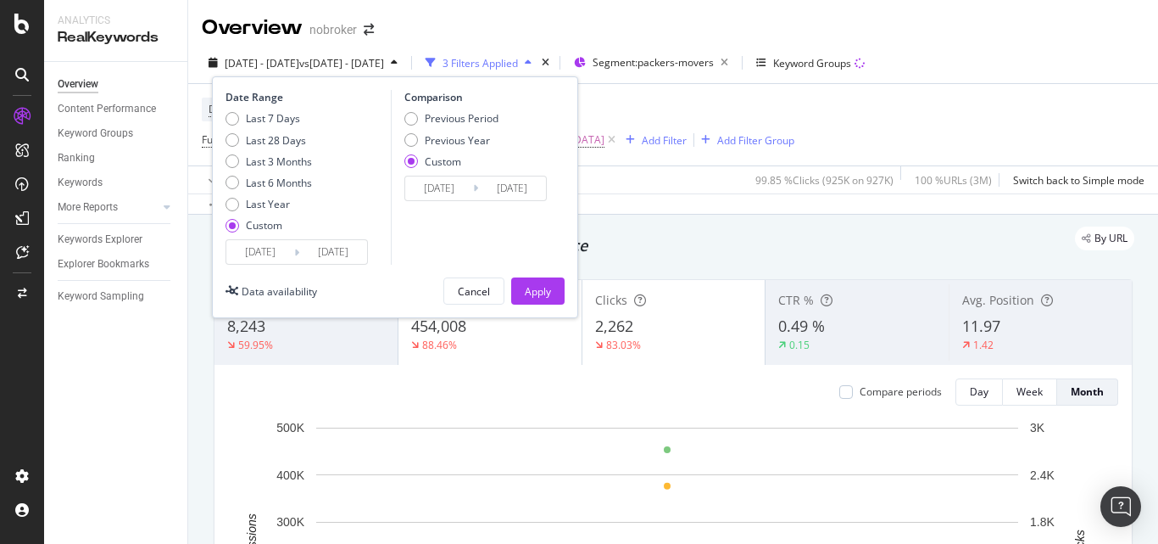
click at [445, 182] on input "[DATE]" at bounding box center [439, 188] width 68 height 24
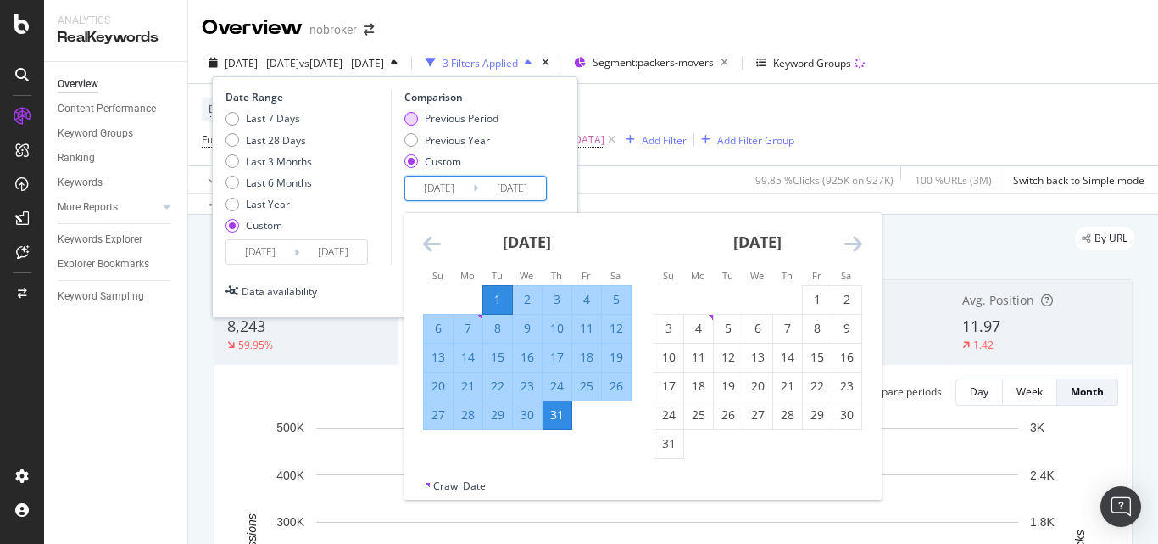
click at [414, 123] on div "Previous Period" at bounding box center [412, 119] width 14 height 14
type input "[DATE]"
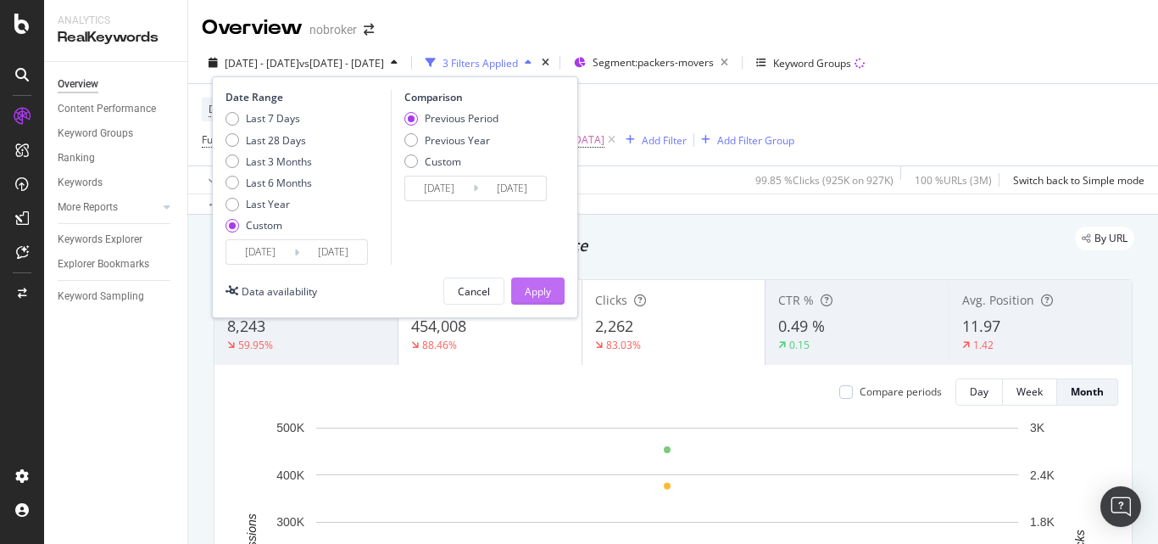
click at [521, 279] on button "Apply" at bounding box center [537, 290] width 53 height 27
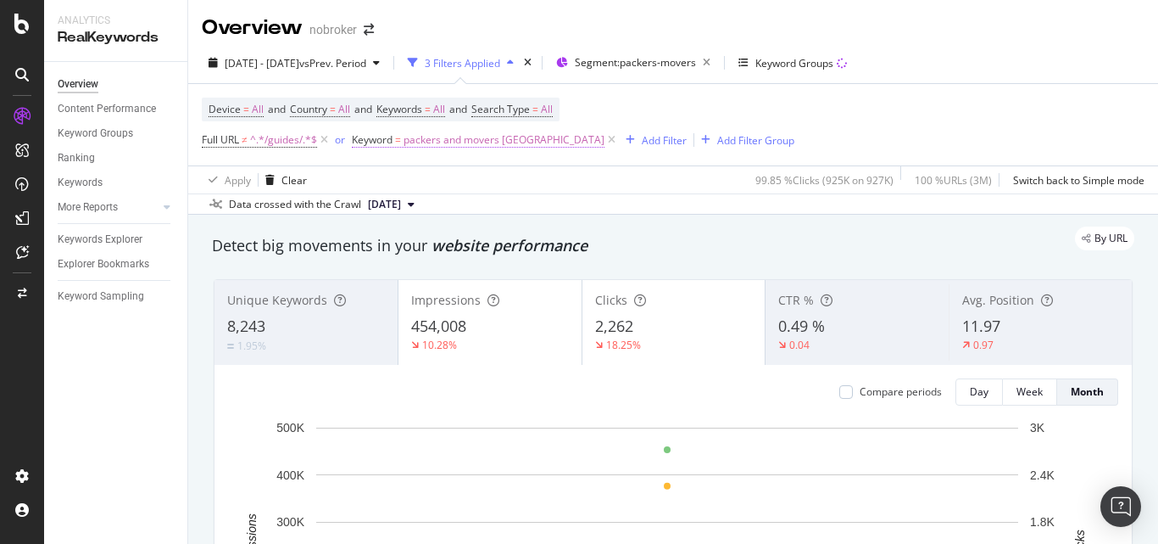
click at [432, 141] on span "packers and movers [GEOGRAPHIC_DATA]" at bounding box center [504, 140] width 201 height 24
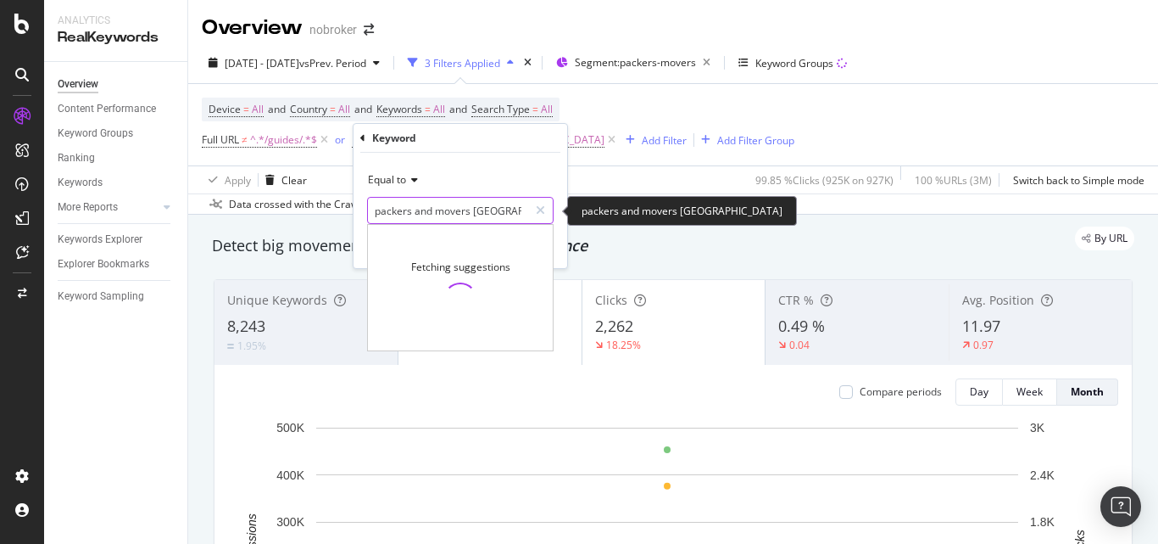
click at [412, 209] on input "packers and movers [GEOGRAPHIC_DATA]" at bounding box center [448, 210] width 160 height 27
paste input "text"
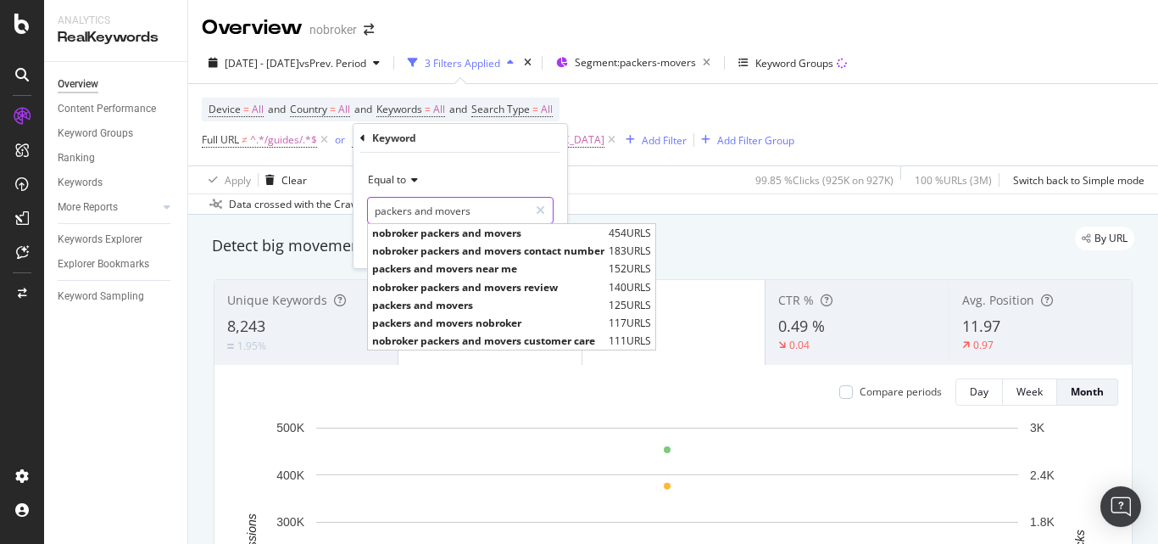
type input "packers and movers"
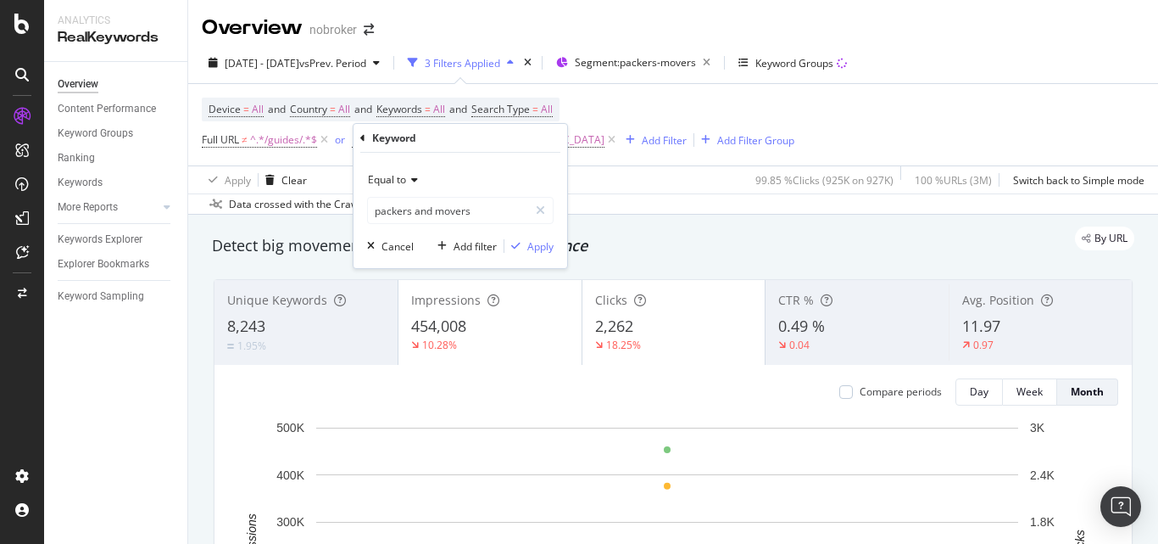
click at [561, 210] on div "Equal to packers and movers packers and movers Cancel Add filter Apply" at bounding box center [461, 210] width 214 height 115
click at [538, 244] on div "Apply" at bounding box center [541, 246] width 26 height 14
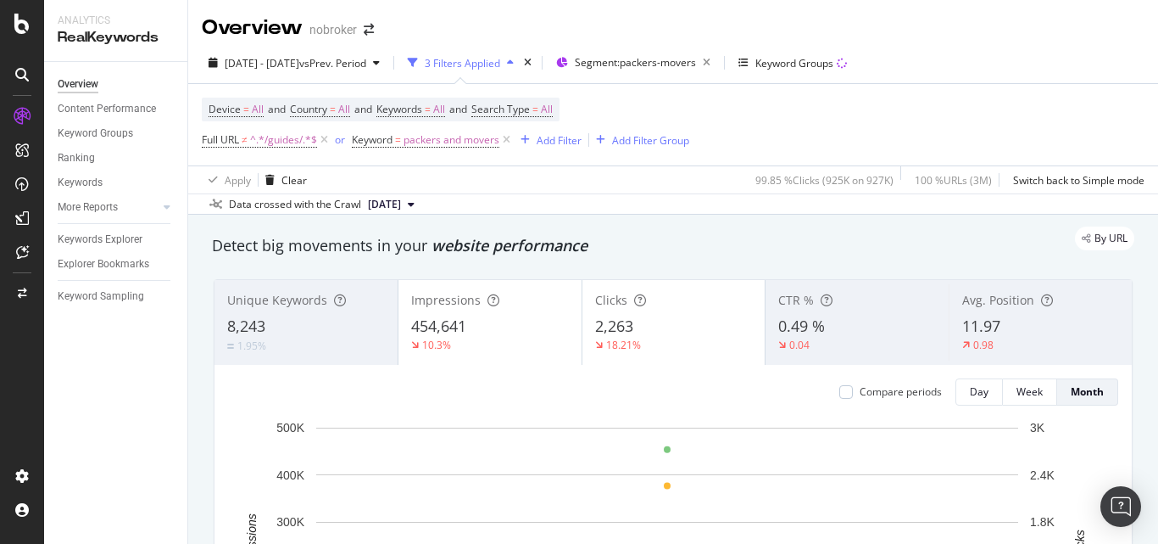
click at [276, 246] on div "By URL" at bounding box center [665, 238] width 940 height 24
drag, startPoint x: 623, startPoint y: 243, endPoint x: 305, endPoint y: 239, distance: 318.1
click at [305, 239] on div "By URL" at bounding box center [665, 238] width 940 height 24
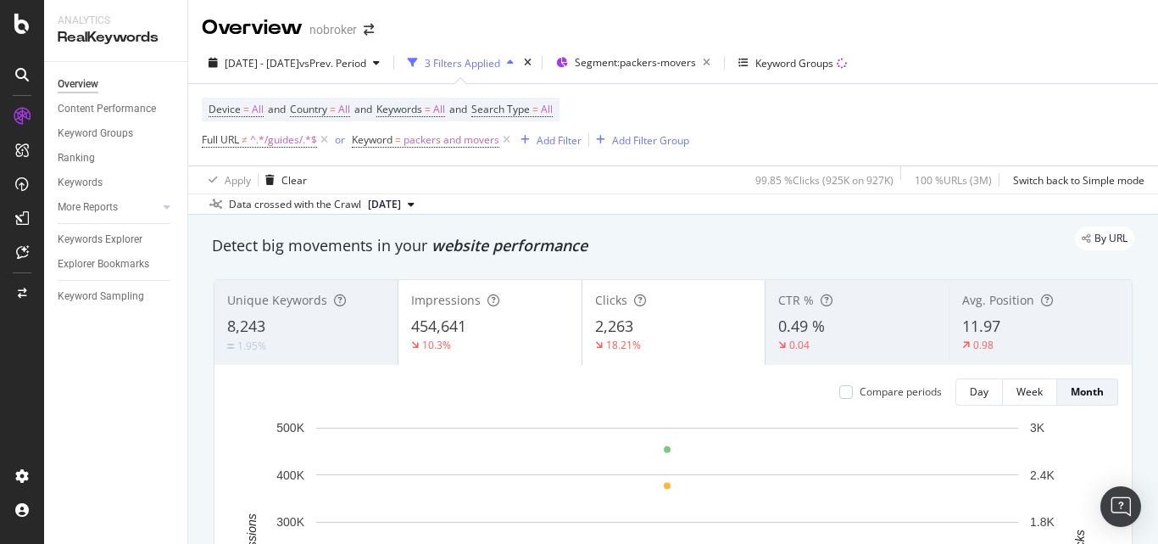
click at [310, 233] on div "By URL" at bounding box center [665, 238] width 940 height 24
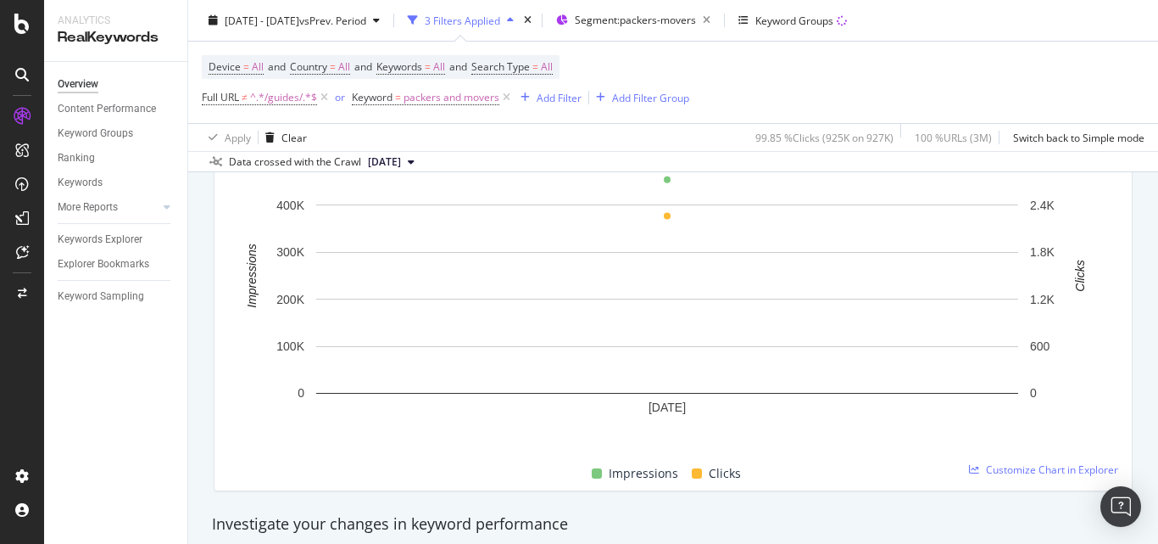
scroll to position [170, 0]
